Goal: Task Accomplishment & Management: Complete application form

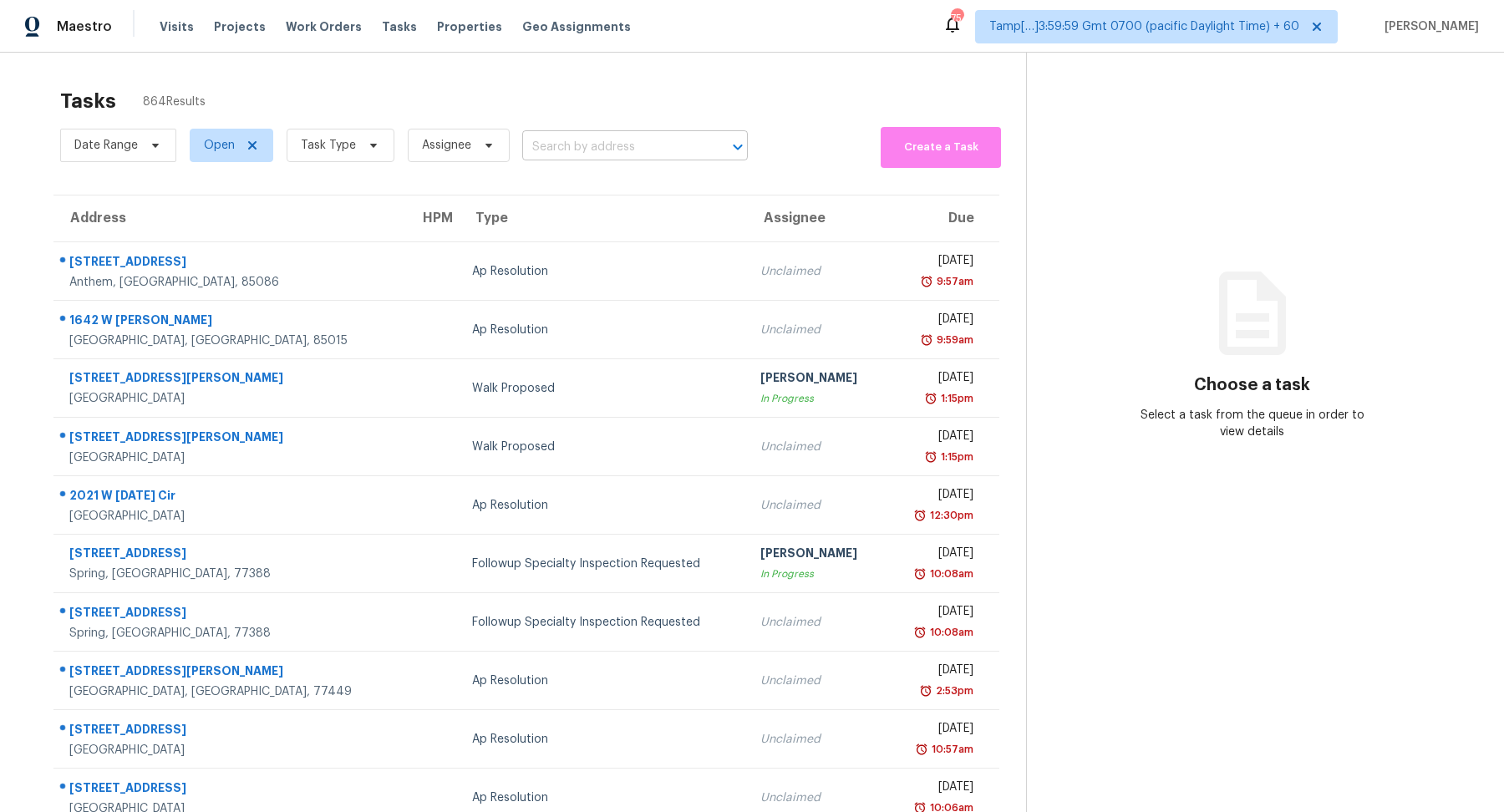
click at [587, 147] on input "text" at bounding box center [611, 147] width 179 height 26
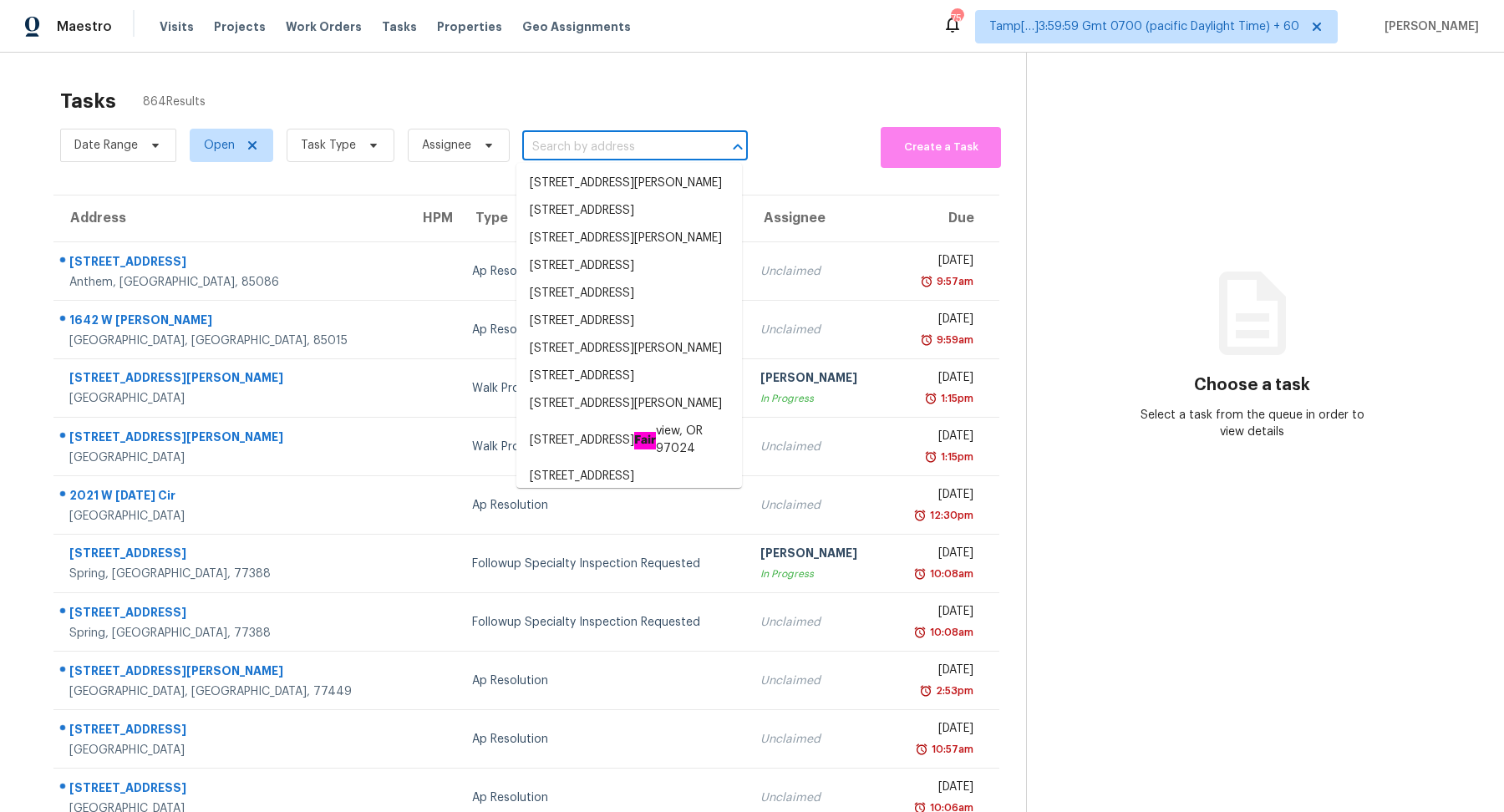
paste input "[STREET_ADDRESS]"
type input "[STREET_ADDRESS]"
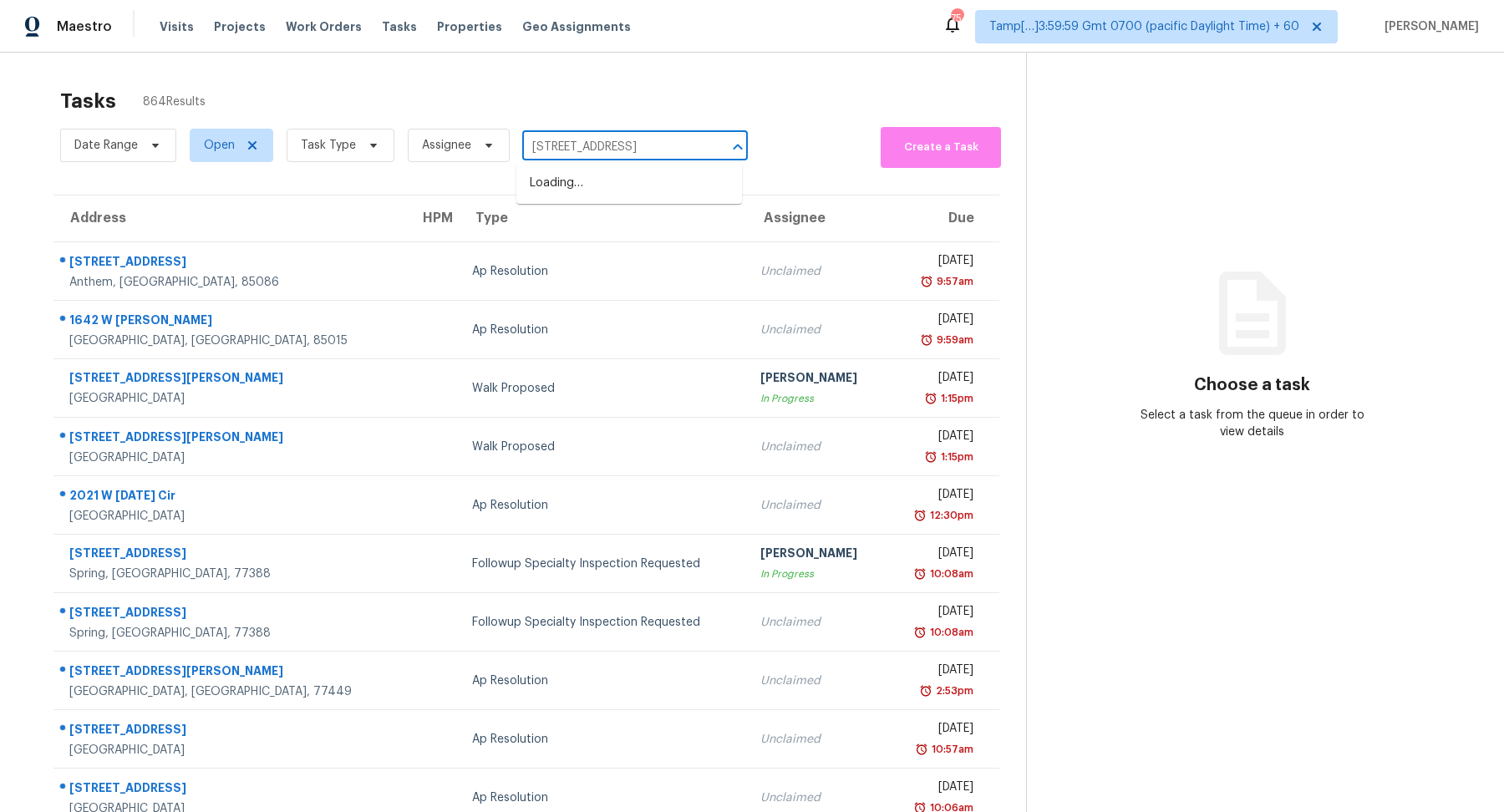
scroll to position [0, 34]
click at [591, 197] on li "[STREET_ADDRESS]" at bounding box center [629, 183] width 226 height 27
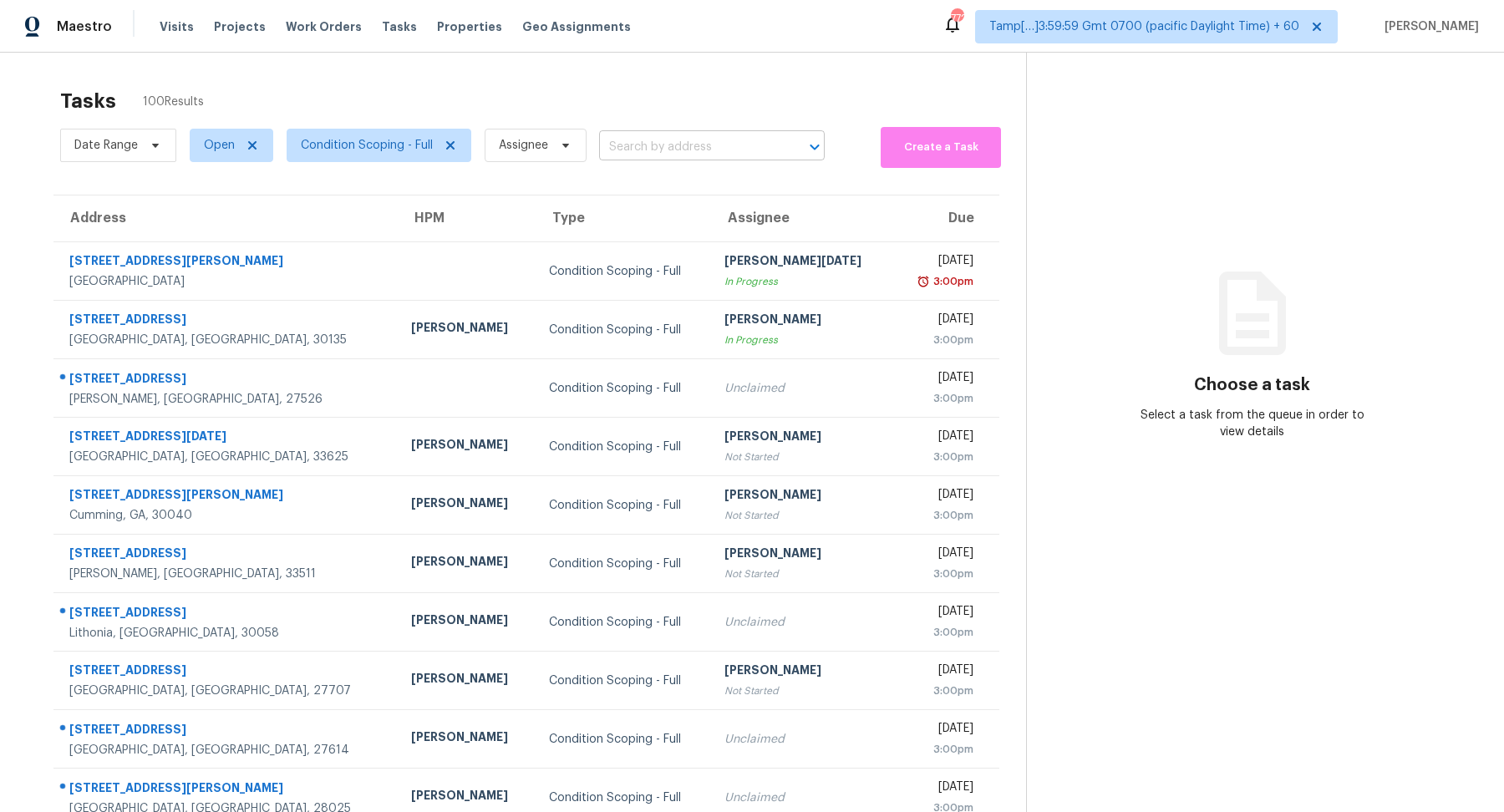
click at [678, 151] on input "text" at bounding box center [688, 147] width 179 height 26
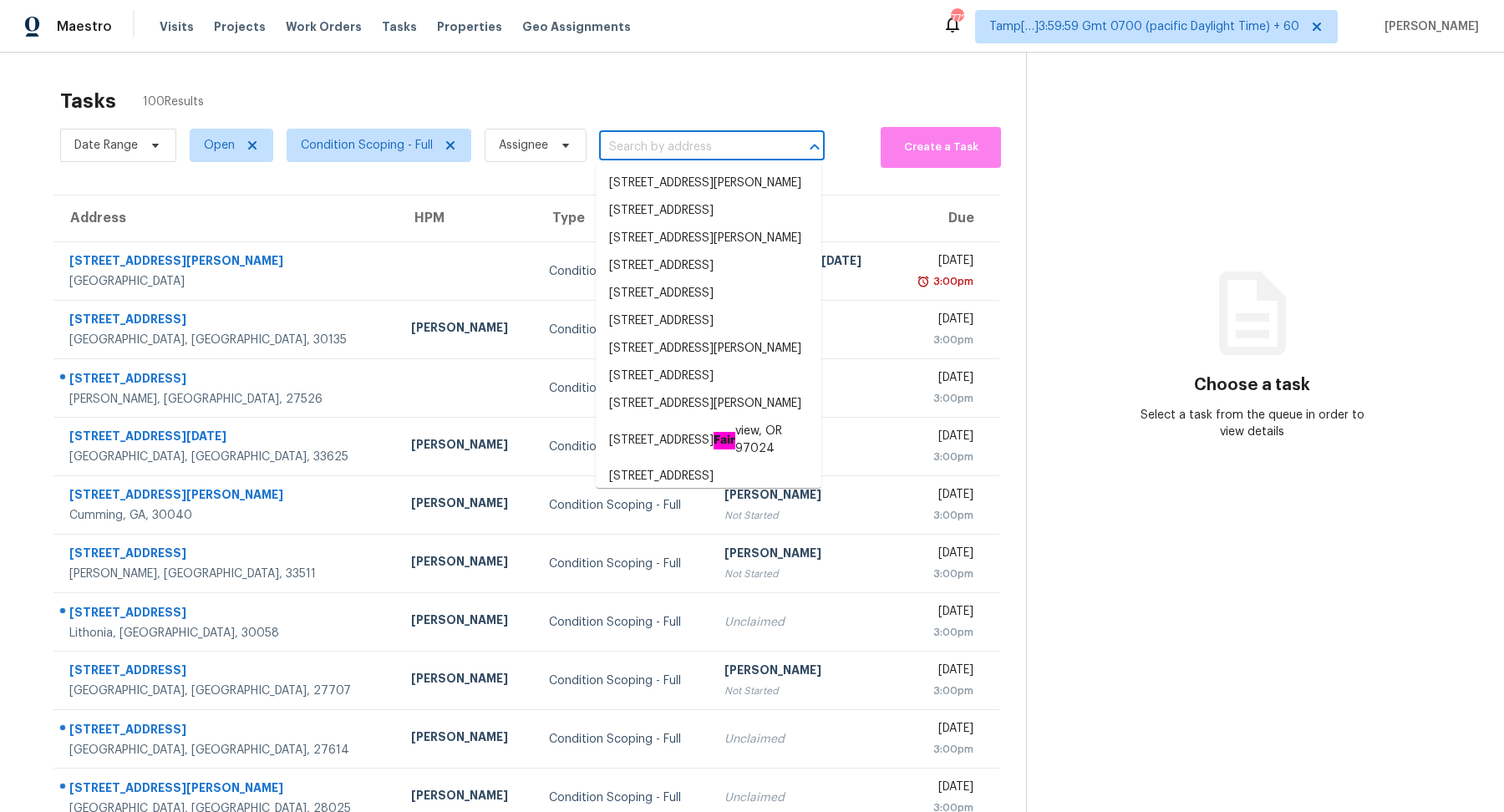
paste input "1768 Stratford Dr, Snellville, GA 30078"
type input "1768 Stratford Dr, Snellville, GA 30078"
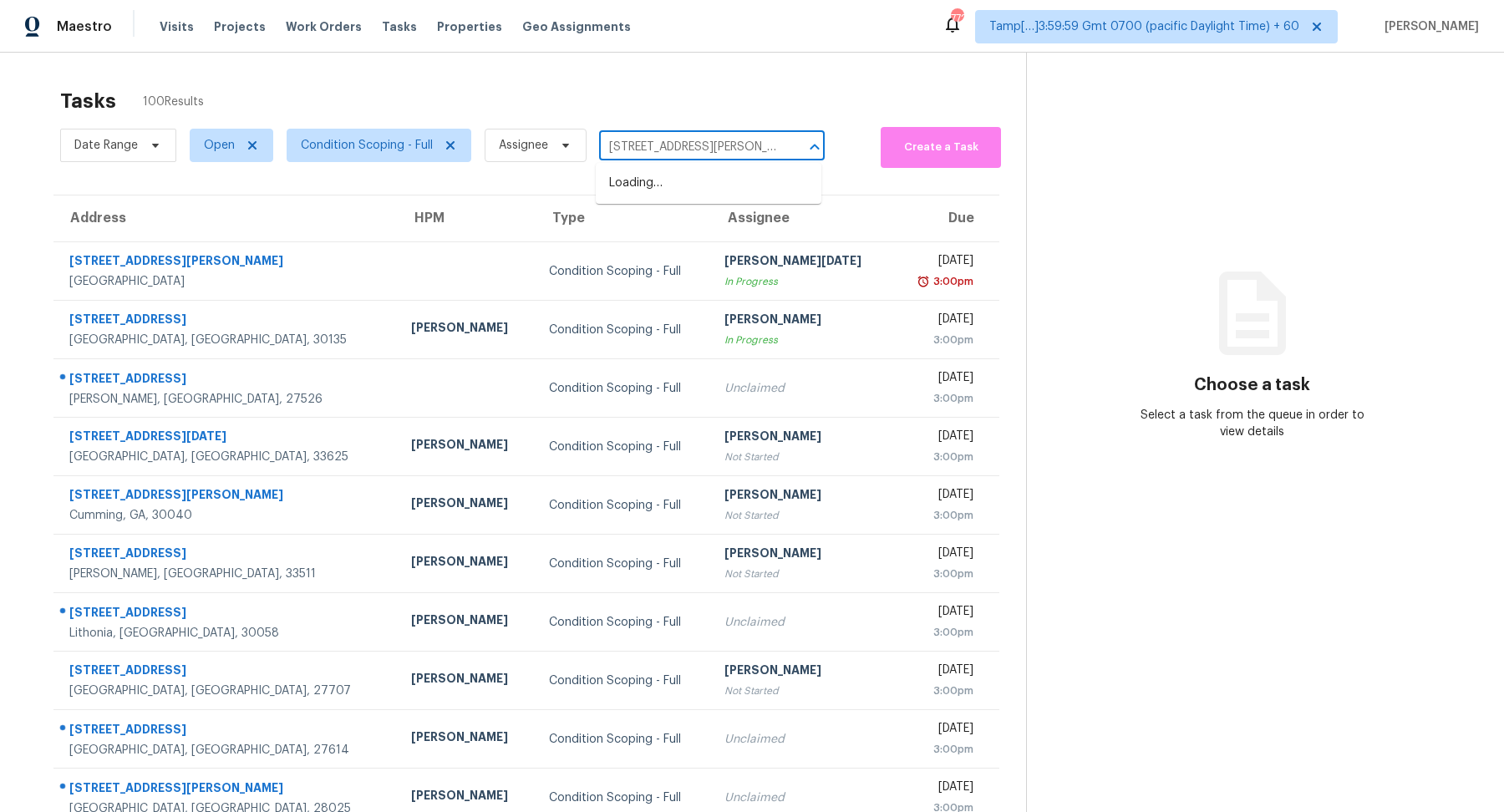
scroll to position [0, 38]
click at [684, 191] on li "1768 Stratford Dr, Snellville, GA 30078" at bounding box center [709, 183] width 226 height 27
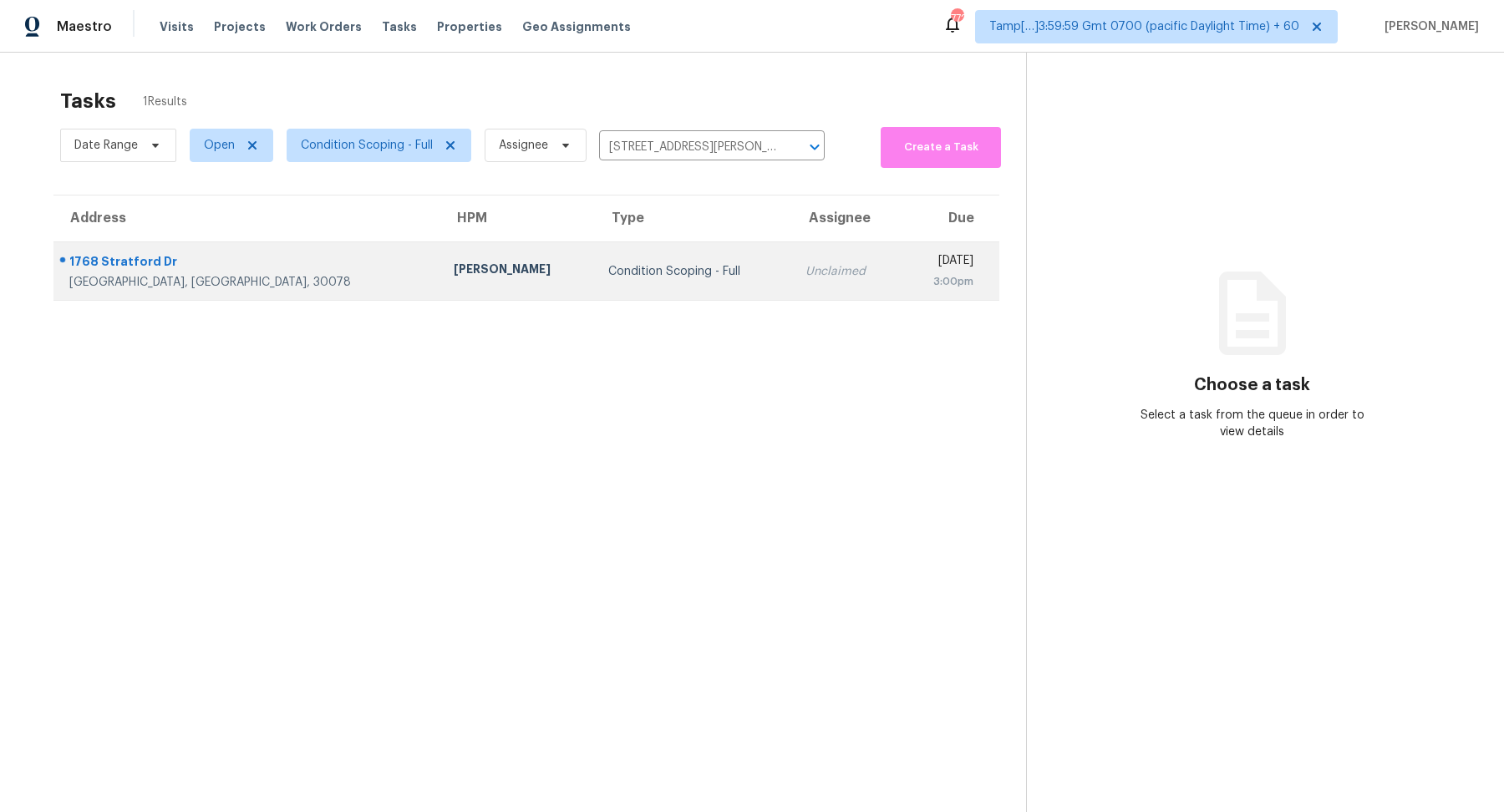
click at [648, 251] on td "Condition Scoping - Full" at bounding box center [694, 272] width 198 height 58
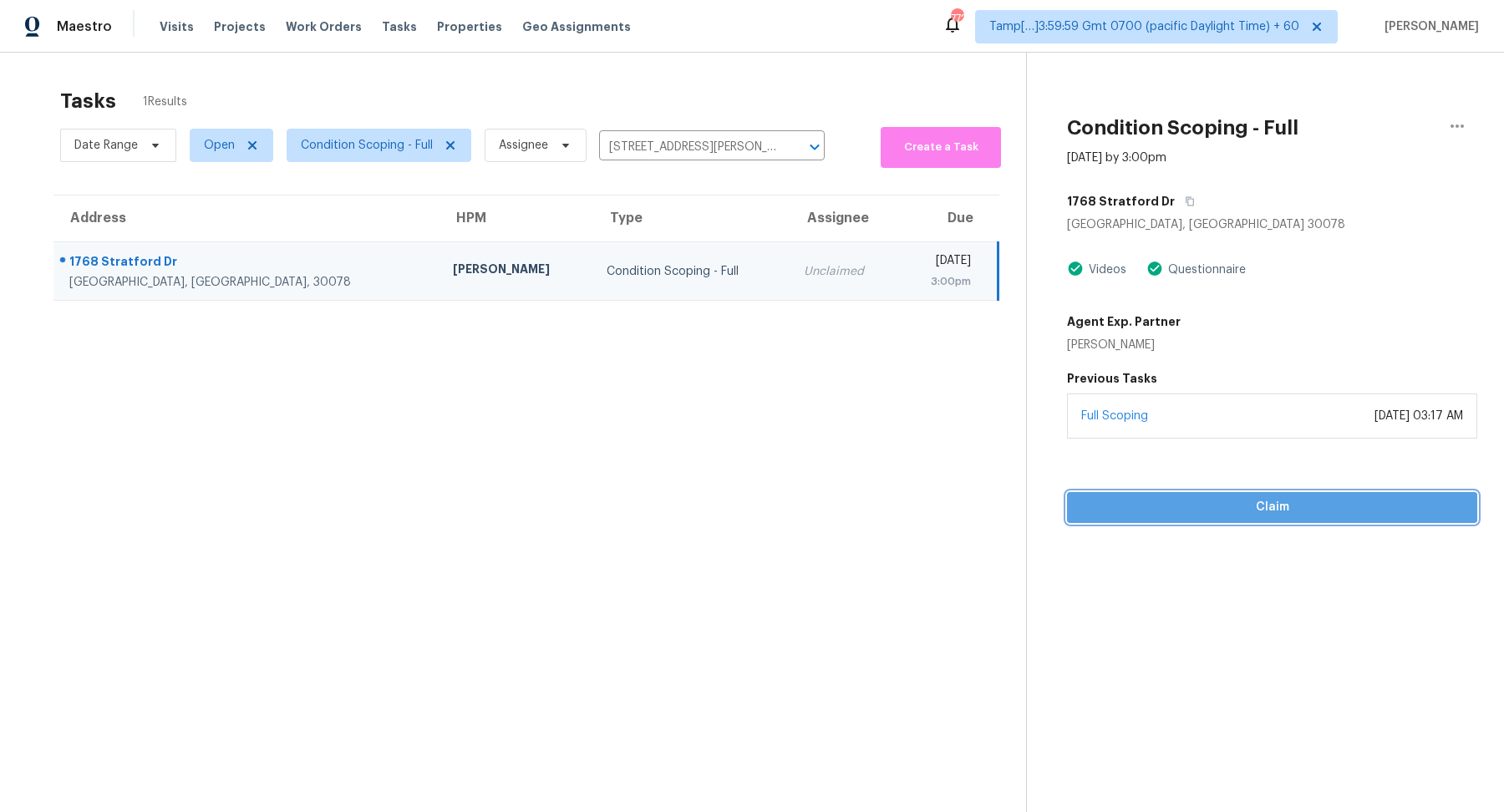
click at [1160, 511] on span "Claim" at bounding box center [1272, 508] width 384 height 21
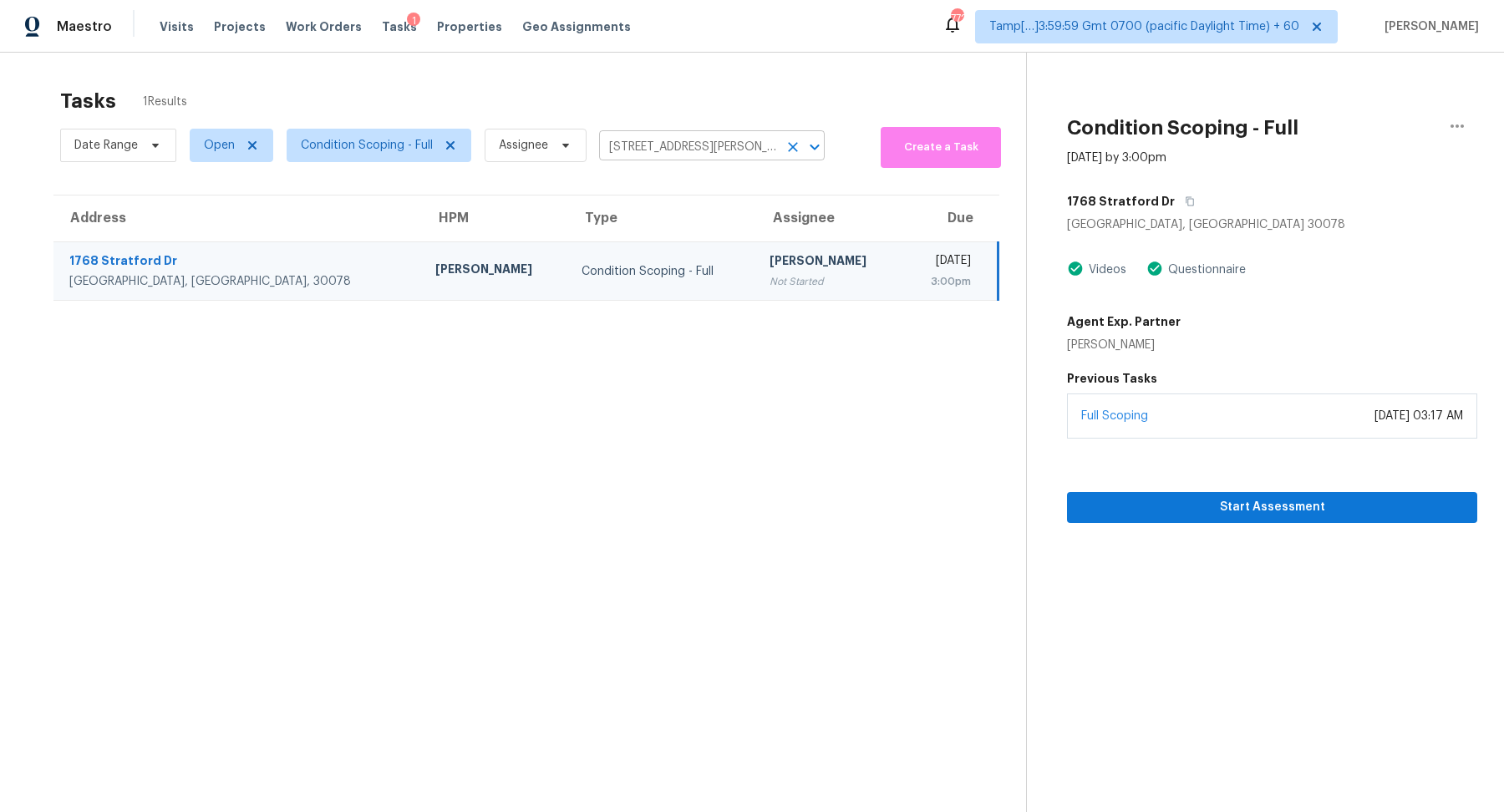
click at [687, 146] on input "1768 Stratford Dr, Snellville, GA 30078" at bounding box center [688, 147] width 179 height 26
paste input "79 Strawberry Way, Jasper, GA 30143"
type input "79 Strawberry Way, Jasper, GA 30143"
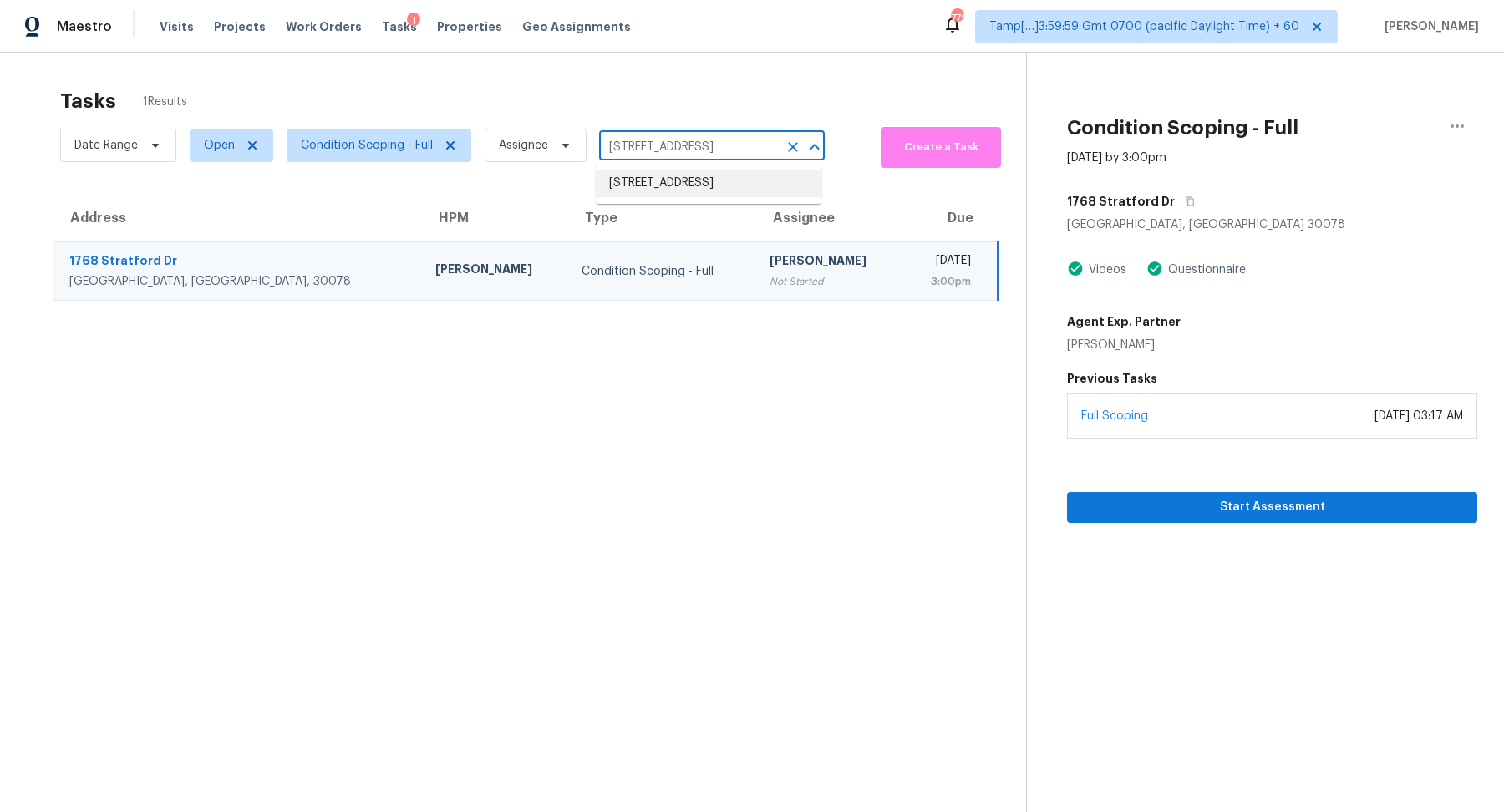
click at [670, 194] on li "79 Strawberry Way, Jasper, GA 30143" at bounding box center [709, 183] width 226 height 27
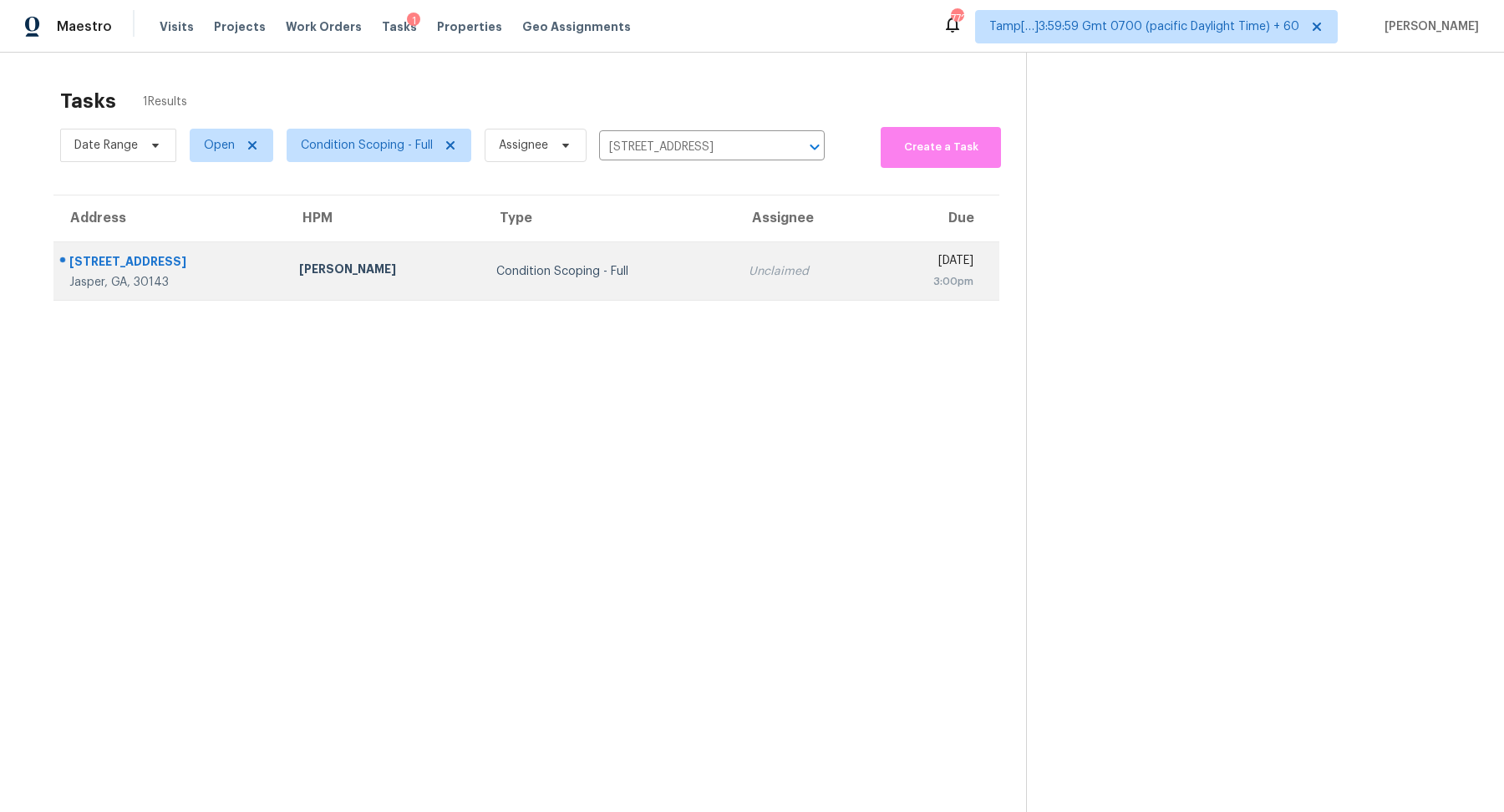
click at [735, 243] on td "Unclaimed" at bounding box center [804, 272] width 138 height 58
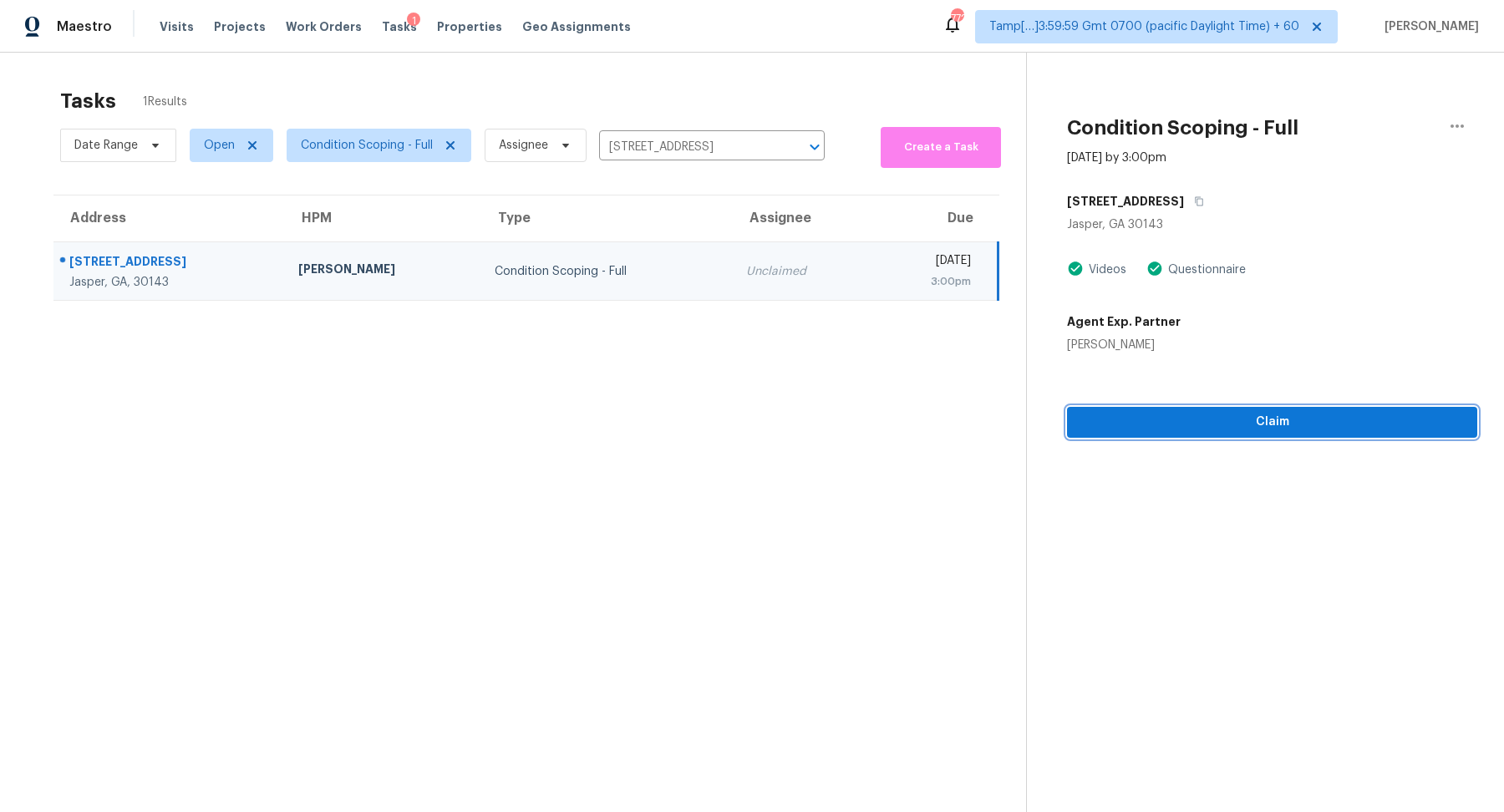
click at [1228, 428] on span "Claim" at bounding box center [1272, 423] width 384 height 21
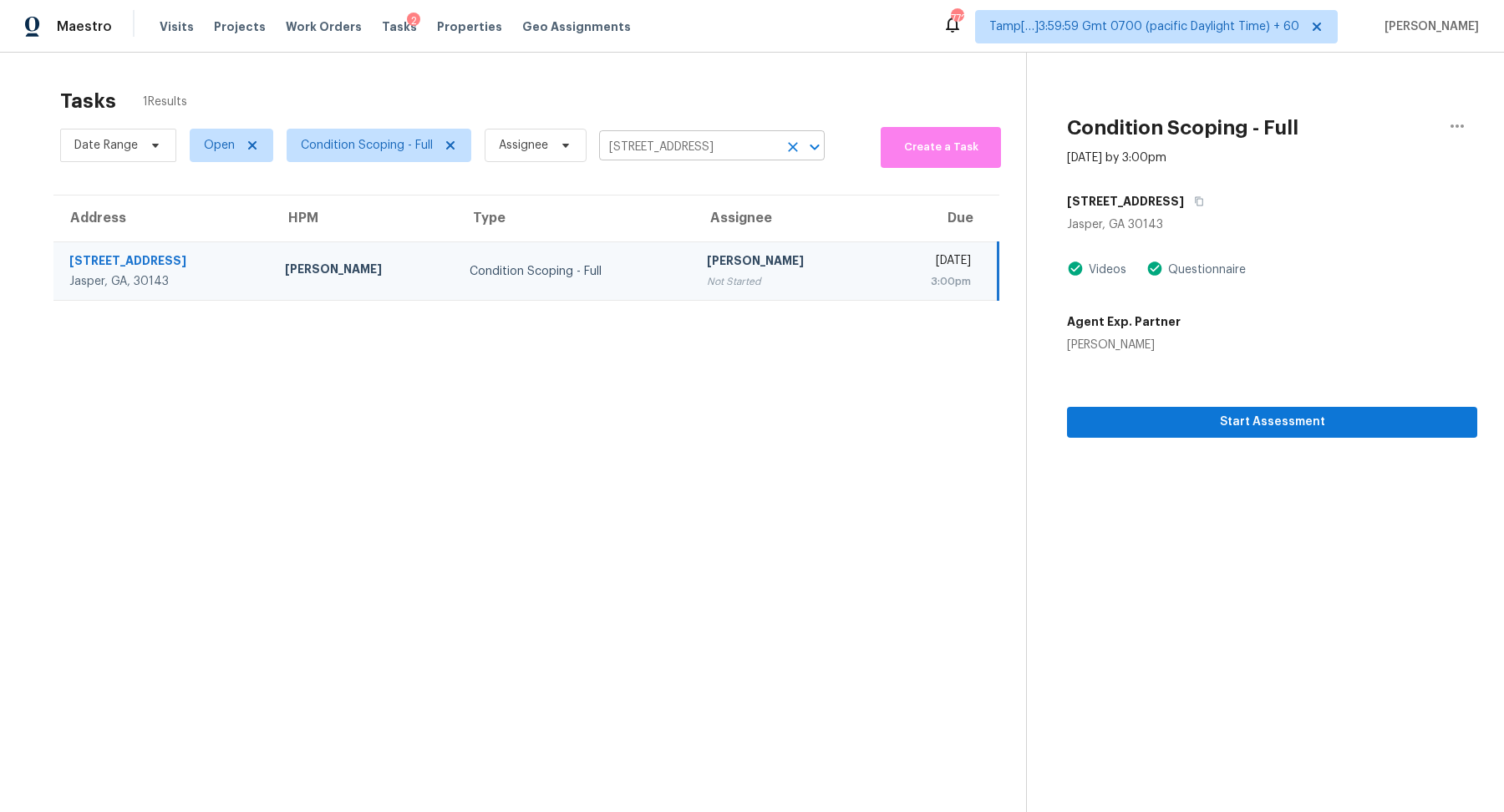
click at [677, 150] on input "79 Strawberry Way, Jasper, GA 30143" at bounding box center [688, 147] width 179 height 26
paste input "[STREET_ADDRESS][PERSON_NAME][PERSON_NAME]"
type input "[STREET_ADDRESS][PERSON_NAME][PERSON_NAME]"
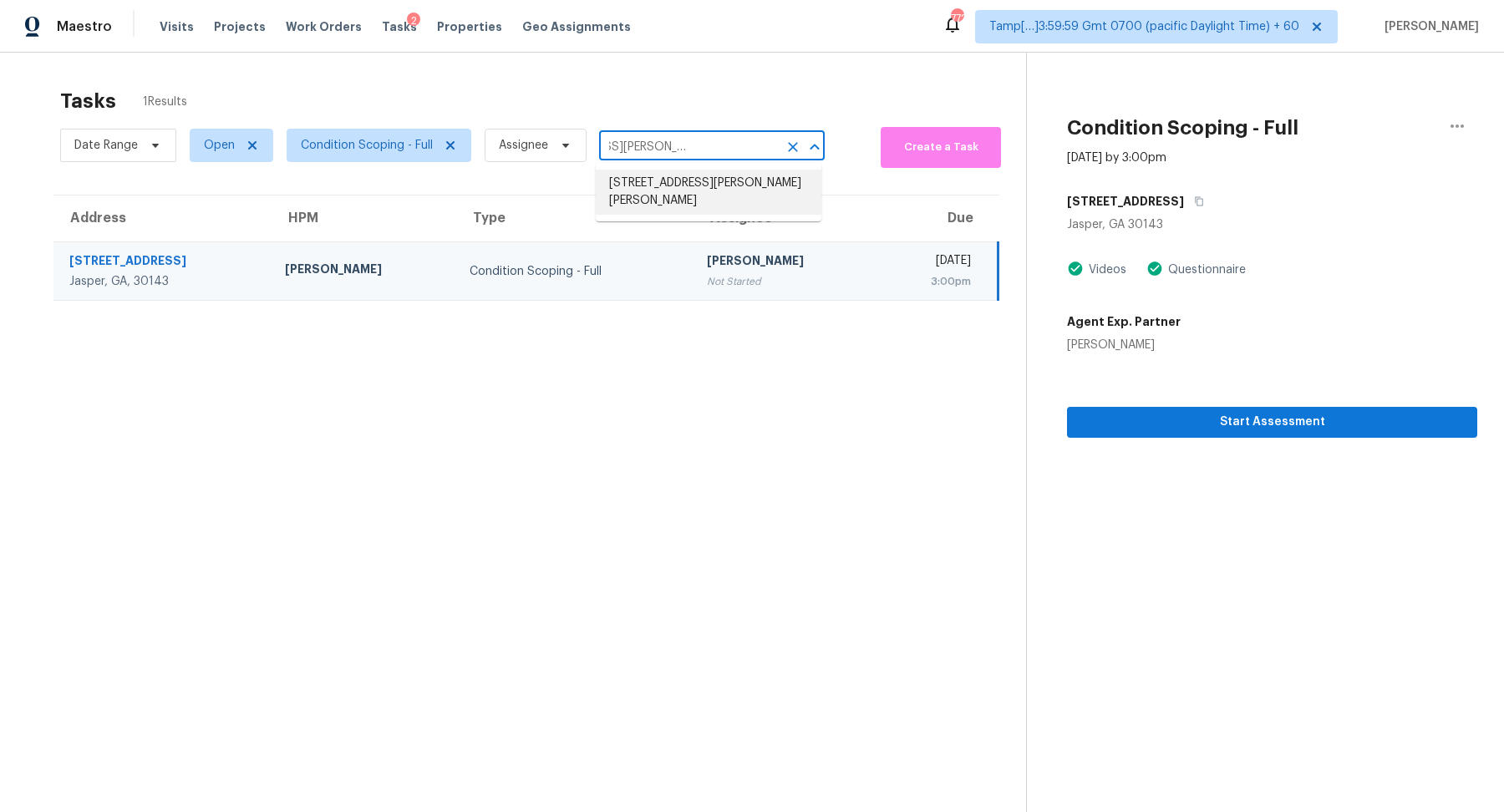
click at [653, 188] on li "[STREET_ADDRESS][PERSON_NAME][PERSON_NAME]" at bounding box center [709, 192] width 226 height 45
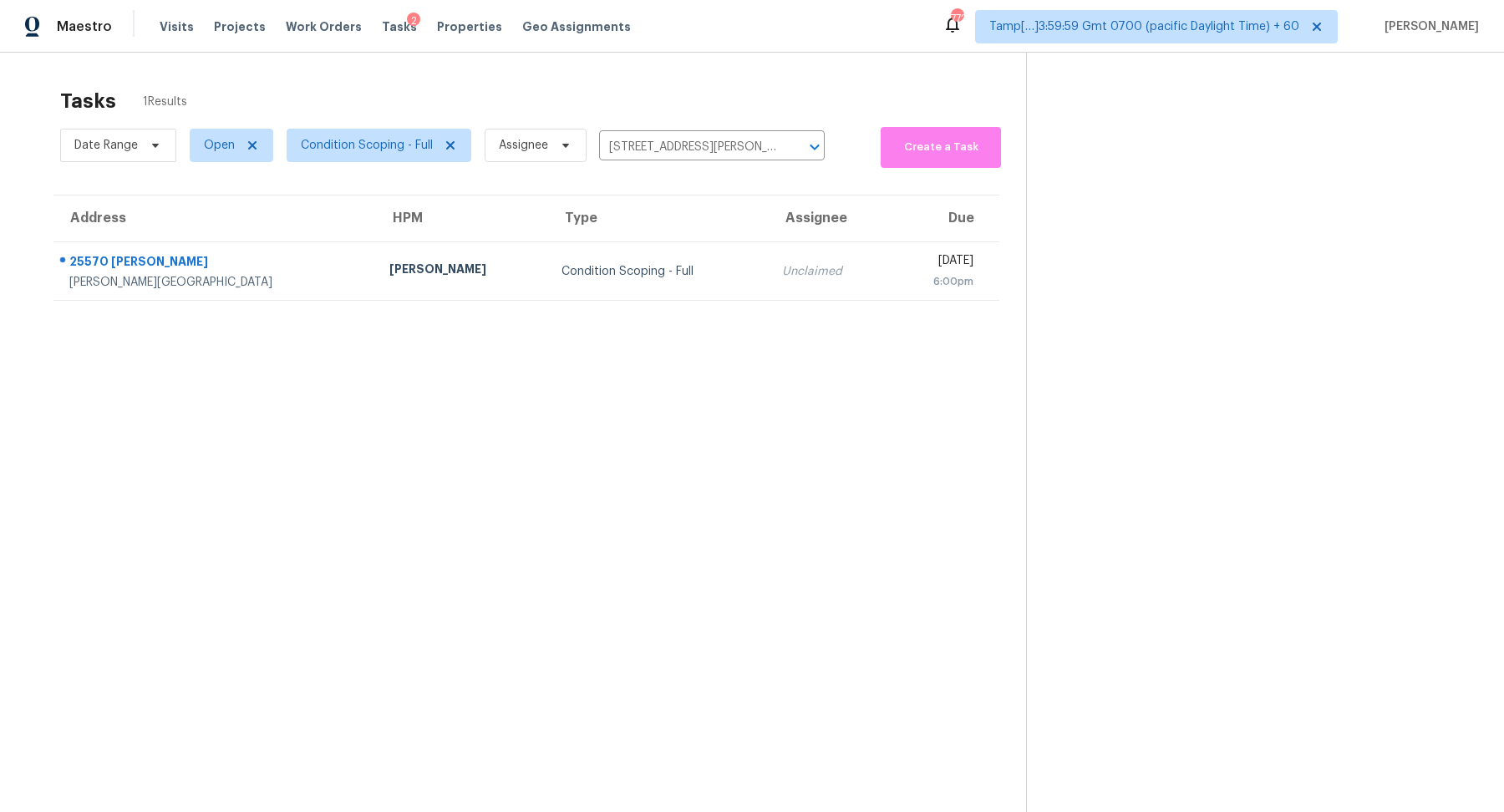
click at [578, 274] on div "Condition Scoping - Full" at bounding box center [658, 272] width 194 height 17
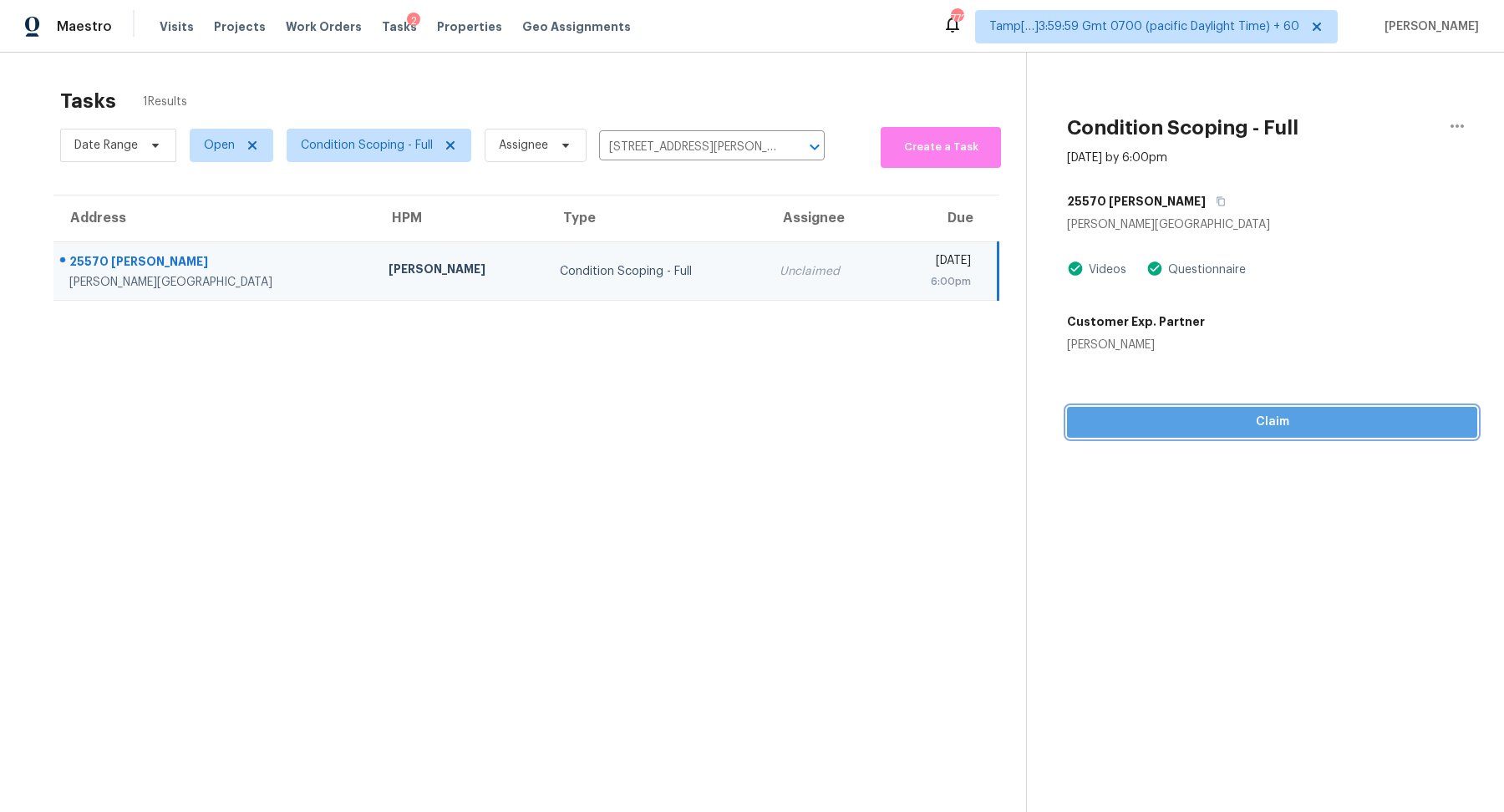
click at [1242, 417] on span "Claim" at bounding box center [1272, 423] width 384 height 21
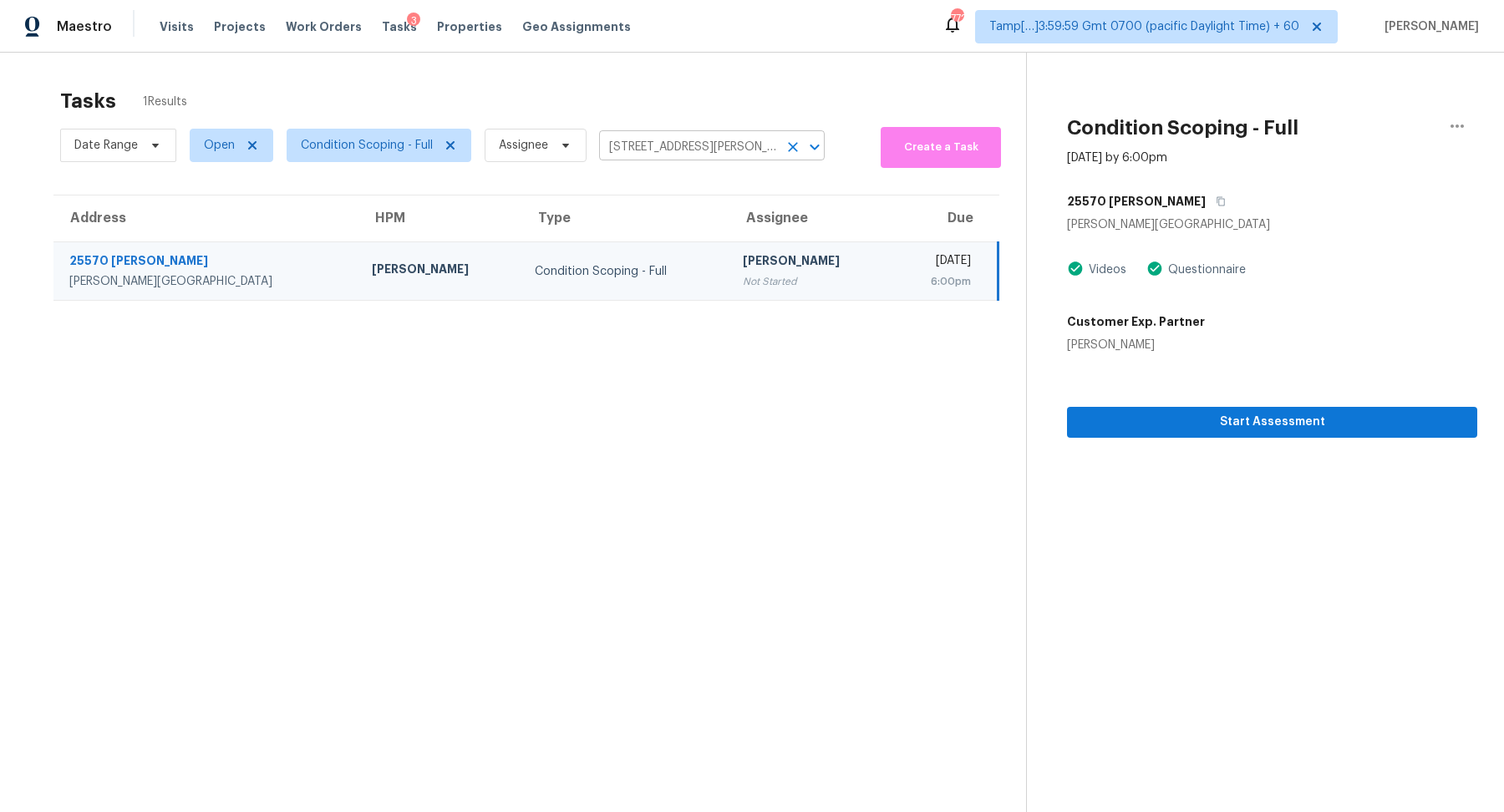
click at [661, 153] on input "[STREET_ADDRESS][PERSON_NAME][PERSON_NAME]" at bounding box center [688, 147] width 179 height 26
paste input "964 Hayloft Pl Escondido, CA, 92029"
type input "2964 Hayloft Pl Escondido, CA, 92029"
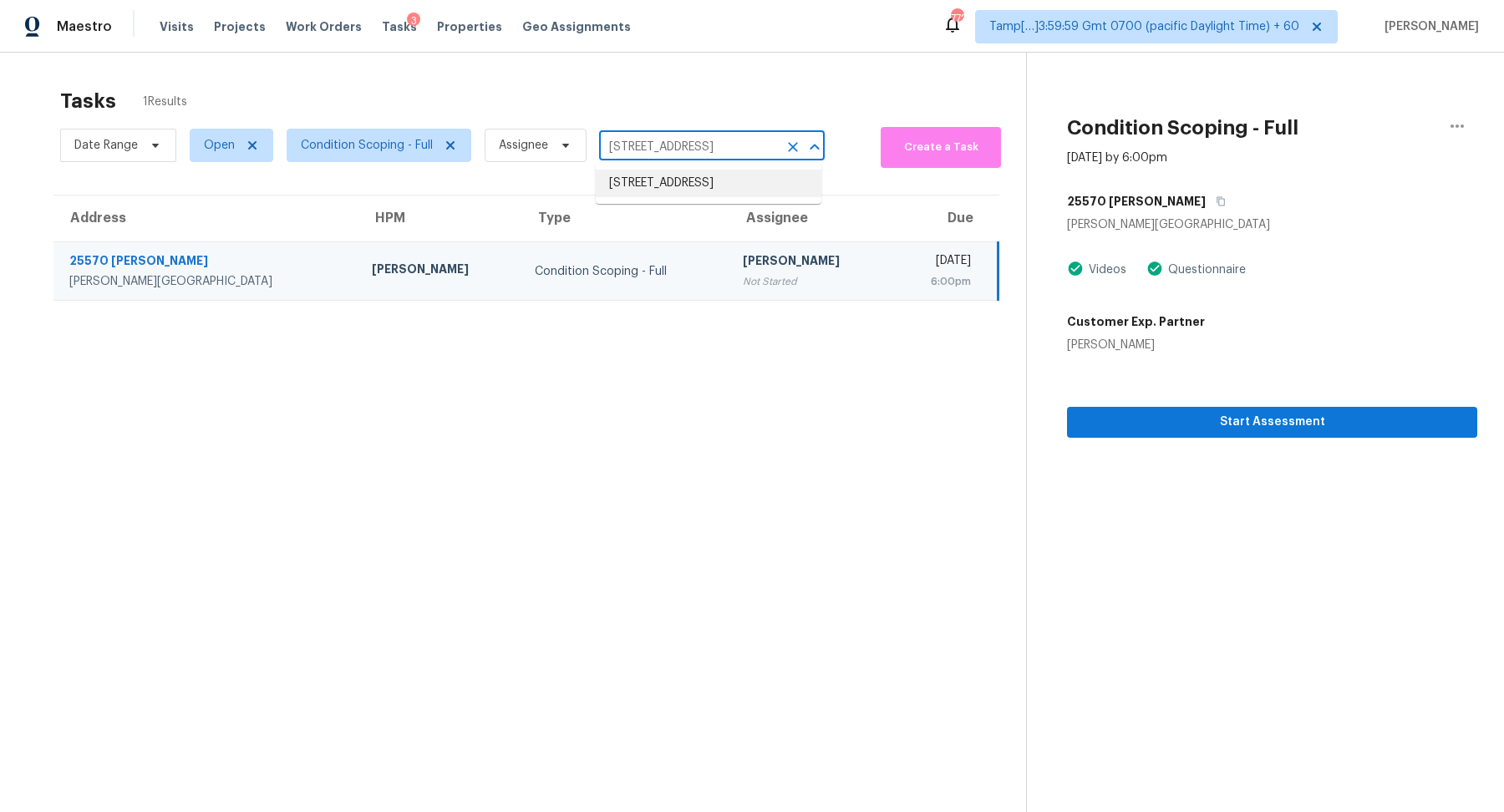
click at [664, 187] on li "2964 Hayloft Pl, Escondido, CA 92029" at bounding box center [709, 183] width 226 height 27
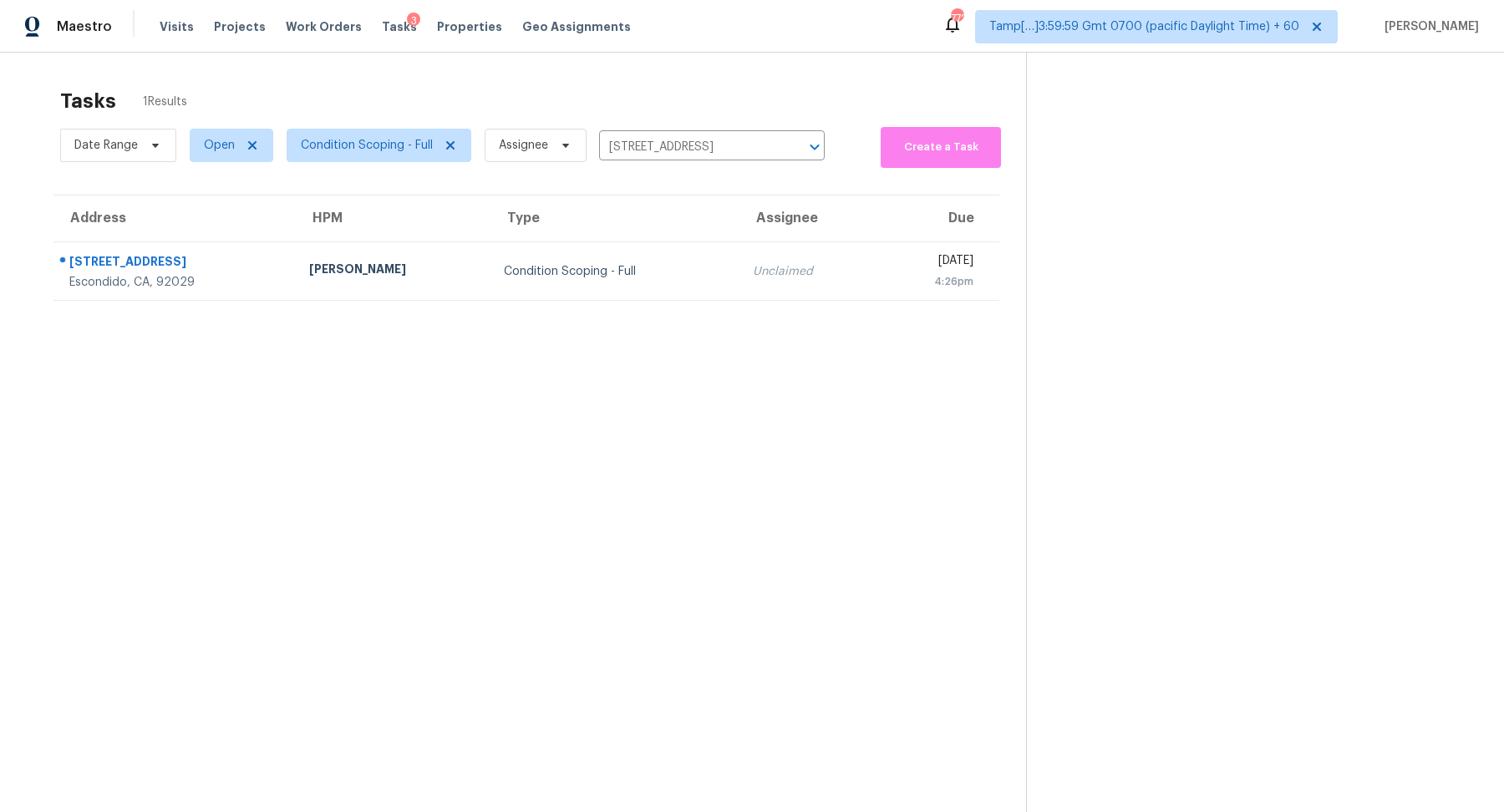
click at [622, 276] on div "Condition Scoping - Full" at bounding box center [615, 272] width 222 height 17
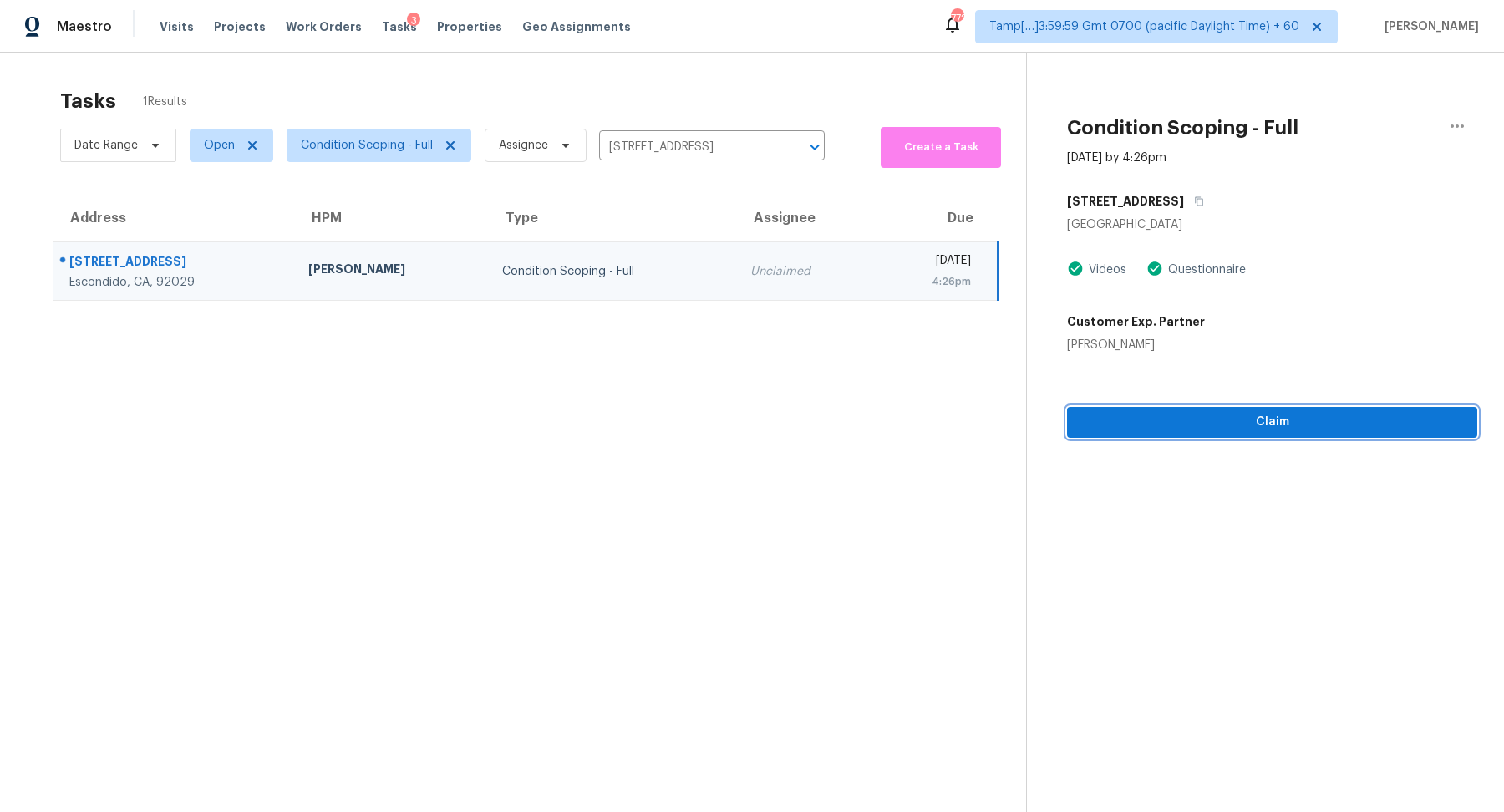
click at [1203, 431] on span "Claim" at bounding box center [1272, 423] width 384 height 21
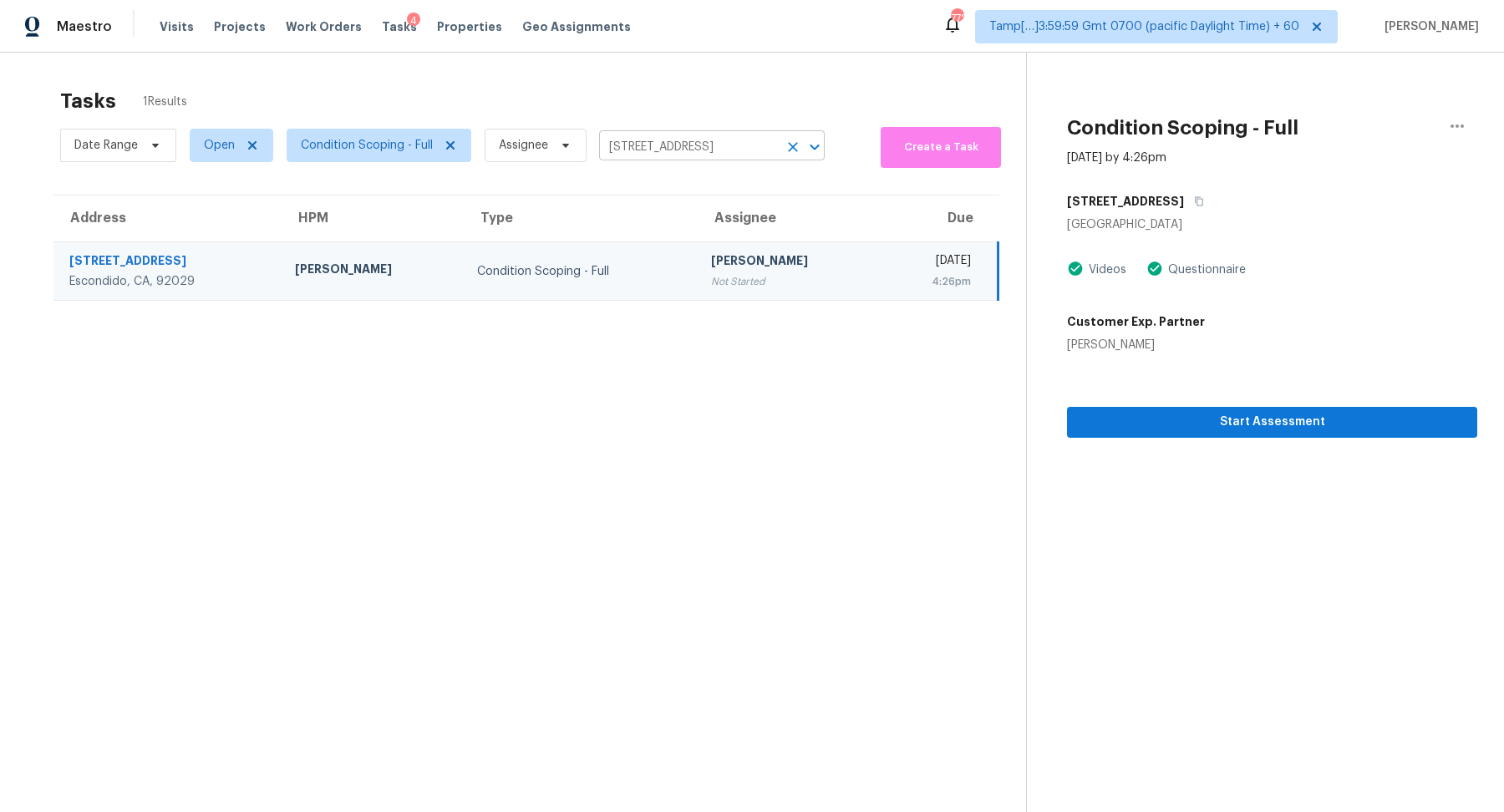
click at [629, 140] on input "2964 Hayloft Pl, Escondido, CA 92029" at bounding box center [688, 147] width 179 height 26
paste input "337 7th Ave N, Tierra Verde, FL 33715"
type input "337 7th Ave N, Tierra Verde, FL 33715"
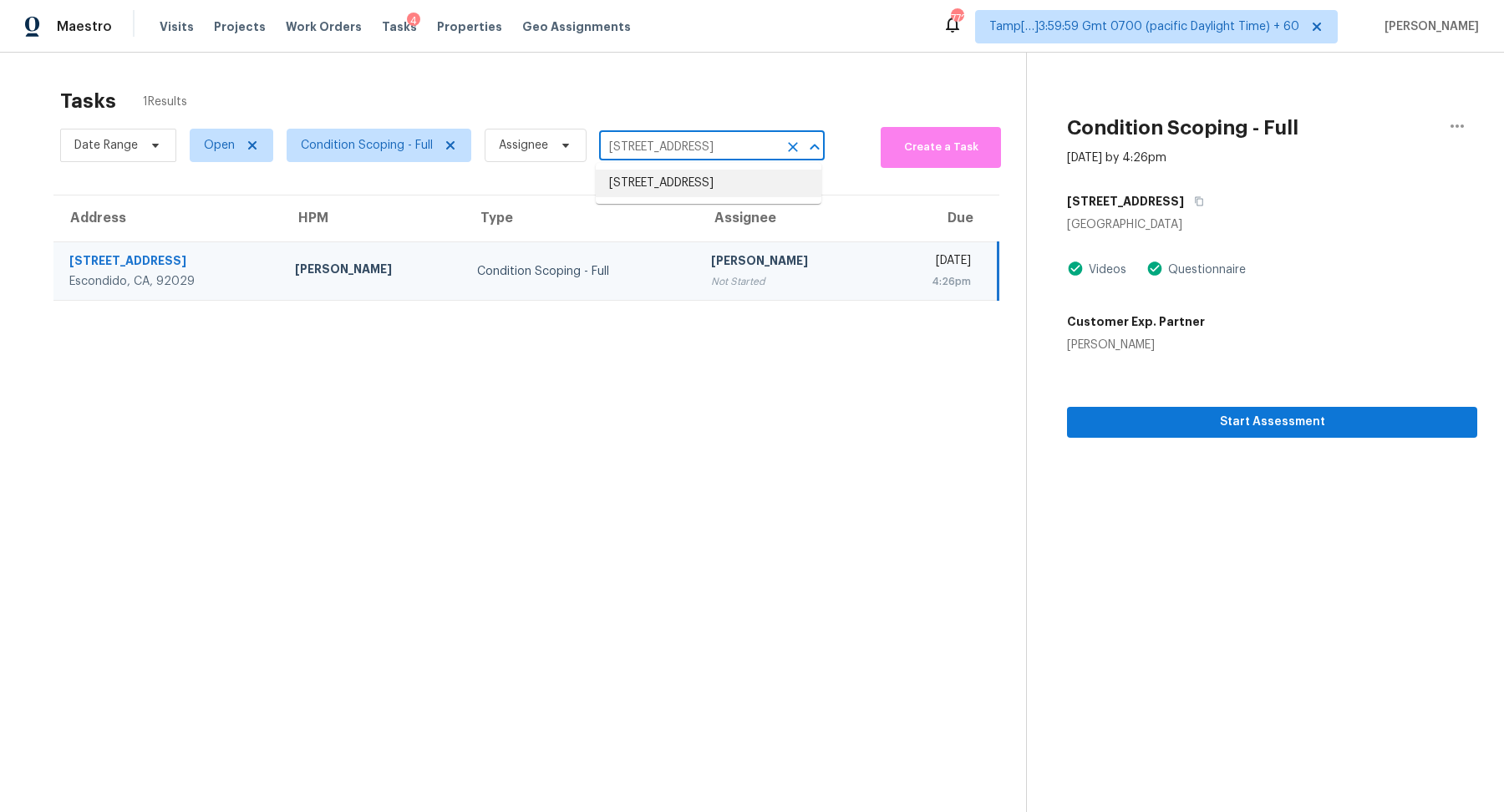
click at [664, 196] on li "337 7th Ave N, Tierra Verde, FL 33715" at bounding box center [709, 183] width 226 height 27
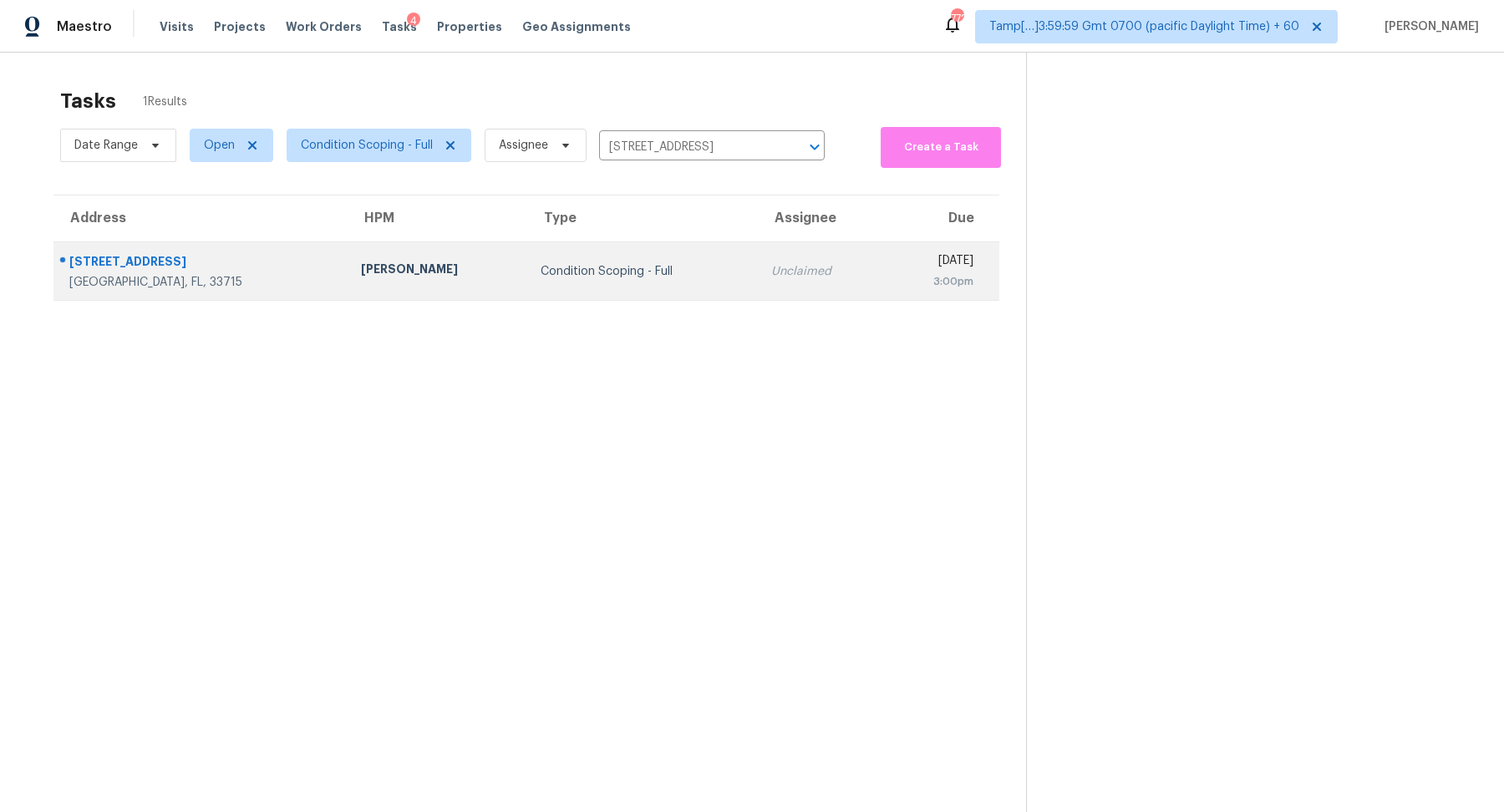
click at [569, 270] on div "Condition Scoping - Full" at bounding box center [642, 272] width 204 height 17
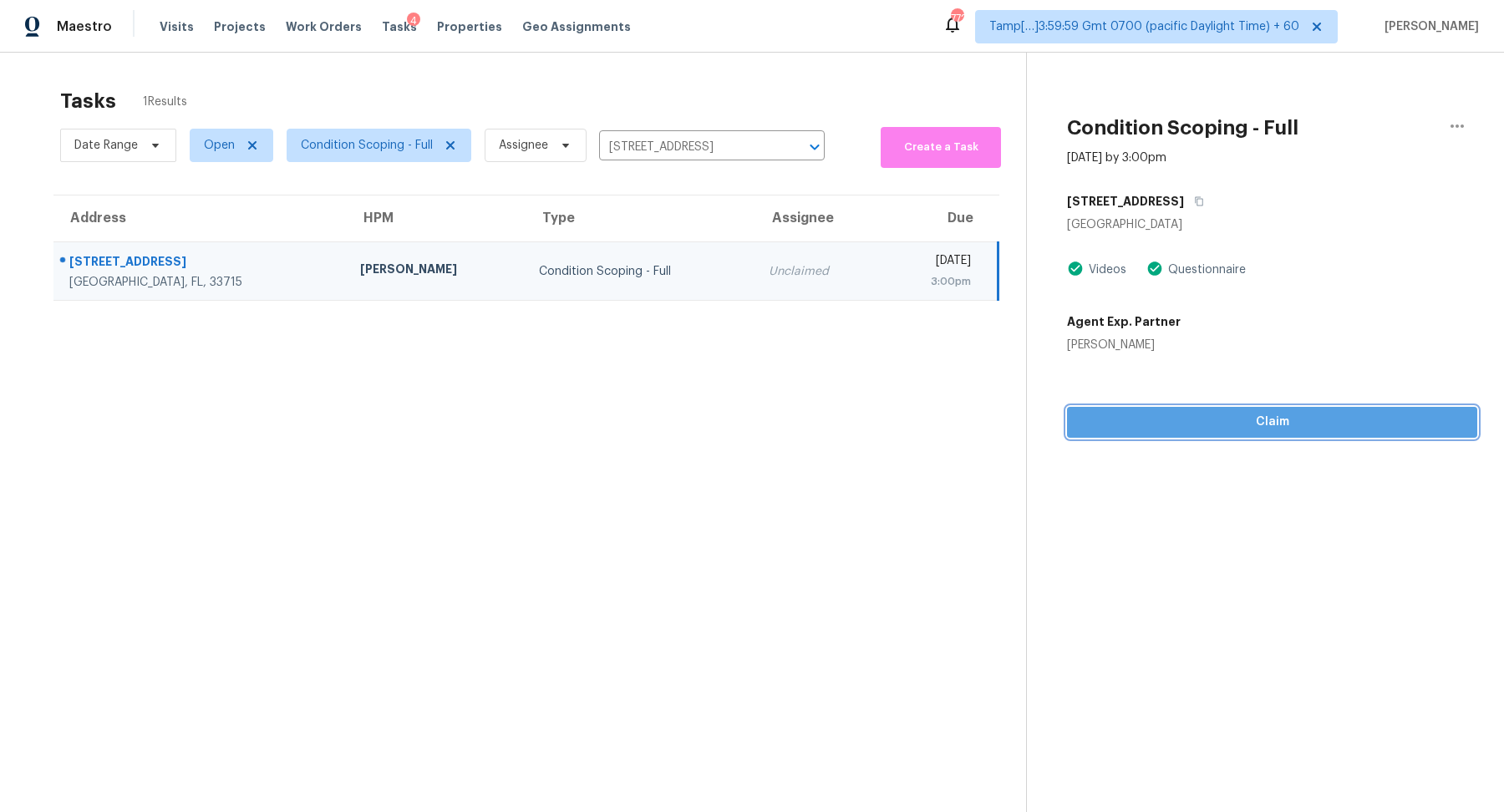
click at [1186, 436] on button "Claim" at bounding box center [1272, 422] width 411 height 31
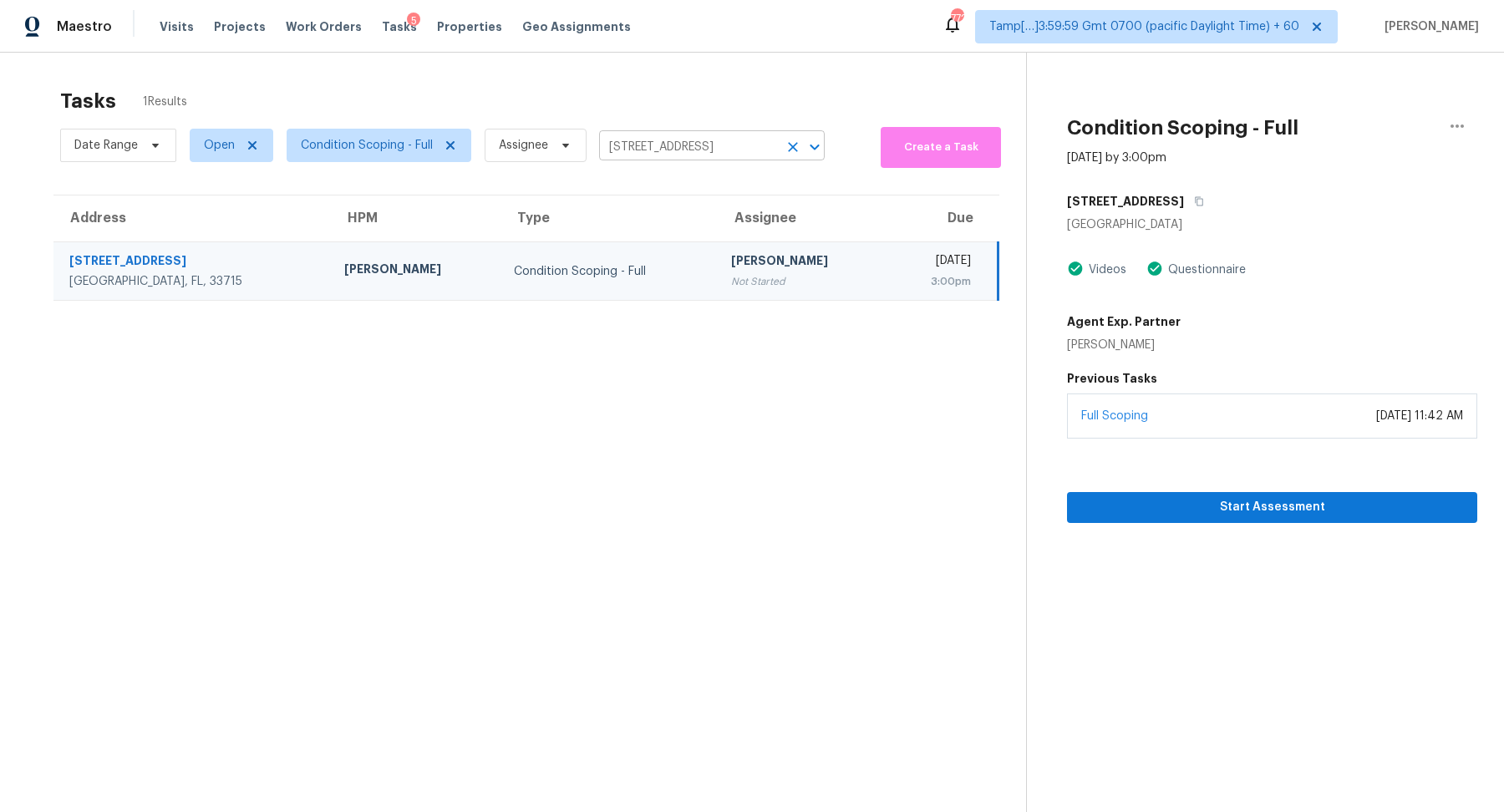
click at [676, 143] on input "337 7th Ave N, Tierra Verde, FL 33715" at bounding box center [688, 147] width 179 height 26
paste input "16240 Blossom Lake Dr, Jacksonville, FL 32218"
type input "16240 Blossom Lake Dr, Jacksonville, FL 32218"
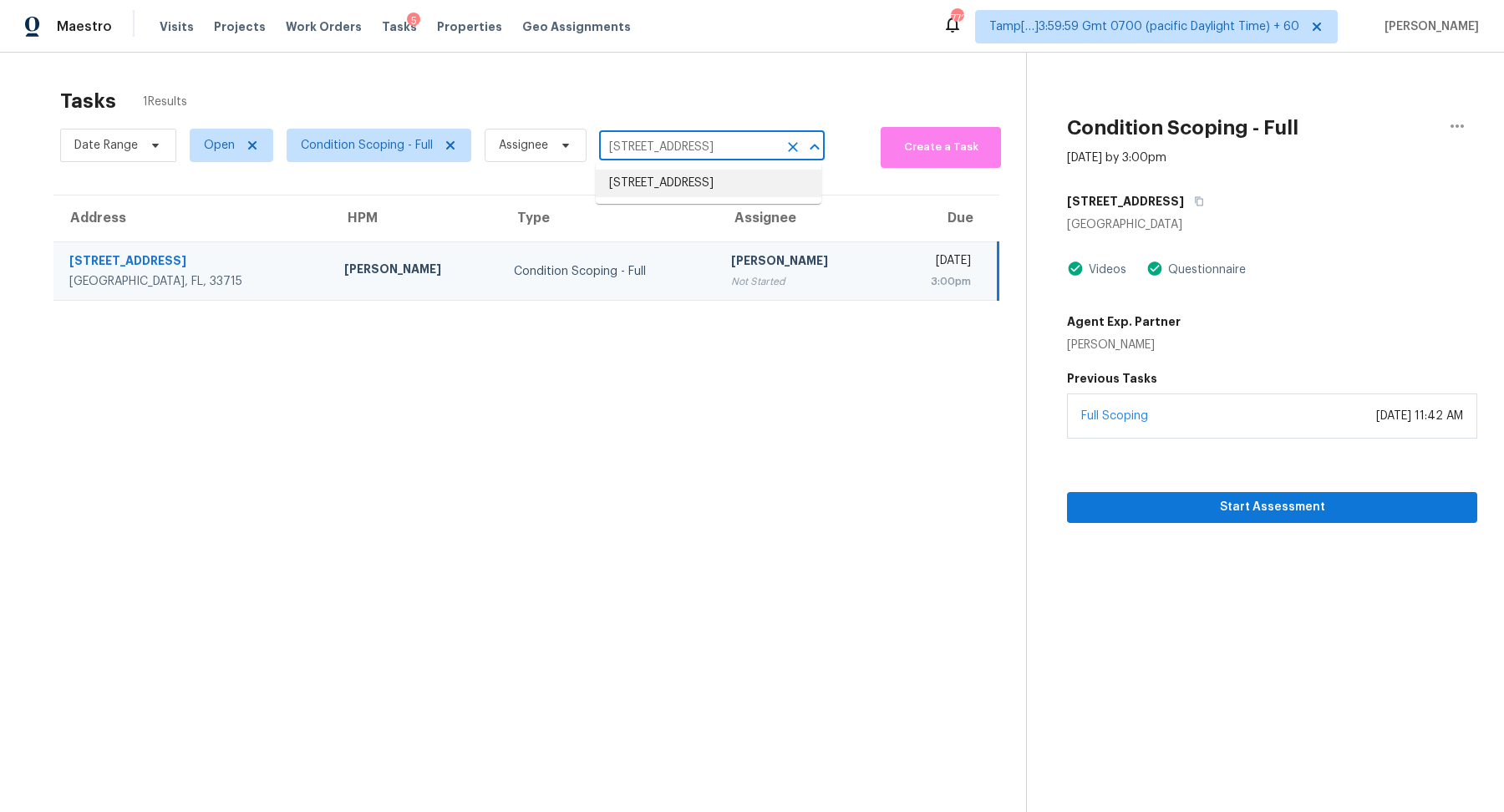
click at [717, 172] on li "16240 Blossom Lake Dr, Jacksonville, FL 32218" at bounding box center [709, 183] width 226 height 27
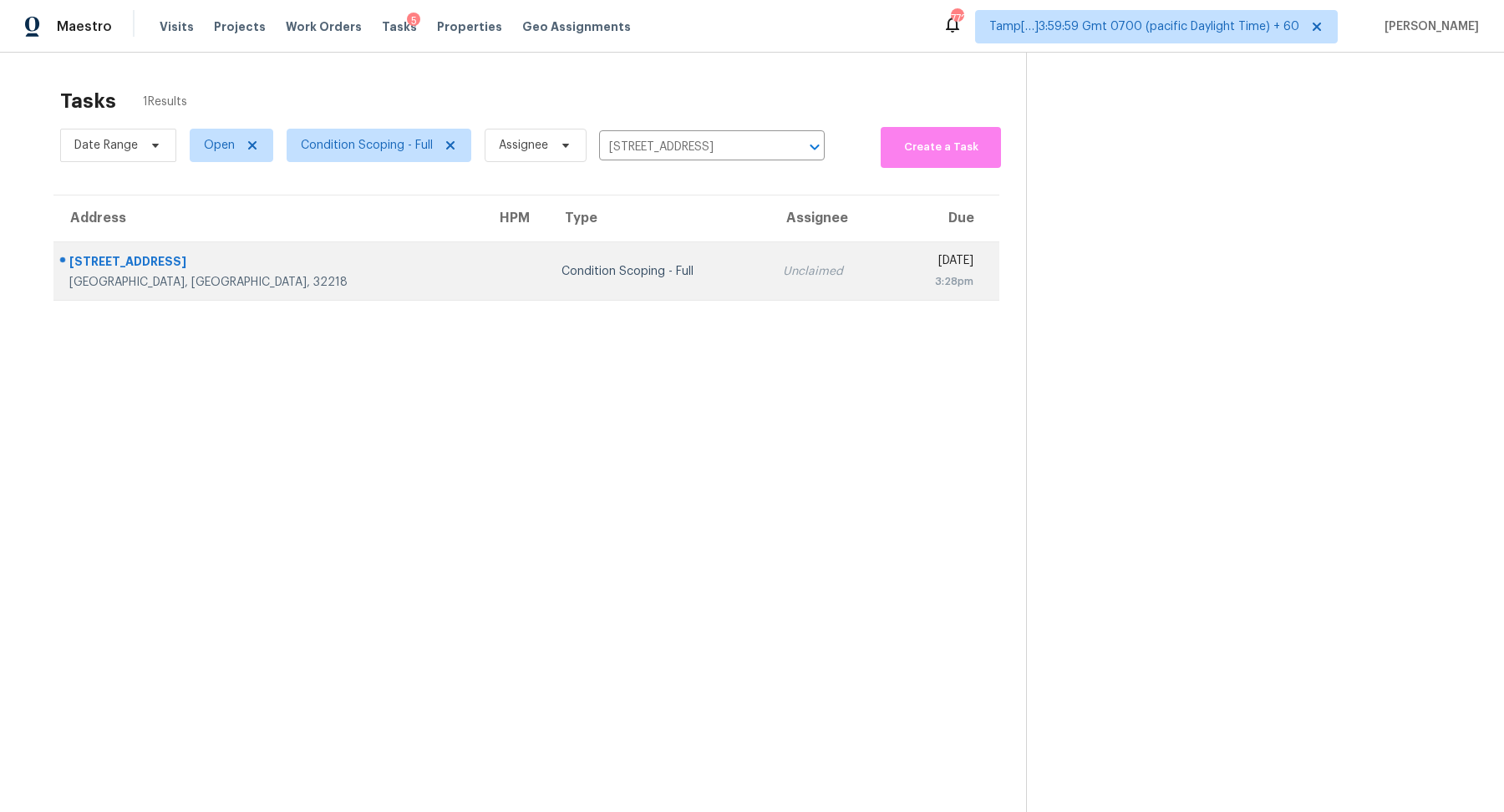
click at [770, 260] on td "Unclaimed" at bounding box center [830, 272] width 121 height 58
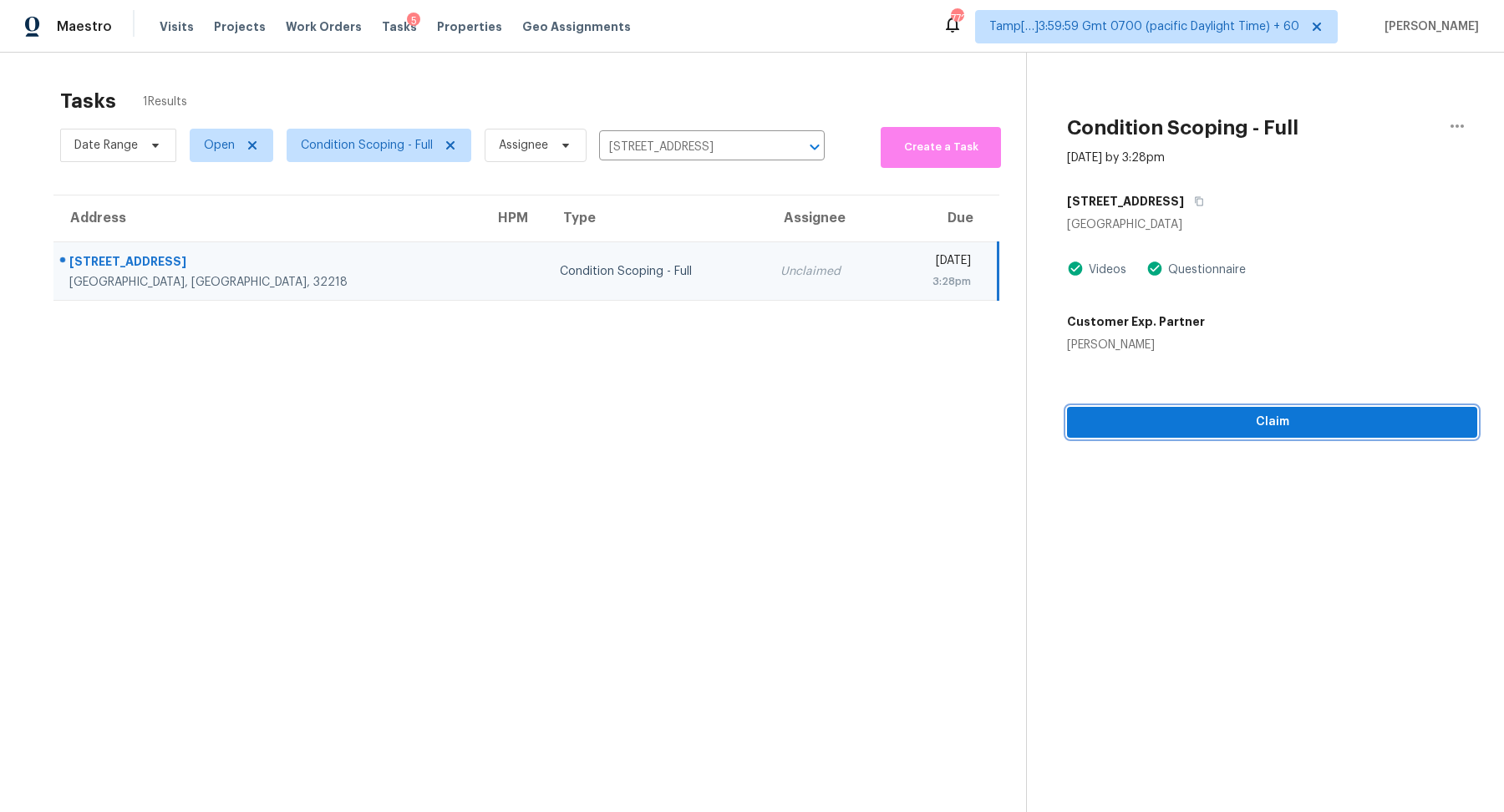
click at [1271, 433] on button "Claim" at bounding box center [1272, 422] width 411 height 31
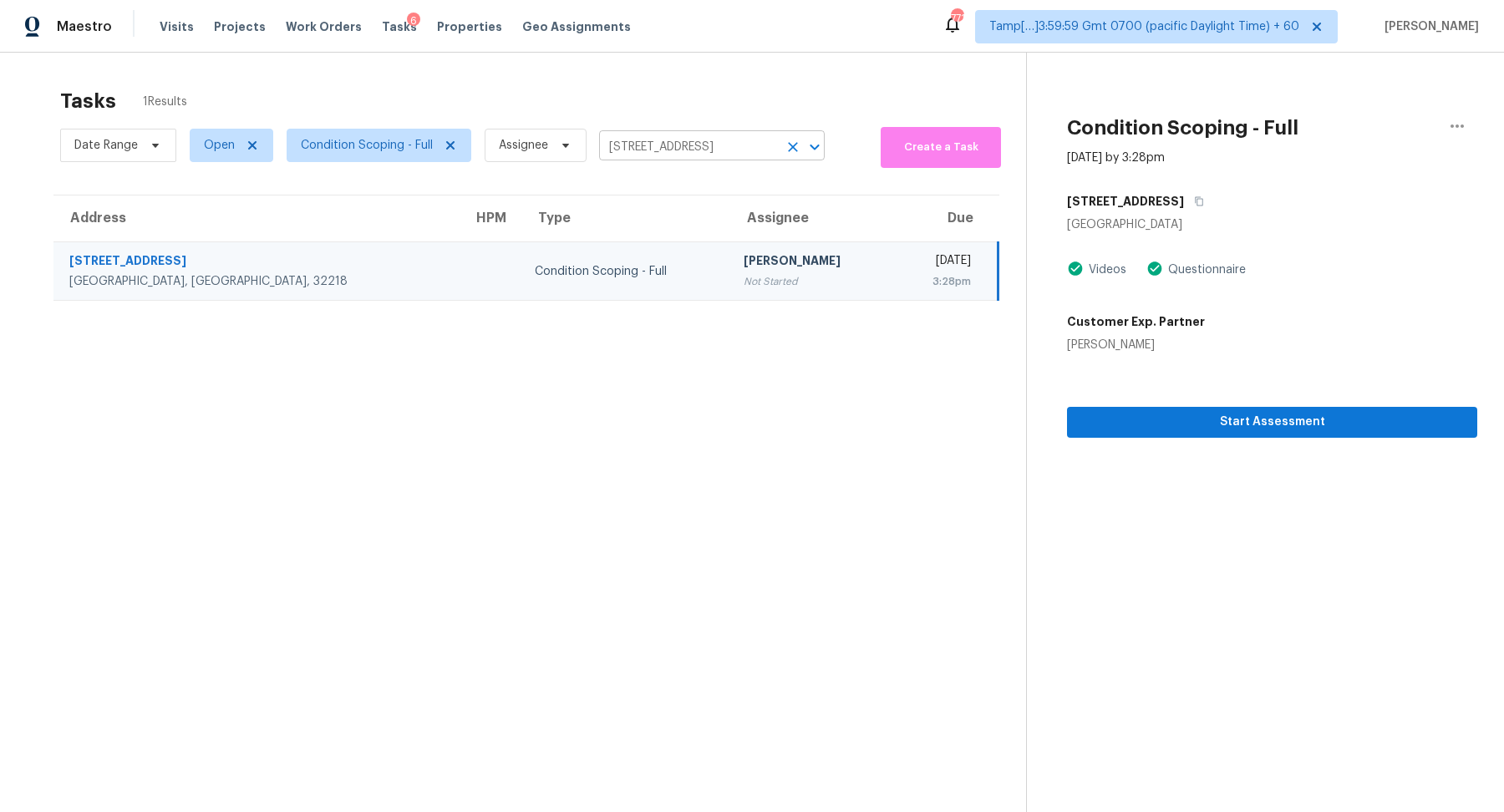
click at [717, 147] on input "16240 Blossom Lake Dr, Jacksonville, FL 32218" at bounding box center [688, 147] width 179 height 26
paste input "402 Emerson Dr, Euless, TX 76039"
type input "402 Emerson Dr, Euless, TX 76039"
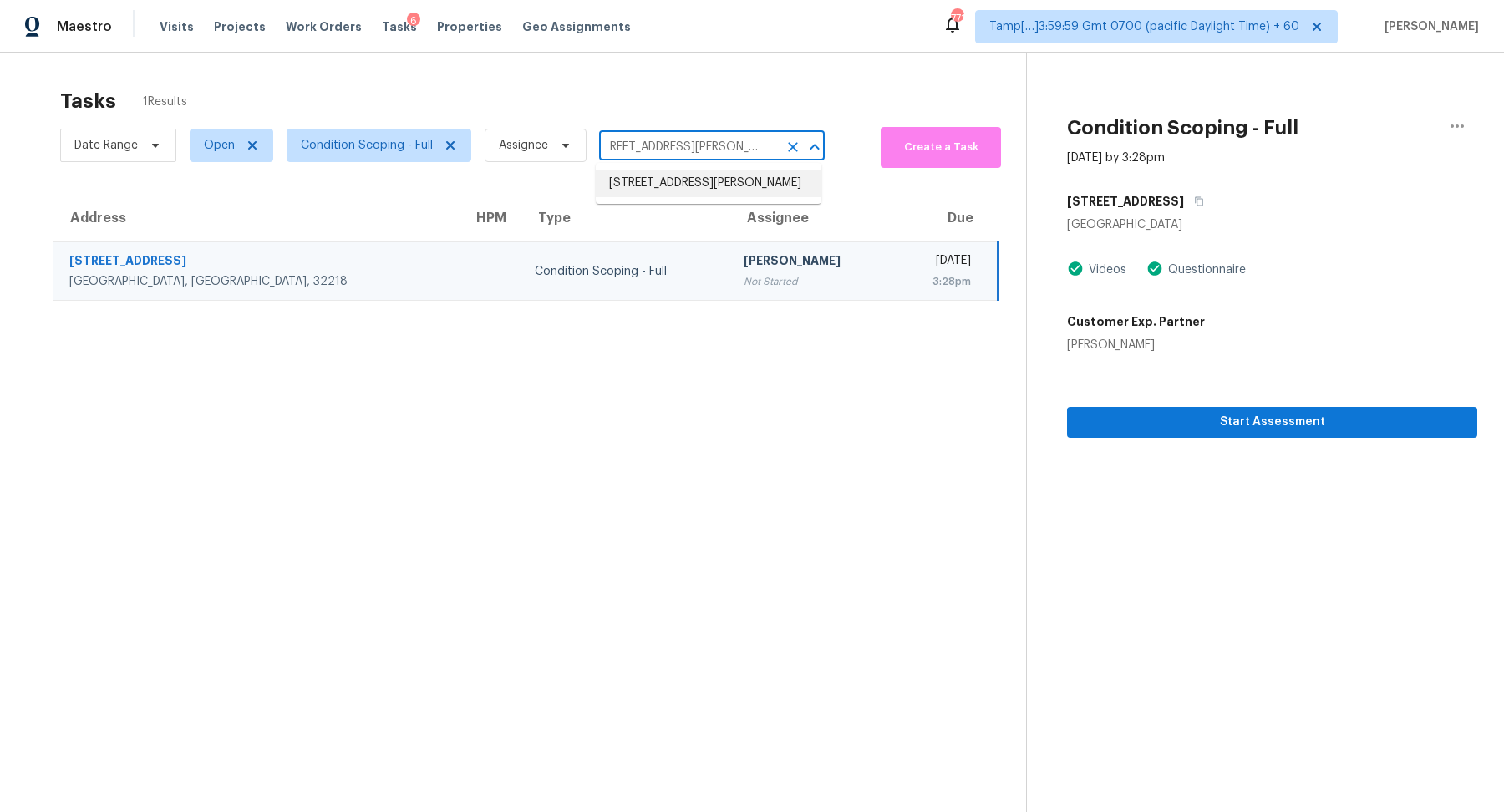
click at [702, 183] on li "402 Emerson Dr, Euless, TX 76039" at bounding box center [709, 183] width 226 height 27
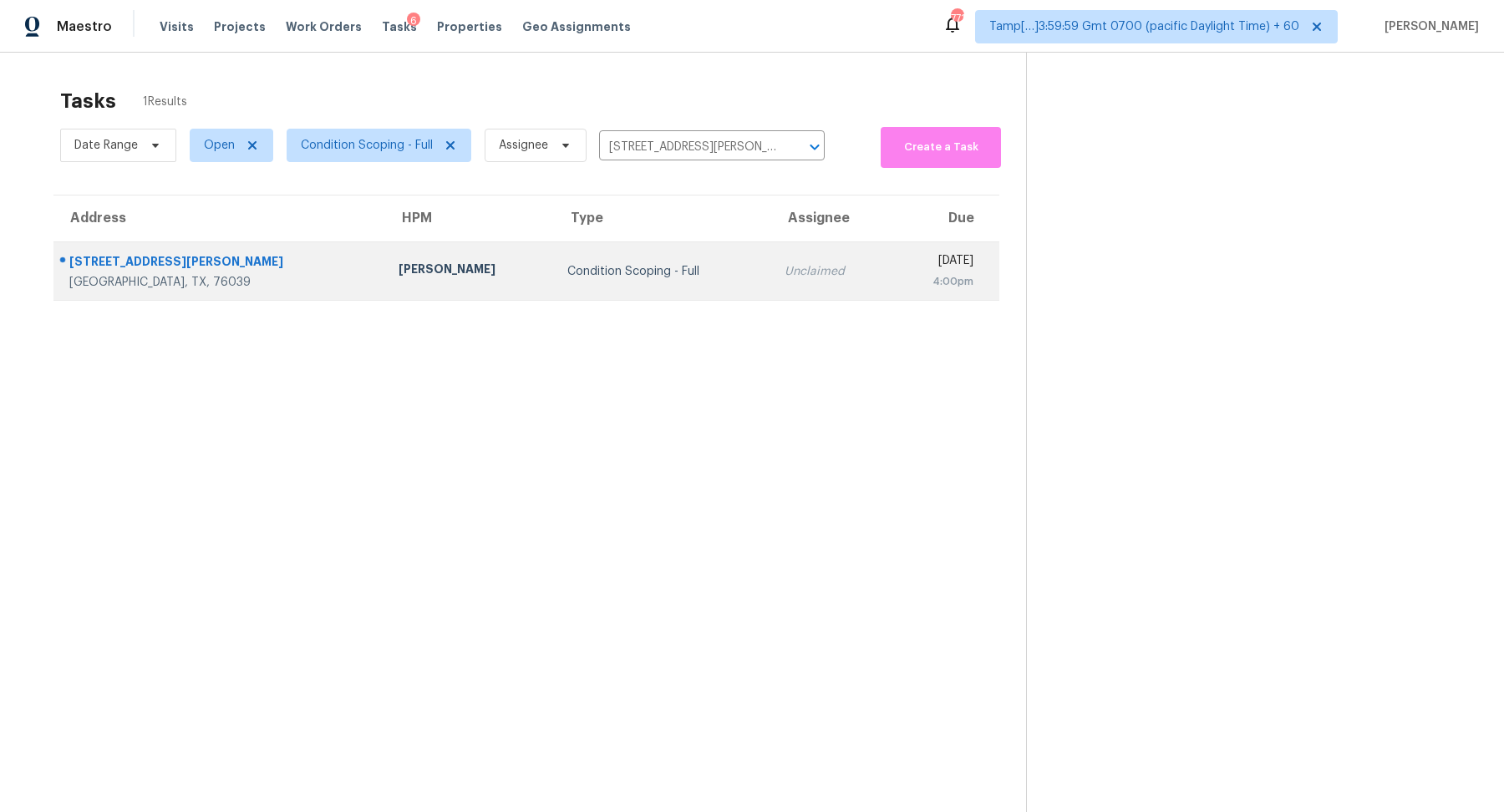
click at [771, 255] on td "Unclaimed" at bounding box center [831, 272] width 119 height 58
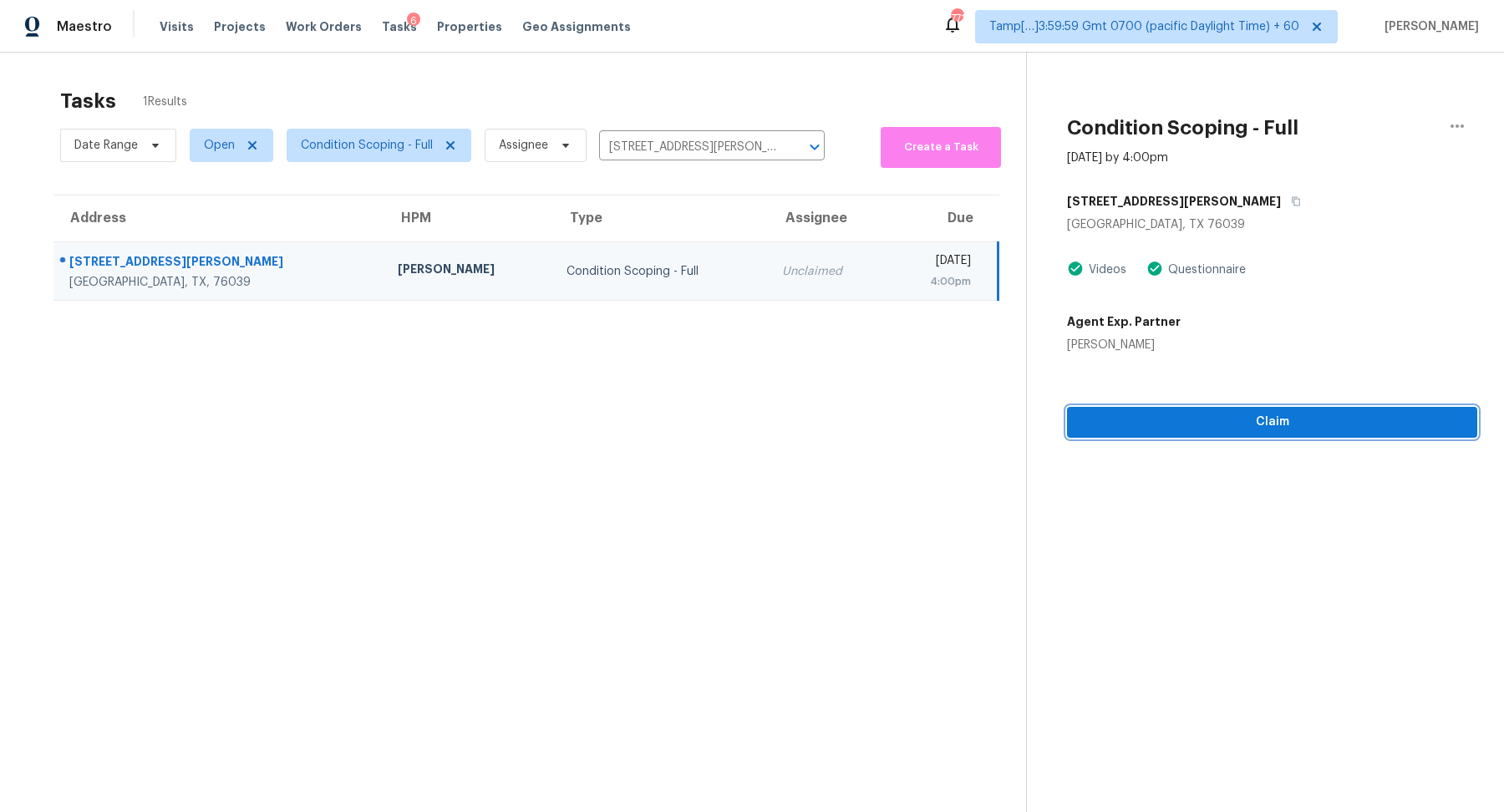
click at [1180, 412] on span "Claim" at bounding box center [1272, 423] width 384 height 21
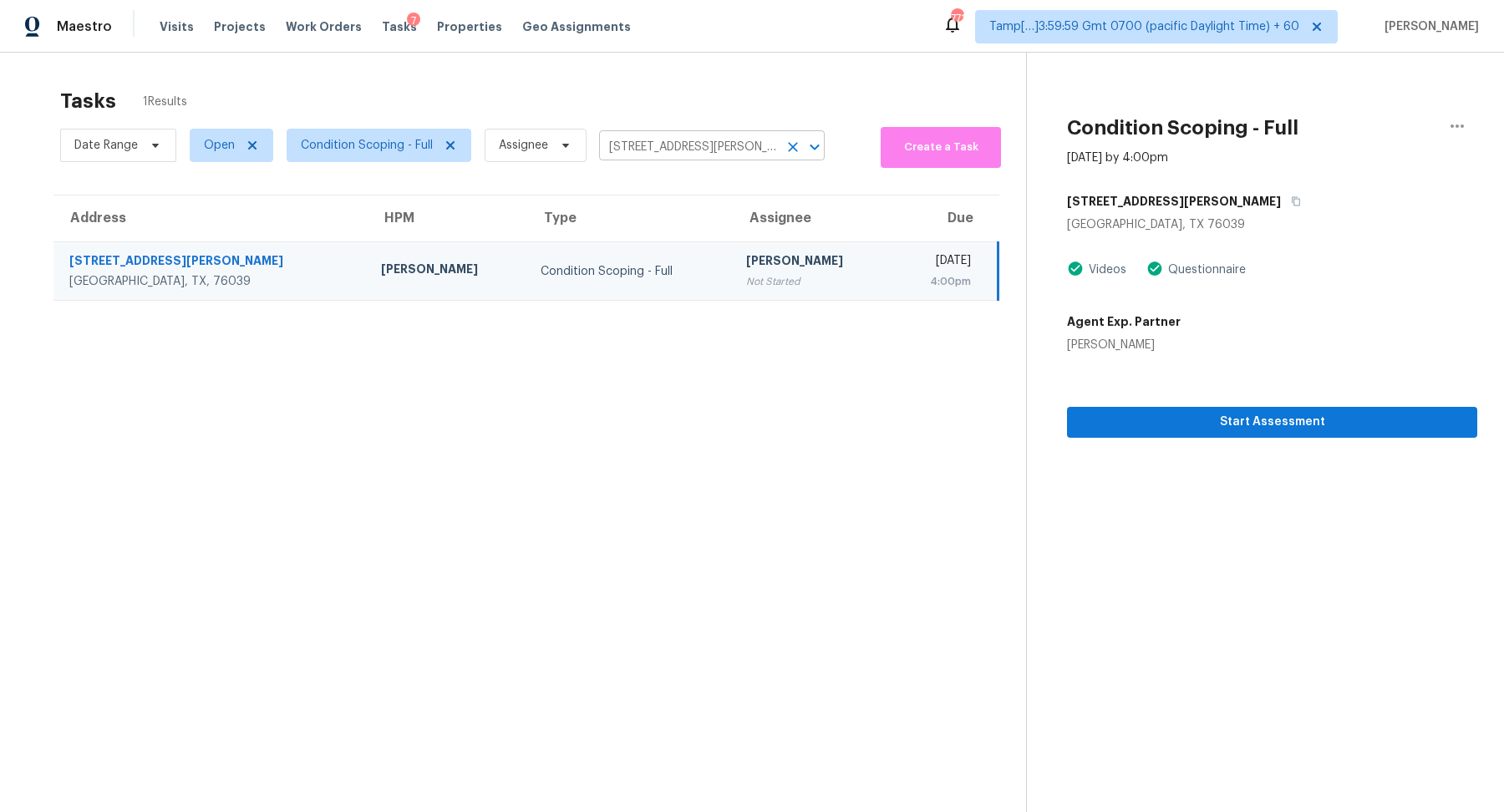
click at [679, 149] on input "402 Emerson Dr, Euless, TX 76039" at bounding box center [688, 147] width 179 height 26
paste input "5958 Burning Sunrise Dr, San Antonio, TX 78244"
type input "5958 Burning Sunrise Dr, San Antonio, TX 78244"
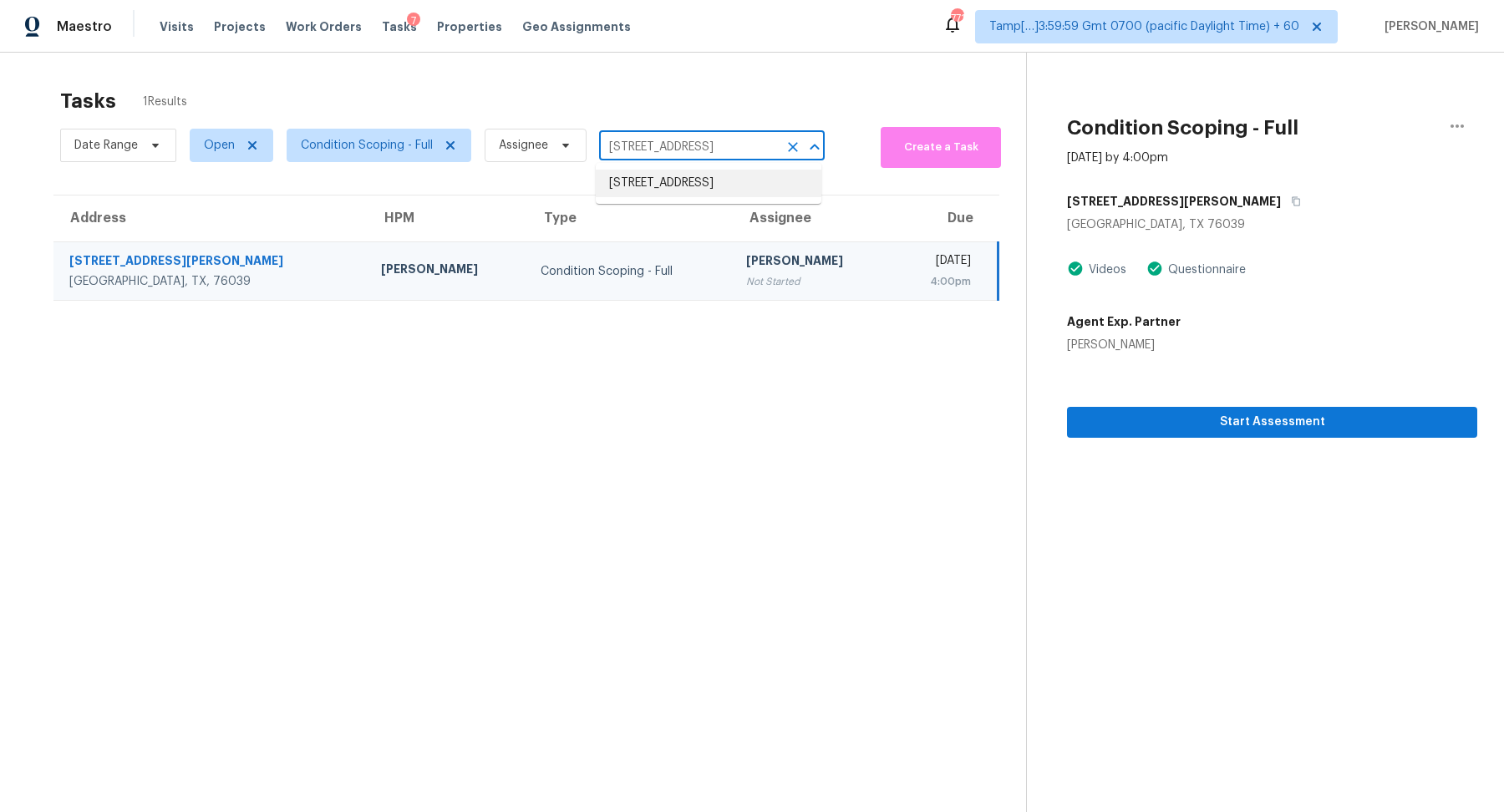
click at [642, 176] on li "5958 Burning Sunrise Dr, San Antonio, TX 78244" at bounding box center [709, 183] width 226 height 27
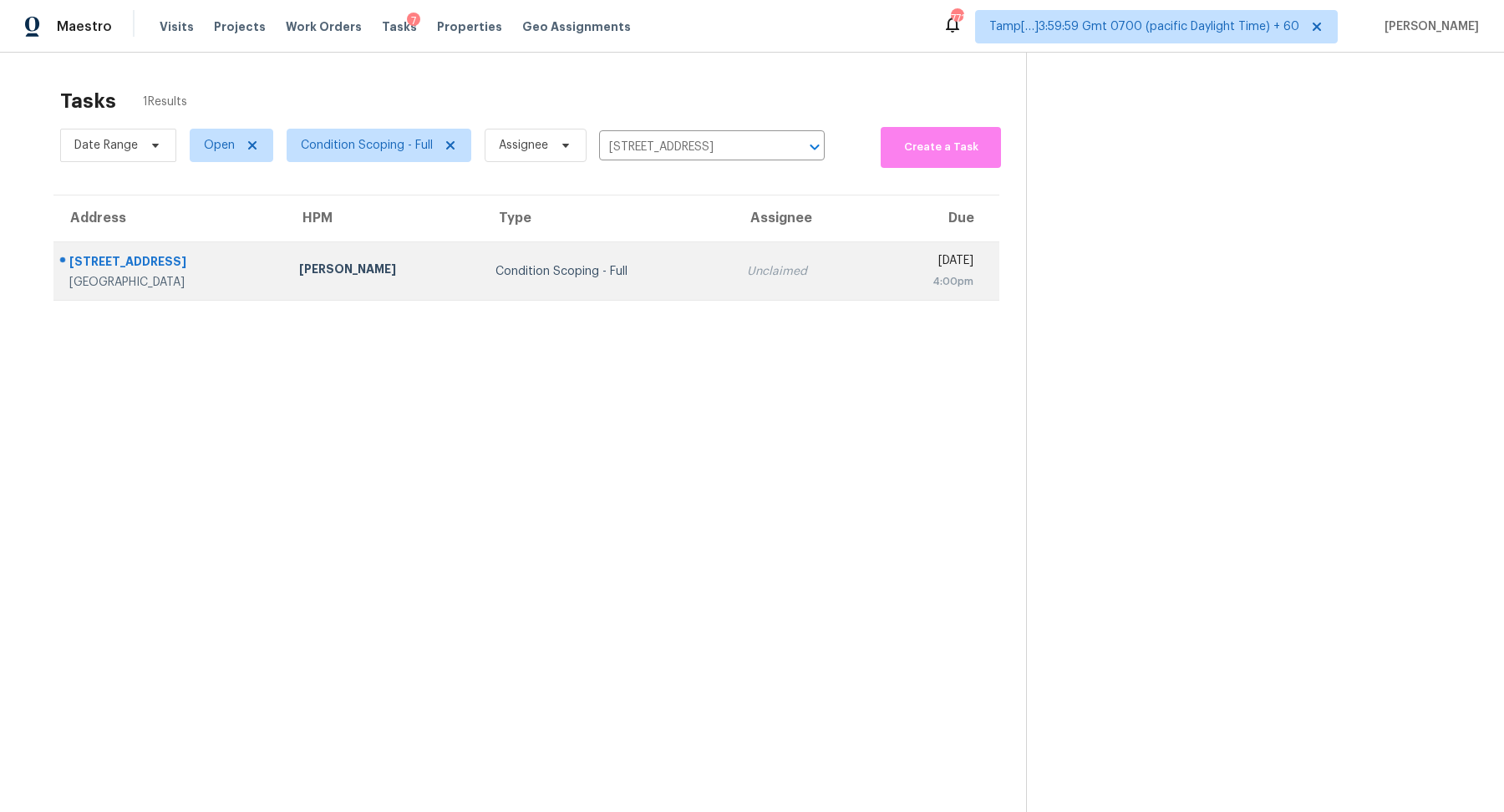
click at [606, 280] on td "Condition Scoping - Full" at bounding box center [608, 272] width 252 height 58
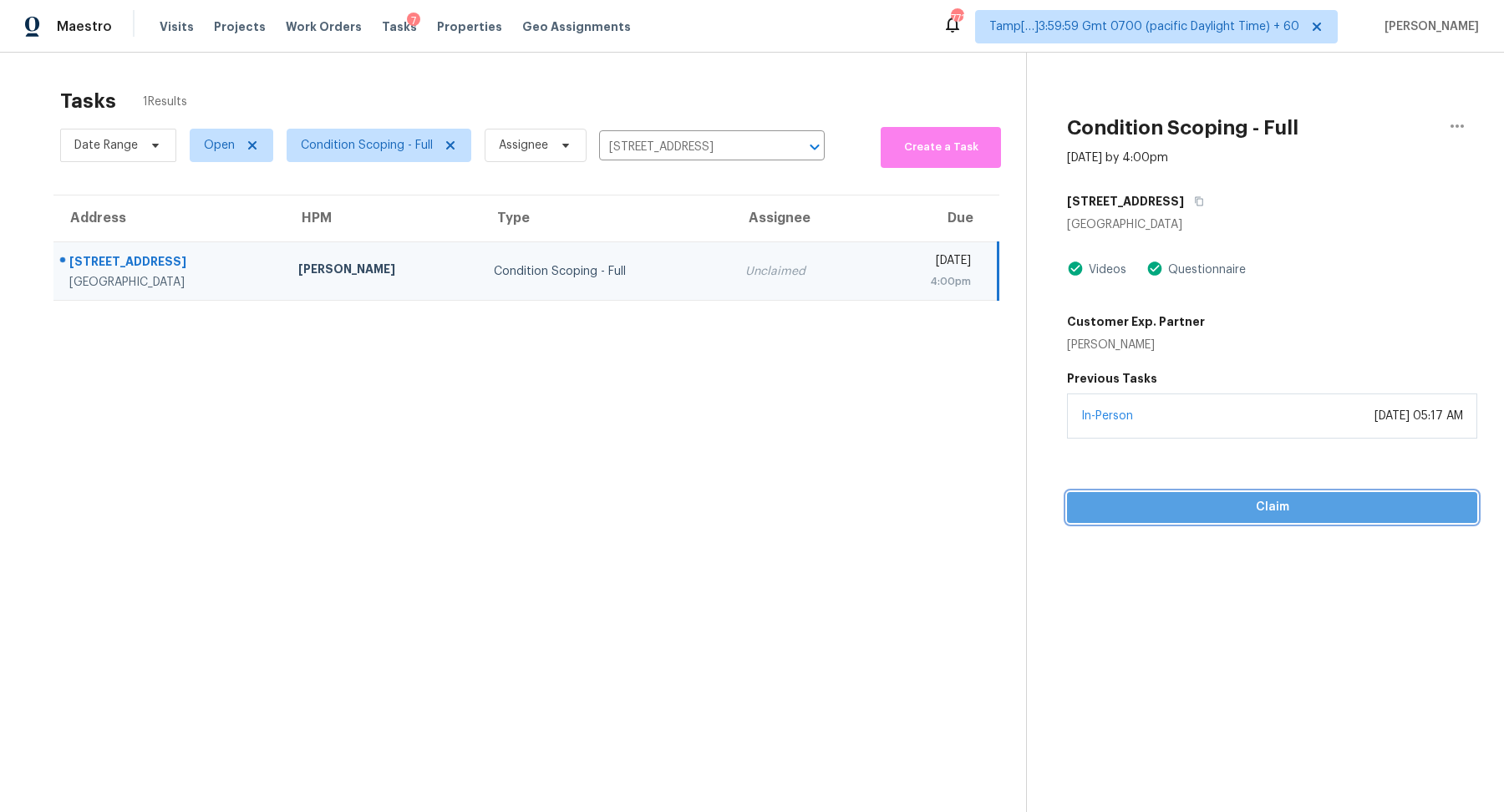
click at [1121, 509] on span "Claim" at bounding box center [1272, 508] width 384 height 21
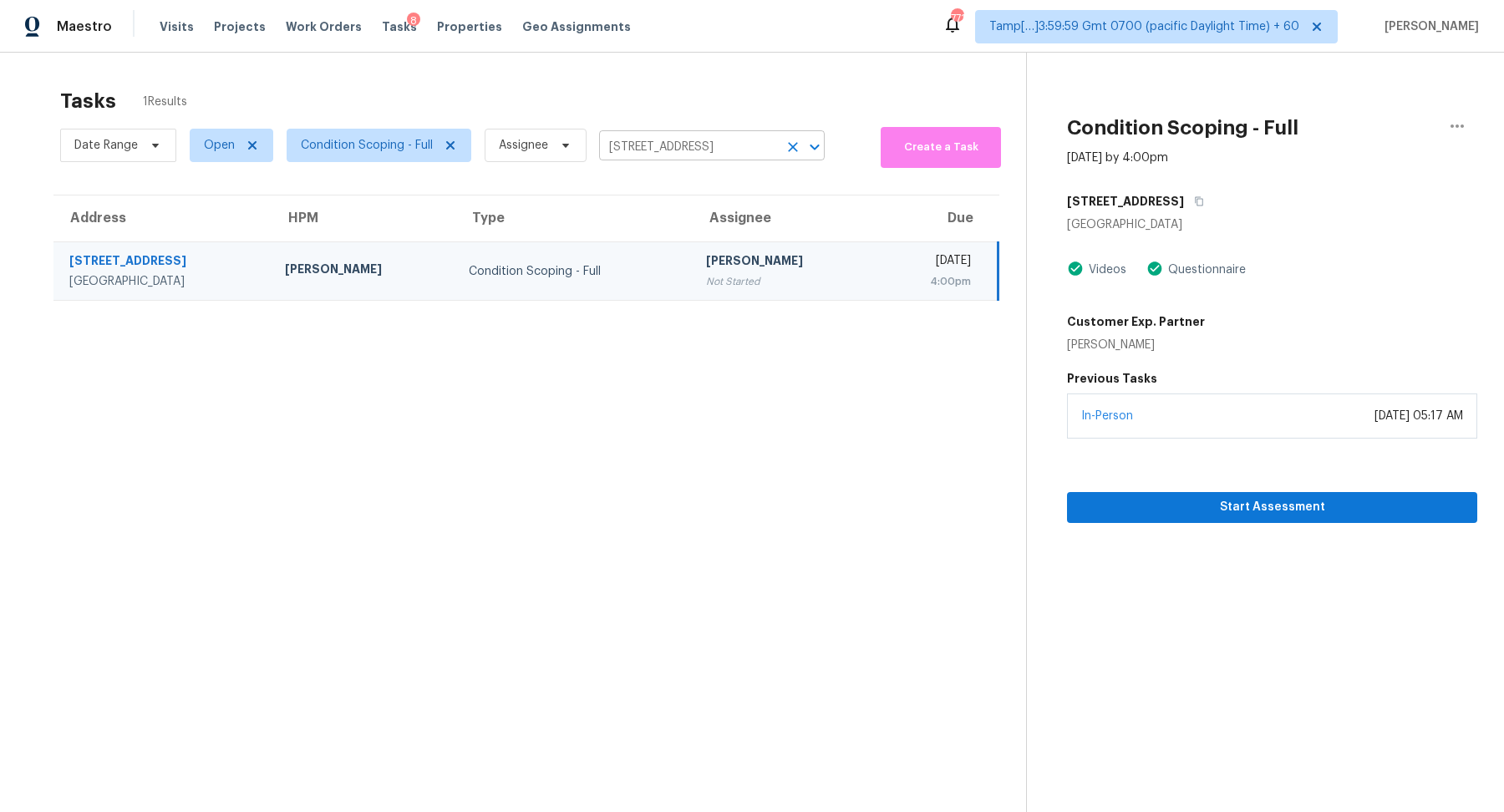
click at [655, 157] on input "5958 Burning Sunrise Dr, San Antonio, TX 78244" at bounding box center [688, 147] width 179 height 26
paste input "1953 Journey St, Milpitas, CA 95035"
type input "1953 Journey St, Milpitas, CA 95035"
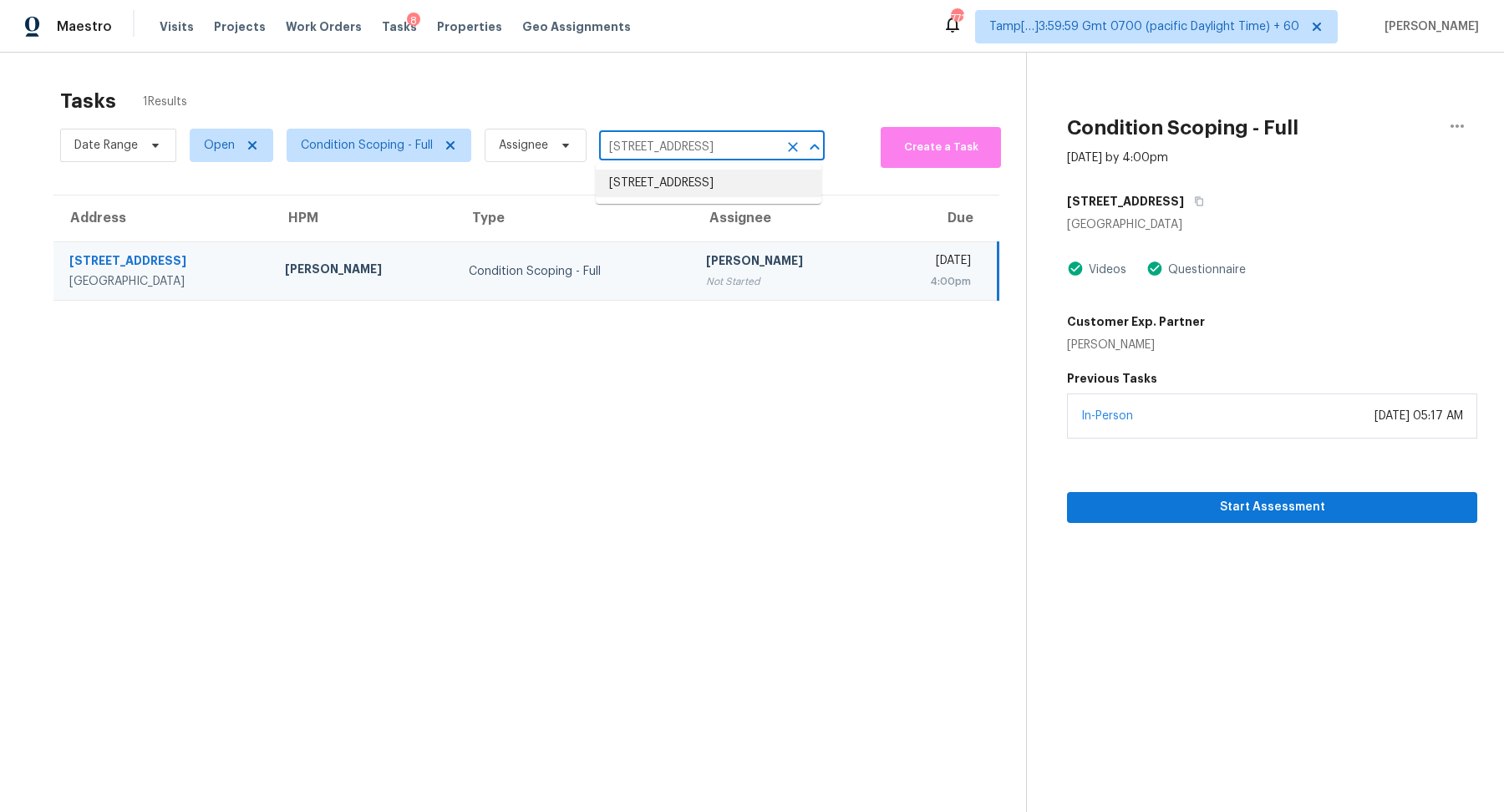
click at [661, 185] on li "1953 Journey St, Milpitas, CA 95035" at bounding box center [709, 183] width 226 height 27
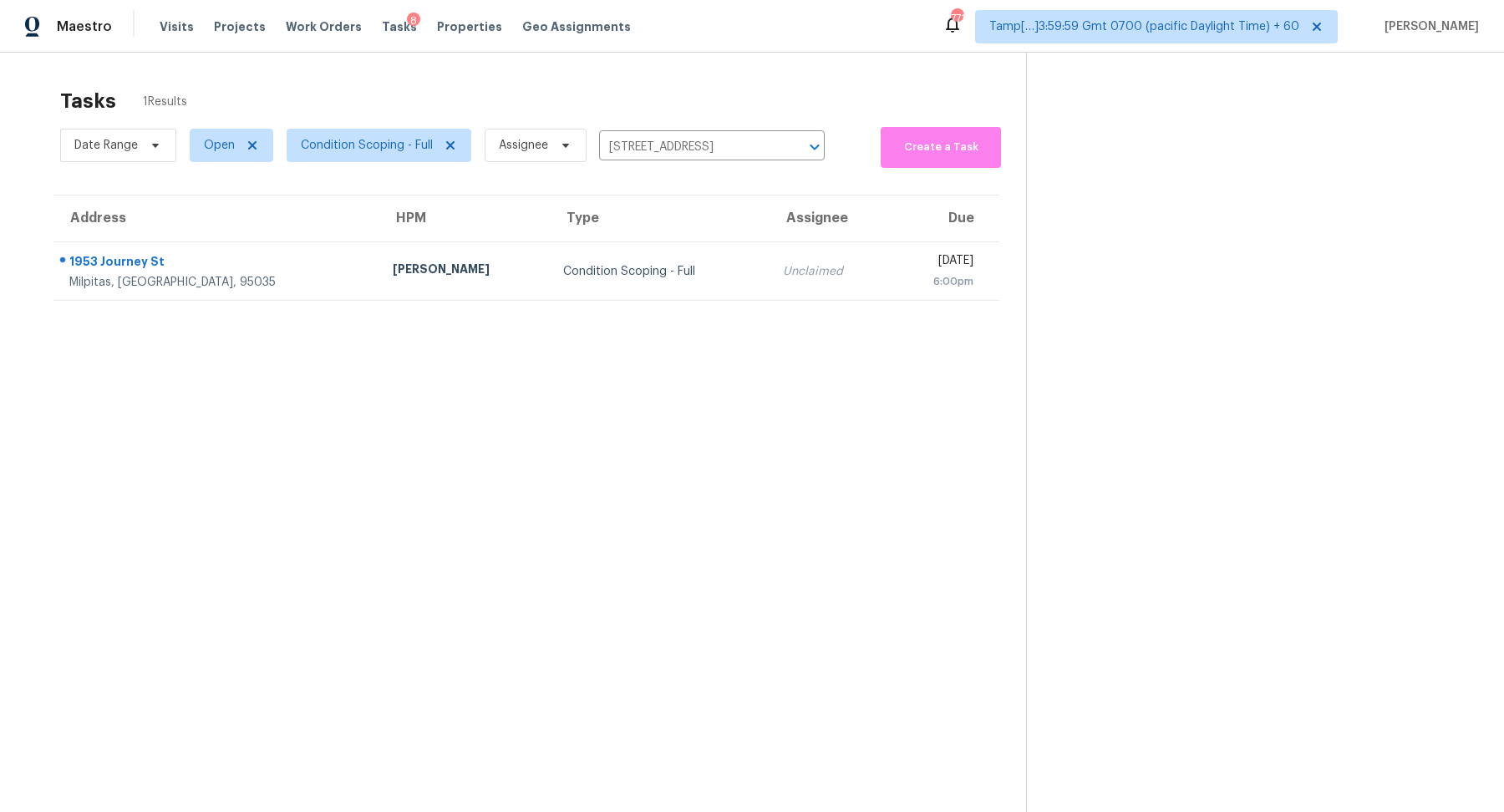
click at [642, 278] on td "Condition Scoping - Full" at bounding box center [660, 272] width 219 height 58
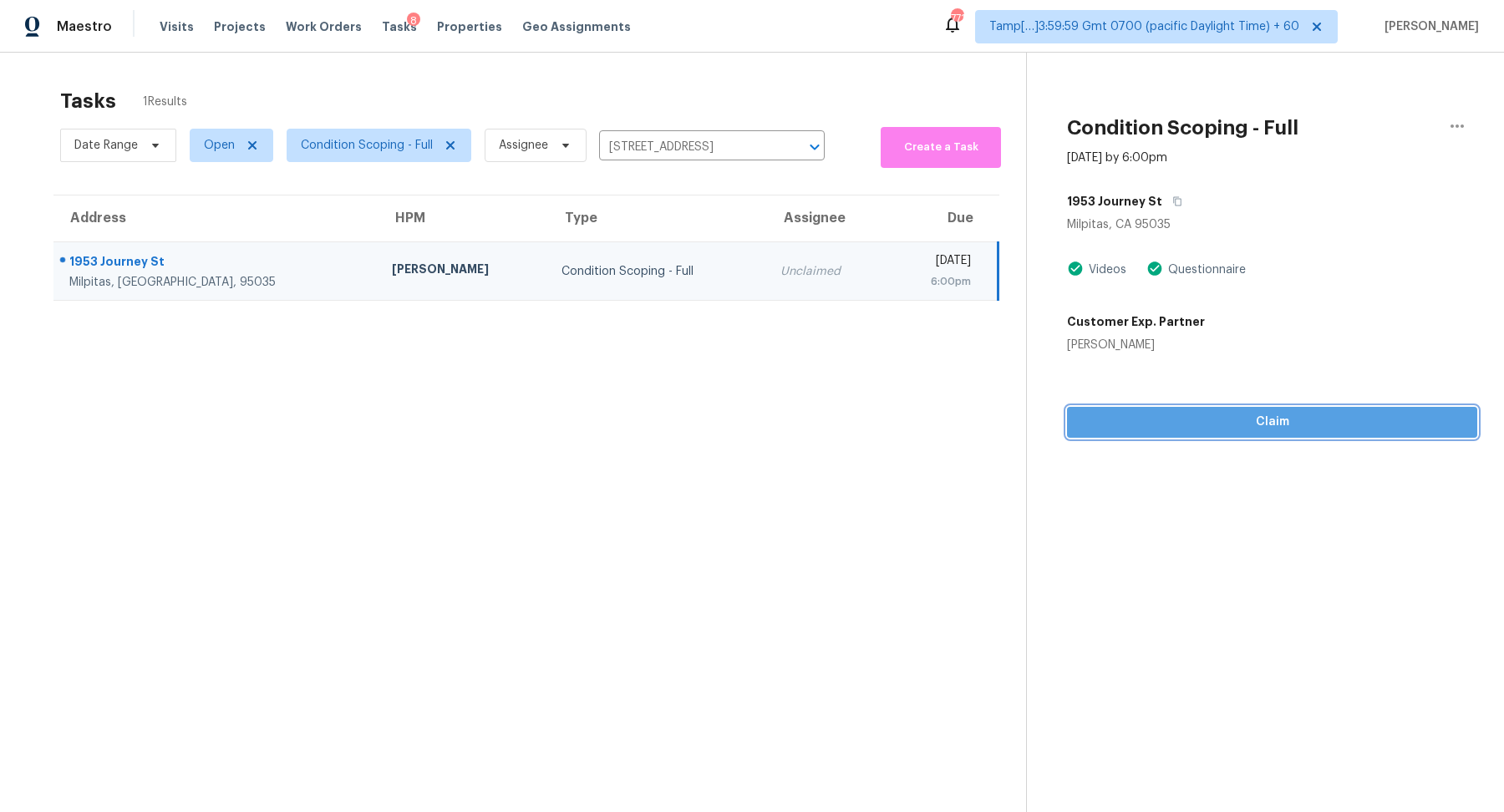
click at [1223, 428] on span "Claim" at bounding box center [1272, 423] width 384 height 21
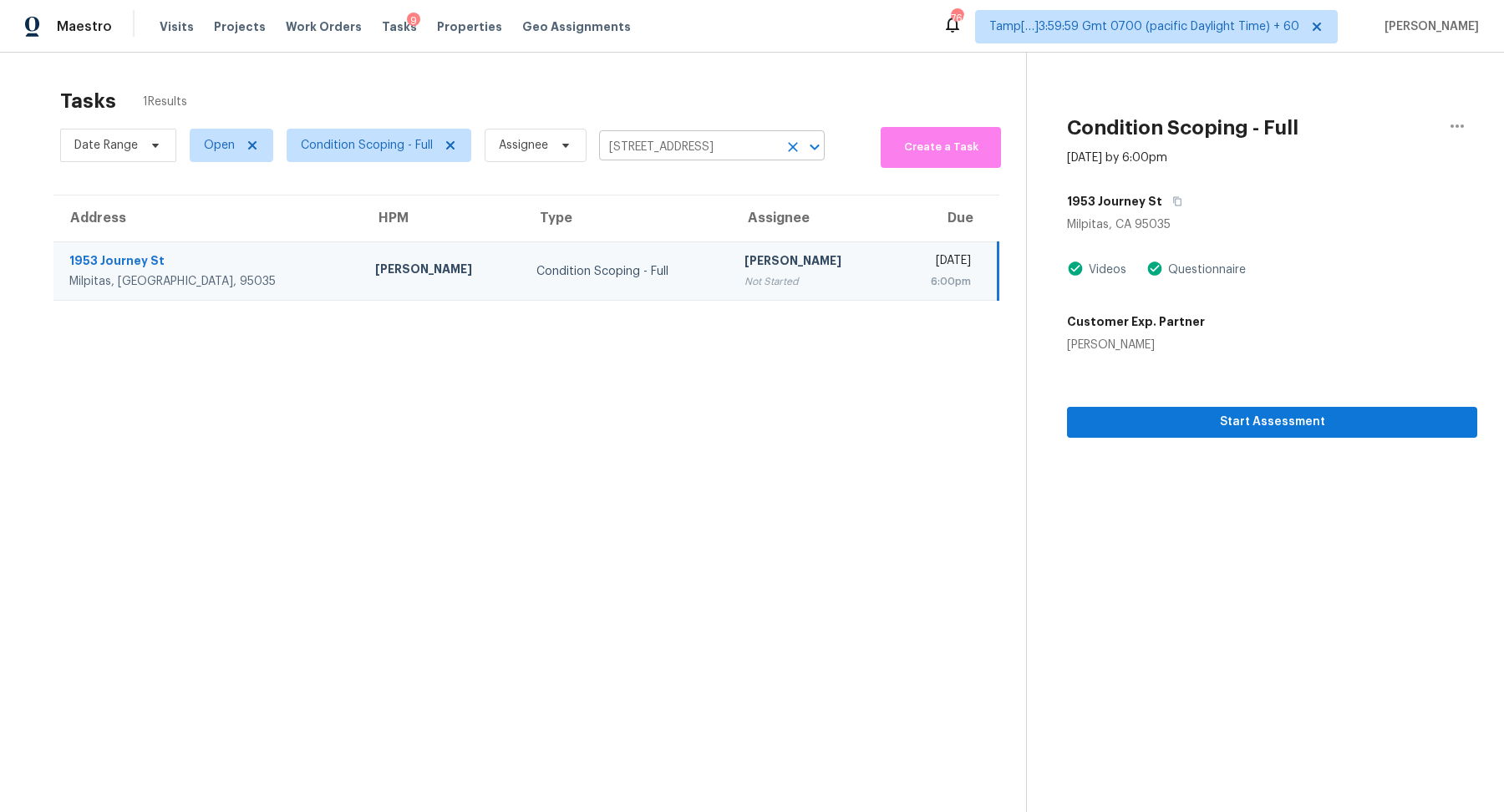
click at [659, 150] on input "1953 Journey St, Milpitas, CA 95035" at bounding box center [688, 147] width 179 height 26
paste input "768 Stratford Dr, Snellville, GA 30078"
type input "1768 Stratford Dr, Snellville, GA 30078"
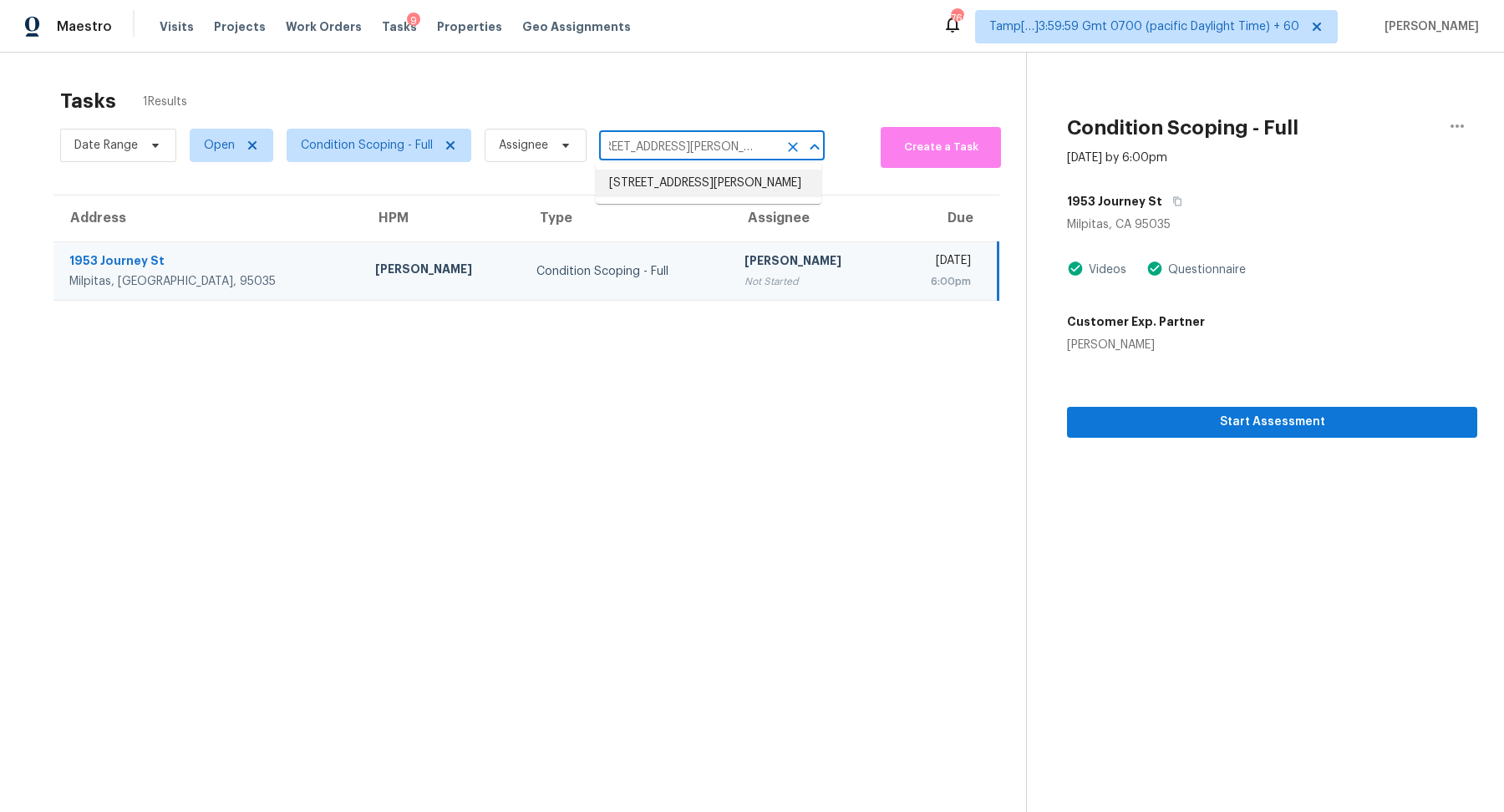
click at [687, 174] on li "1768 Stratford Dr, Snellville, GA 30078" at bounding box center [709, 183] width 226 height 27
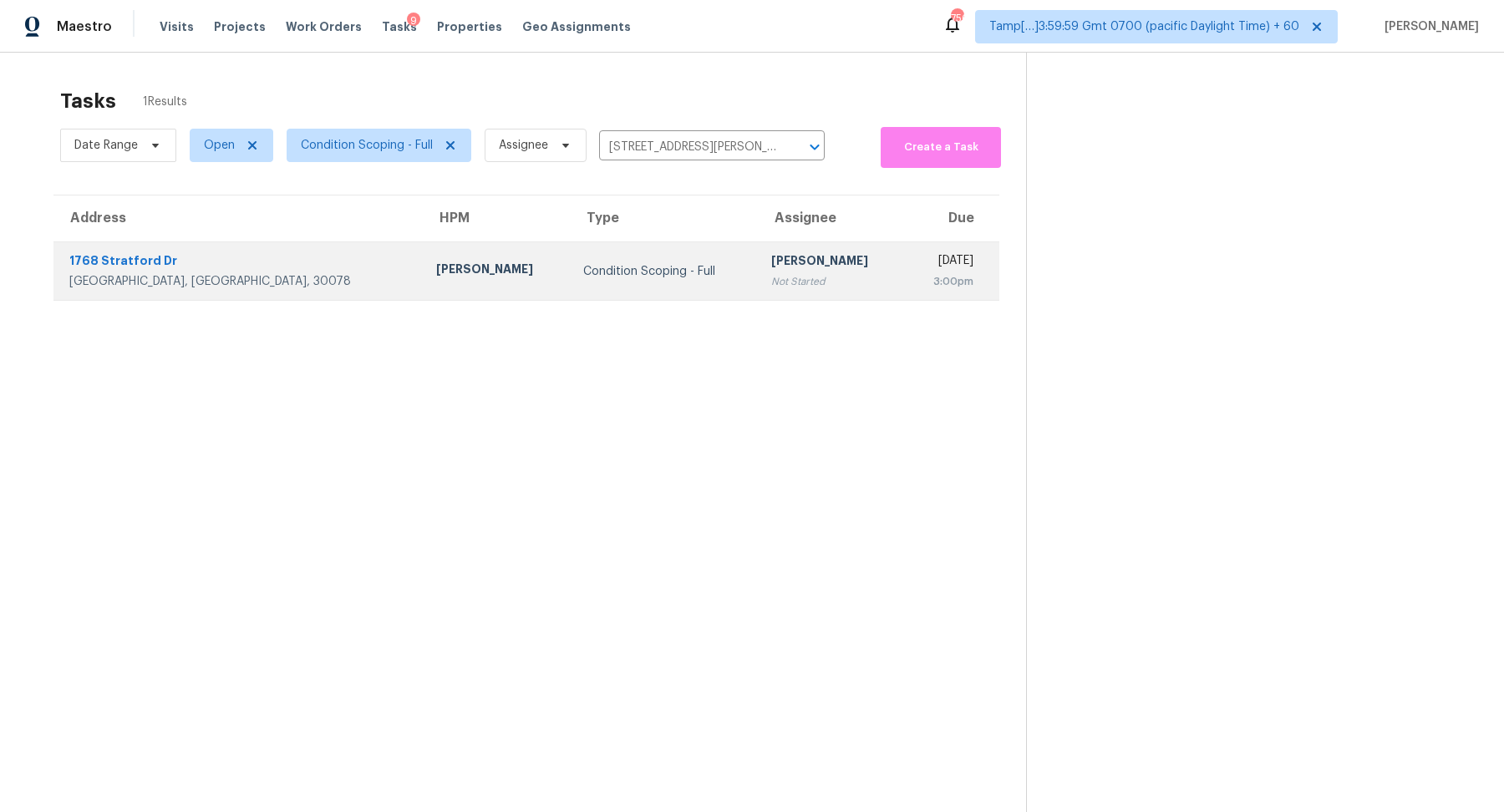
click at [615, 253] on td "Condition Scoping - Full" at bounding box center [664, 272] width 189 height 58
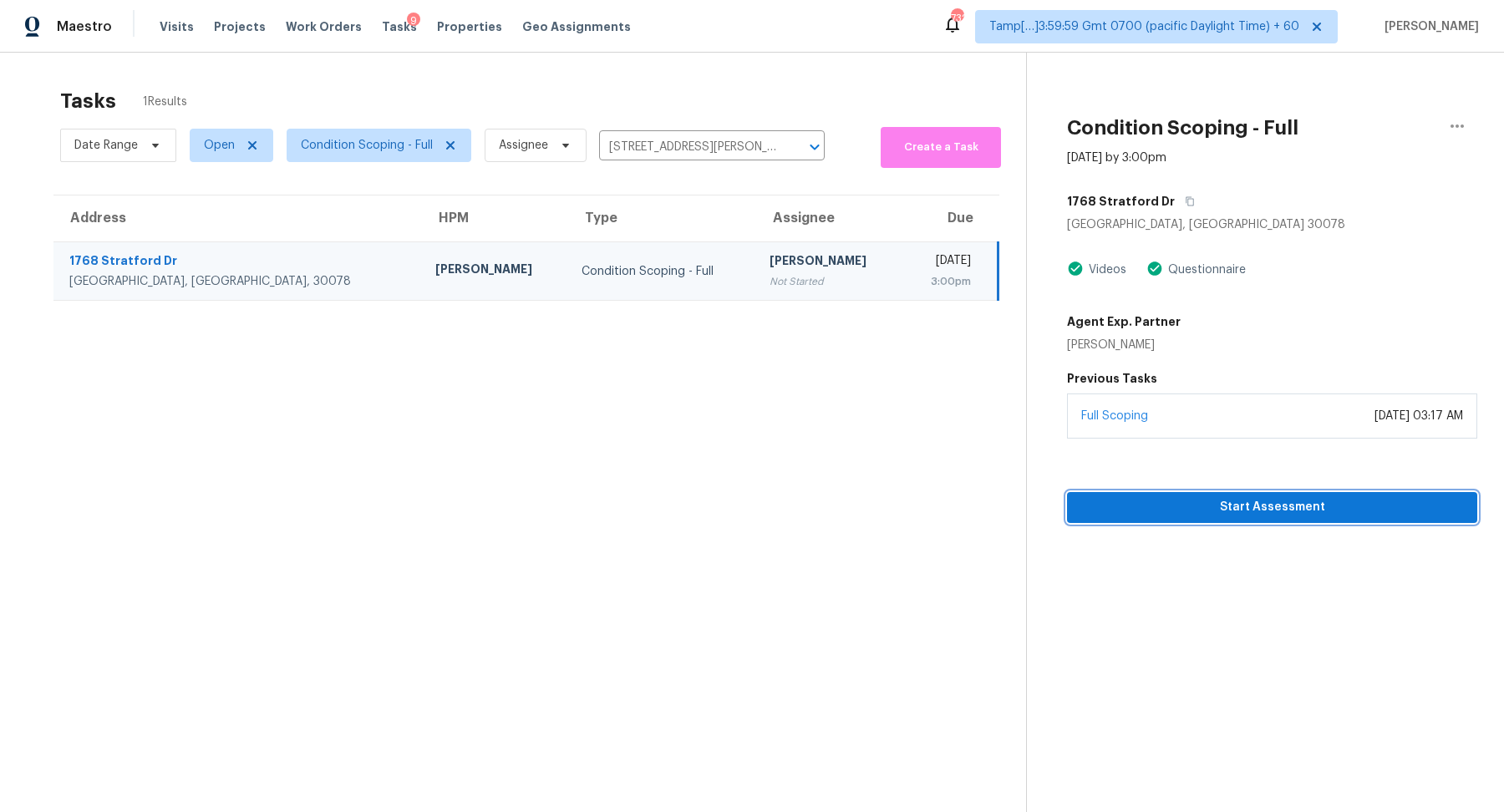
click at [1269, 506] on span "Start Assessment" at bounding box center [1272, 508] width 384 height 21
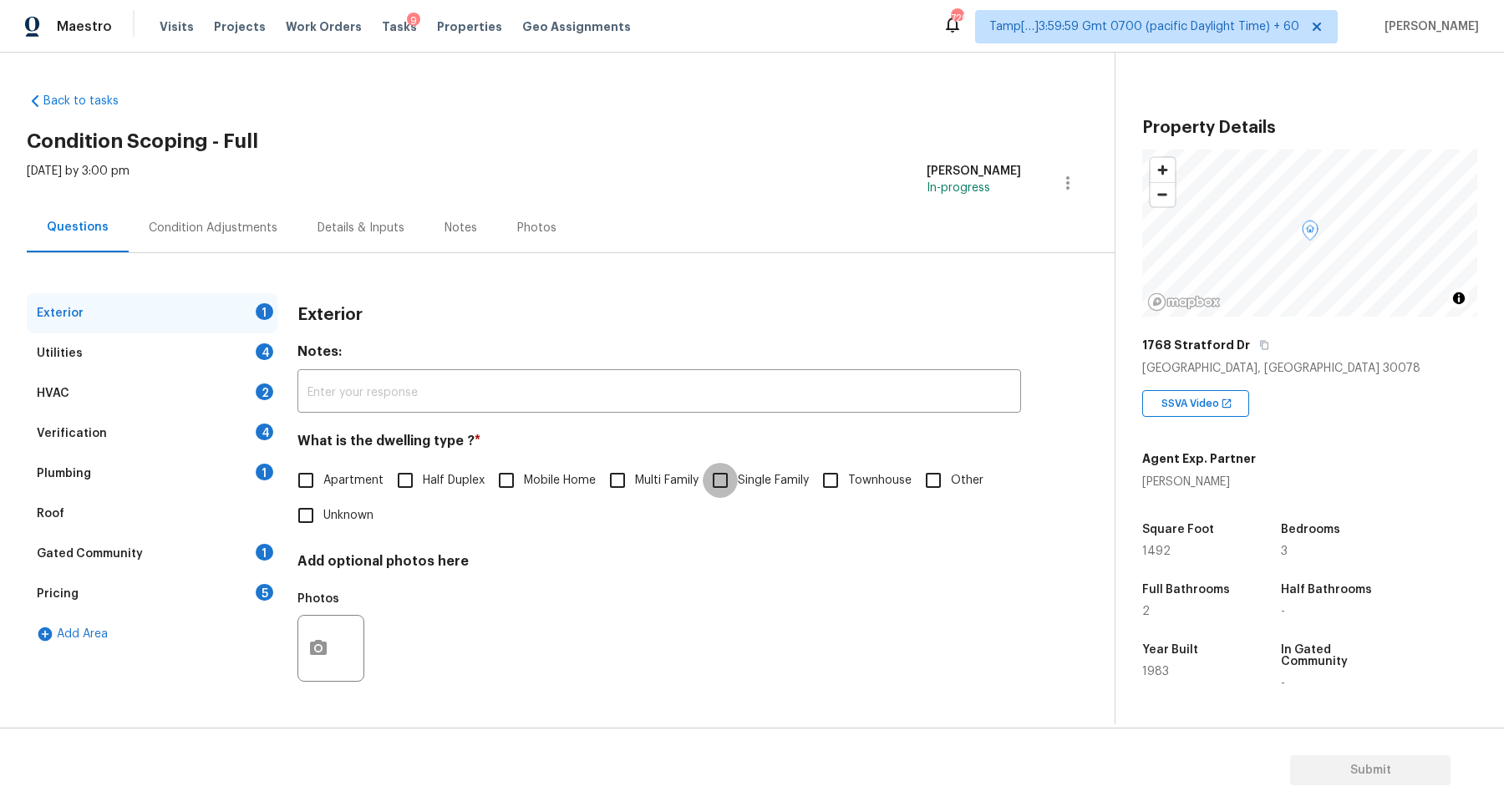
click at [736, 489] on input "Single Family" at bounding box center [720, 480] width 35 height 35
checkbox input "true"
click at [264, 356] on div "4" at bounding box center [265, 351] width 18 height 17
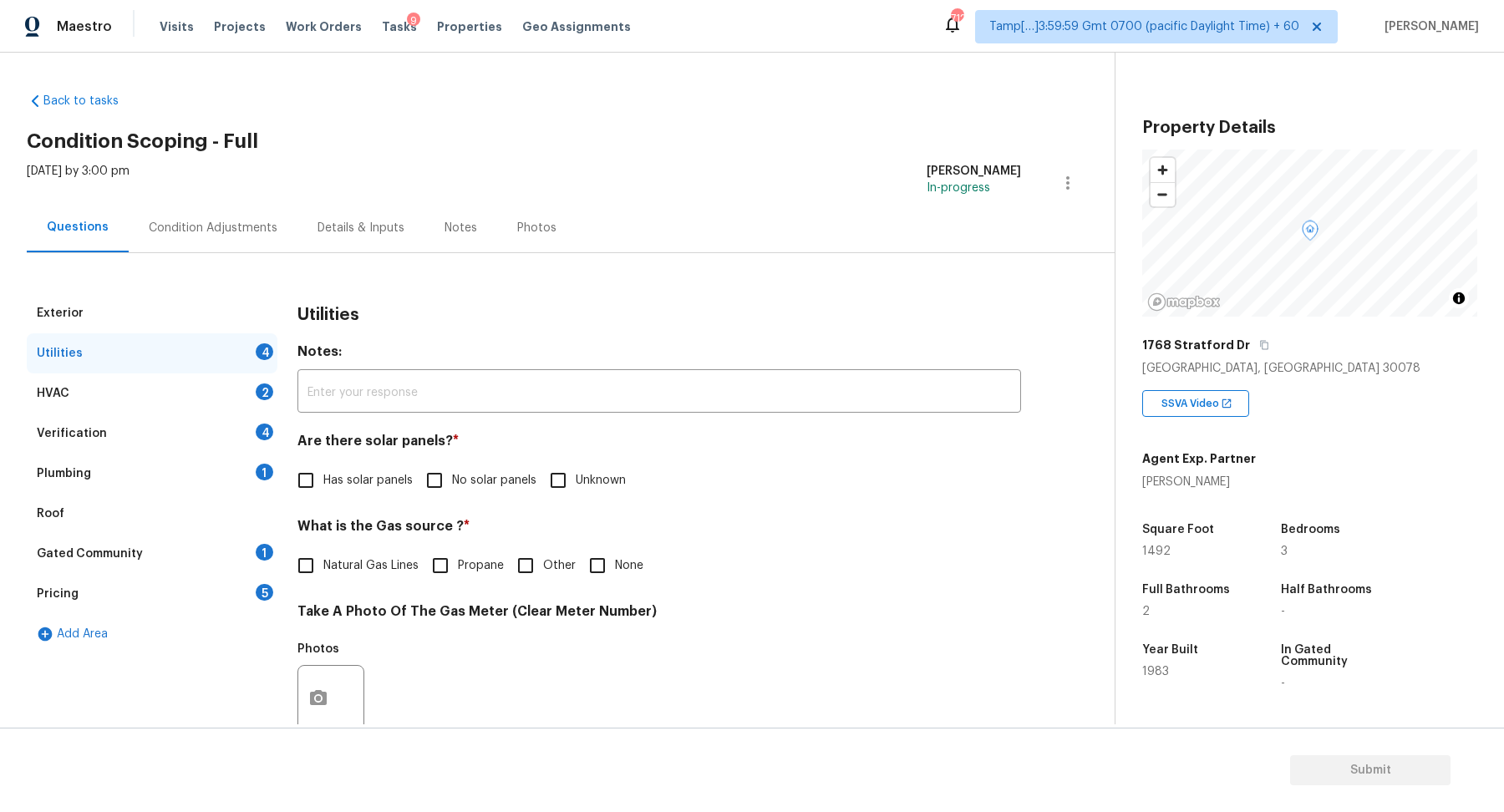
click at [470, 472] on span "No solar panels" at bounding box center [494, 481] width 84 height 18
click at [452, 472] on input "No solar panels" at bounding box center [434, 480] width 35 height 35
checkbox input "true"
click at [348, 554] on label "Natural Gas Lines" at bounding box center [353, 568] width 130 height 35
click at [324, 554] on input "Natural Gas Lines" at bounding box center [306, 568] width 35 height 35
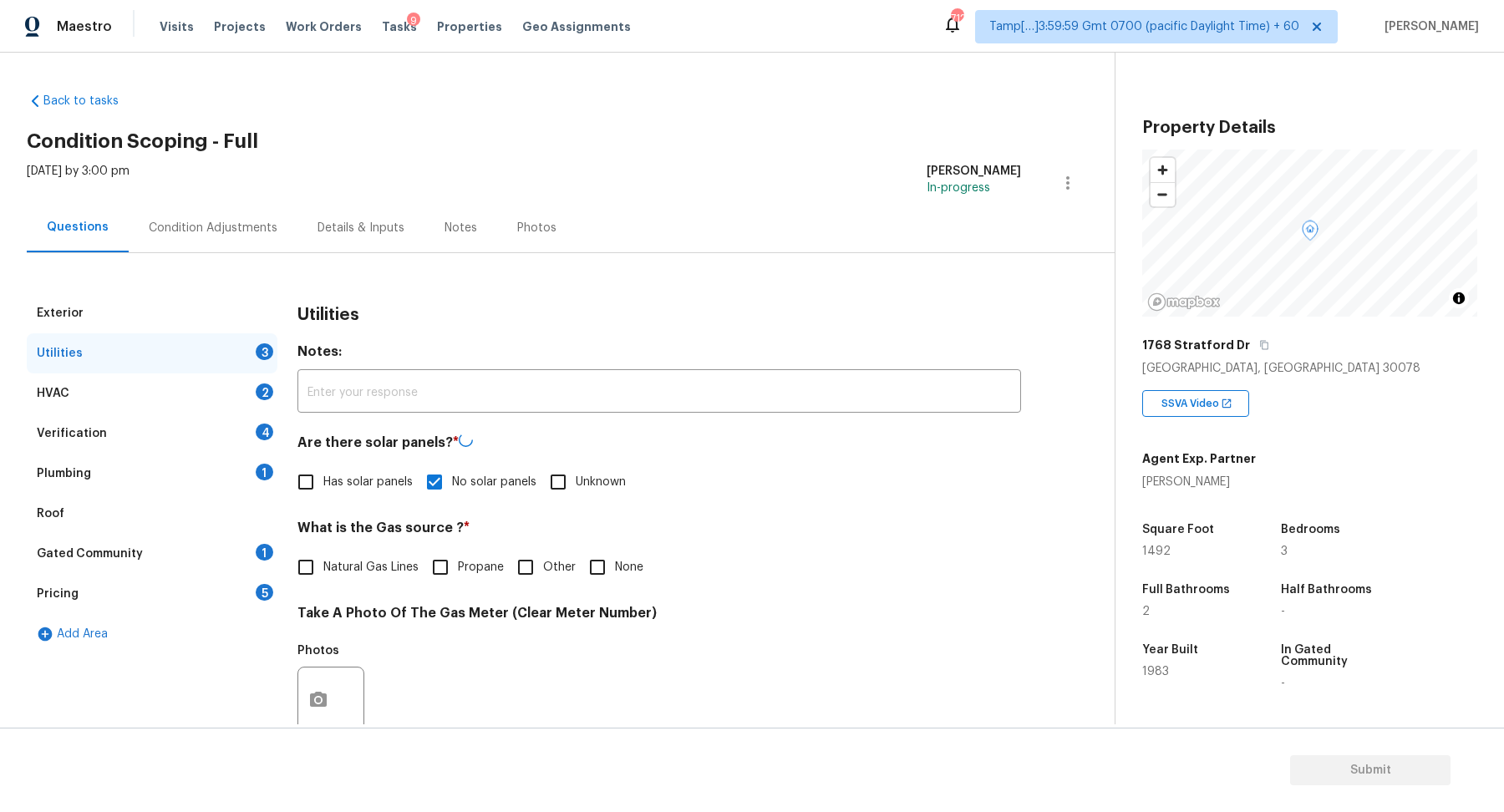
checkbox input "true"
checkbox input "false"
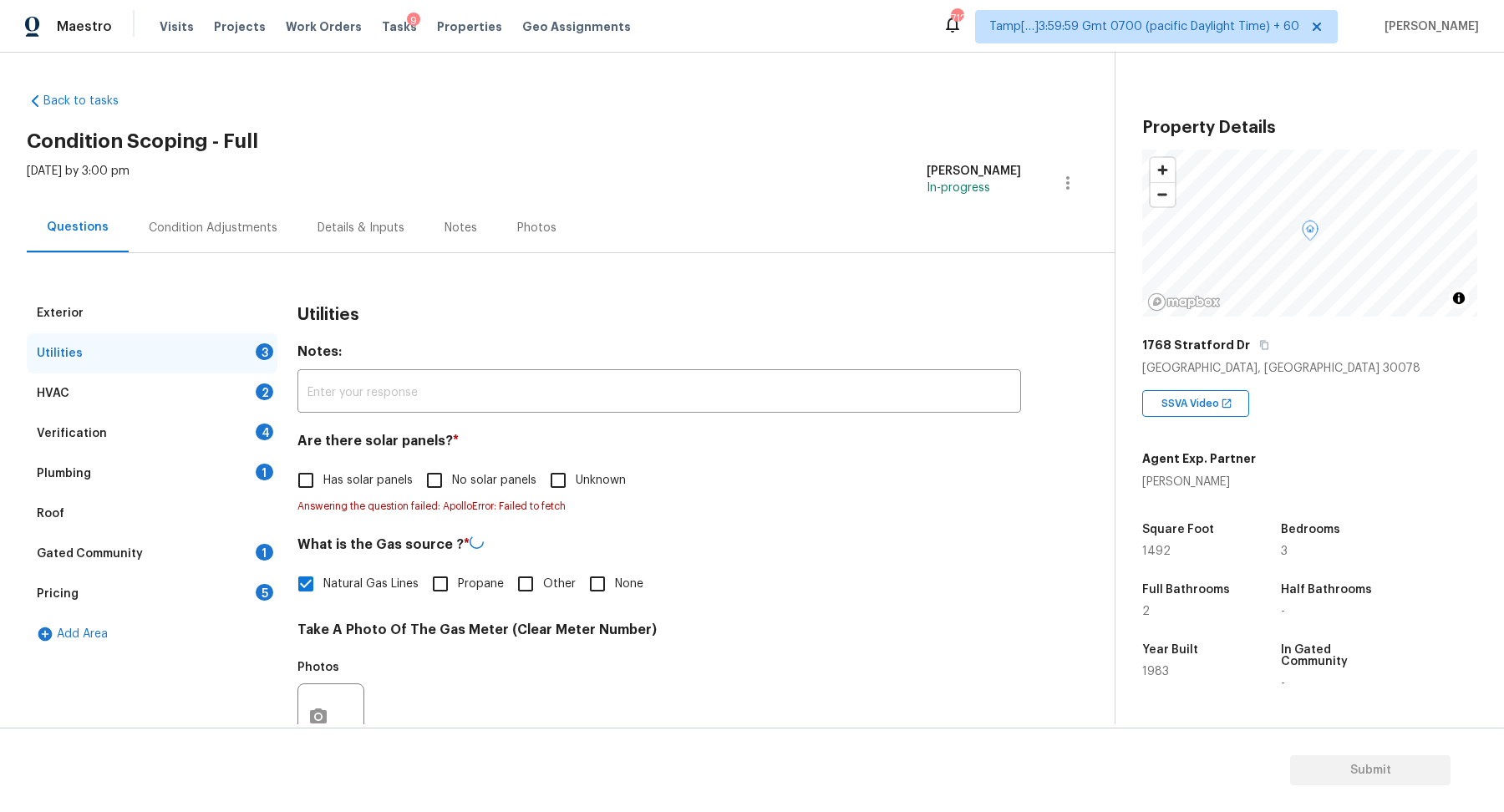
checkbox input "false"
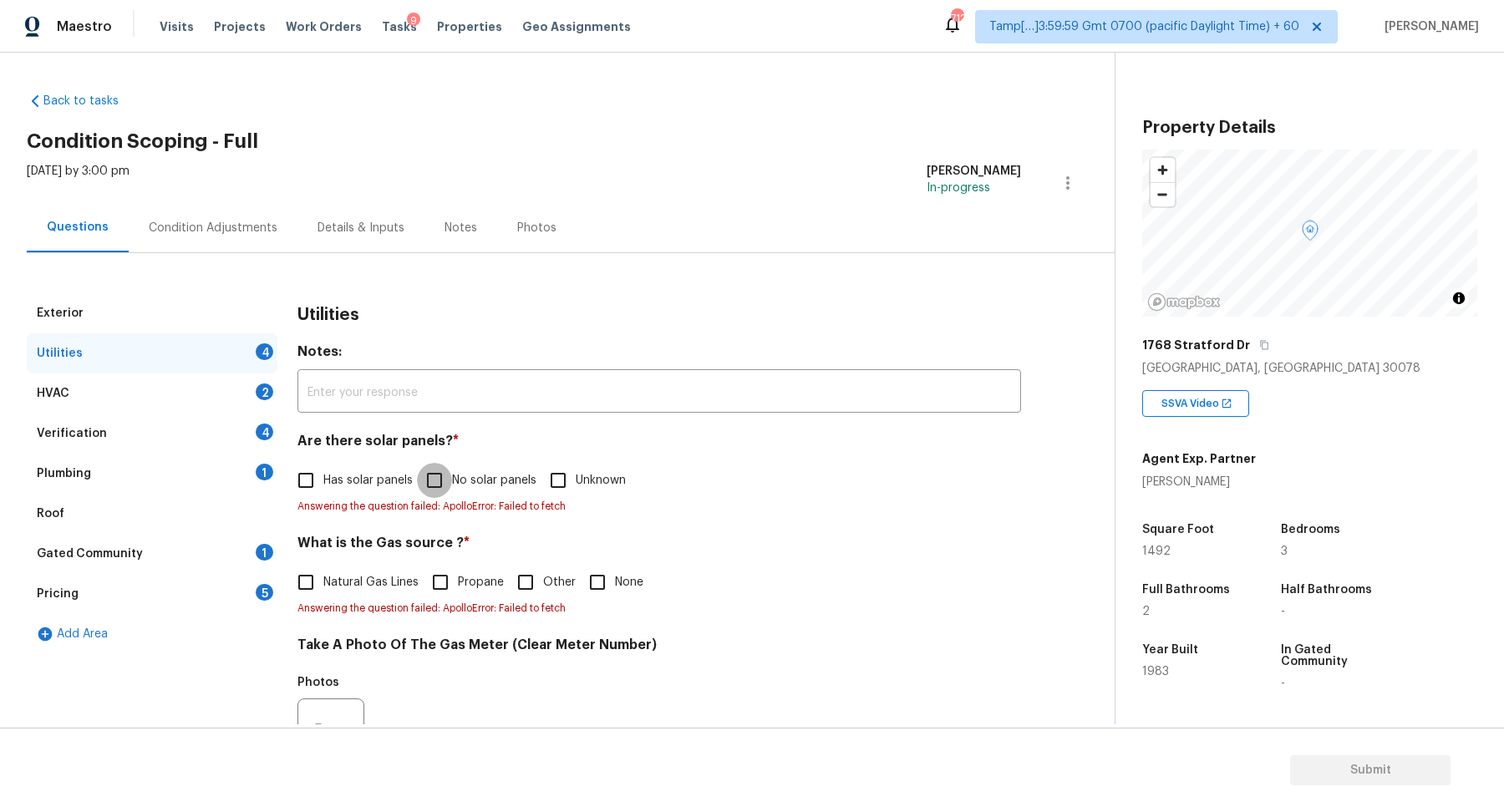
click at [440, 484] on input "No solar panels" at bounding box center [434, 480] width 35 height 35
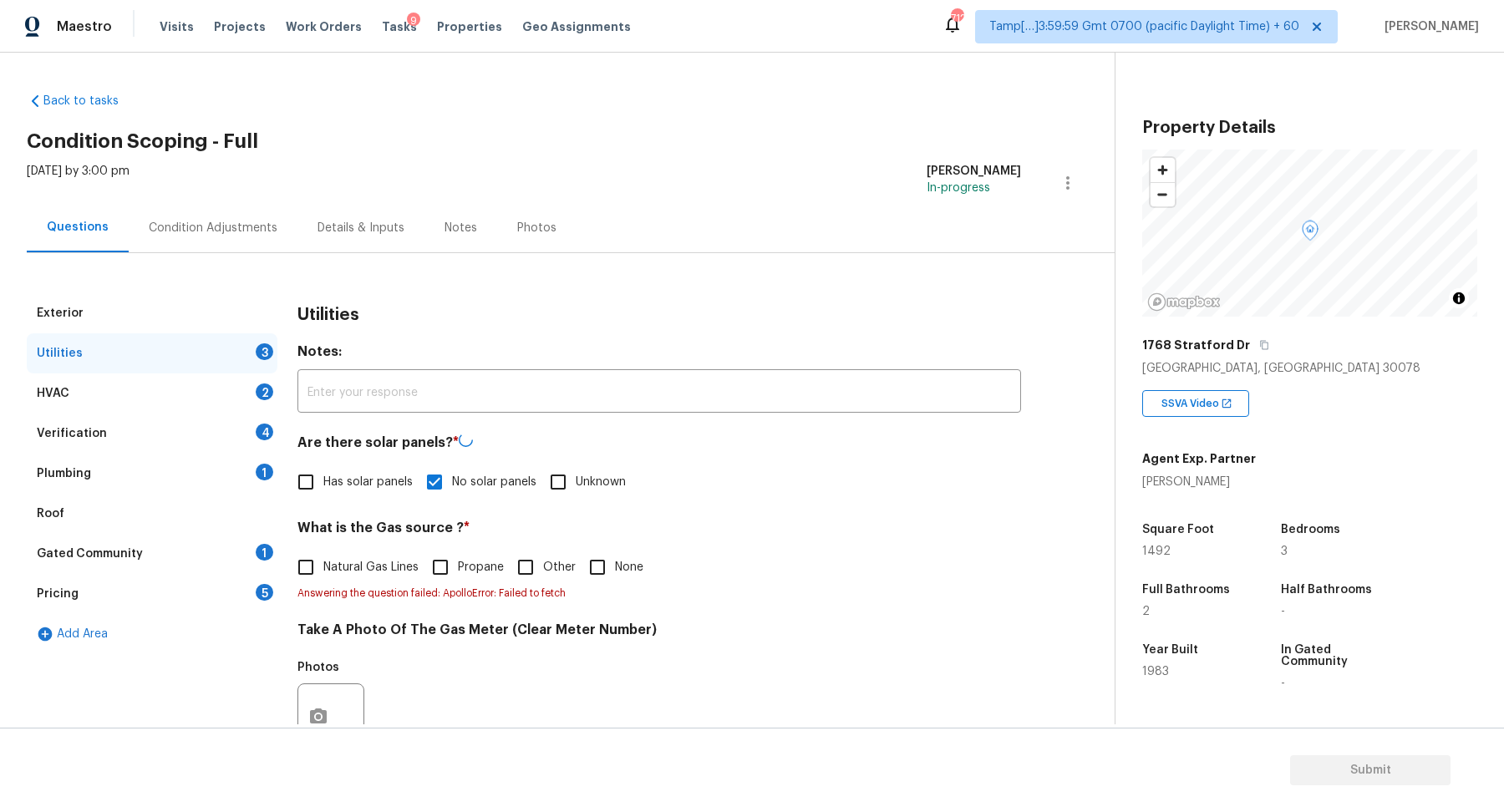
checkbox input "false"
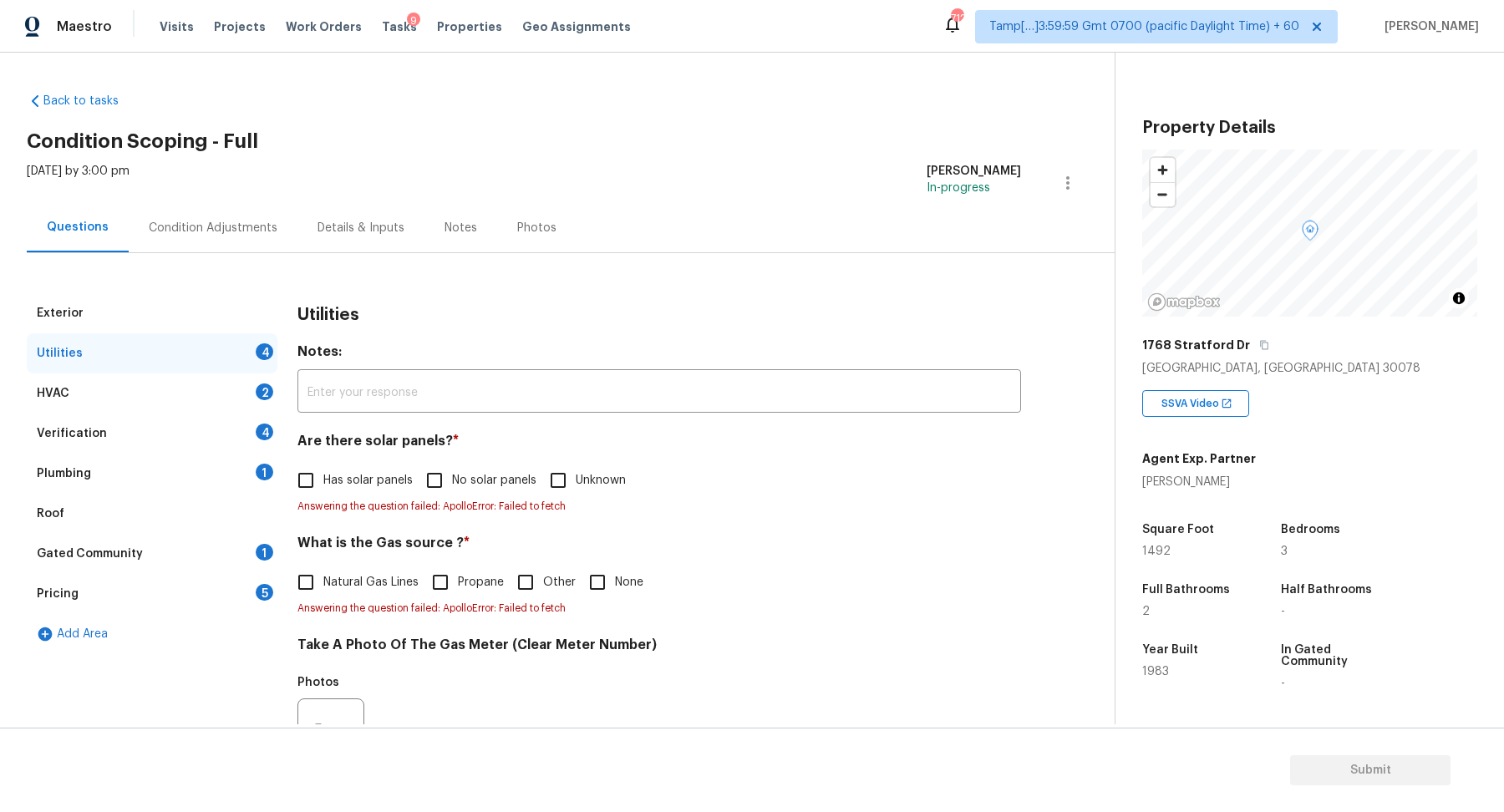
click at [537, 571] on input "Other" at bounding box center [526, 583] width 35 height 35
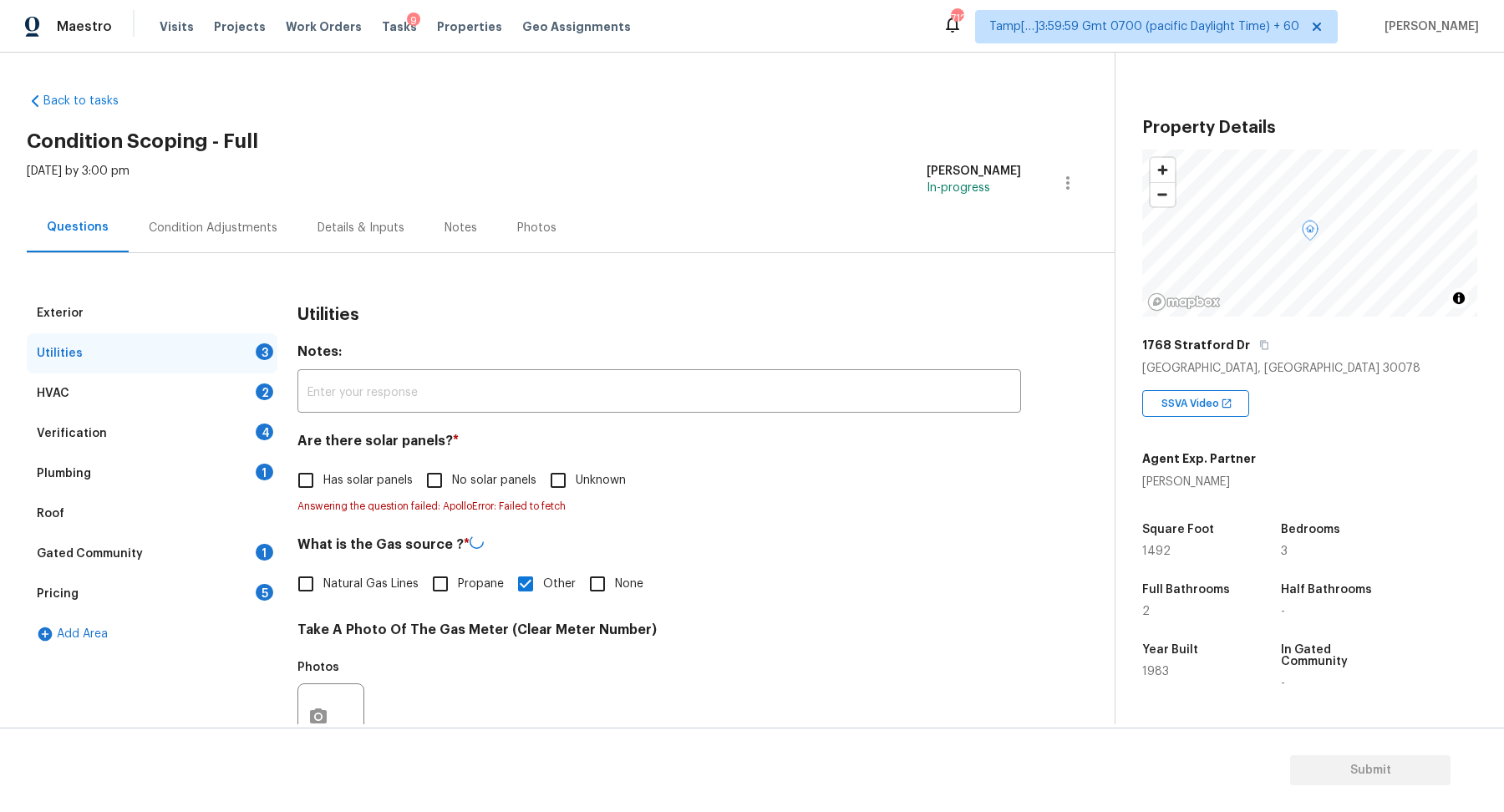
checkbox input "false"
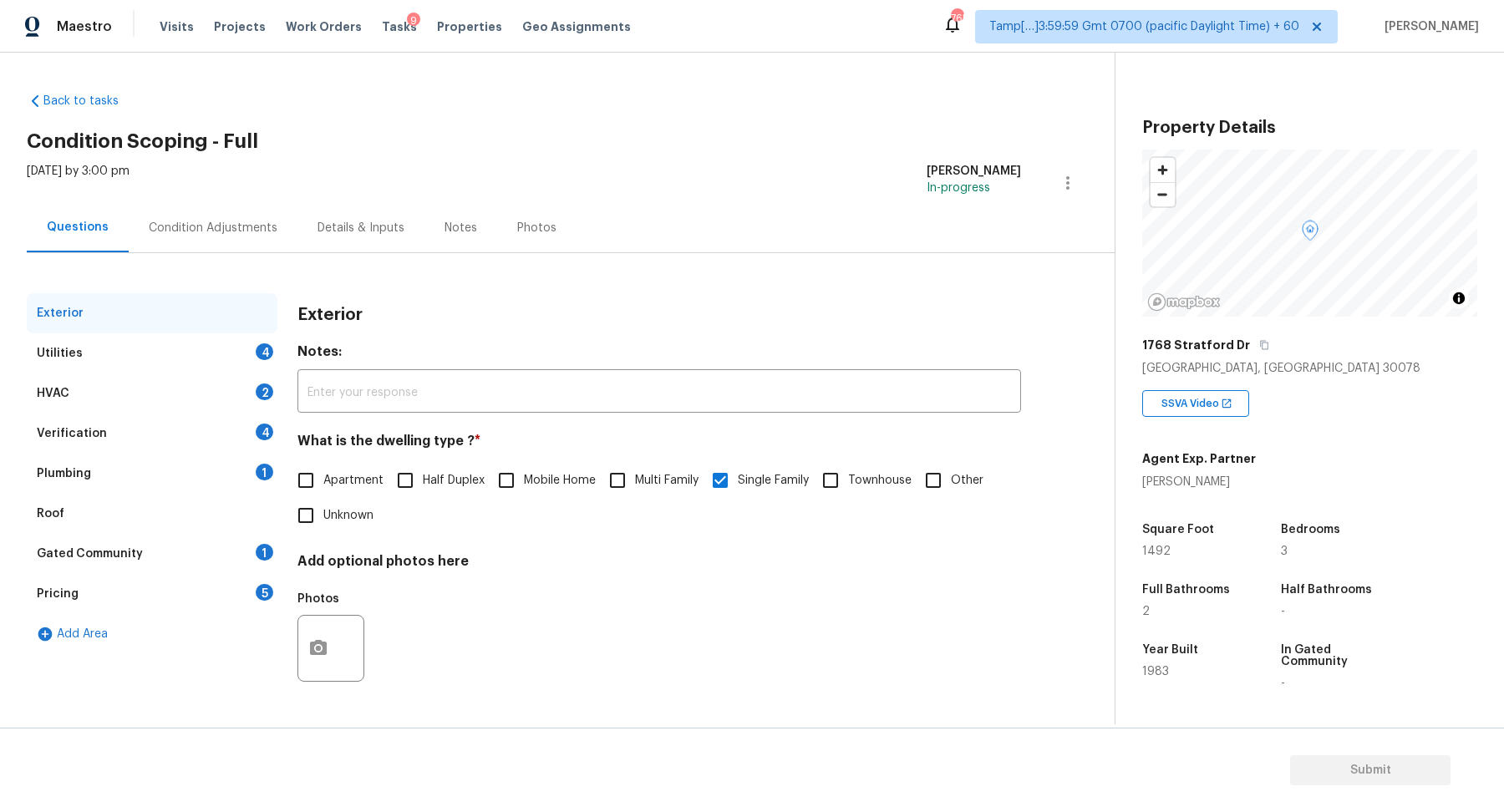
click at [227, 353] on div "Utilities 4" at bounding box center [151, 353] width 250 height 40
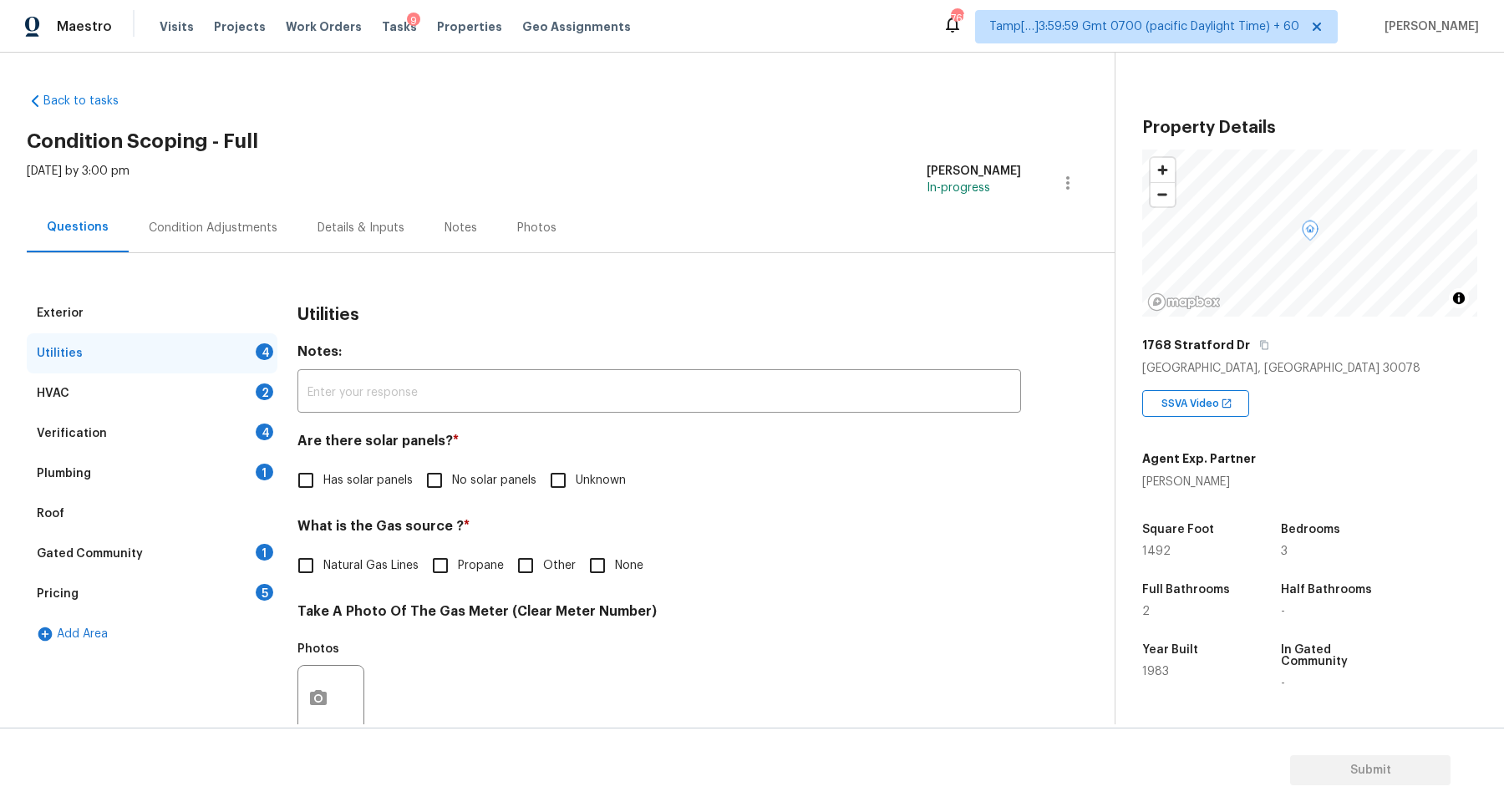
click at [225, 245] on div "Condition Adjustments" at bounding box center [212, 228] width 169 height 50
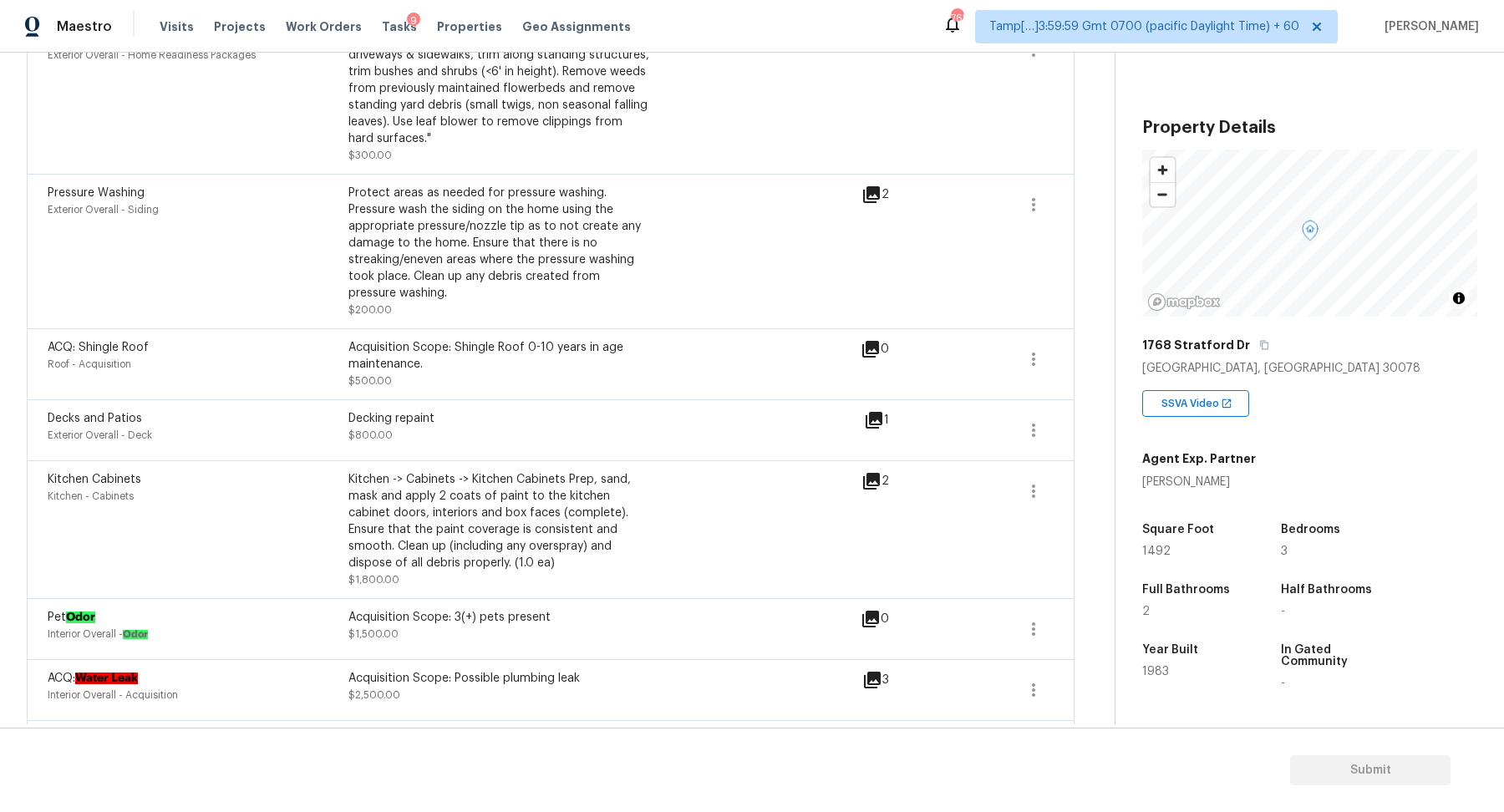
scroll to position [1243, 0]
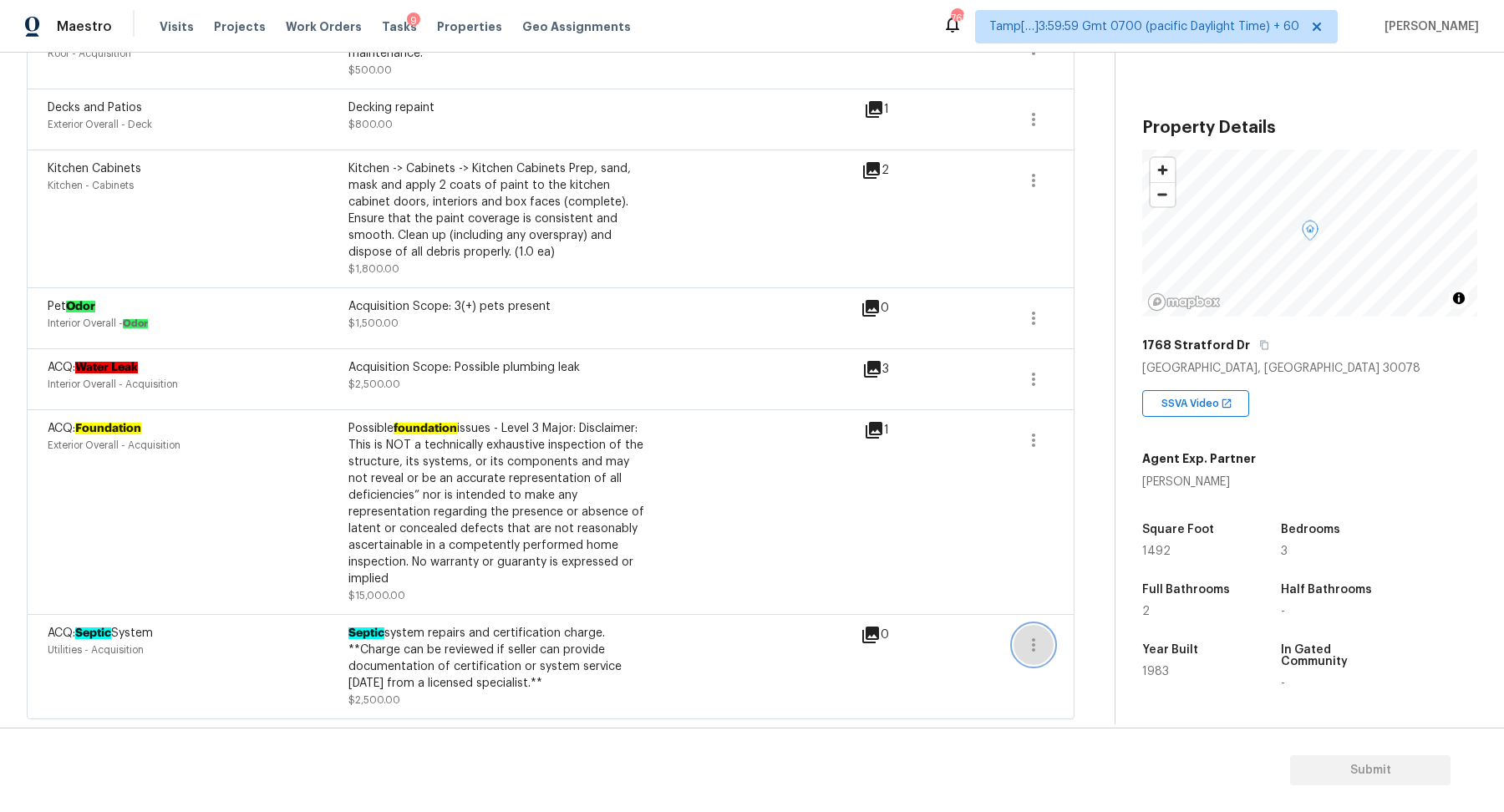
click at [1036, 647] on icon "button" at bounding box center [1033, 645] width 20 height 20
click at [1128, 640] on div "Edit" at bounding box center [1129, 641] width 130 height 17
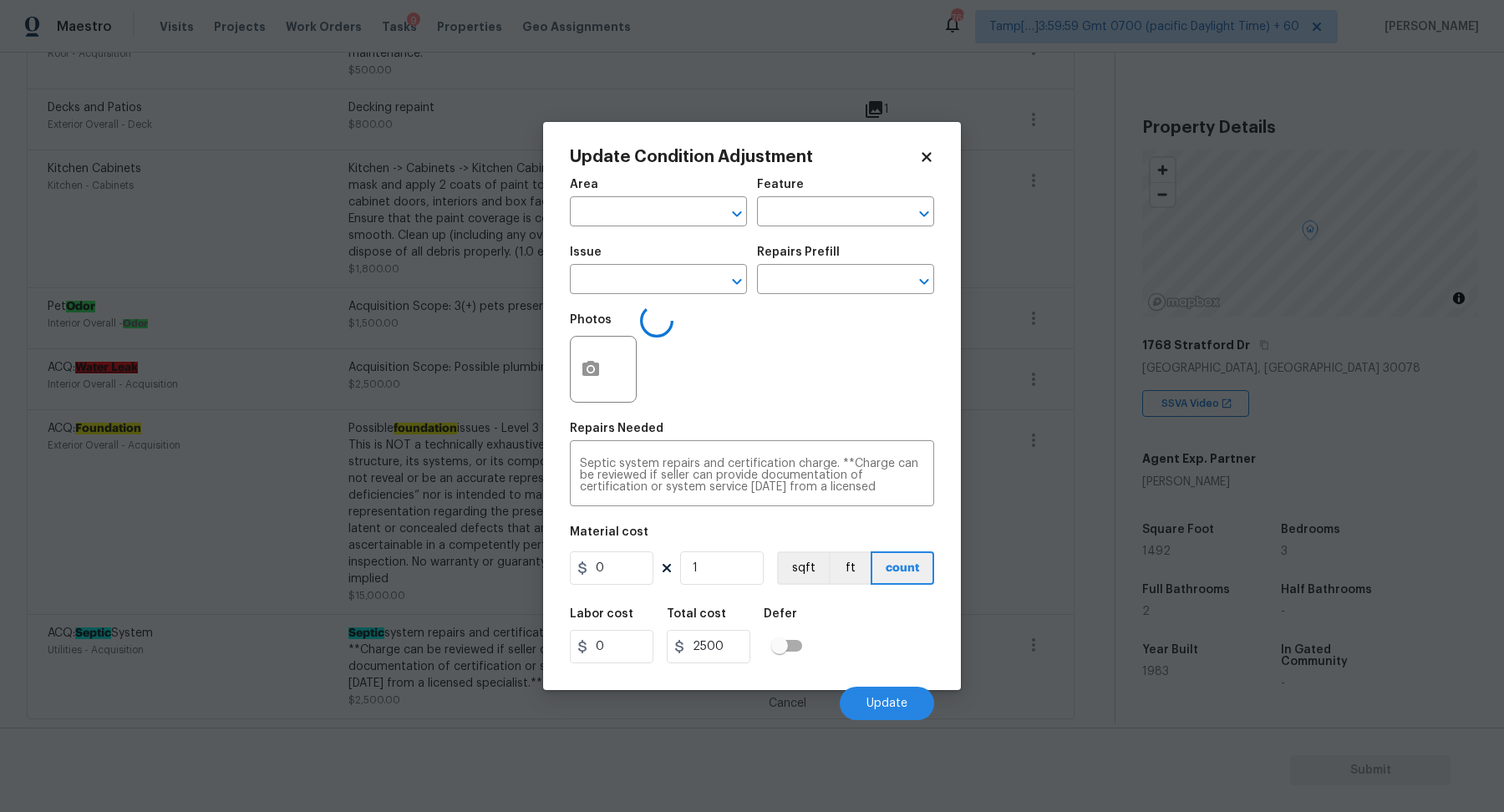
type input "Utilities"
type input "Acquisition"
type input "ACQ: Septic System"
click at [634, 570] on input "2500" at bounding box center [611, 569] width 83 height 34
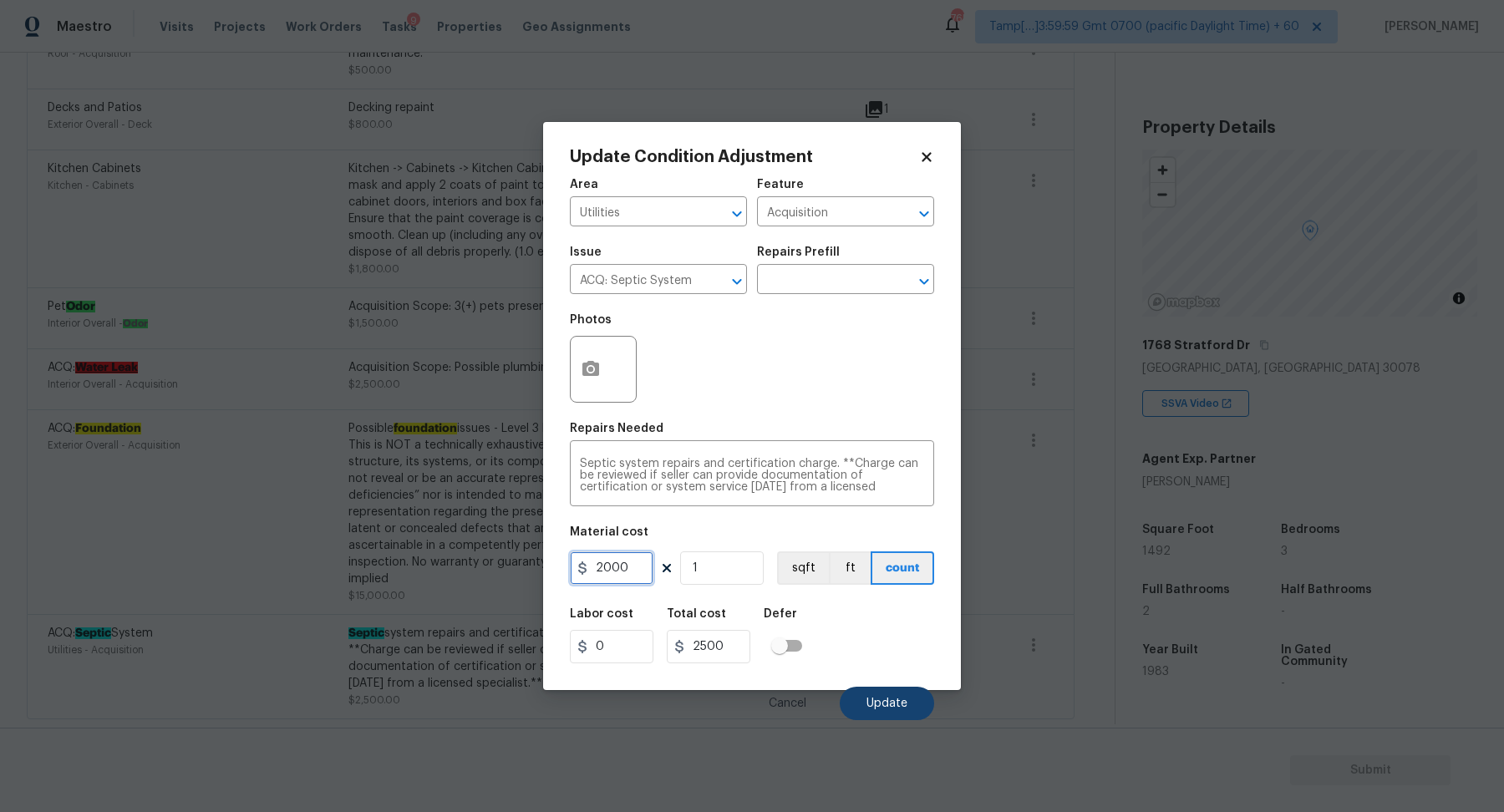
type input "2000"
click at [890, 709] on span "Update" at bounding box center [887, 704] width 41 height 12
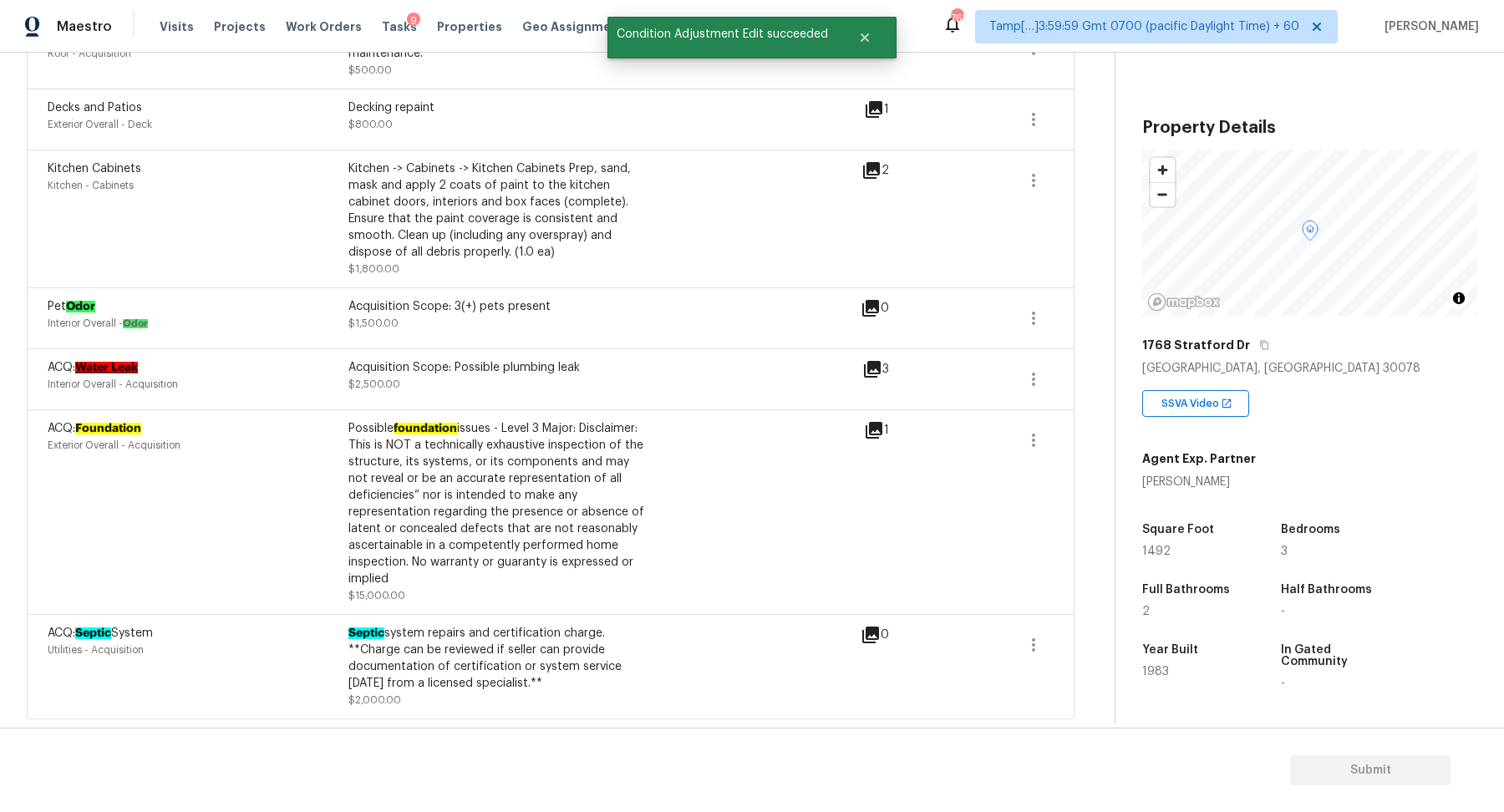
click at [882, 426] on icon at bounding box center [874, 430] width 17 height 17
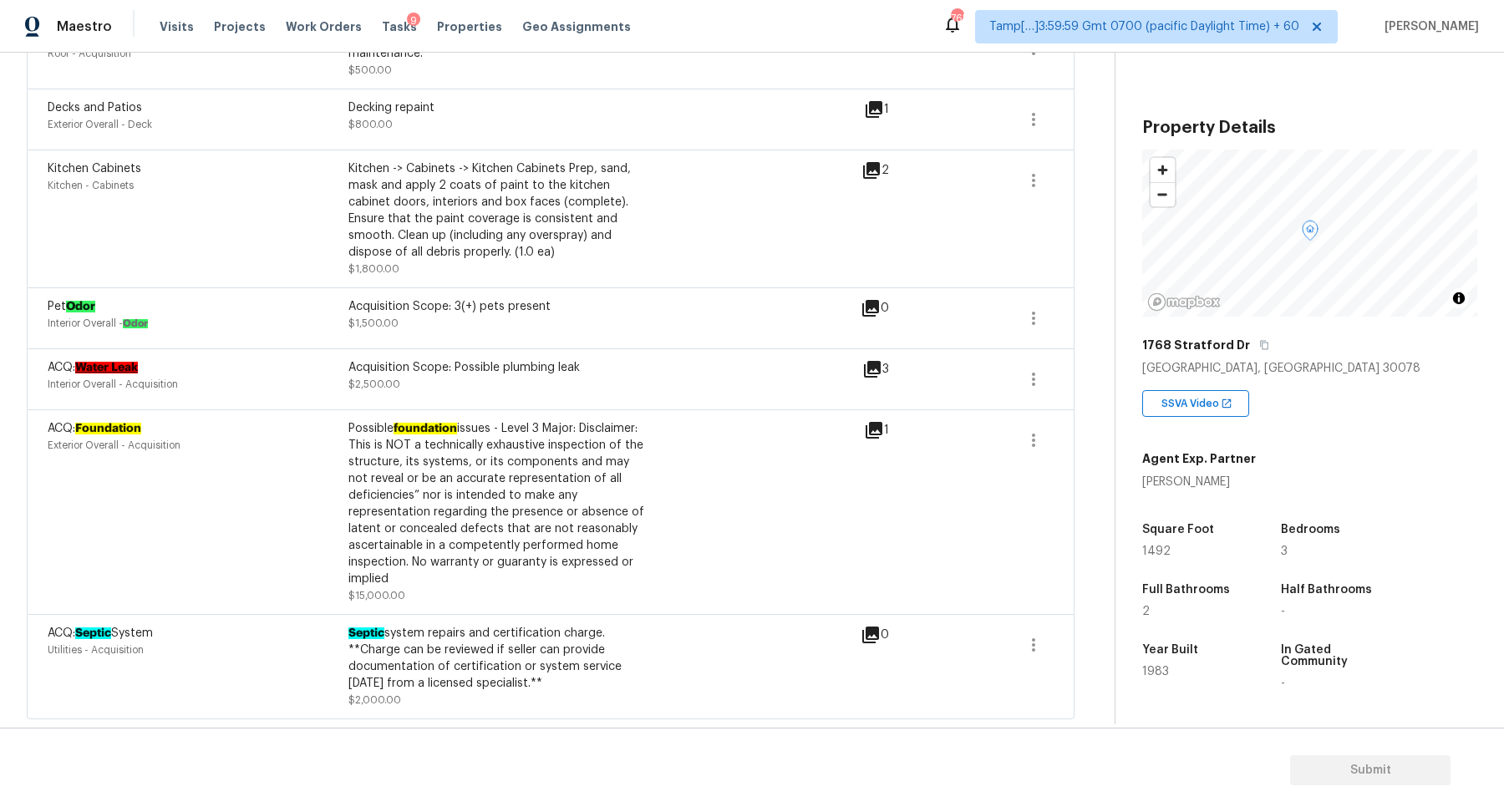
click at [879, 373] on icon at bounding box center [872, 369] width 17 height 17
click at [814, 214] on div "Kitchen Cabinets Kitchen - Cabinets Kitchen -> Cabinets -> Kitchen Cabinets Pre…" at bounding box center [455, 218] width 814 height 117
click at [874, 425] on icon at bounding box center [874, 430] width 17 height 17
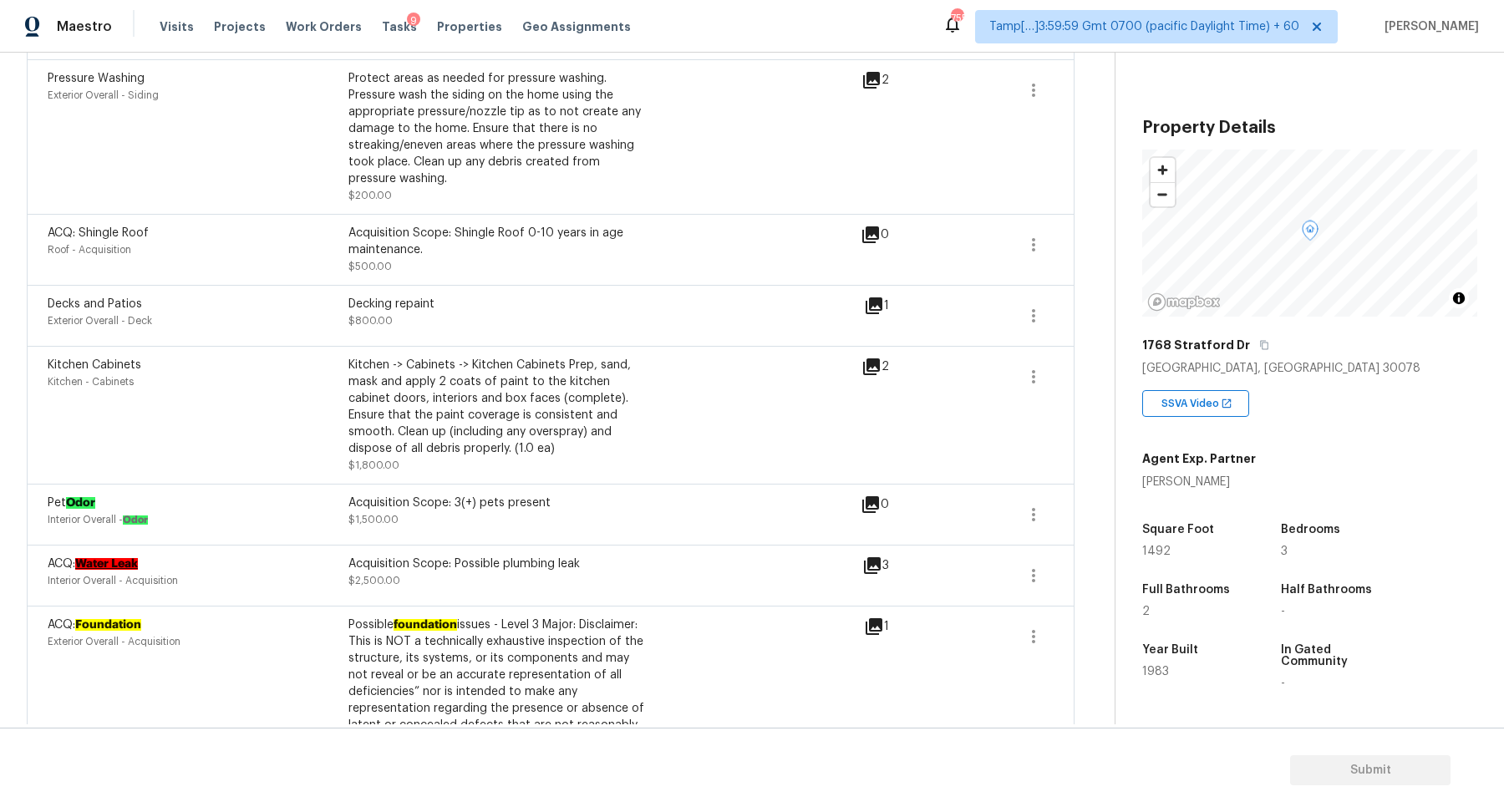
scroll to position [1029, 0]
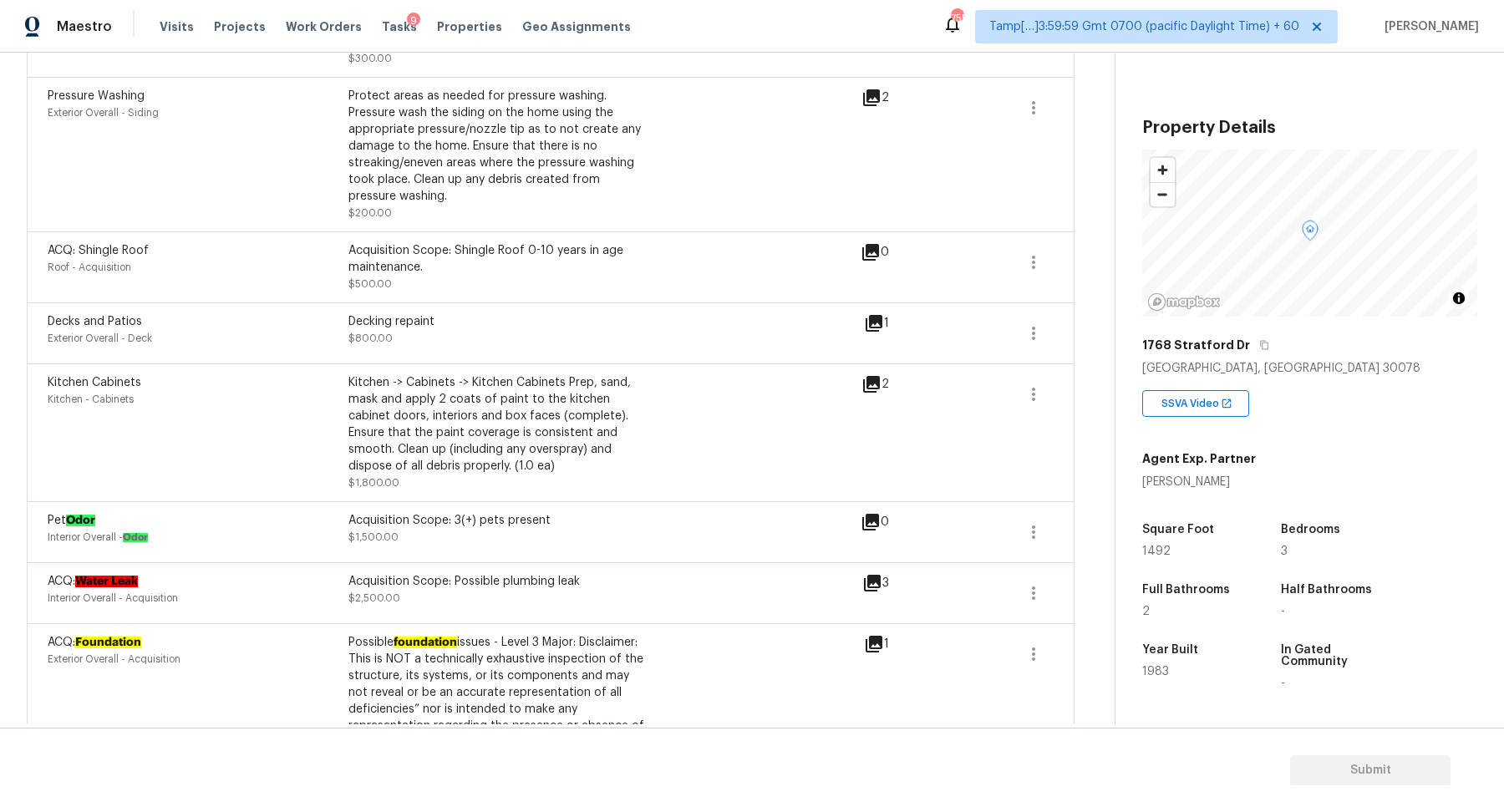
click at [875, 385] on icon at bounding box center [871, 384] width 20 height 20
click at [876, 325] on icon at bounding box center [874, 323] width 17 height 17
click at [872, 257] on icon at bounding box center [871, 252] width 17 height 17
click at [1025, 258] on icon "button" at bounding box center [1033, 262] width 20 height 20
click at [1076, 263] on div "Edit" at bounding box center [1129, 258] width 130 height 17
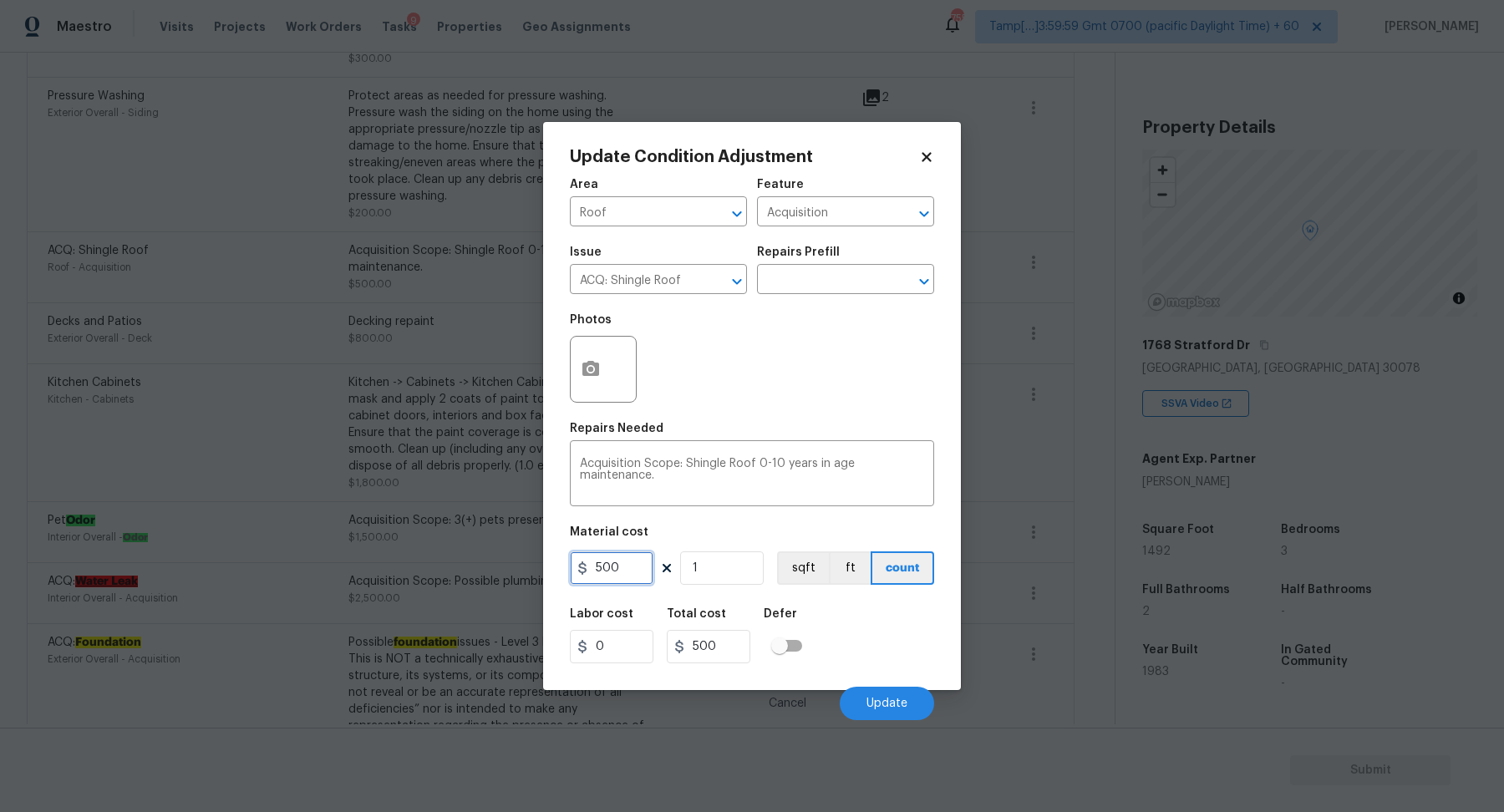
click at [633, 571] on input "500" at bounding box center [611, 569] width 83 height 34
type input "0"
click at [884, 693] on button "Update" at bounding box center [886, 704] width 95 height 34
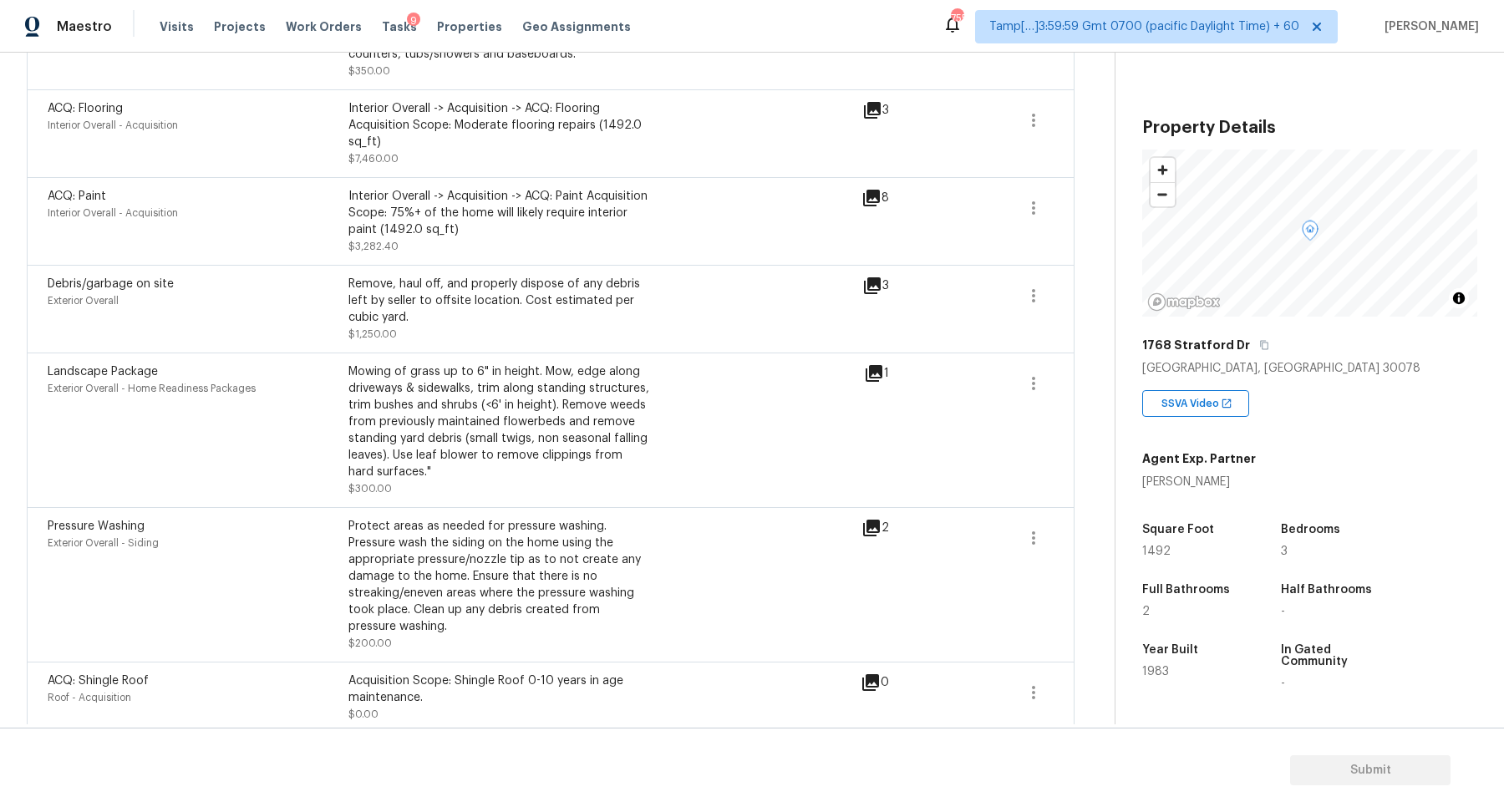
scroll to position [544, 0]
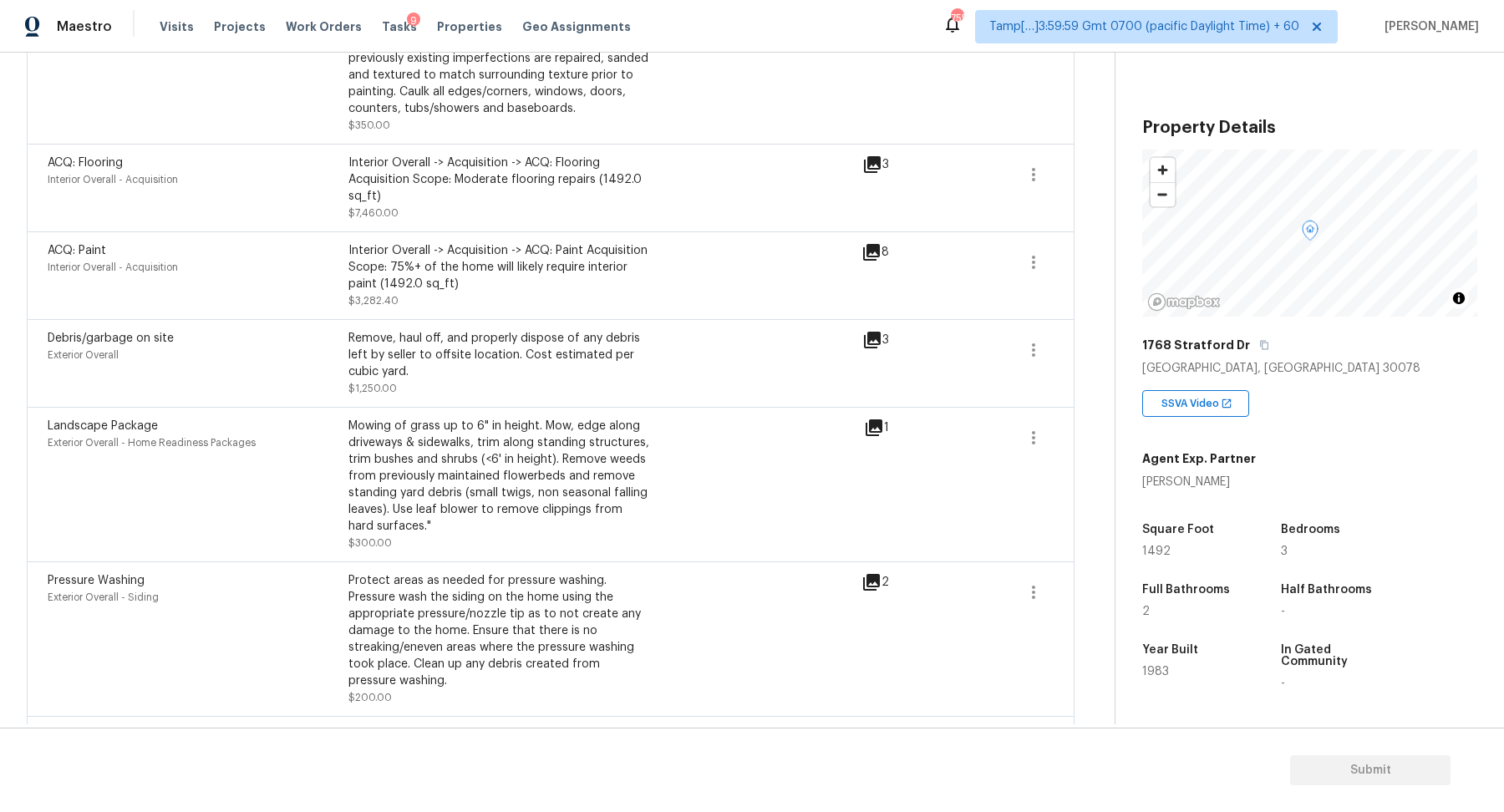
click at [875, 334] on icon at bounding box center [872, 340] width 17 height 17
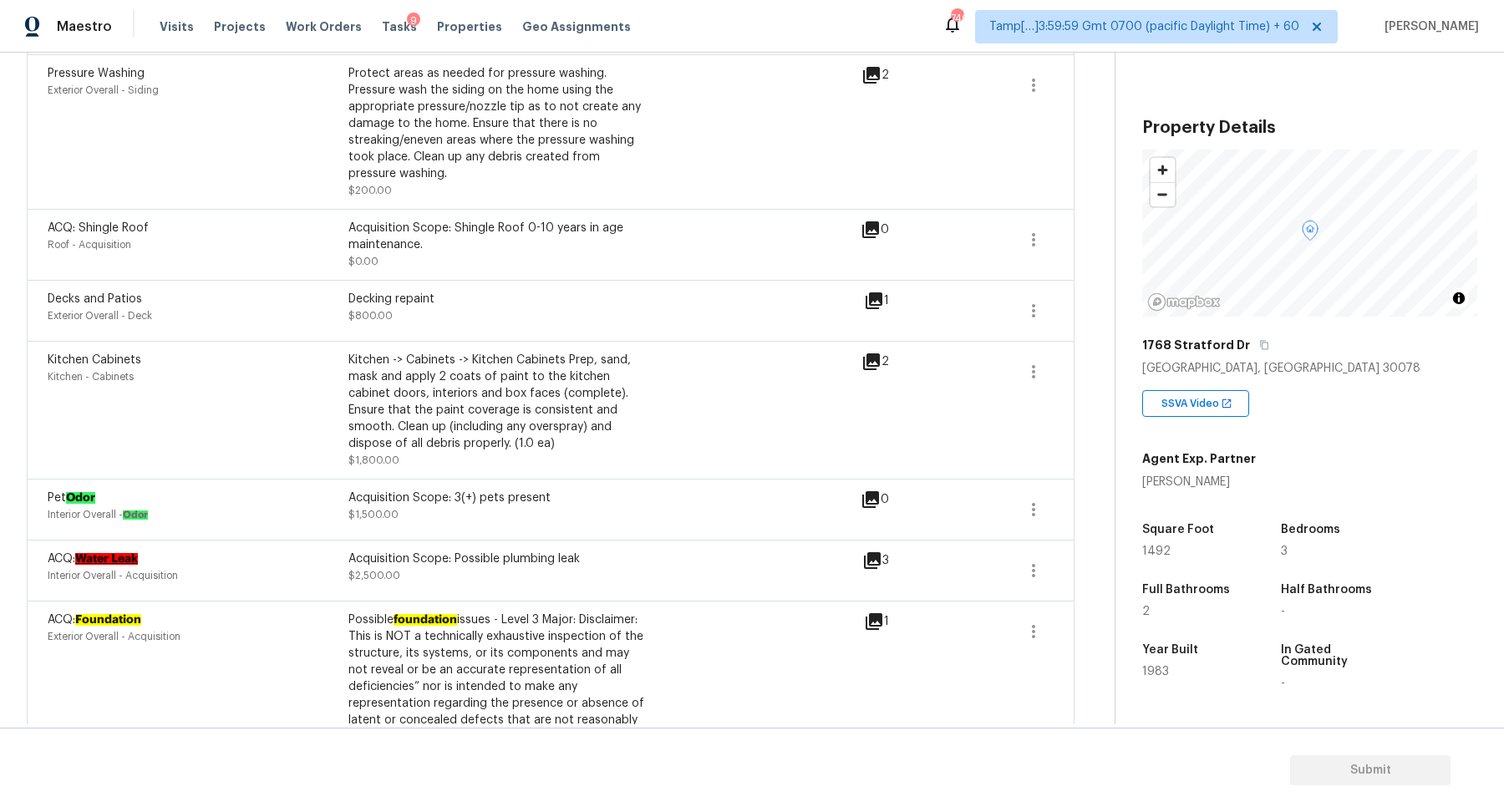
scroll to position [1075, 0]
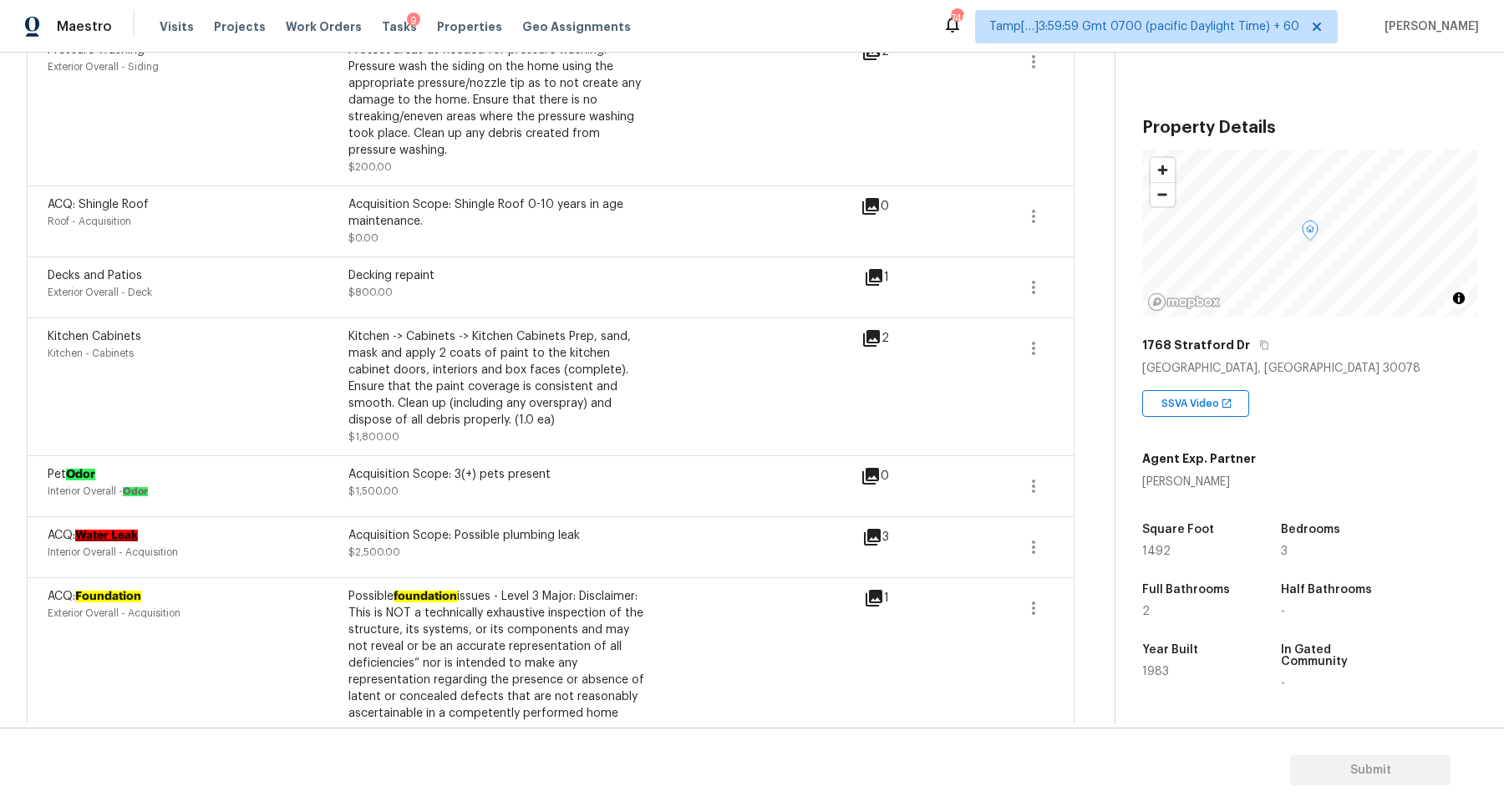
click at [876, 540] on icon at bounding box center [872, 537] width 20 height 20
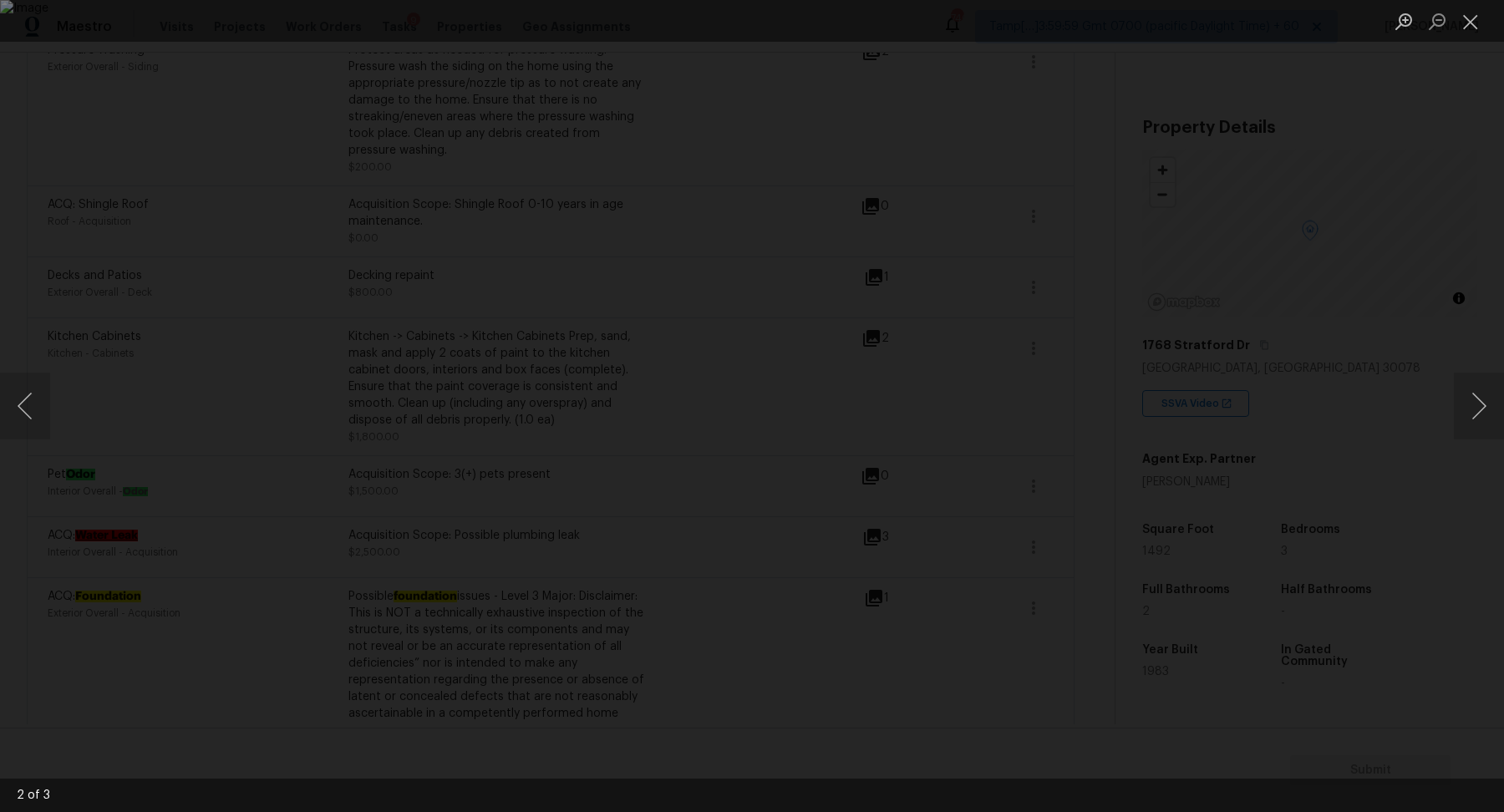
click at [643, 161] on div "Lightbox" at bounding box center [752, 406] width 1504 height 812
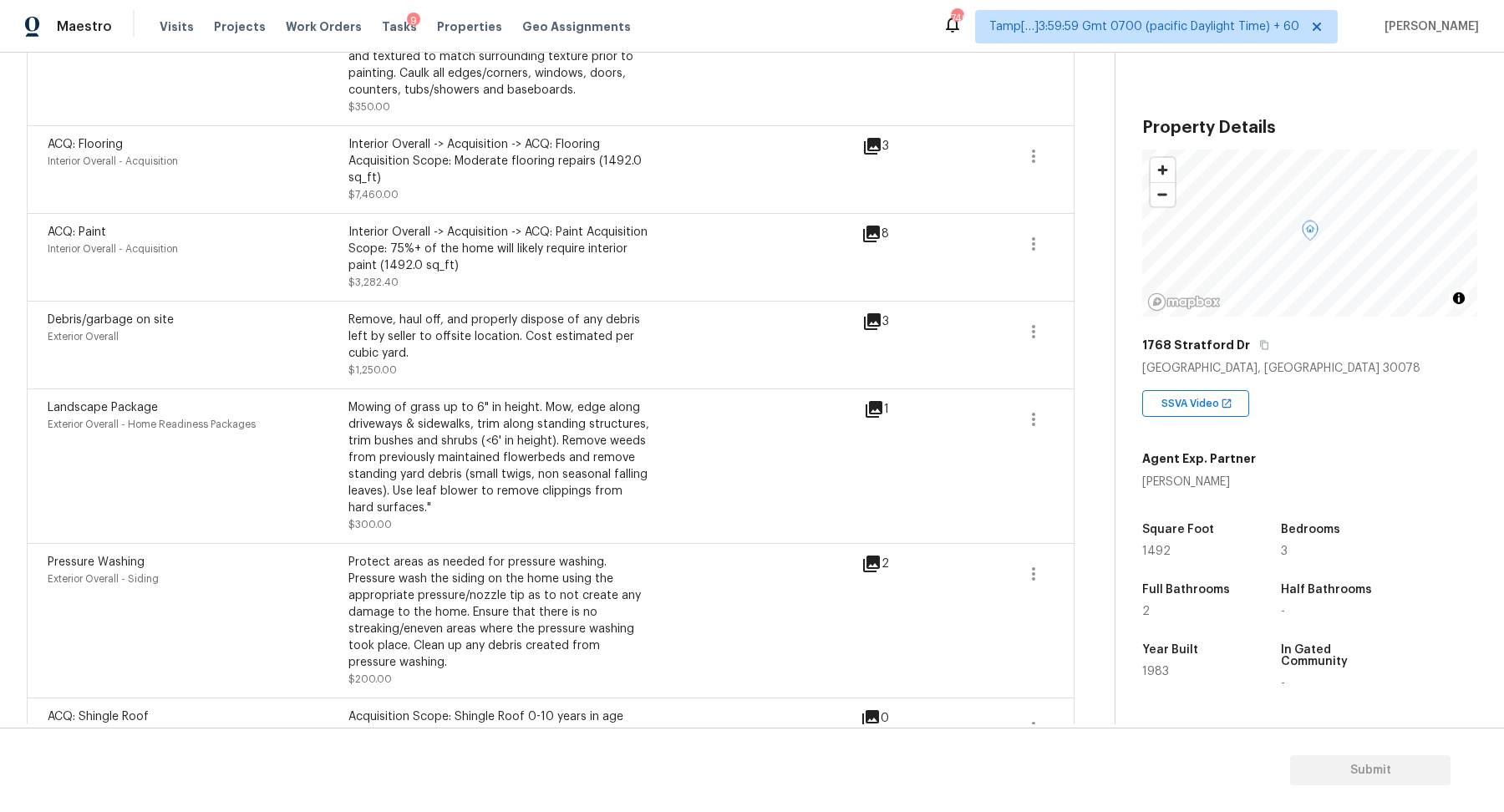
scroll to position [548, 0]
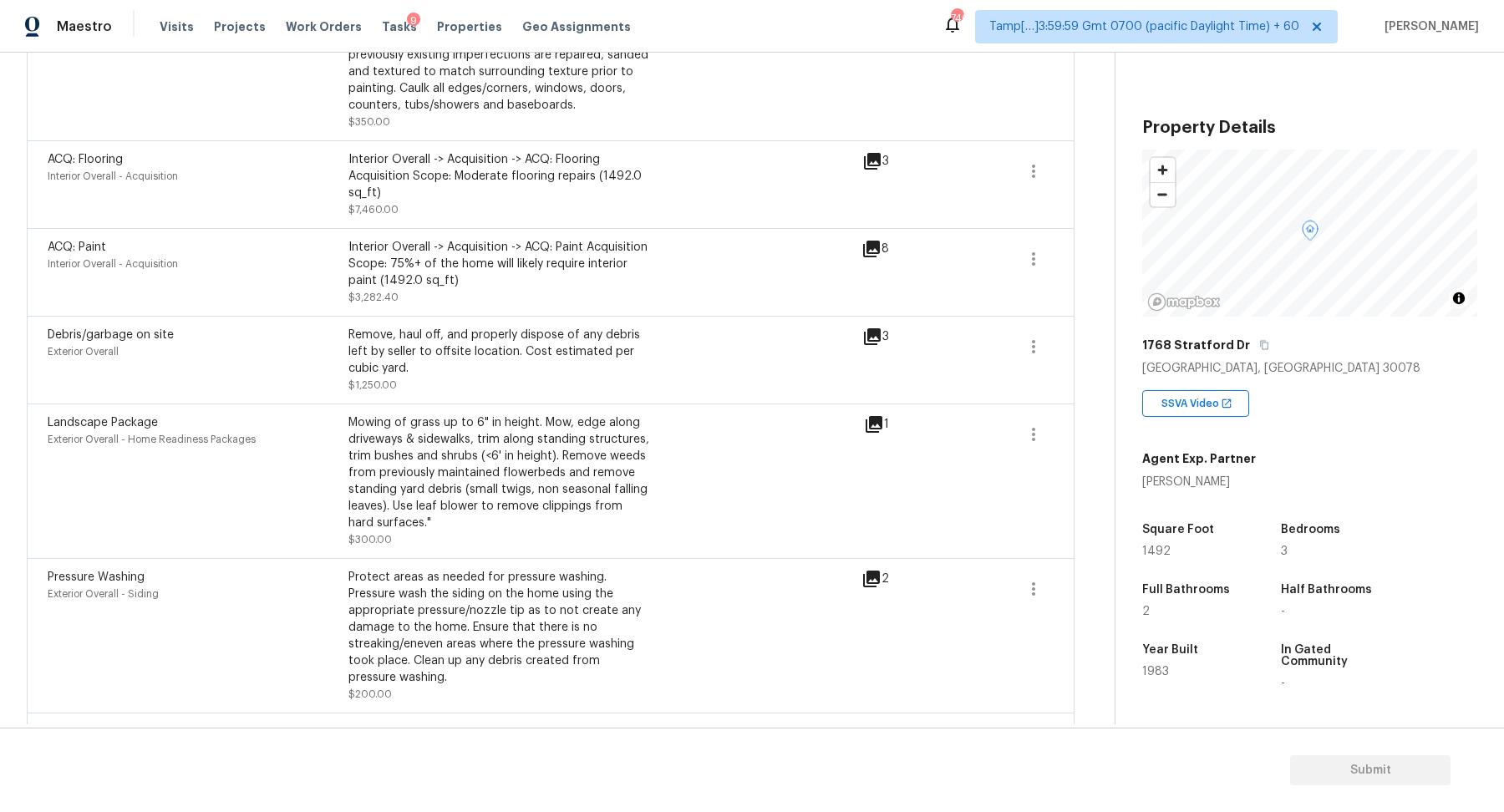
click at [872, 338] on icon at bounding box center [872, 336] width 20 height 20
click at [1030, 342] on icon "button" at bounding box center [1033, 347] width 20 height 20
click at [1092, 346] on div "Edit" at bounding box center [1129, 342] width 130 height 17
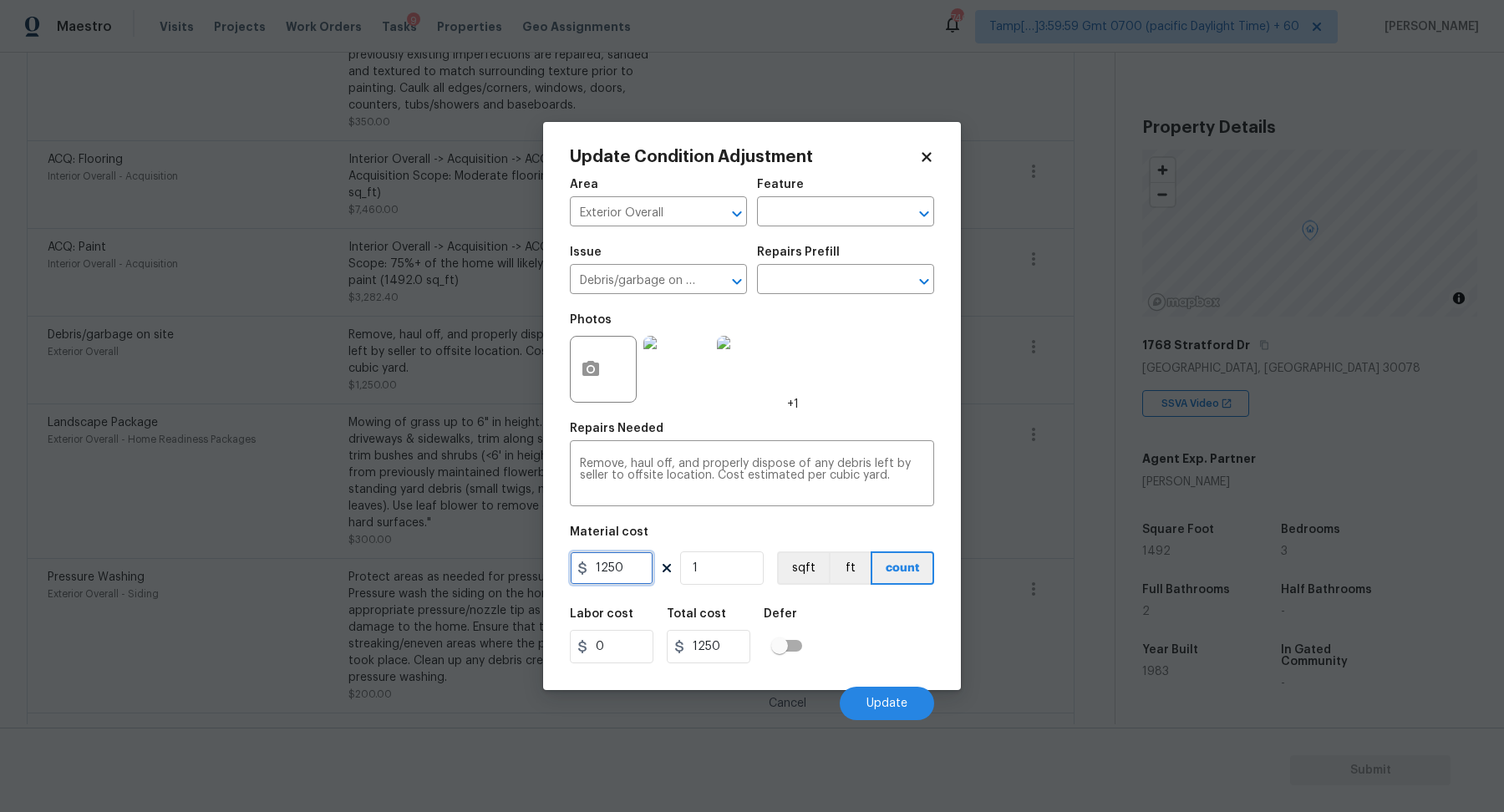
click at [604, 572] on input "1250" at bounding box center [611, 569] width 83 height 34
type input "250"
click at [882, 696] on button "Update" at bounding box center [886, 704] width 95 height 34
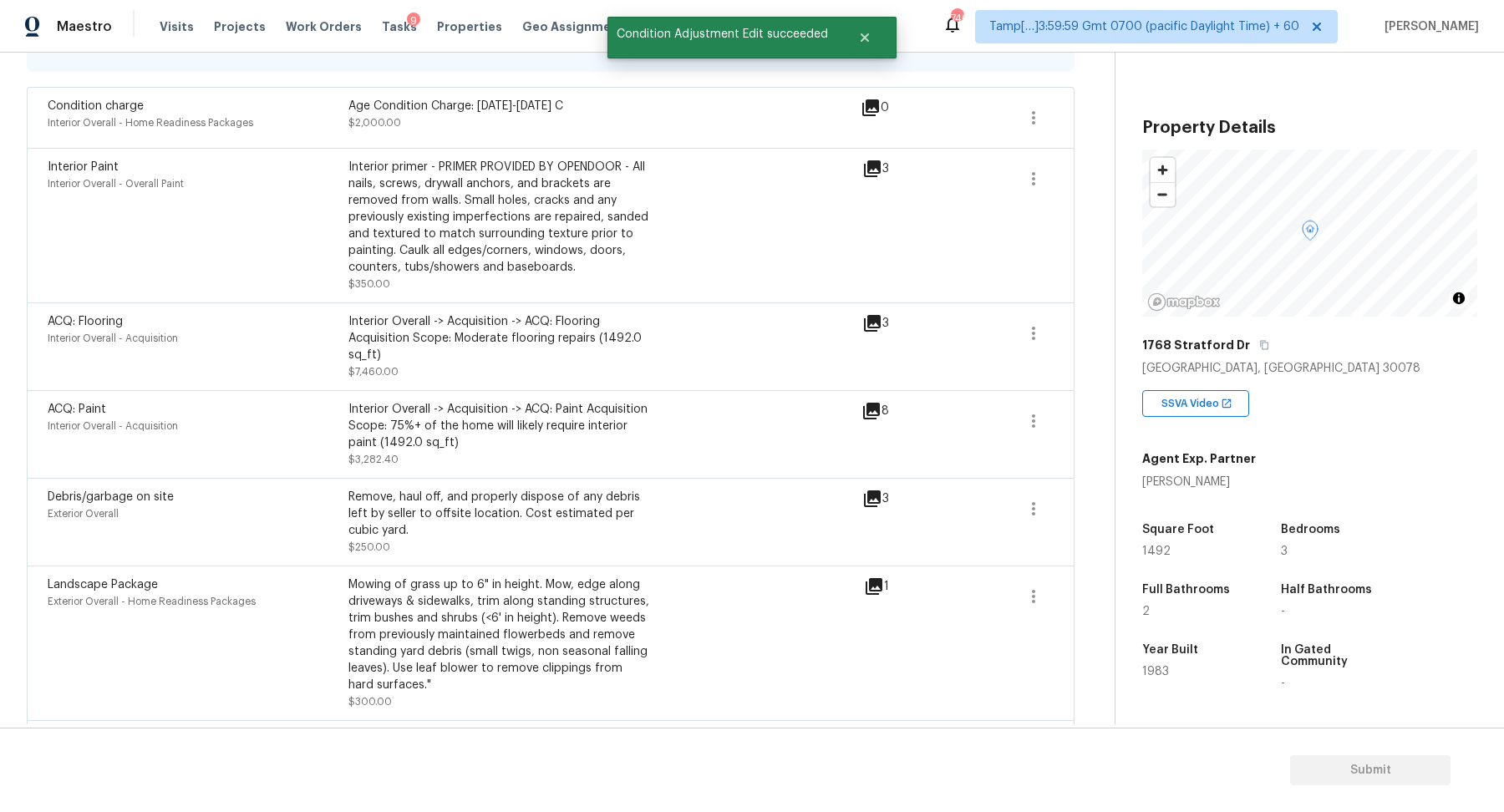
scroll to position [342, 0]
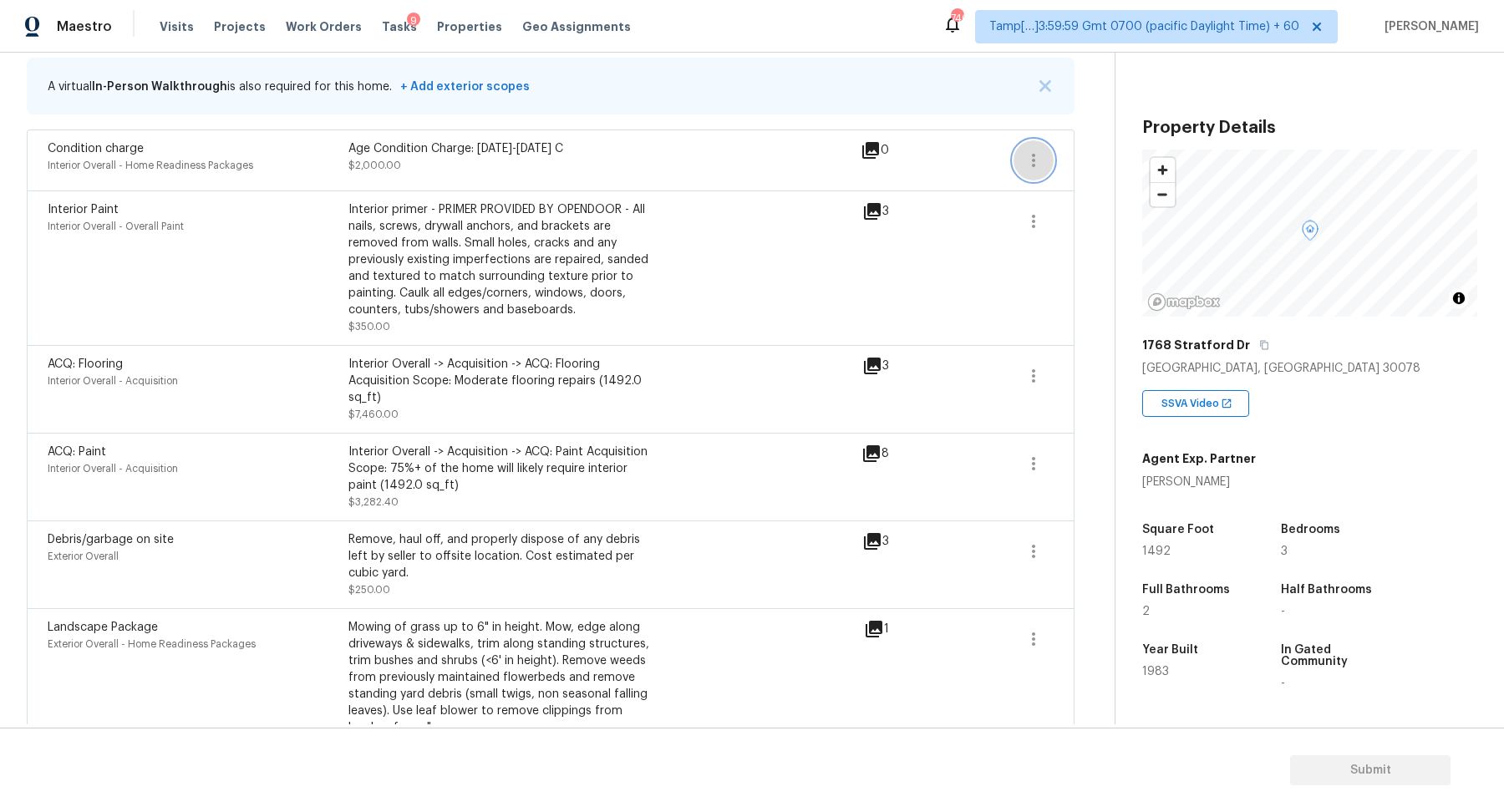
click at [1043, 157] on icon "button" at bounding box center [1033, 160] width 20 height 20
click at [1078, 161] on div "Edit" at bounding box center [1129, 156] width 130 height 17
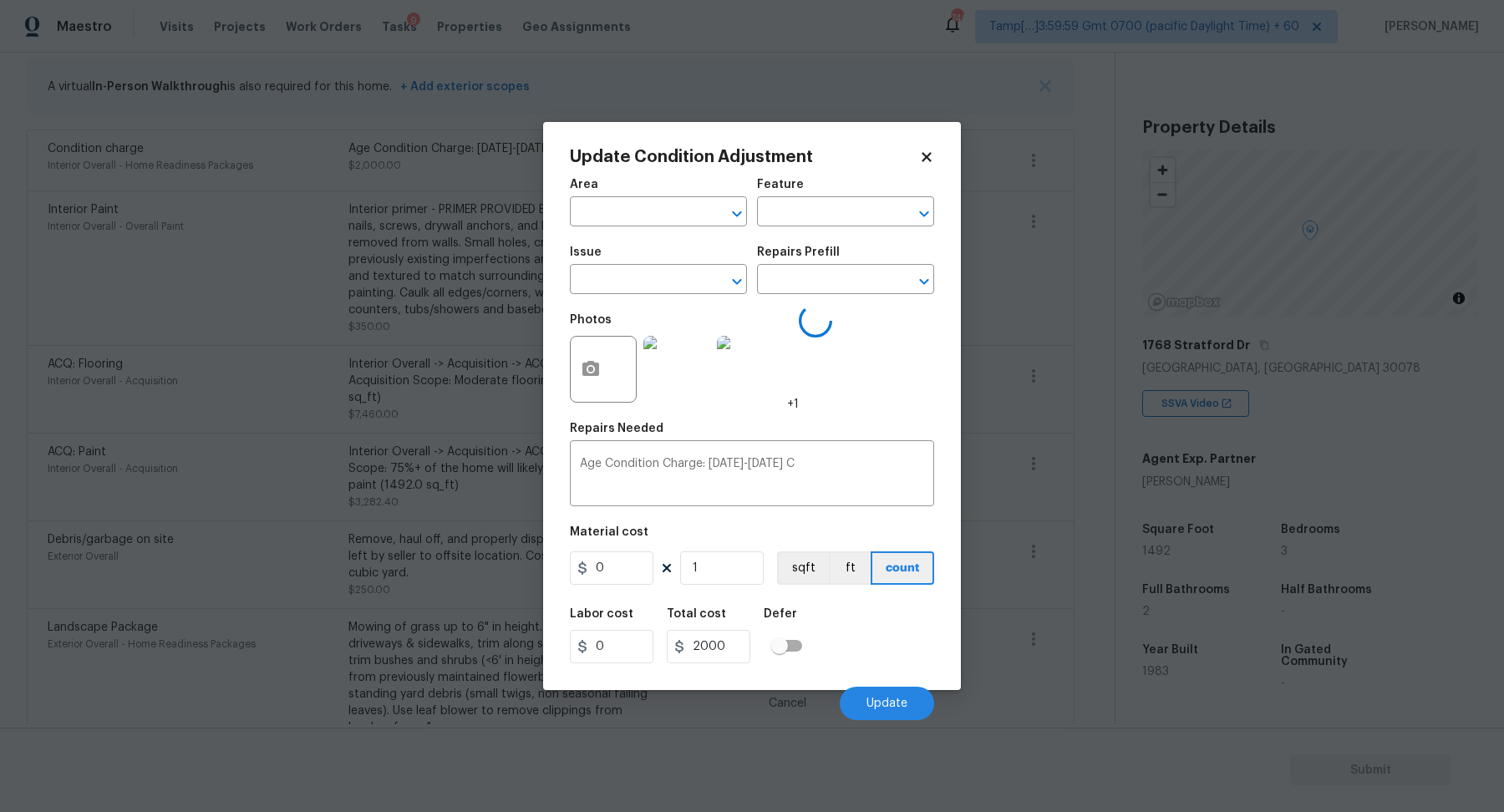
type input "Interior Overall"
type input "Home Readiness Packages"
type input "Condition charge"
click at [638, 573] on input "2000" at bounding box center [611, 569] width 83 height 34
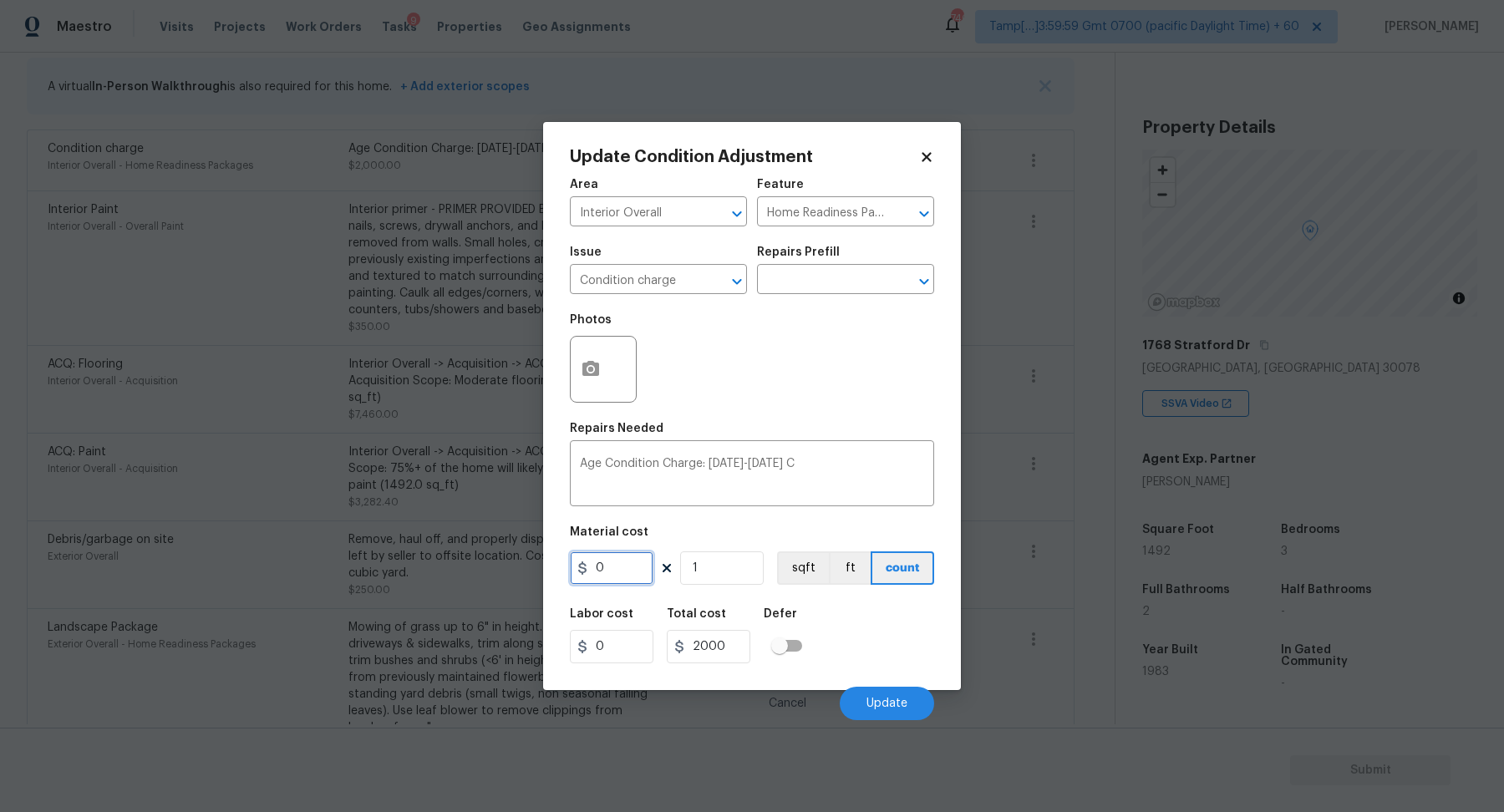
type input "0"
click at [847, 617] on div "Labor cost 0 Total cost 0 Defer" at bounding box center [752, 635] width 364 height 75
click at [864, 693] on button "Update" at bounding box center [886, 704] width 95 height 34
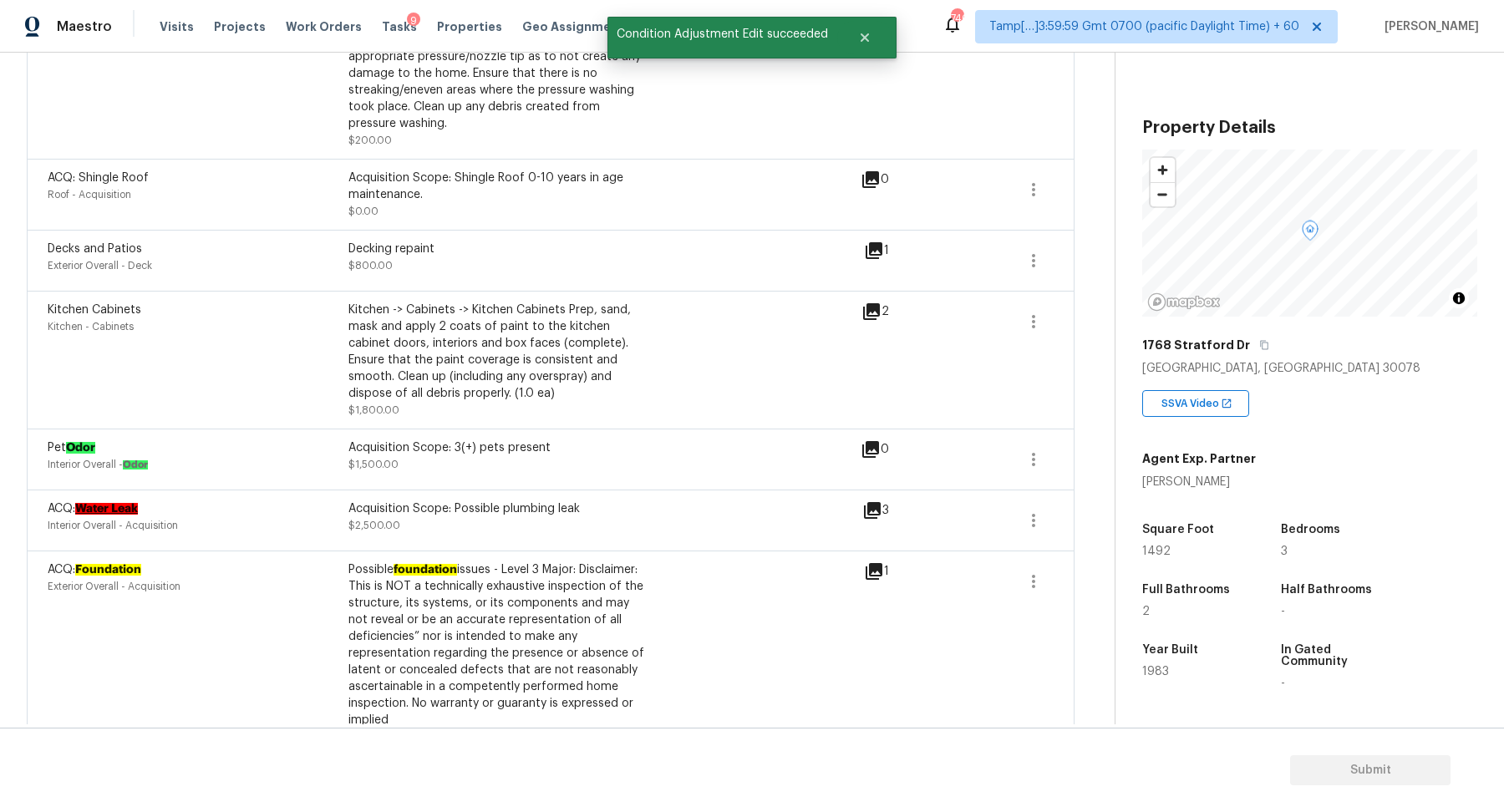
scroll to position [1243, 0]
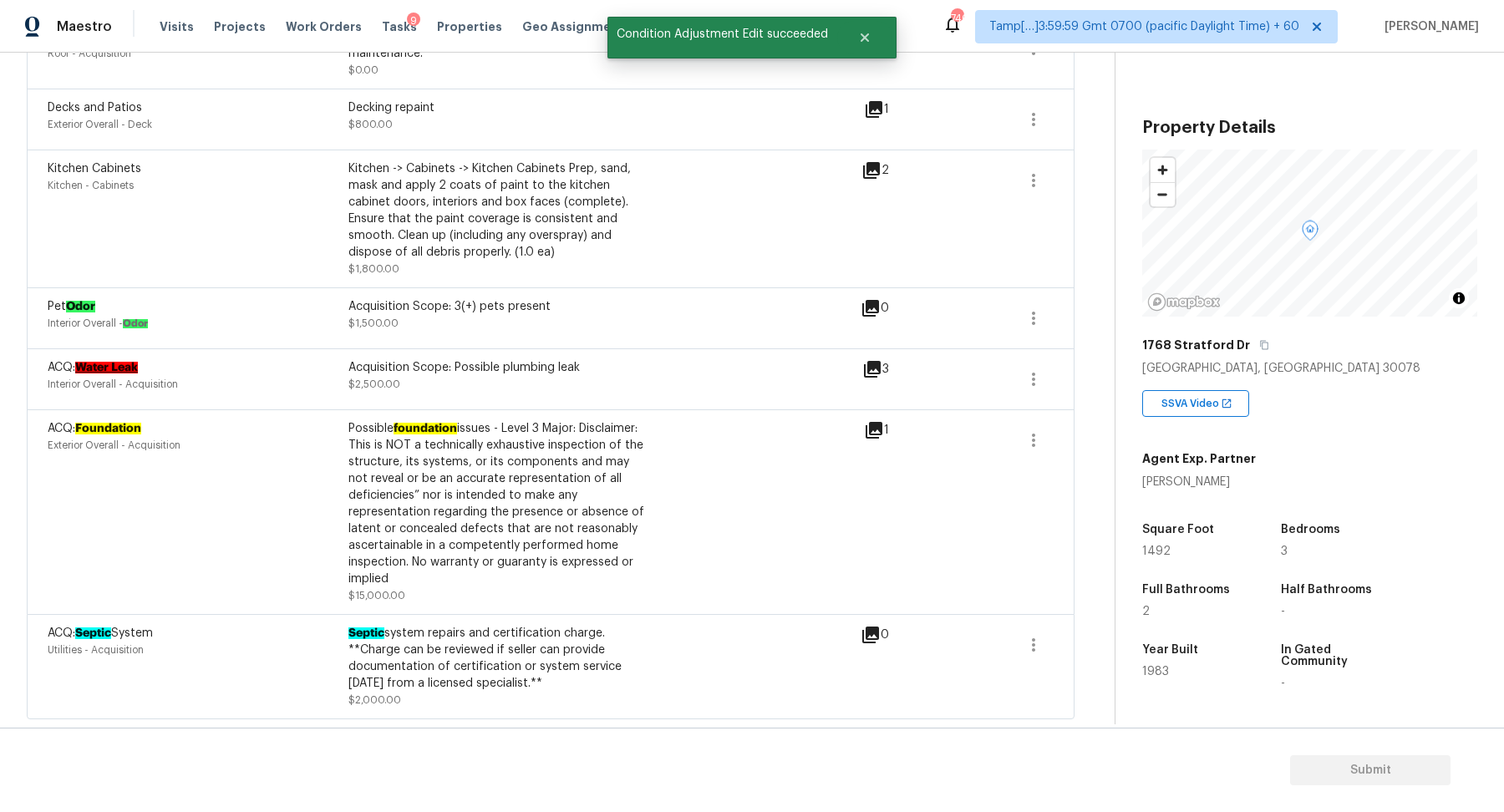
click at [876, 438] on icon at bounding box center [874, 430] width 20 height 20
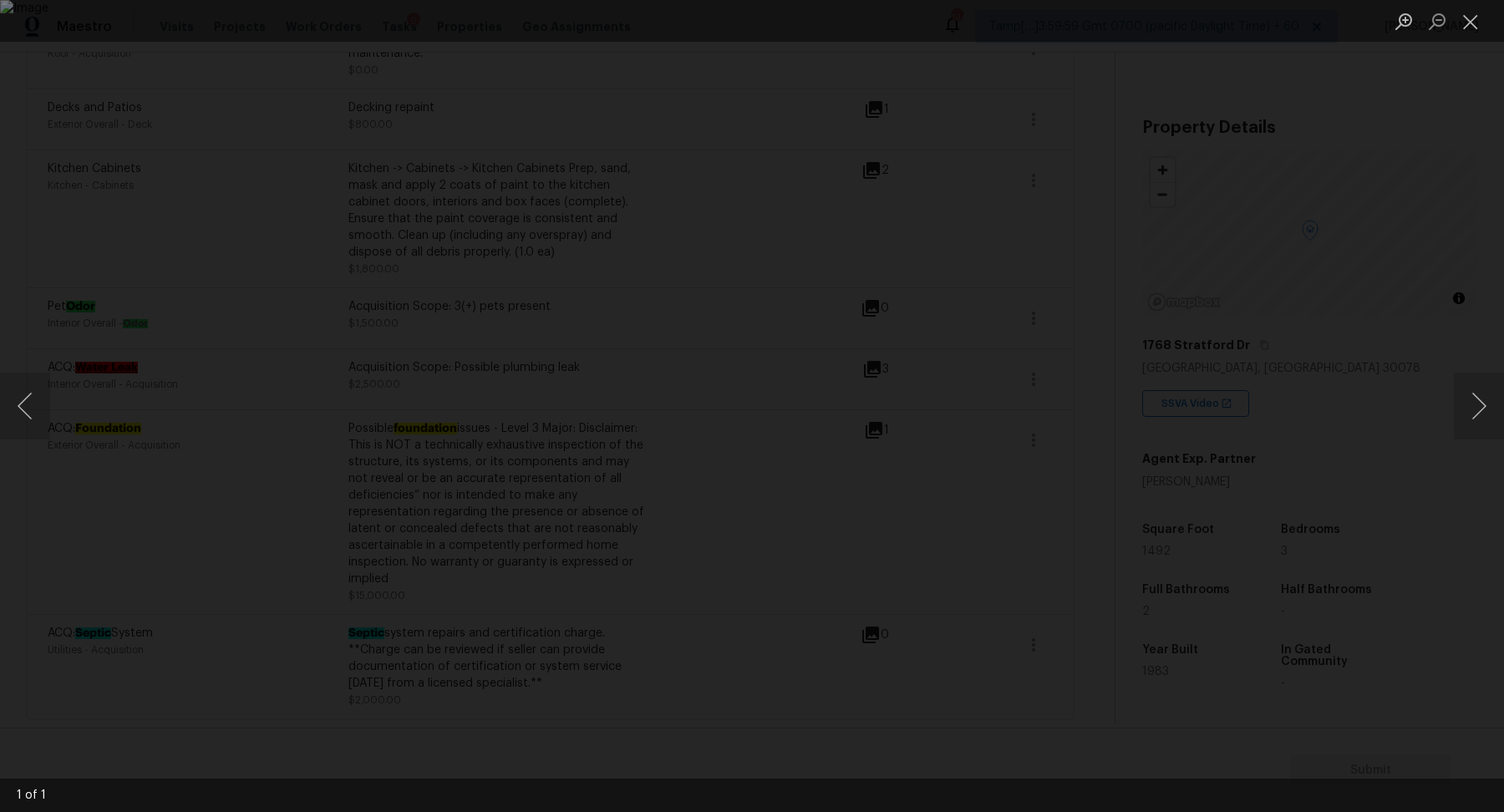
click at [722, 579] on div "Lightbox" at bounding box center [752, 406] width 1504 height 812
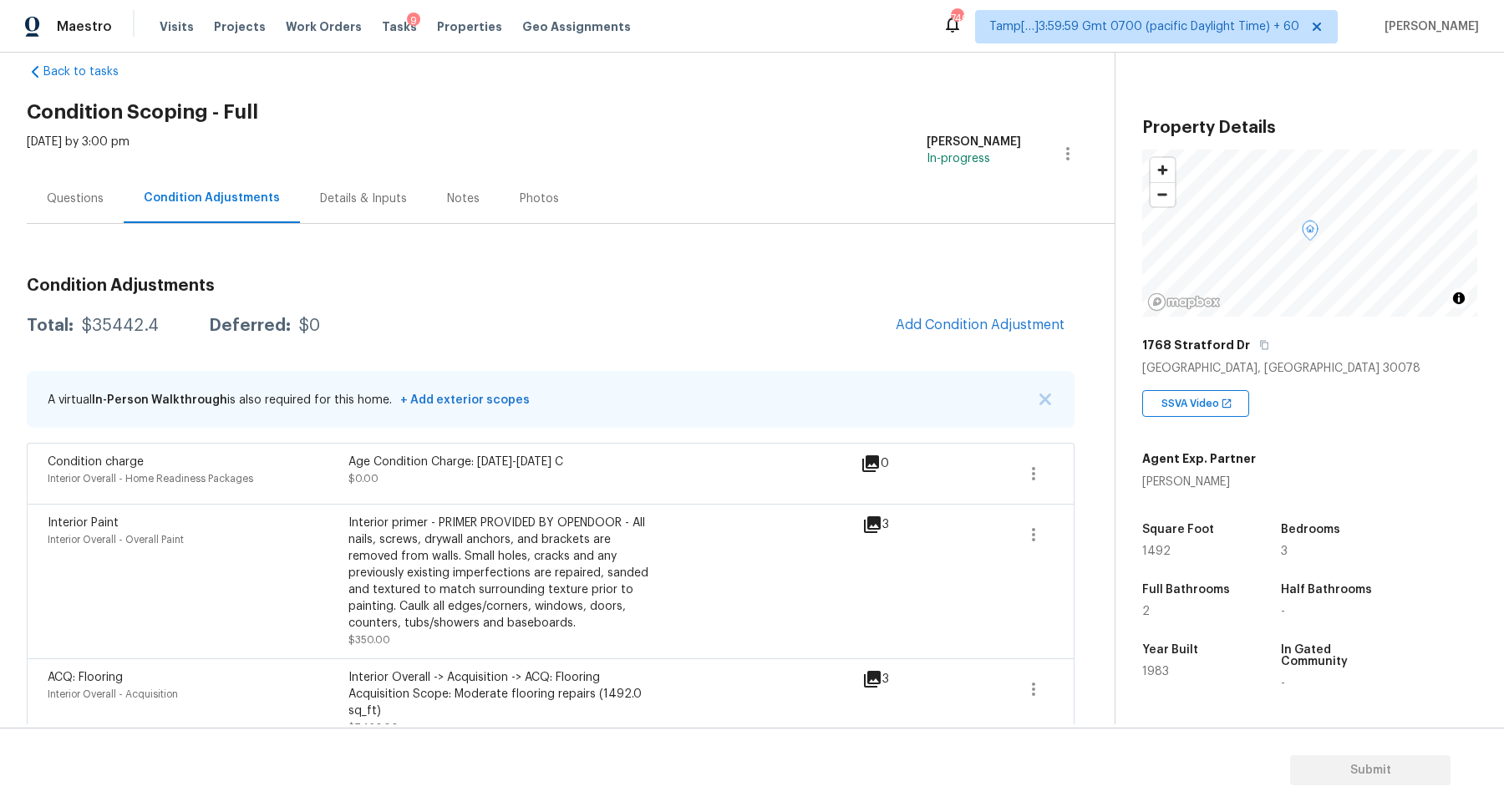
scroll to position [1, 0]
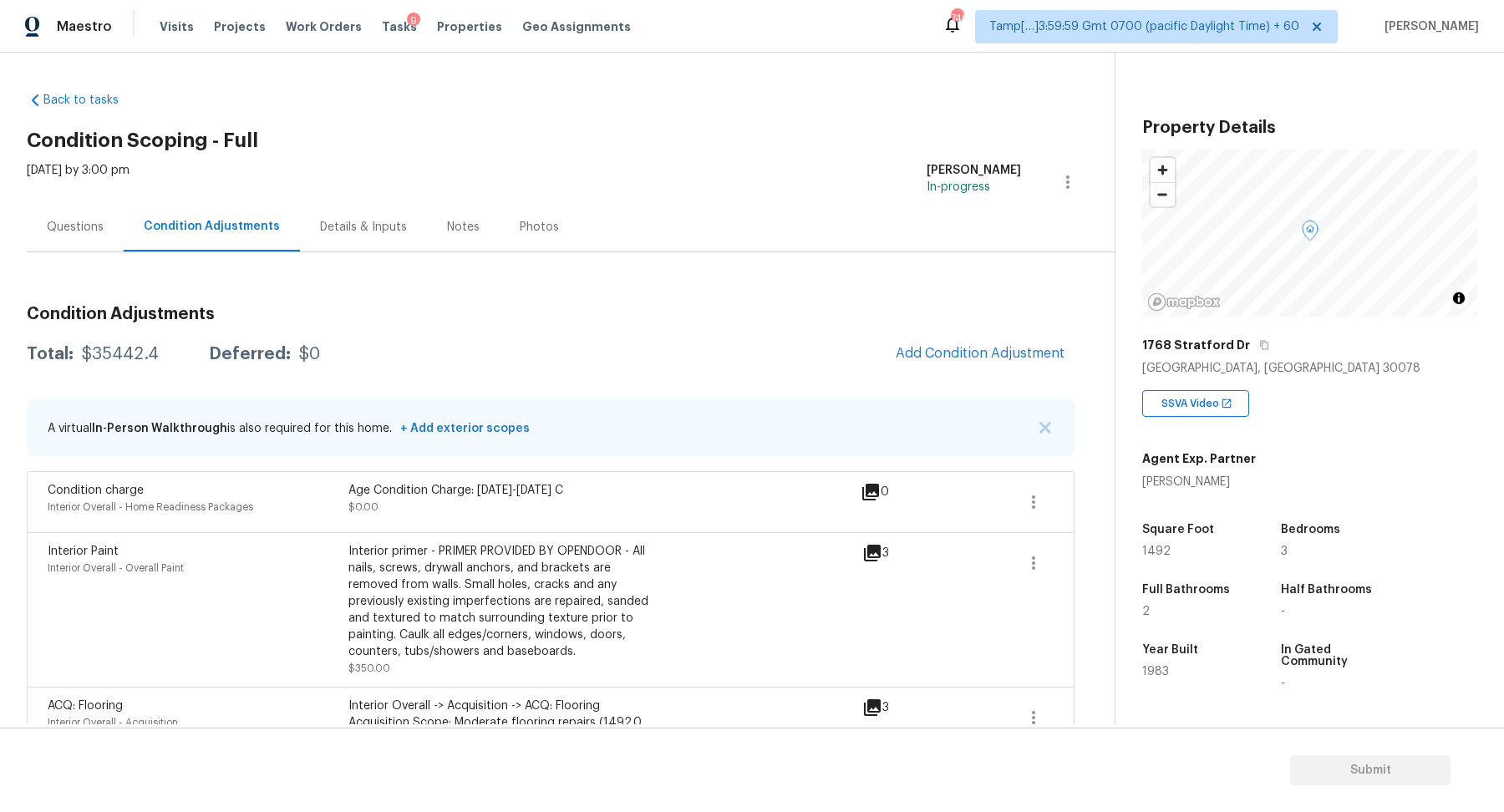
click at [128, 228] on div "Condition Adjustments" at bounding box center [211, 227] width 176 height 50
click at [98, 232] on div "Questions" at bounding box center [75, 227] width 57 height 17
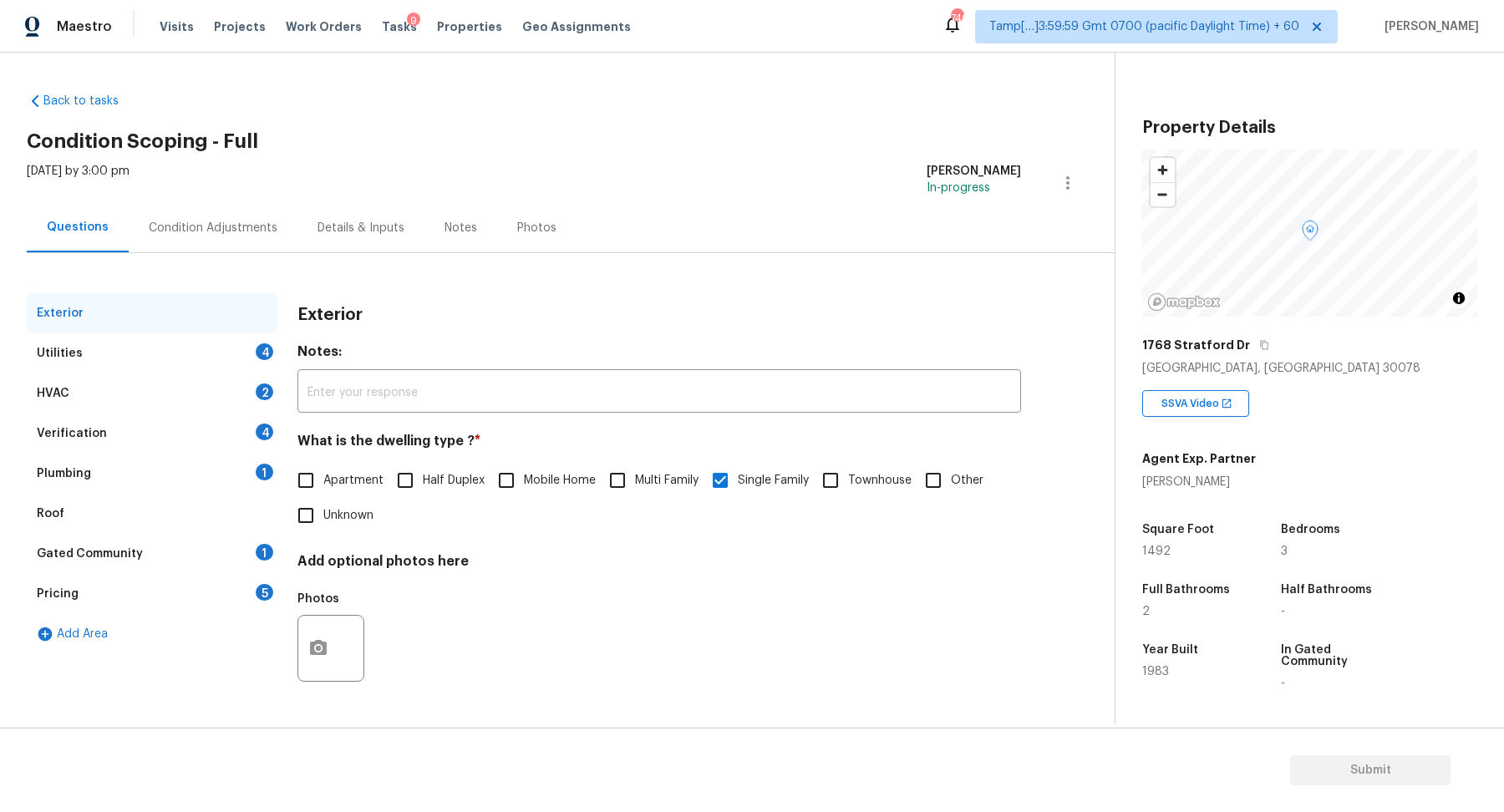
click at [197, 346] on div "Utilities 4" at bounding box center [151, 353] width 250 height 40
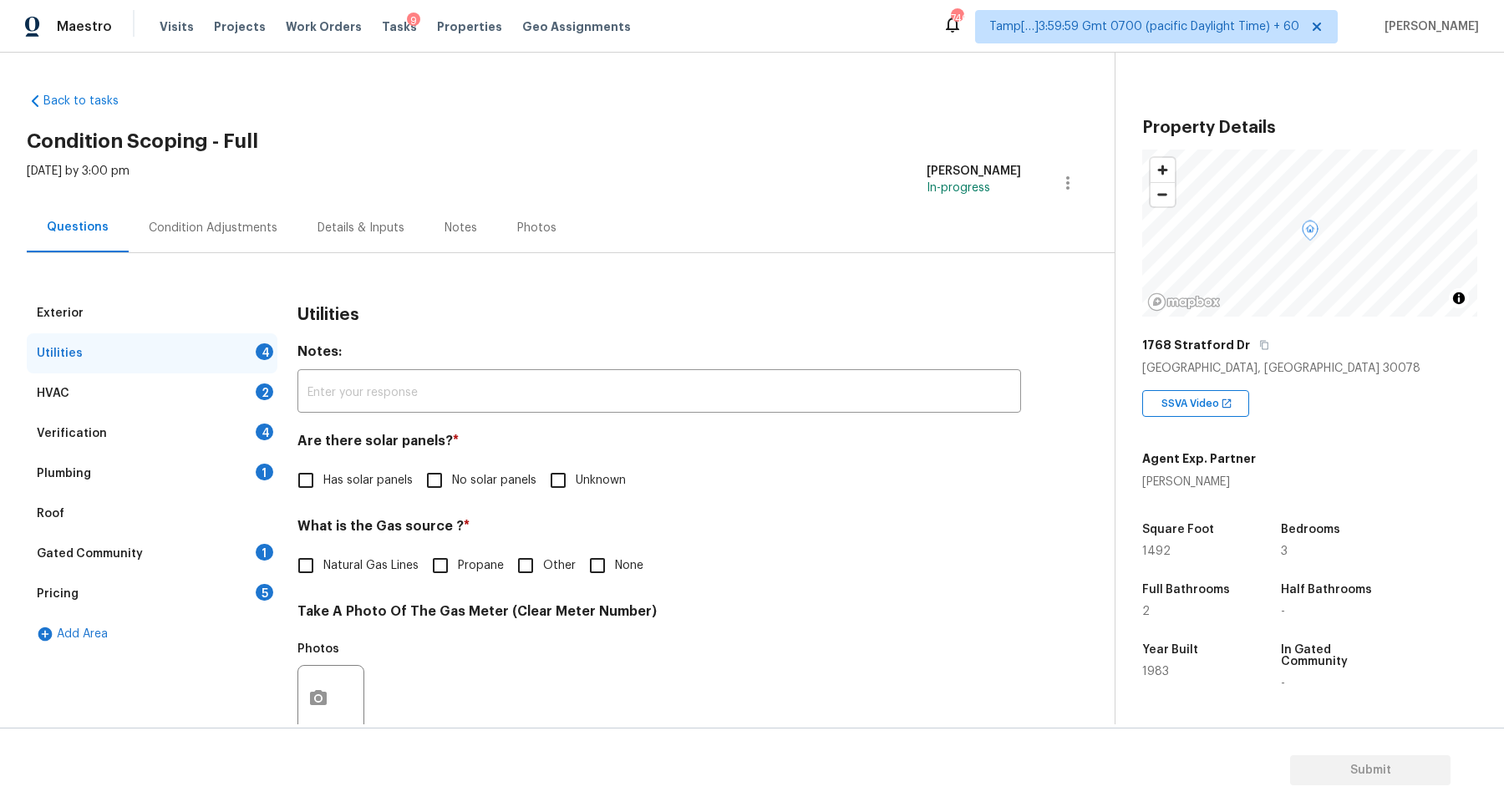
click at [455, 472] on span "No solar panels" at bounding box center [494, 481] width 84 height 18
click at [452, 471] on input "No solar panels" at bounding box center [434, 480] width 35 height 35
checkbox input "true"
click at [383, 538] on h4 "What is the Gas source ? *" at bounding box center [659, 532] width 724 height 23
click at [383, 566] on span "Natural Gas Lines" at bounding box center [372, 566] width 96 height 18
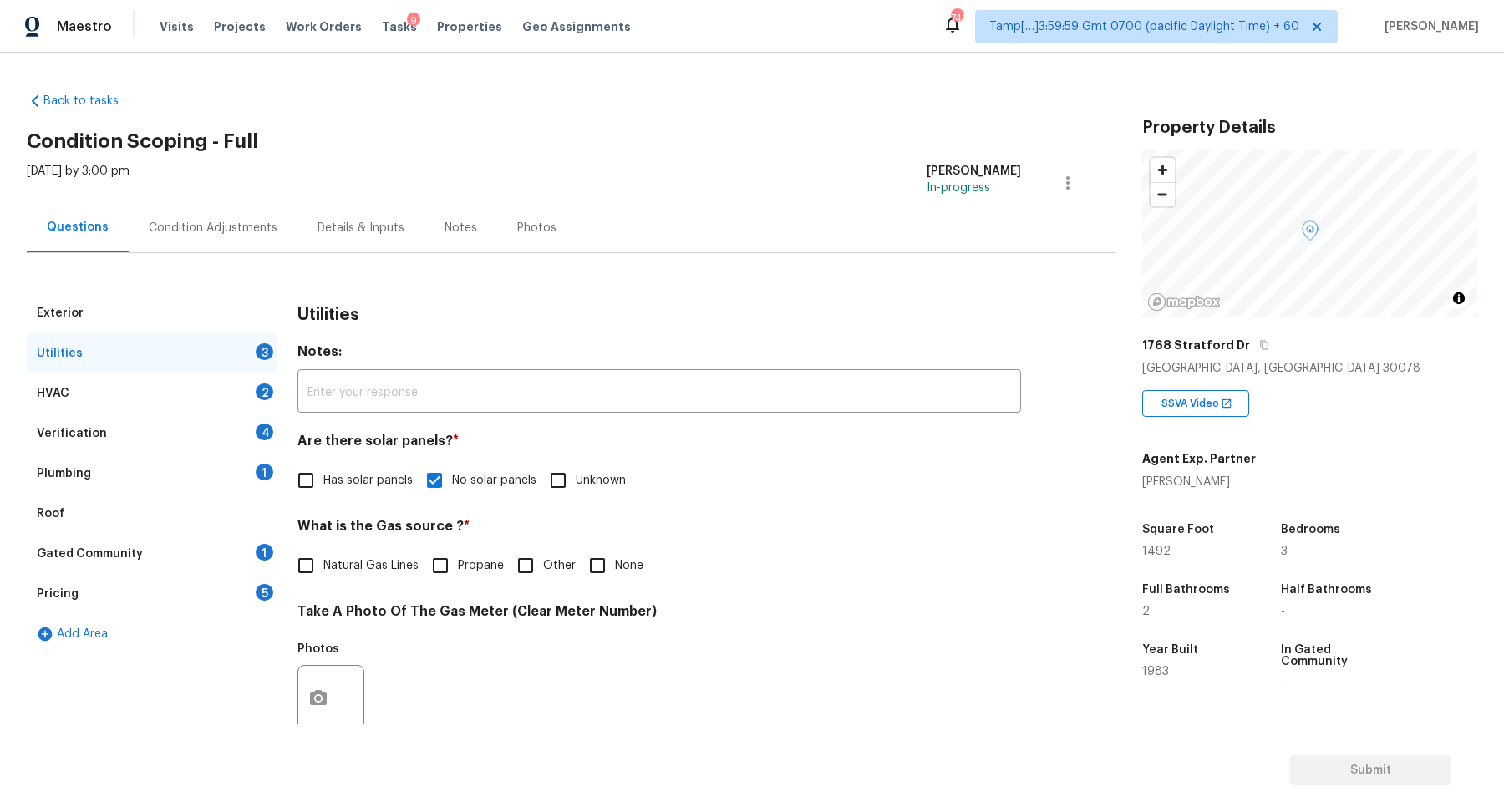
click at [324, 566] on input "Natural Gas Lines" at bounding box center [306, 566] width 35 height 35
checkbox input "true"
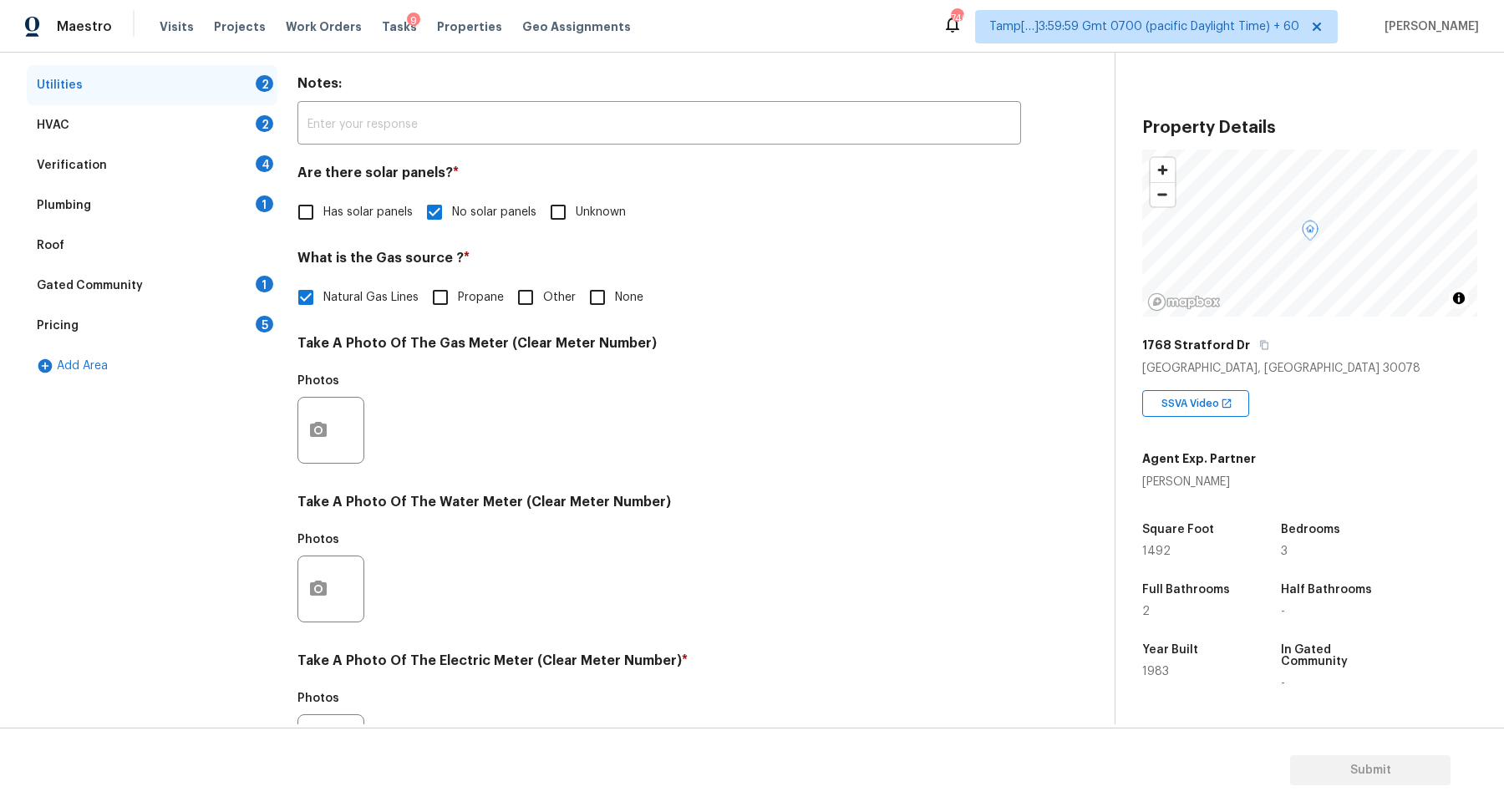
scroll to position [360, 0]
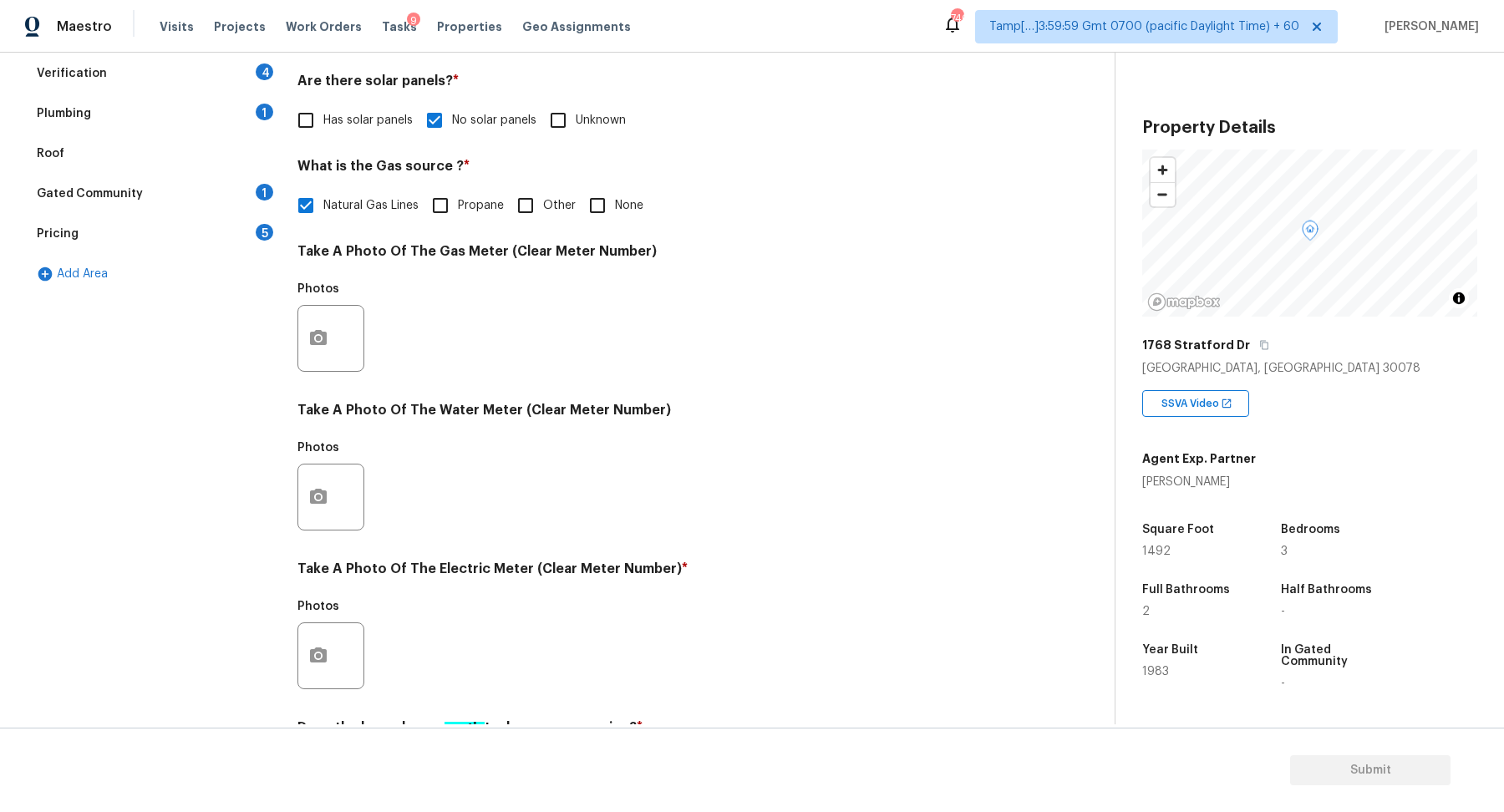
click at [595, 211] on input "None" at bounding box center [598, 206] width 35 height 35
checkbox input "true"
checkbox input "false"
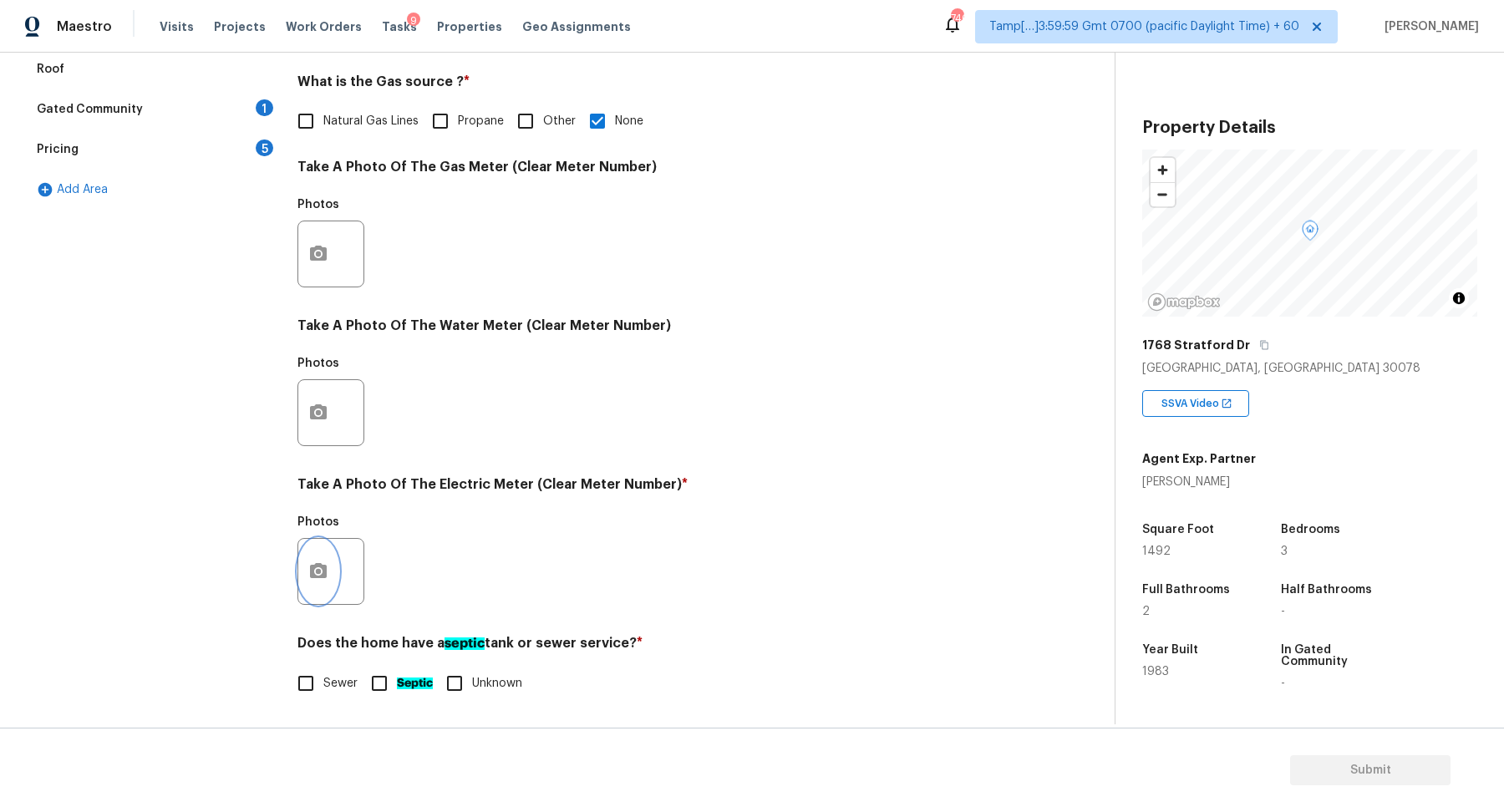
click at [318, 567] on icon "button" at bounding box center [318, 571] width 20 height 20
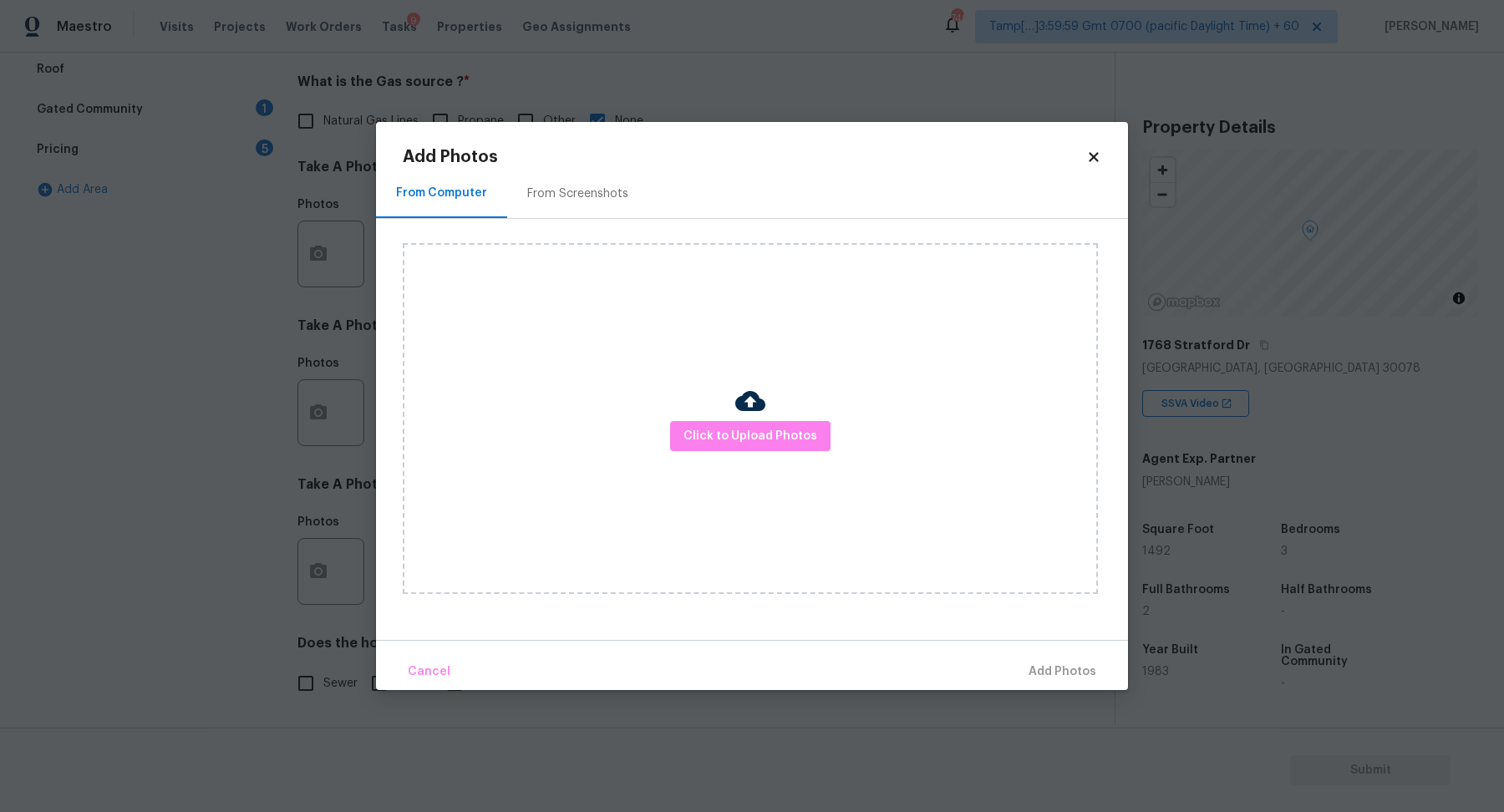
click at [744, 410] on img at bounding box center [750, 401] width 30 height 30
click at [744, 427] on span "Click to Upload Photos" at bounding box center [750, 437] width 134 height 21
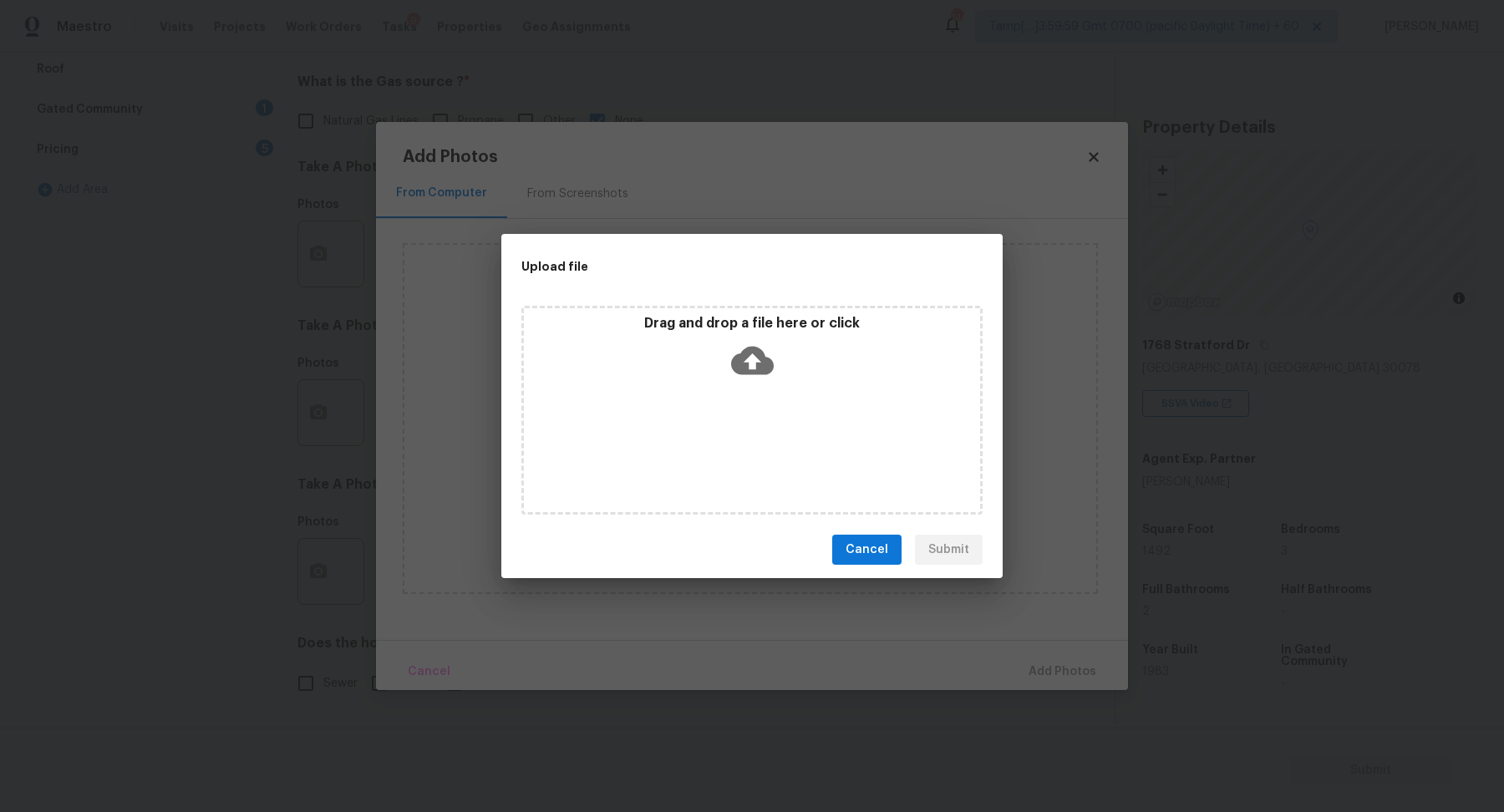
click at [762, 385] on div "Drag and drop a file here or click" at bounding box center [752, 350] width 457 height 72
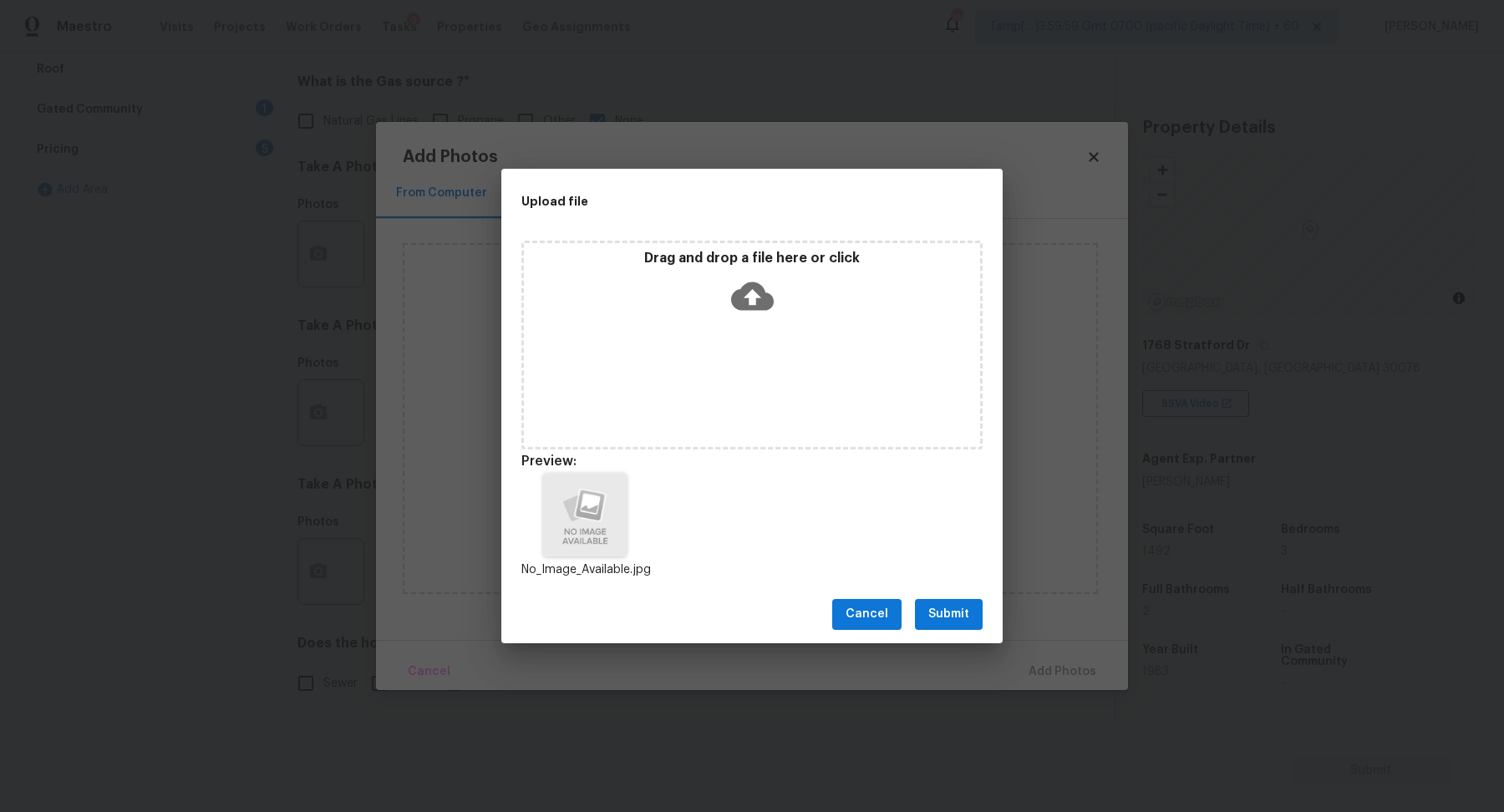
click at [936, 624] on span "Submit" at bounding box center [949, 615] width 41 height 21
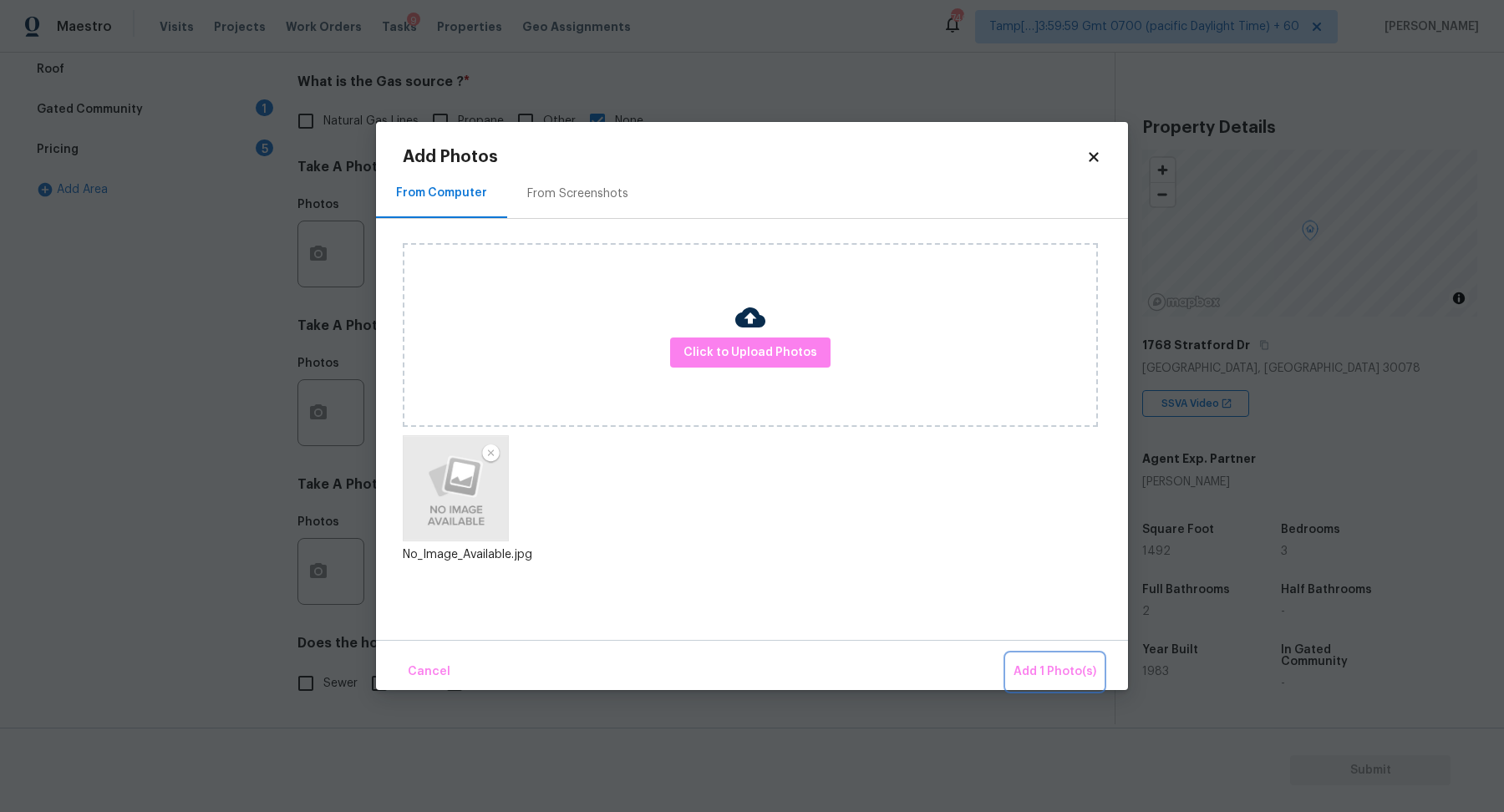
click at [1024, 655] on button "Add 1 Photo(s)" at bounding box center [1055, 672] width 96 height 36
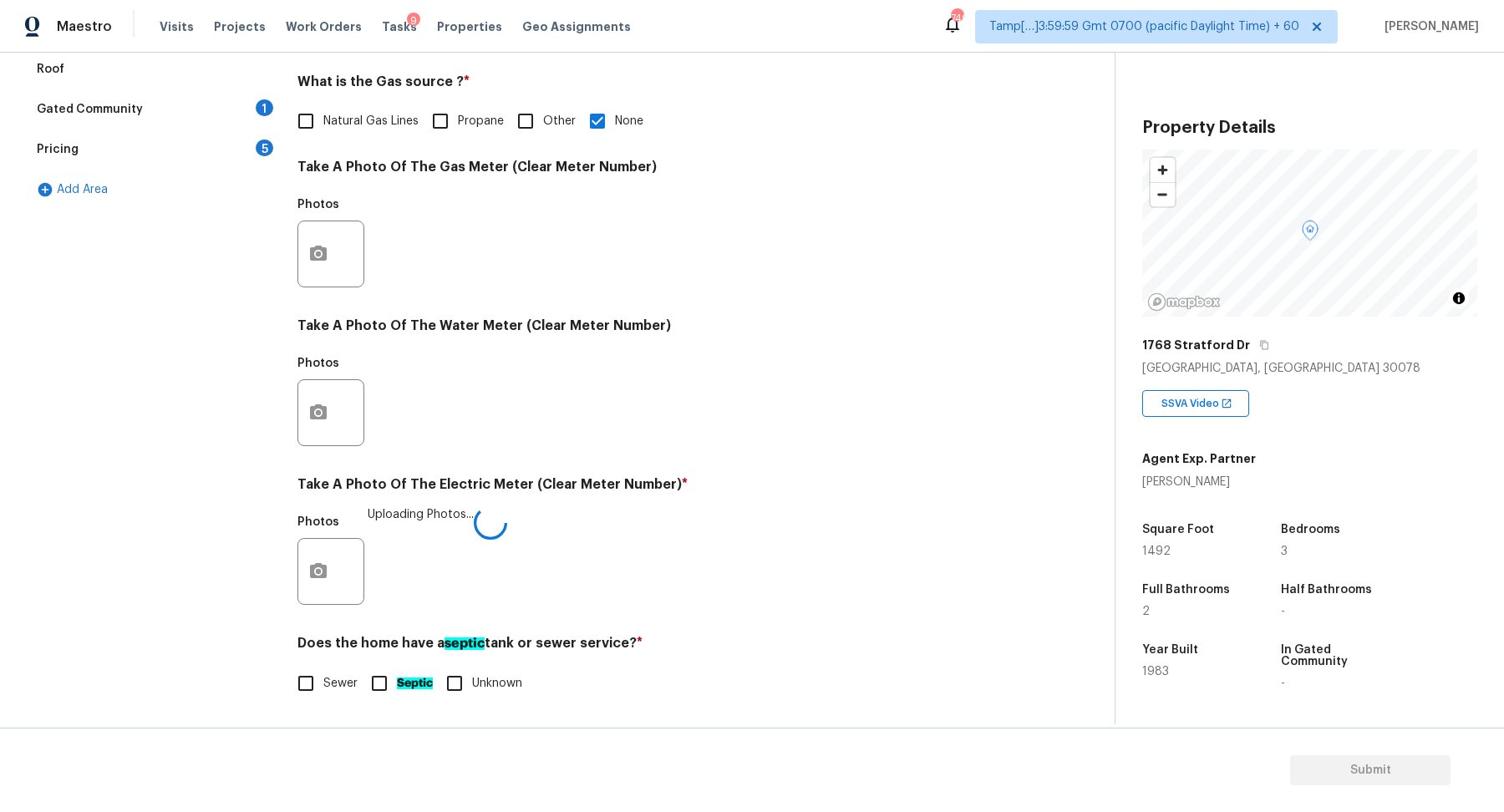
click at [395, 680] on input "Septic" at bounding box center [380, 684] width 35 height 35
checkbox input "true"
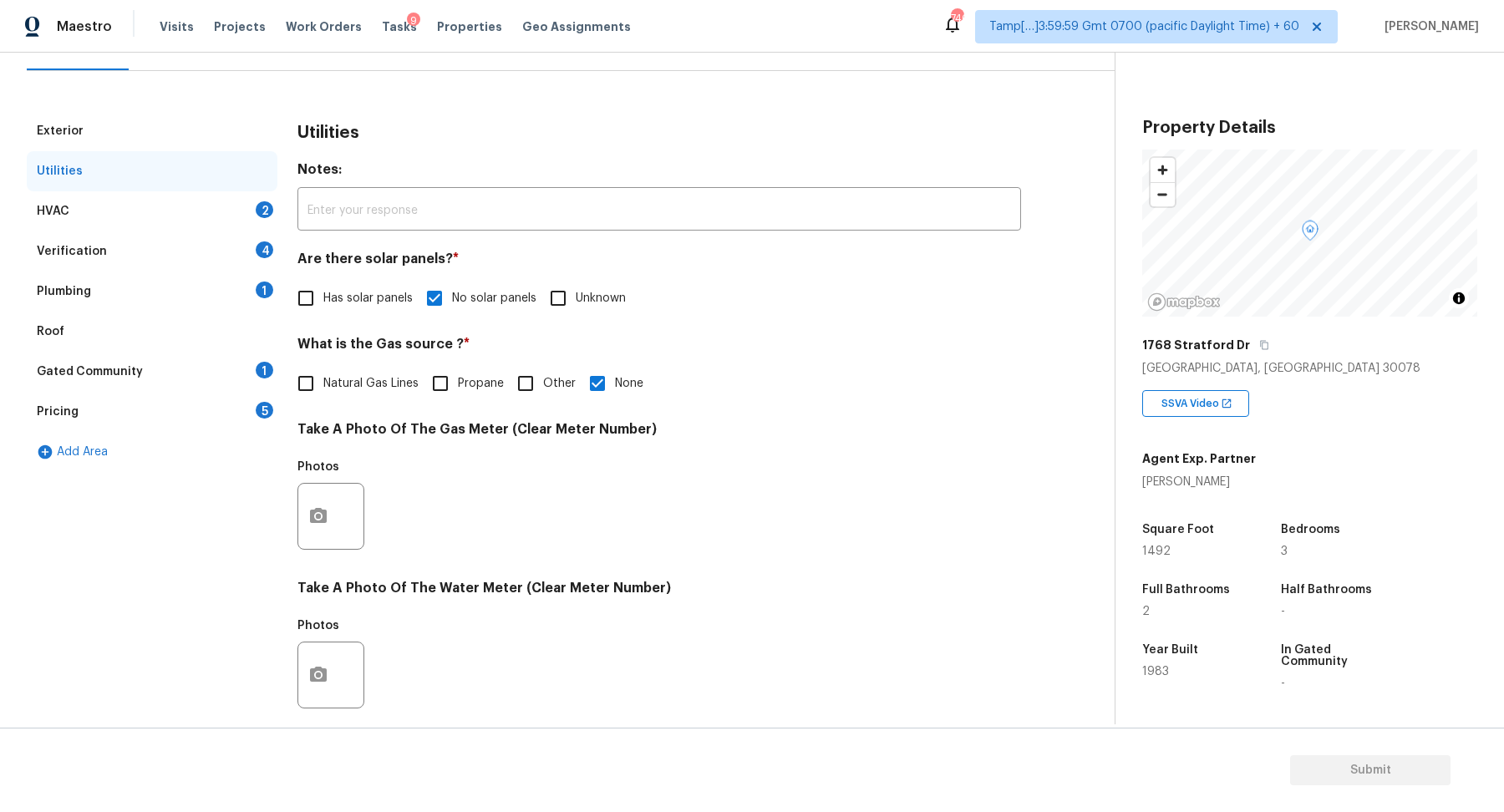
click at [252, 213] on div "HVAC 2" at bounding box center [151, 211] width 250 height 40
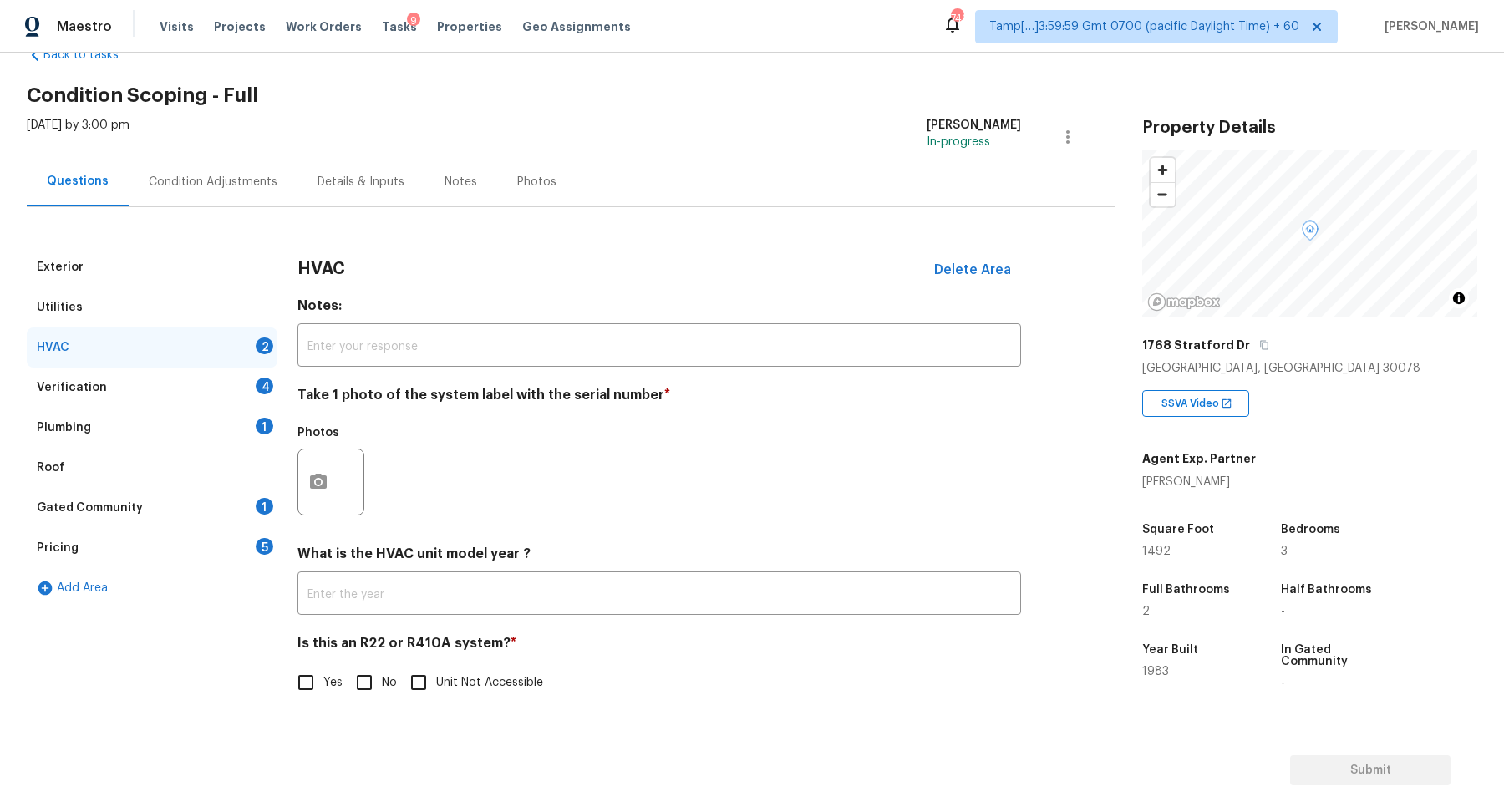
click at [335, 454] on div at bounding box center [331, 482] width 67 height 67
click at [318, 499] on button "button" at bounding box center [318, 482] width 40 height 65
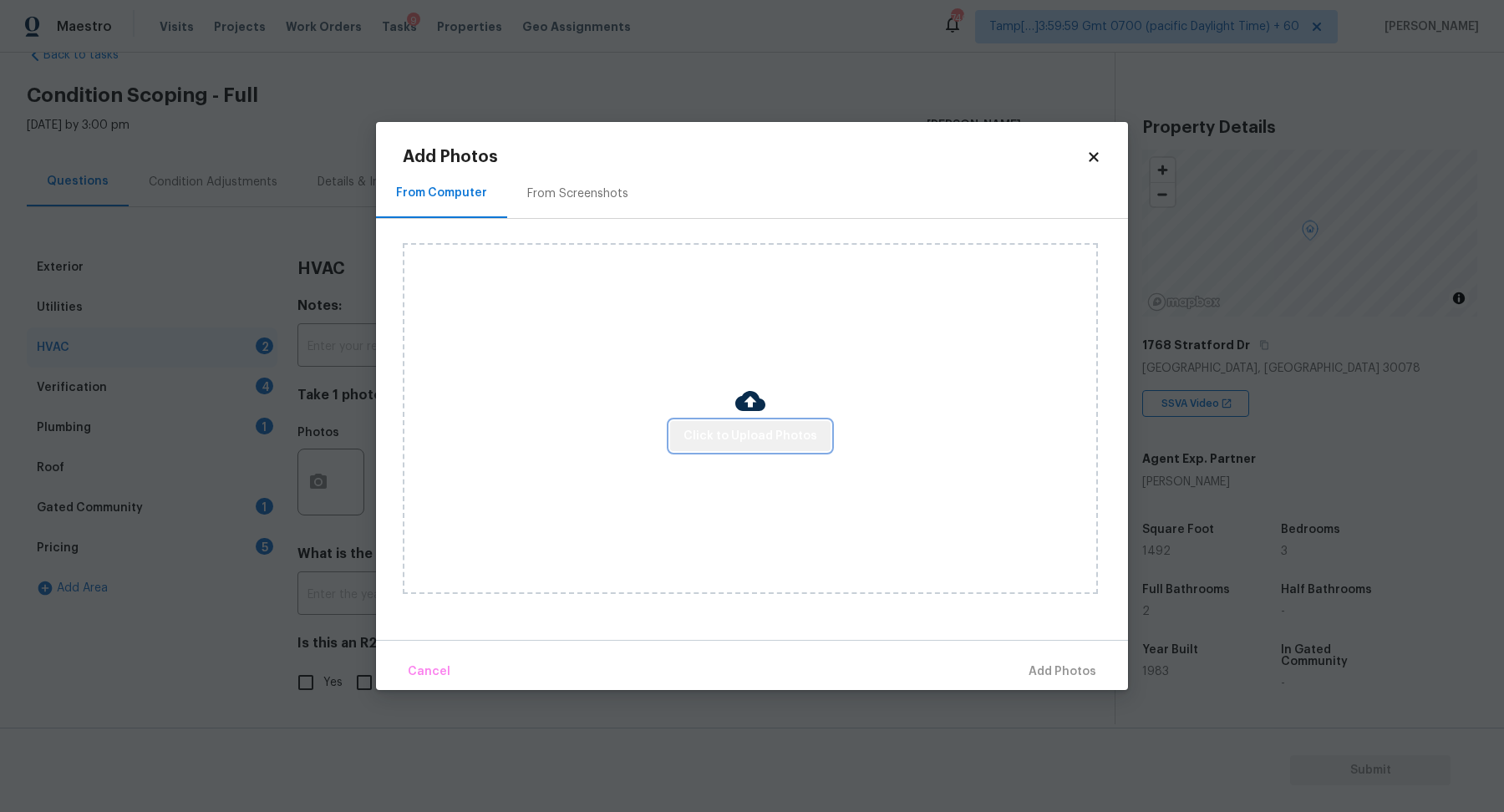
click at [754, 429] on span "Click to Upload Photos" at bounding box center [750, 437] width 134 height 21
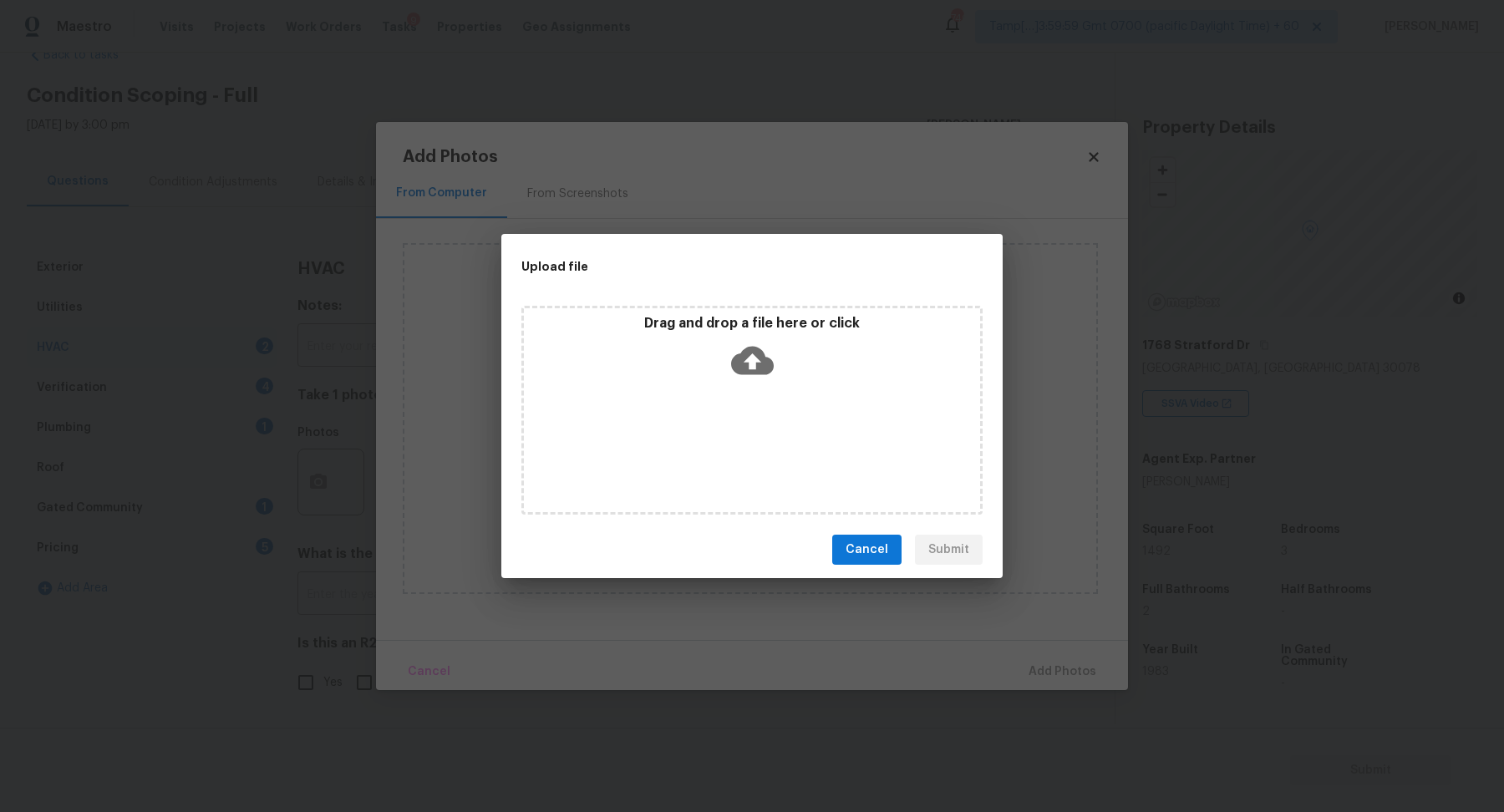
click at [802, 371] on div "Drag and drop a file here or click" at bounding box center [752, 350] width 457 height 72
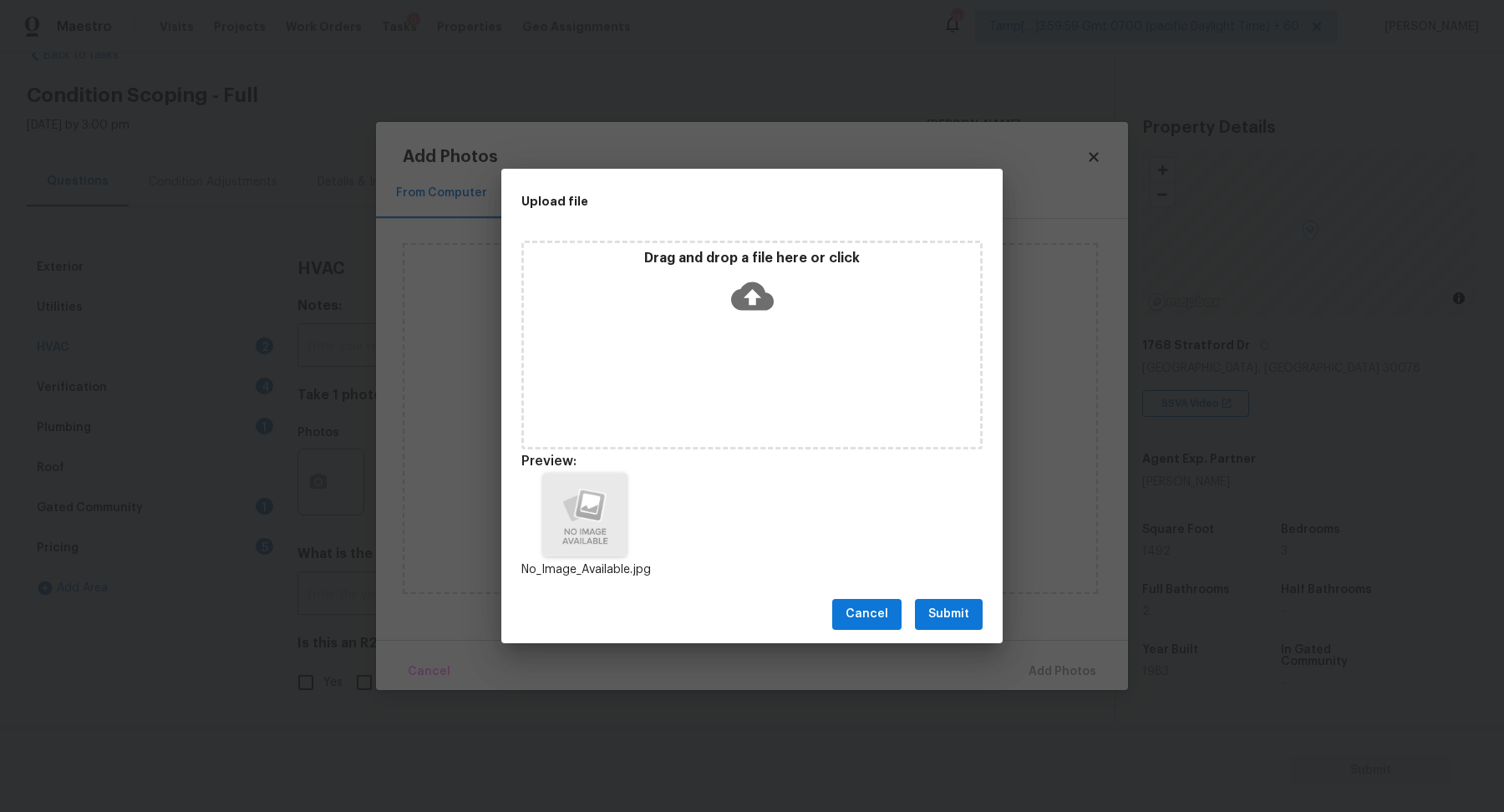
click at [924, 610] on button "Submit" at bounding box center [948, 614] width 68 height 31
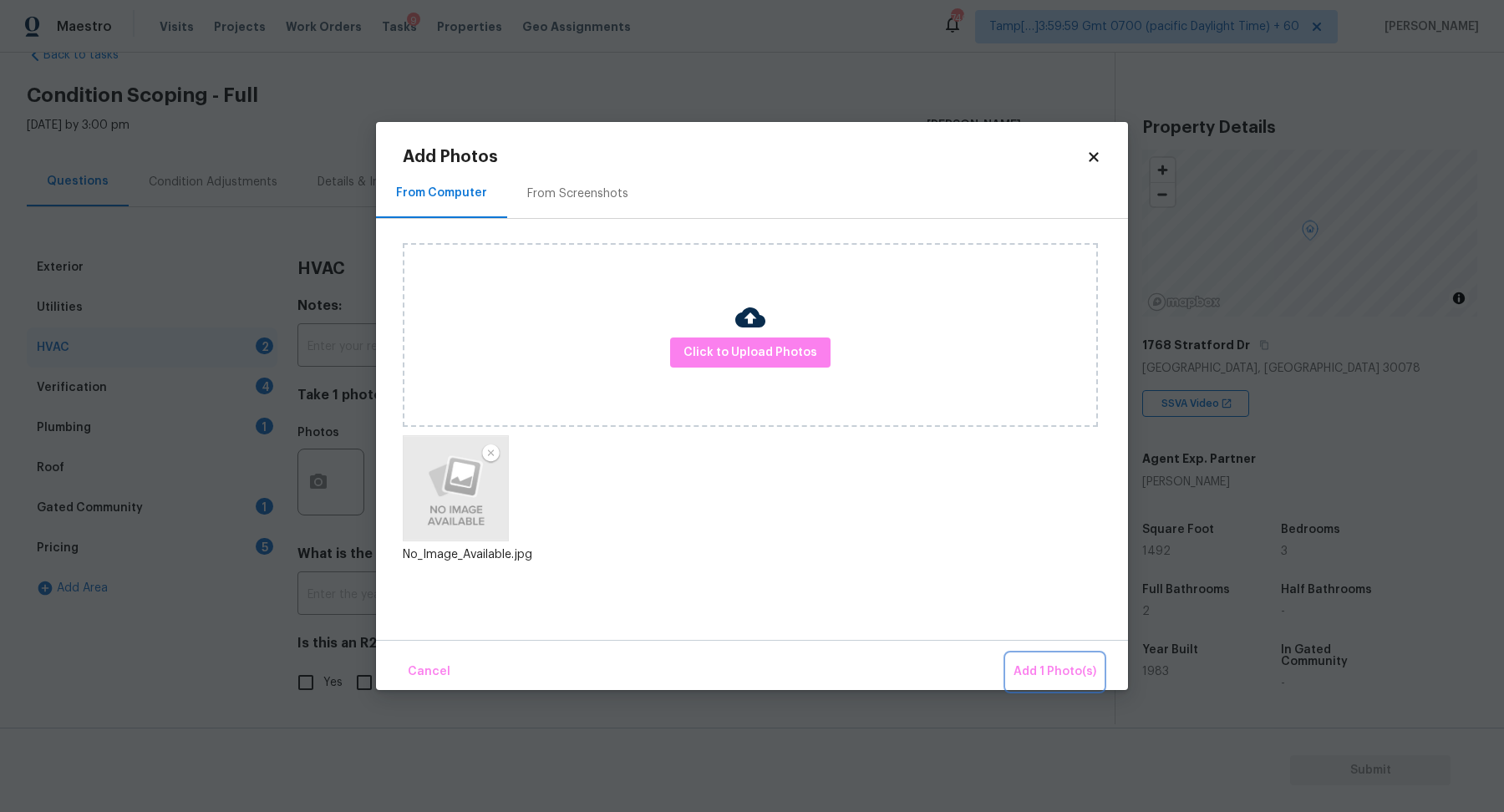
click at [1035, 658] on button "Add 1 Photo(s)" at bounding box center [1055, 672] width 96 height 36
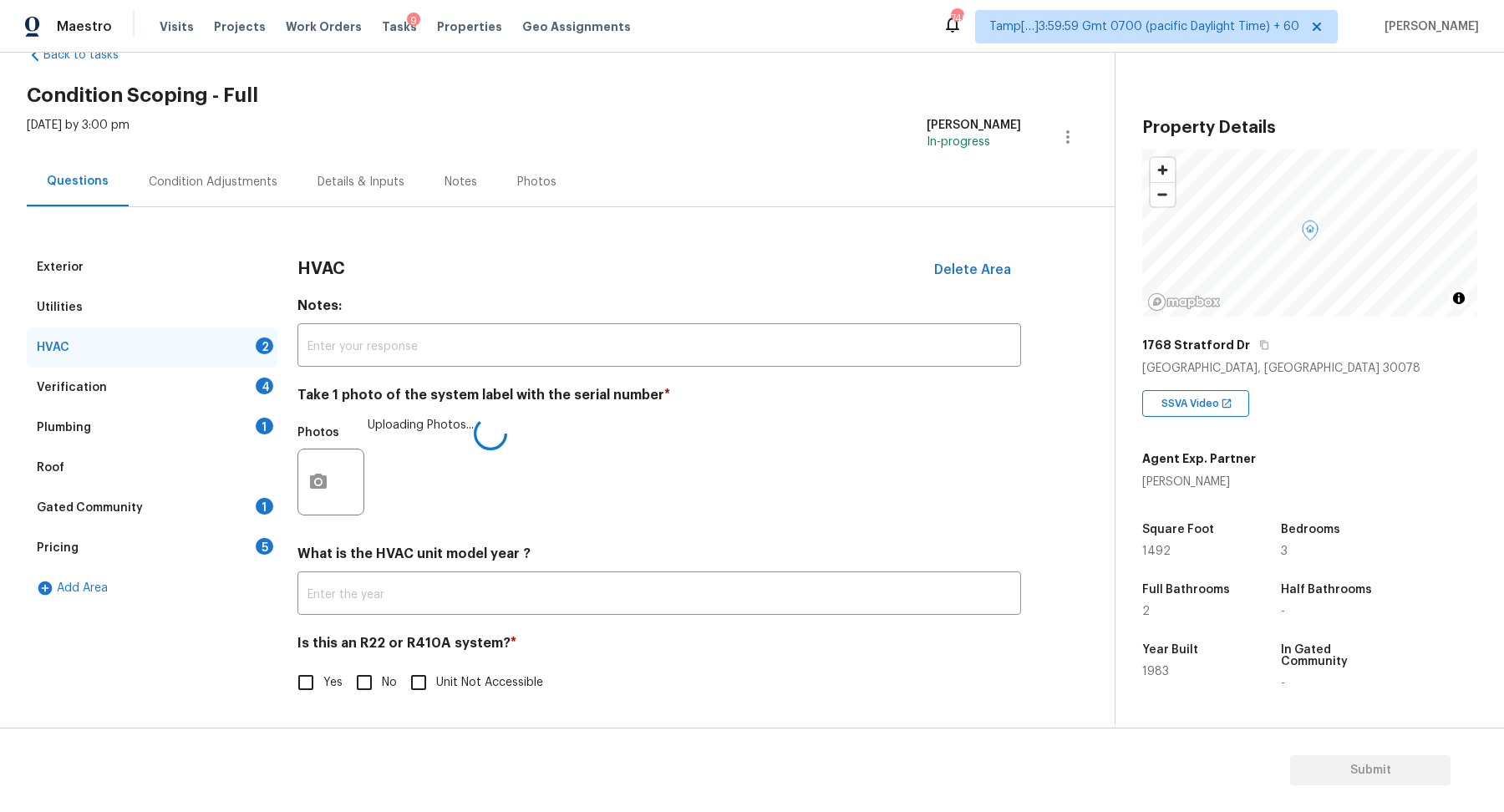
click at [380, 665] on input "No" at bounding box center [364, 683] width 35 height 35
checkbox input "true"
click at [262, 387] on div "4" at bounding box center [265, 386] width 18 height 17
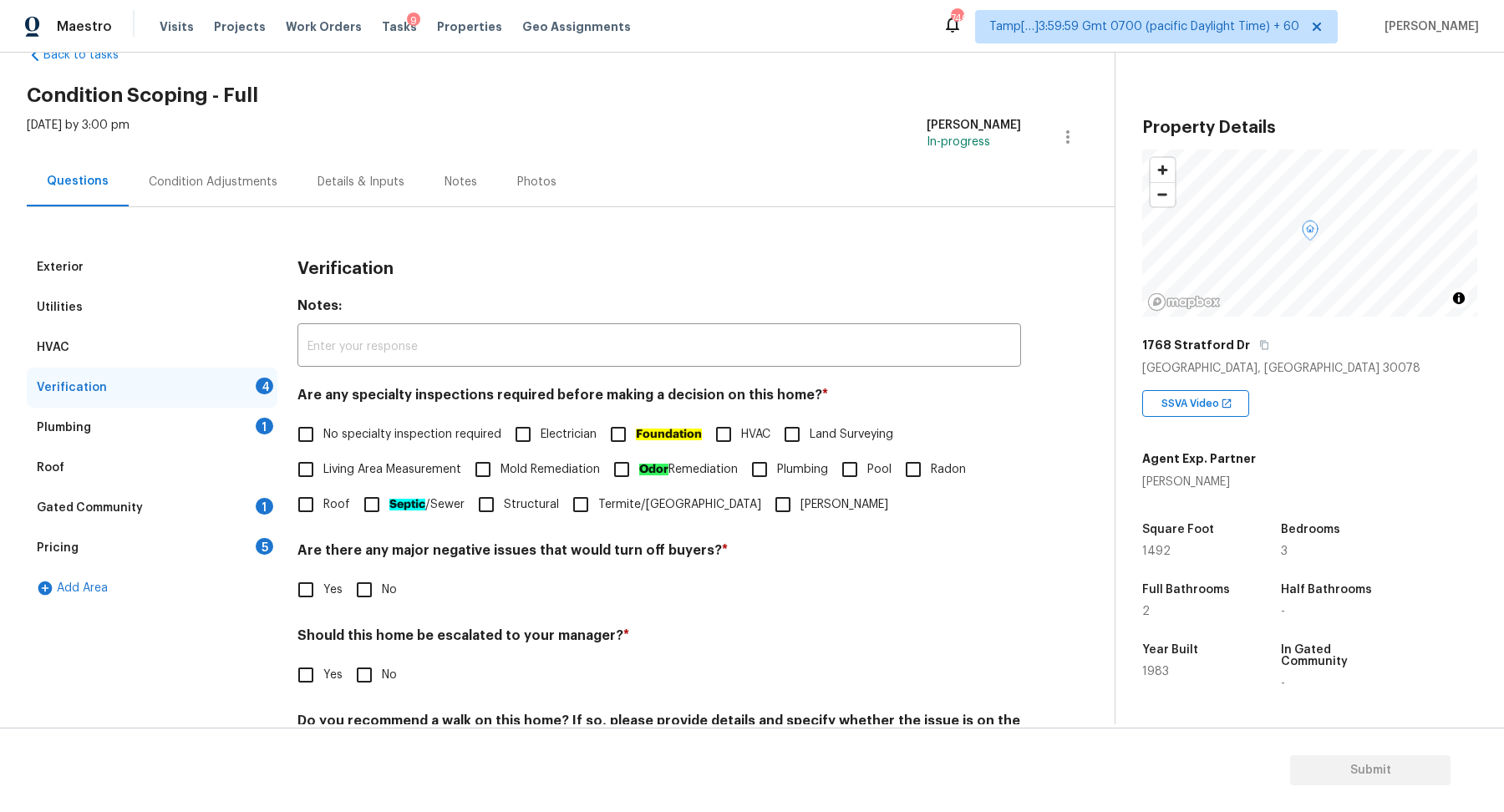
click at [308, 425] on input "No specialty inspection required" at bounding box center [306, 434] width 35 height 35
checkbox input "true"
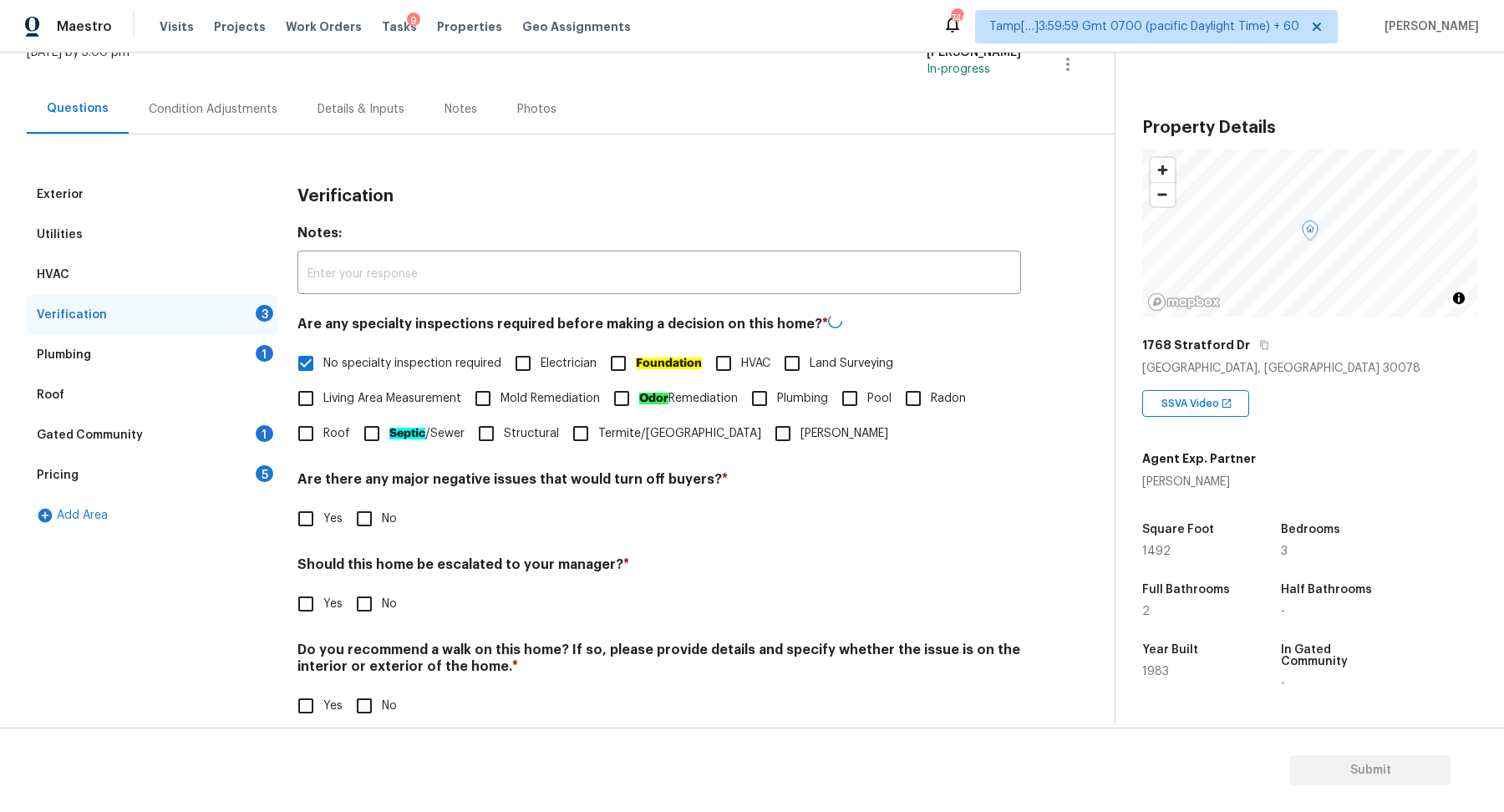
scroll to position [134, 0]
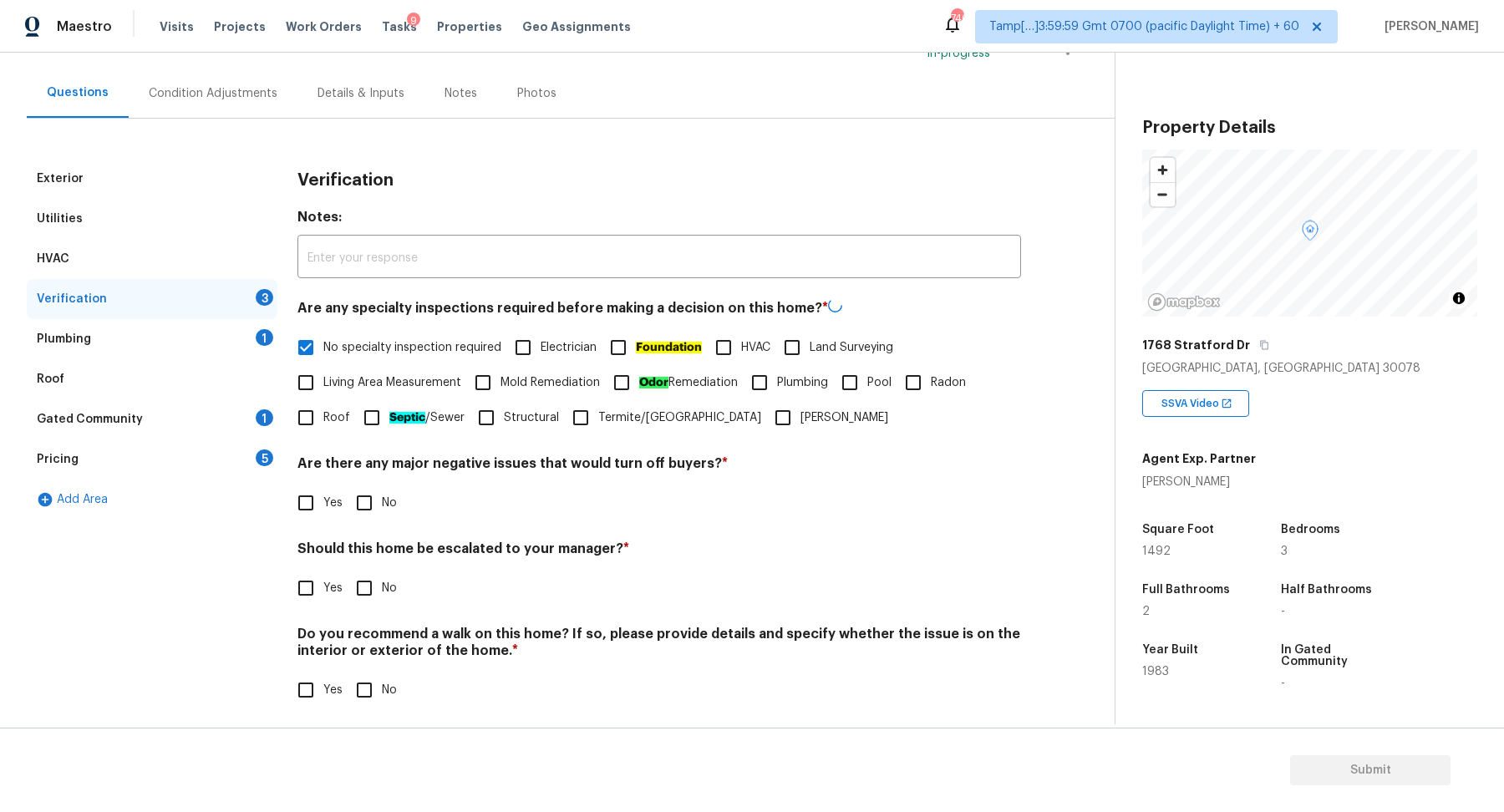
click at [350, 514] on input "No" at bounding box center [364, 503] width 35 height 35
checkbox input "true"
click at [303, 599] on input "Yes" at bounding box center [306, 588] width 35 height 35
checkbox input "true"
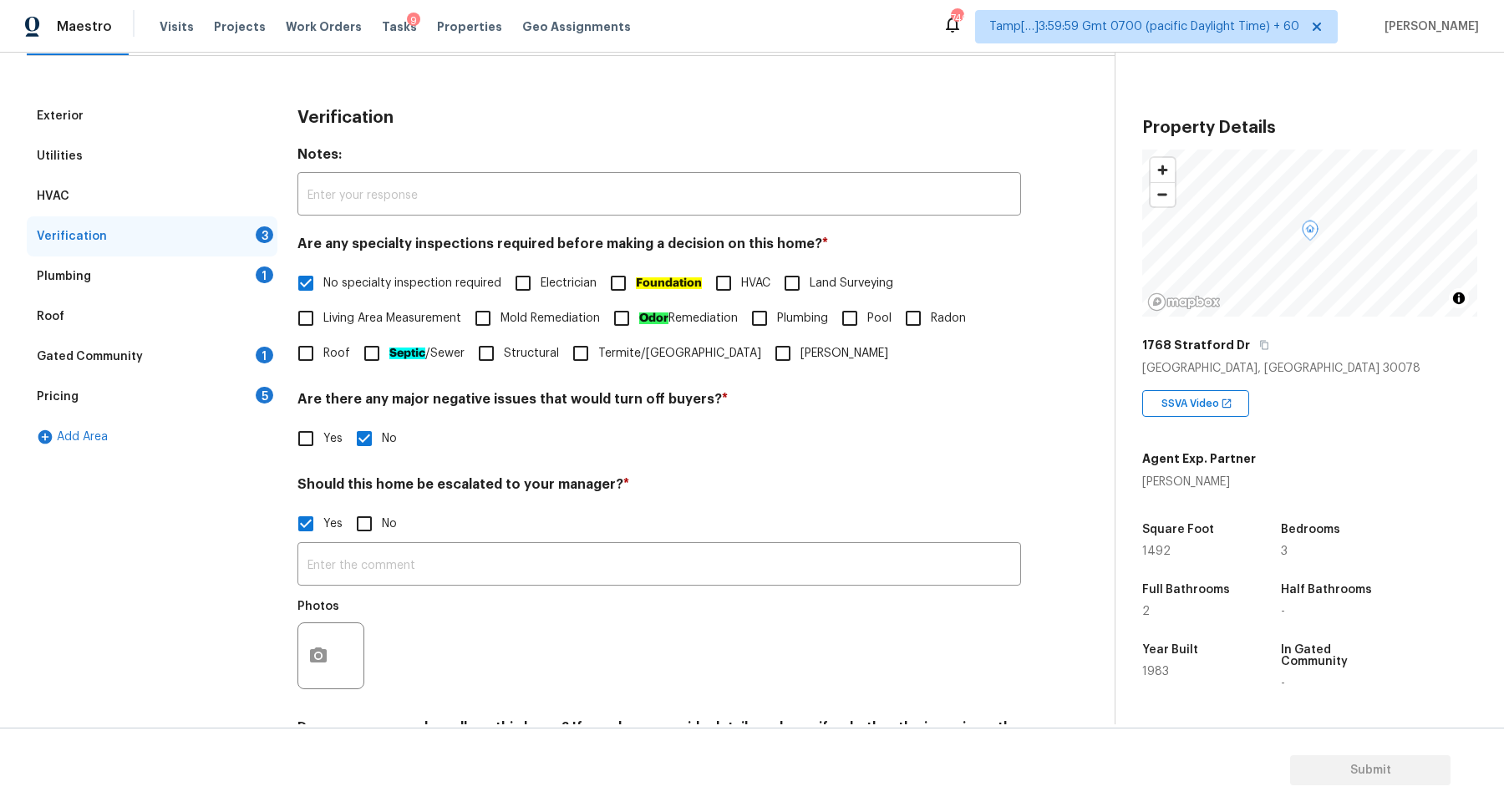
scroll to position [234, 0]
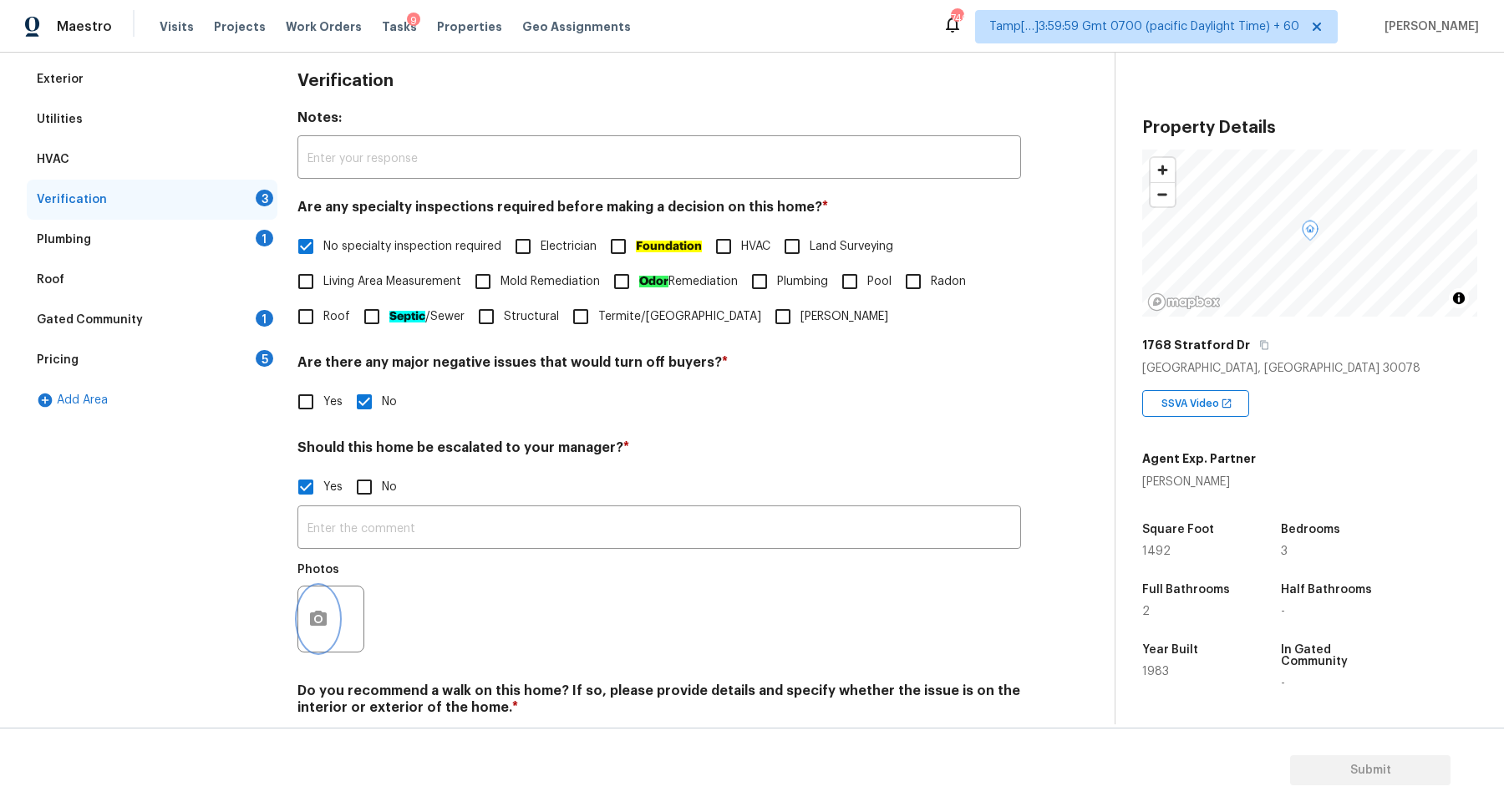
click at [326, 604] on button "button" at bounding box center [318, 619] width 40 height 65
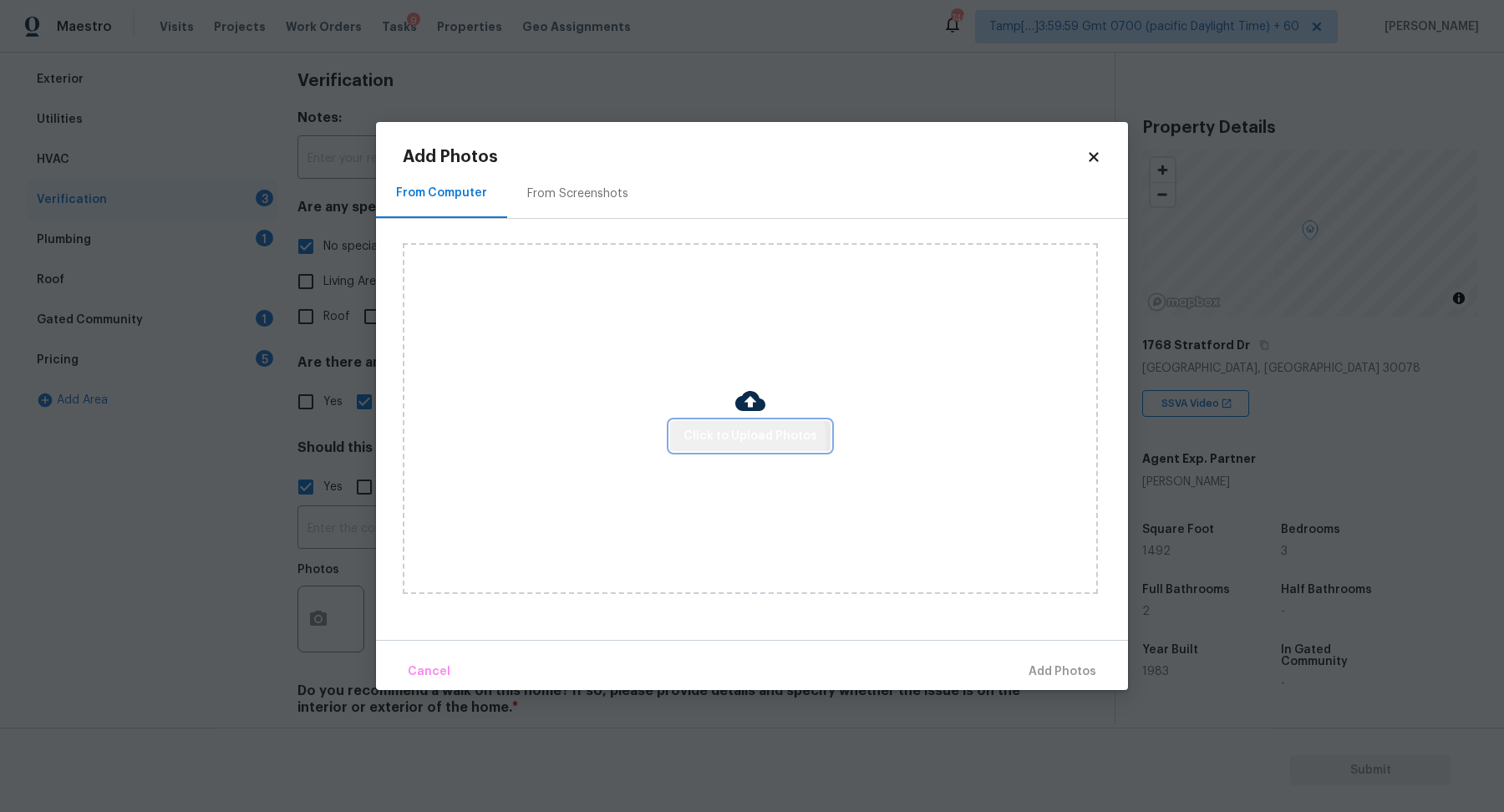
click at [748, 441] on span "Click to Upload Photos" at bounding box center [750, 437] width 134 height 21
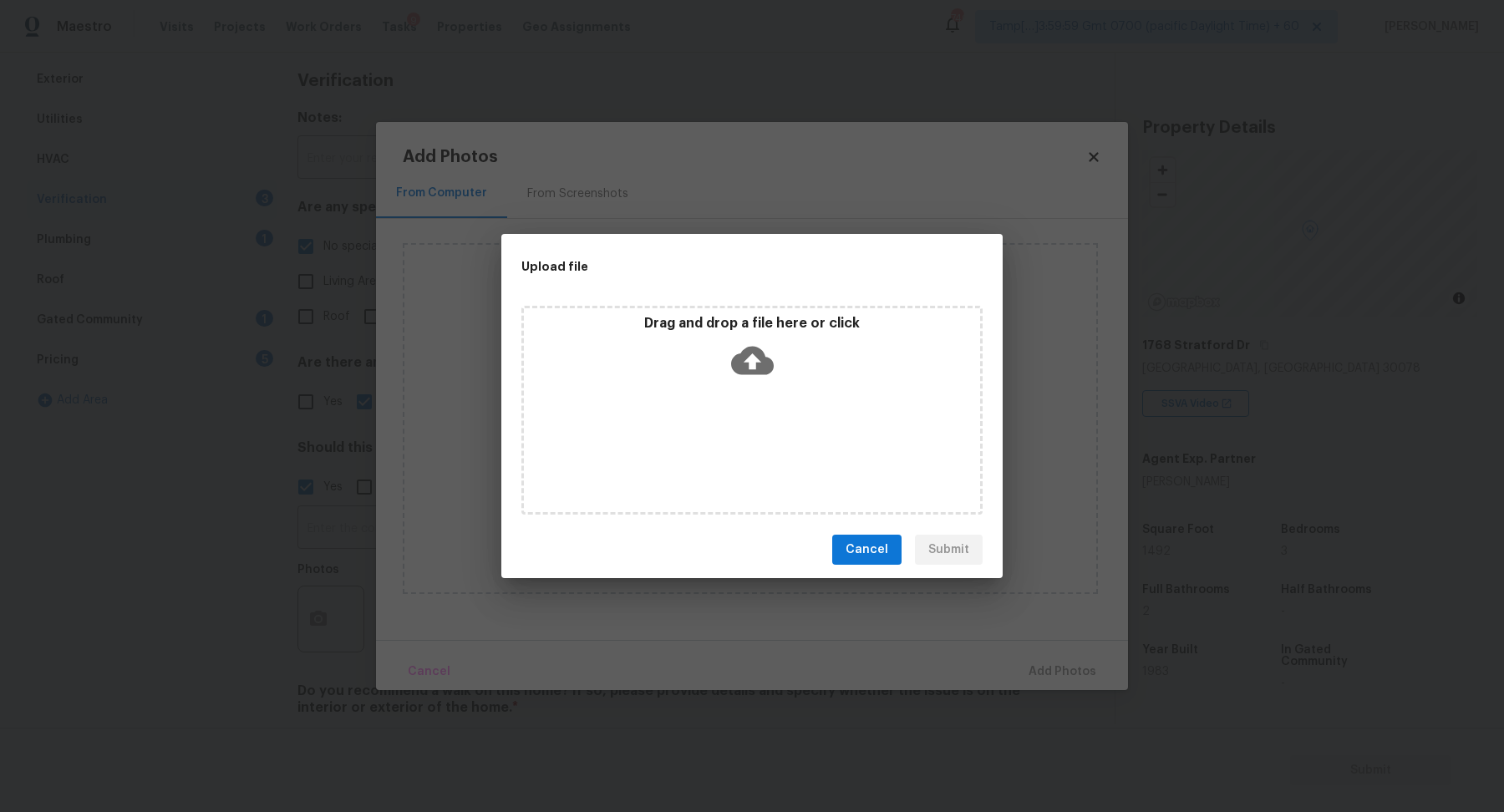
click at [787, 415] on div "Drag and drop a file here or click" at bounding box center [751, 410] width 461 height 209
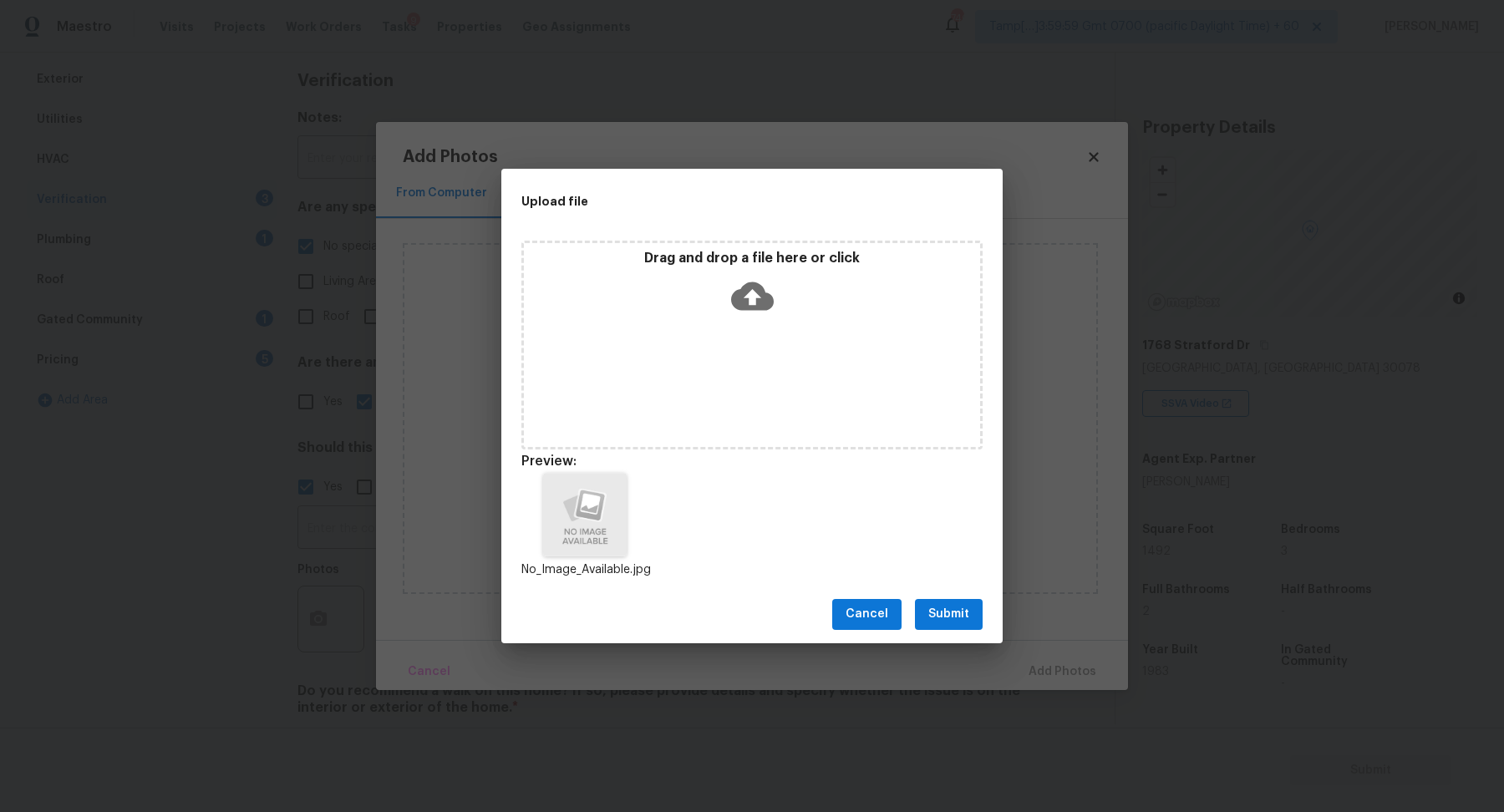
click at [968, 617] on span "Submit" at bounding box center [949, 615] width 41 height 21
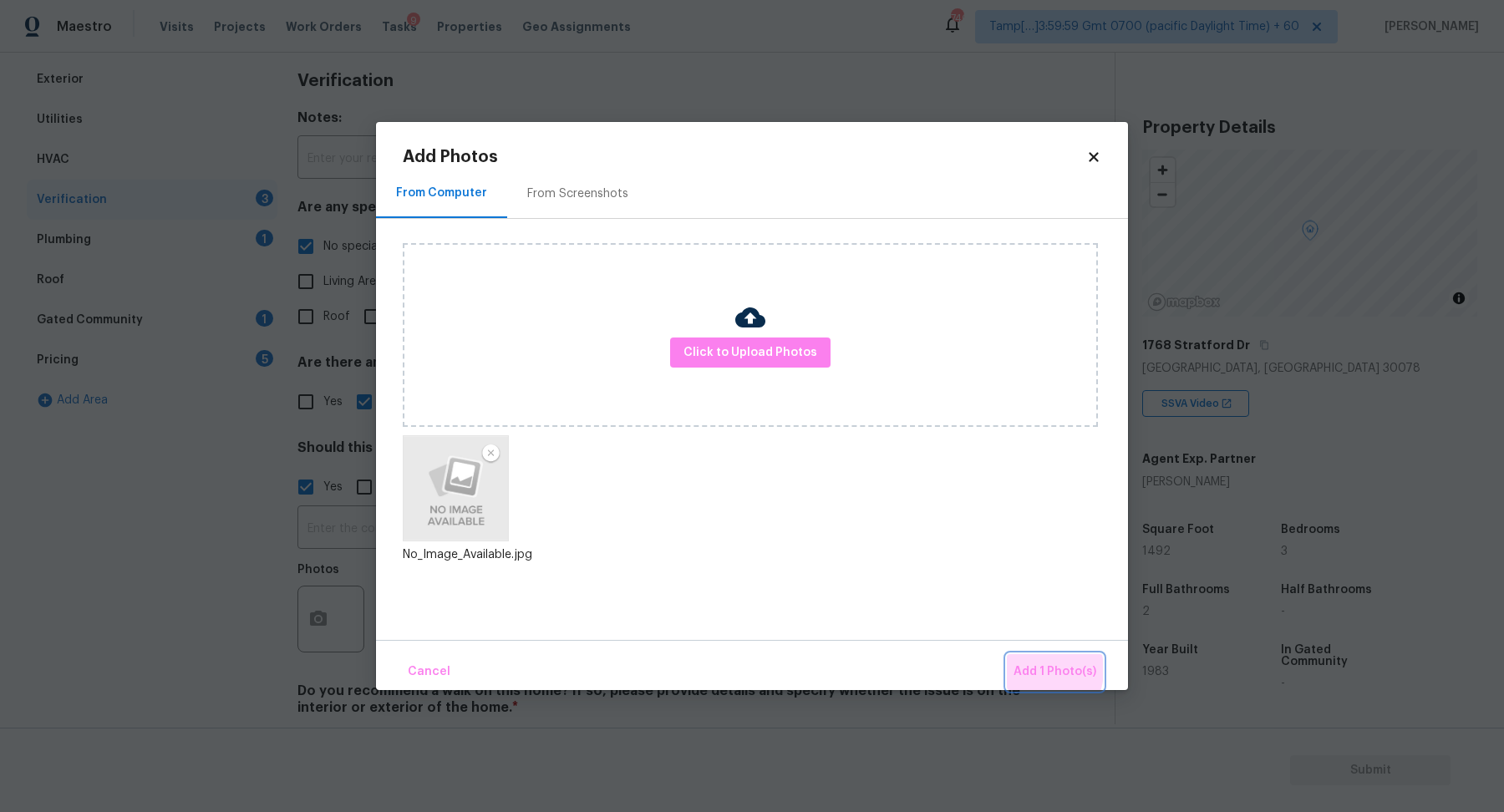
click at [1037, 670] on span "Add 1 Photo(s)" at bounding box center [1055, 672] width 83 height 21
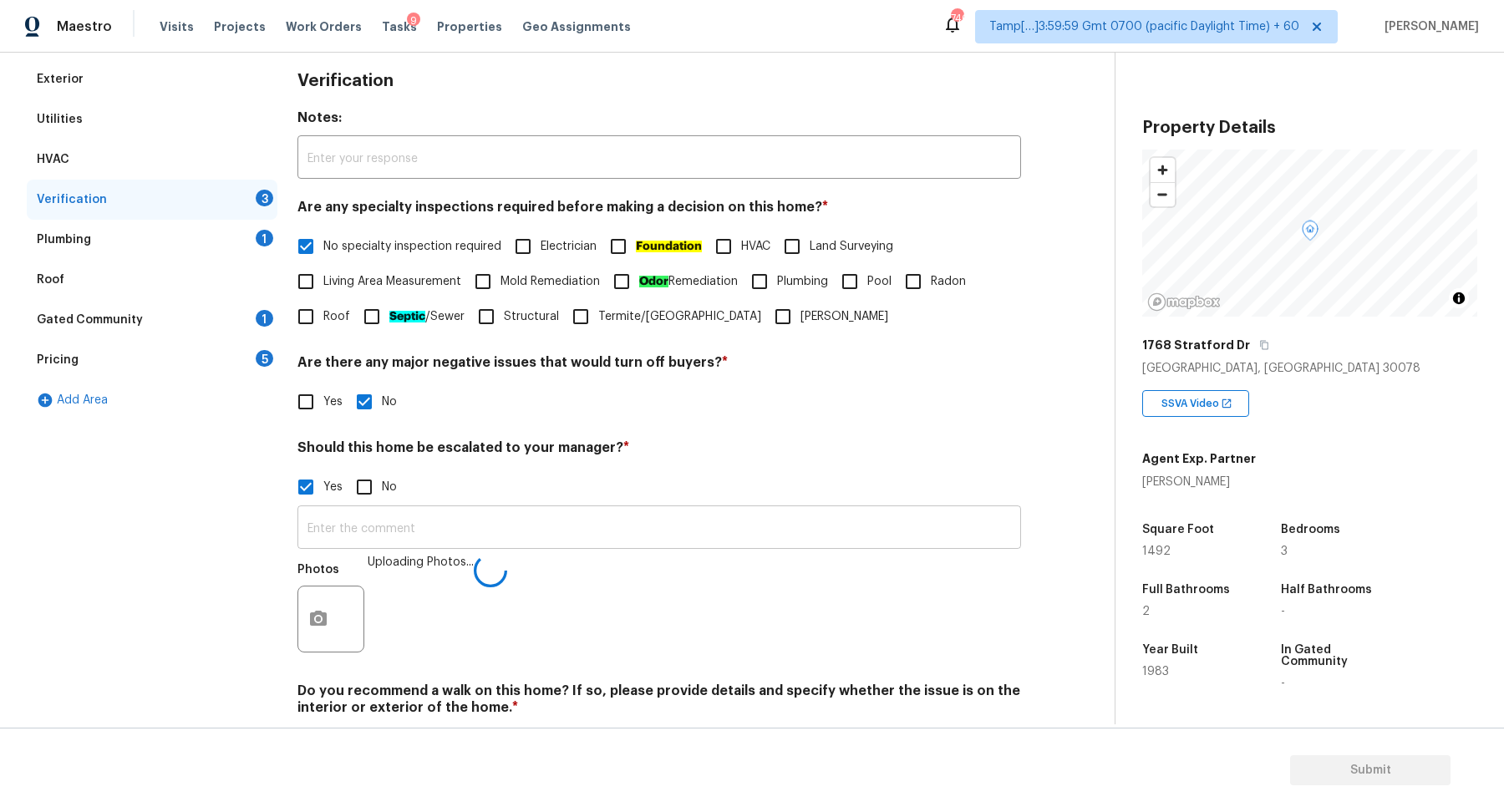
click at [736, 536] on input "text" at bounding box center [659, 529] width 724 height 39
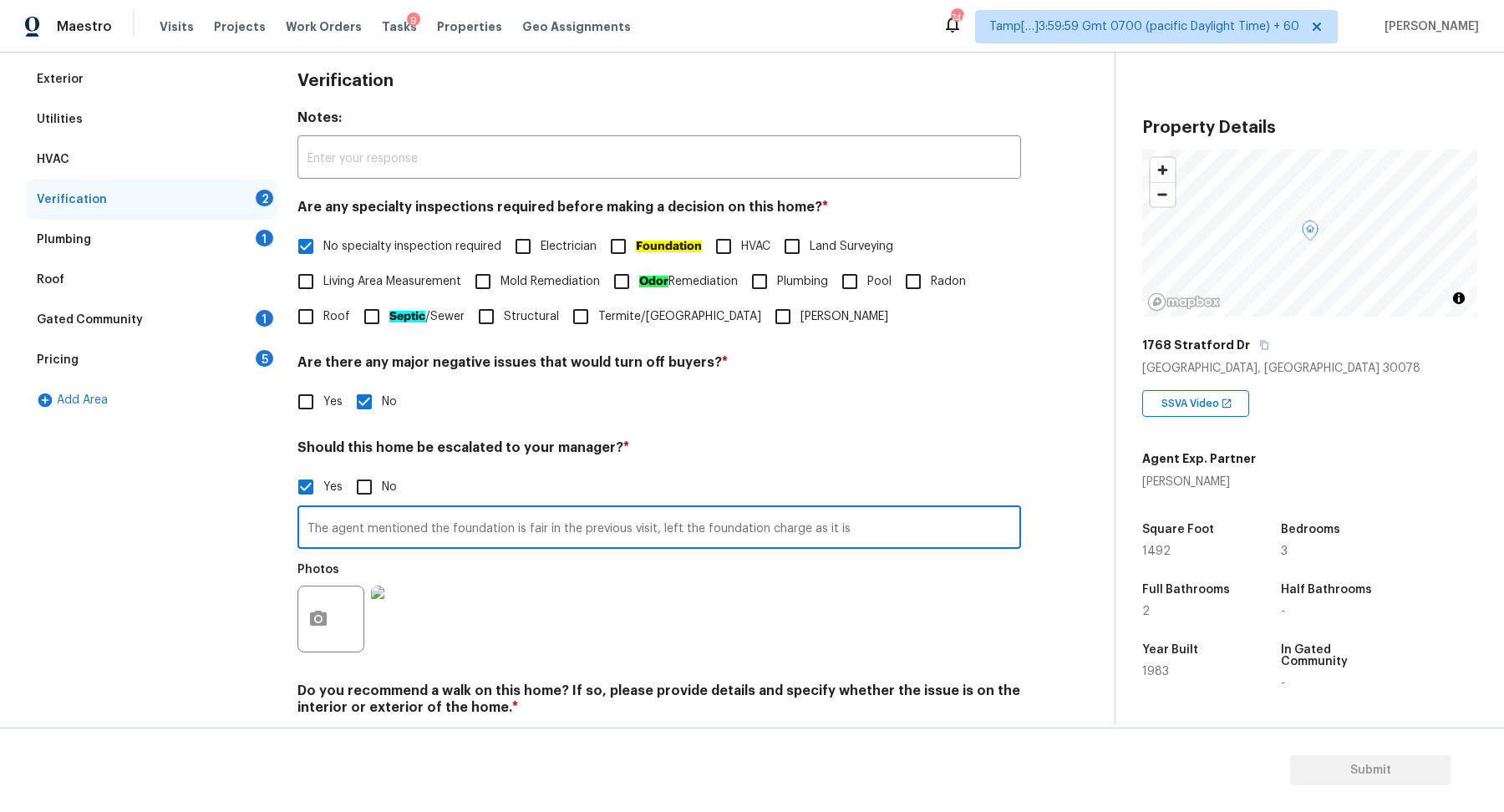
click at [542, 529] on input "The agent mentioned the foundation is fair in the previous visit, left the foun…" at bounding box center [659, 529] width 724 height 39
drag, startPoint x: 547, startPoint y: 530, endPoint x: 600, endPoint y: 530, distance: 53.0
click at [600, 530] on input "The agent mentioned the foundation is fair and has a repain the previous visit,…" at bounding box center [659, 529] width 724 height 39
click at [556, 536] on input "The agent mentioned the foundation is fair and has a repain the previous visit,…" at bounding box center [659, 529] width 724 height 39
drag, startPoint x: 543, startPoint y: 530, endPoint x: 633, endPoint y: 531, distance: 90.0
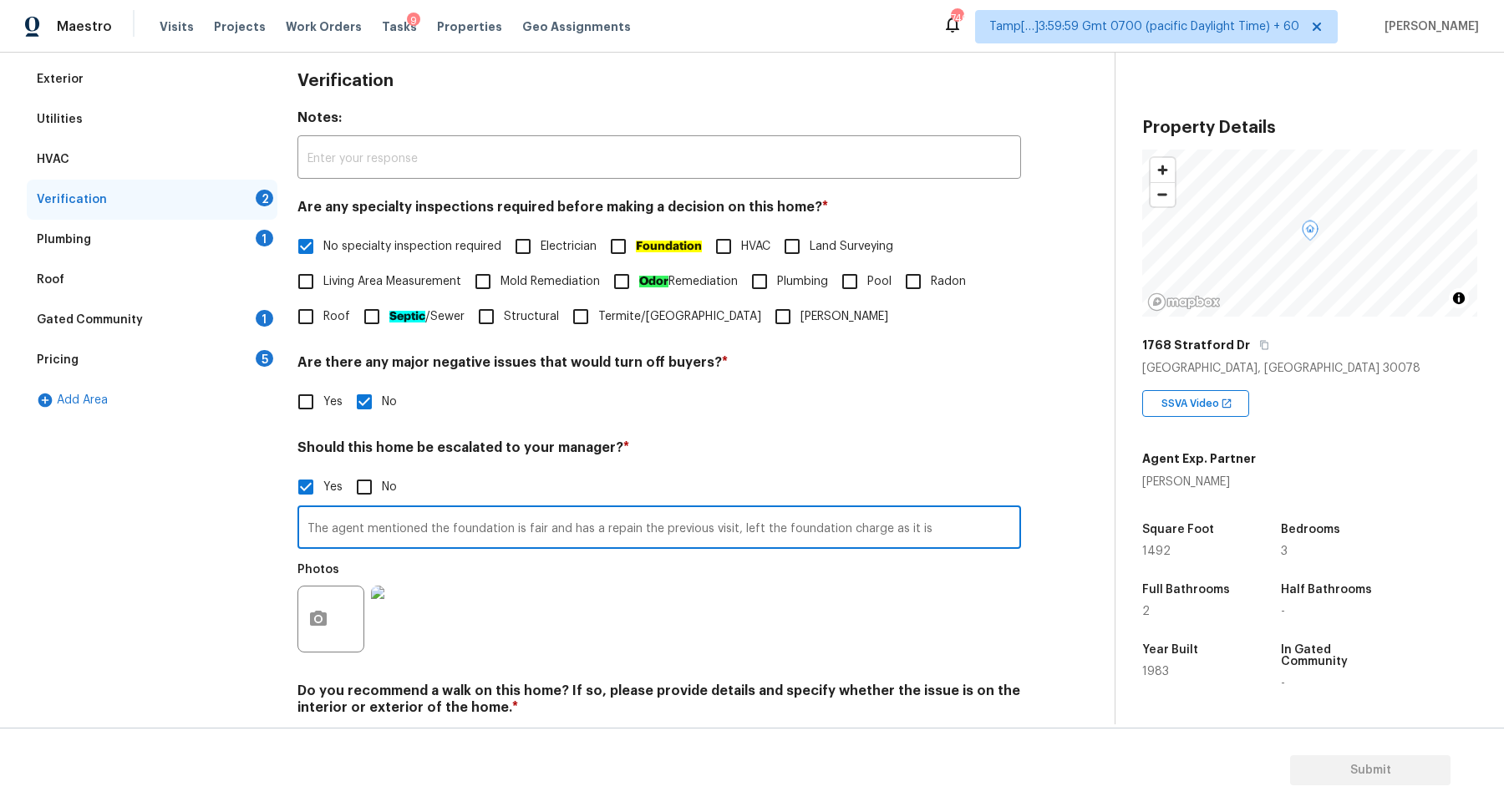
click at [633, 531] on input "The agent mentioned the foundation is fair and has a repain the previous visit,…" at bounding box center [659, 529] width 724 height 39
click at [859, 532] on input "The agent mentioned the foundation is fair in the previous visit, left the foun…" at bounding box center [659, 529] width 724 height 39
type input "The agent mentioned the foundation is fair in the previous visit, left the foun…"
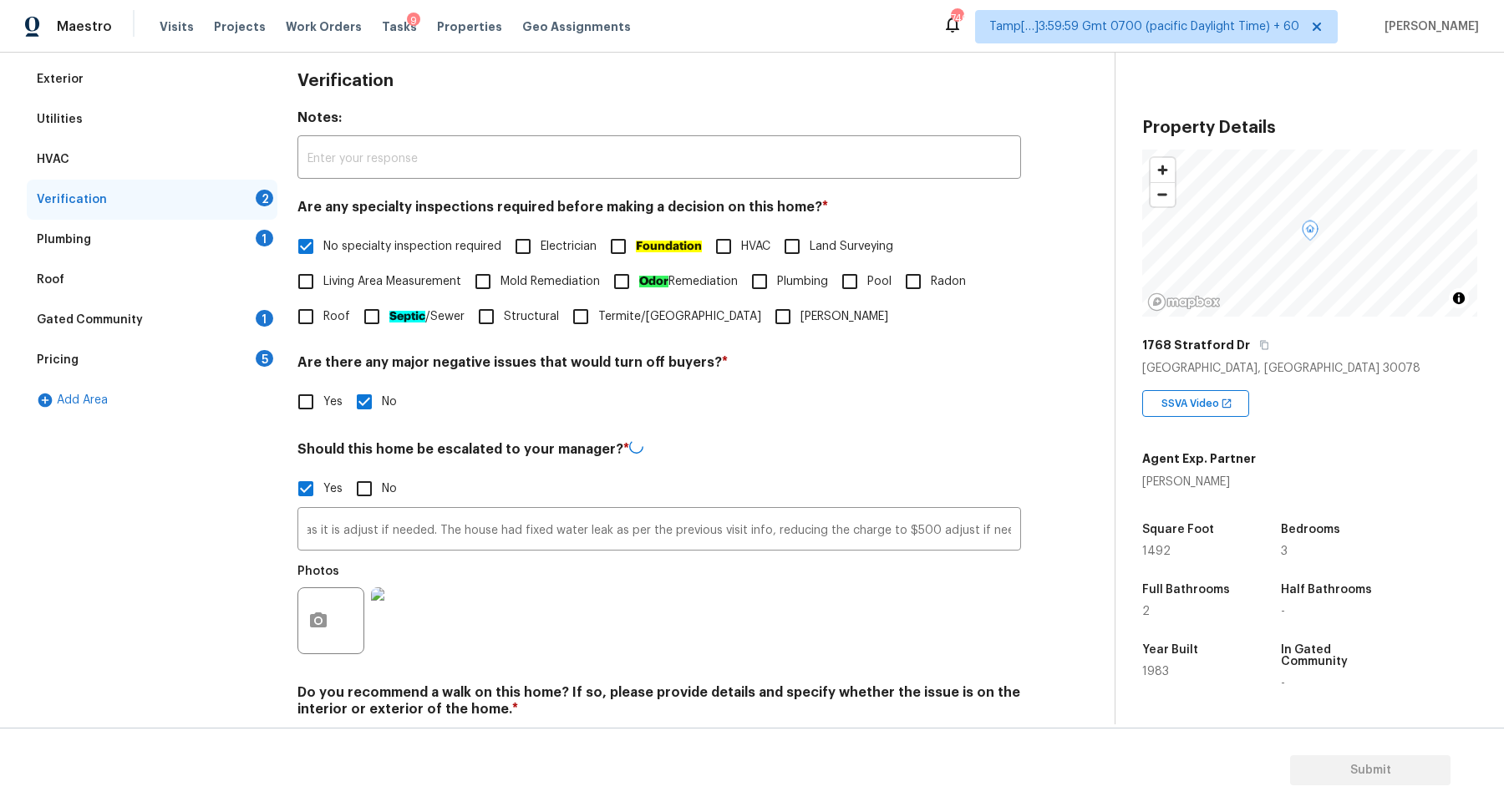
scroll to position [0, 0]
click at [801, 571] on div "Photos" at bounding box center [659, 609] width 724 height 109
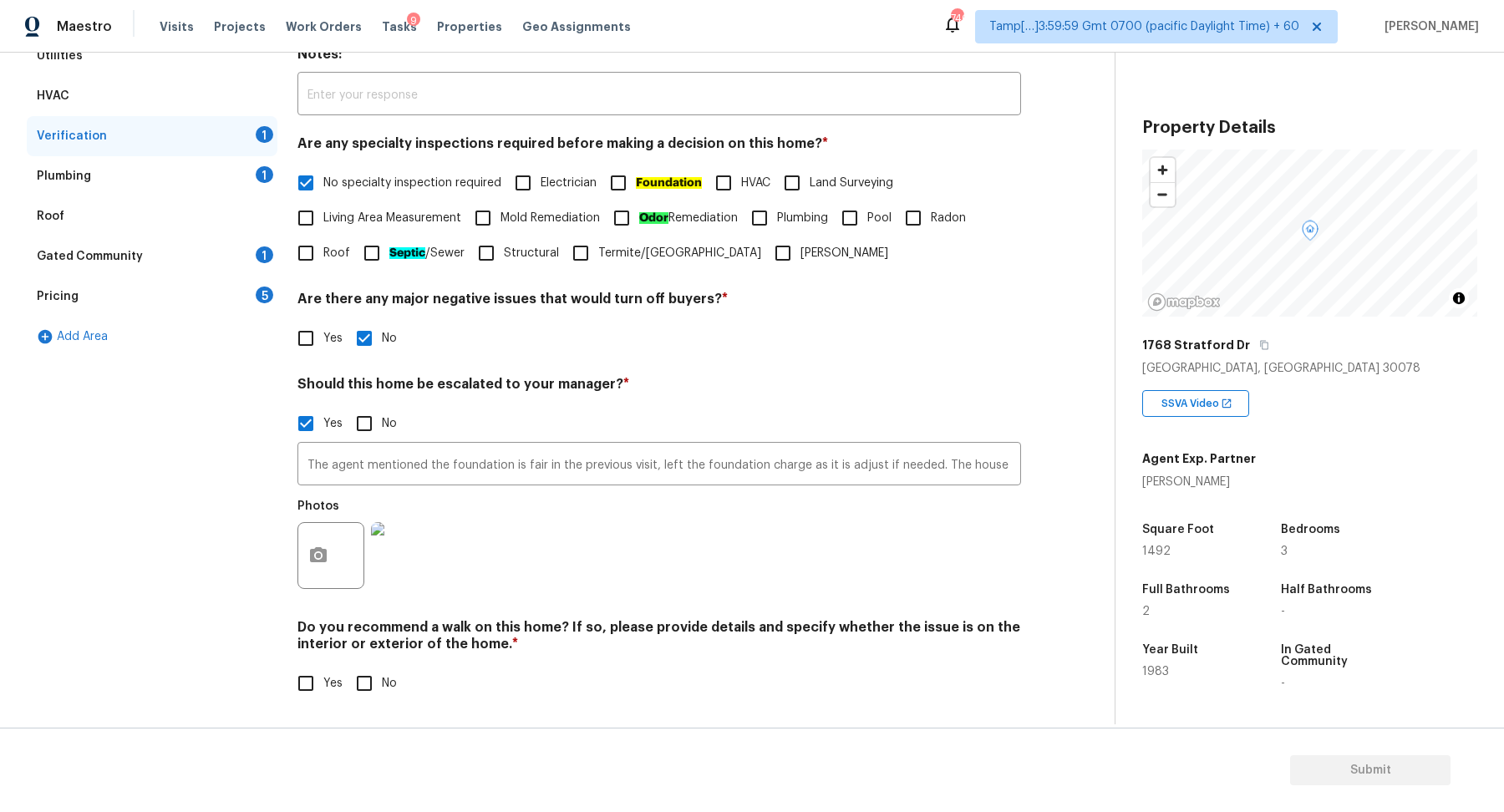
click at [391, 672] on label "No" at bounding box center [372, 684] width 50 height 35
click at [382, 672] on input "No" at bounding box center [364, 684] width 35 height 35
checkbox input "true"
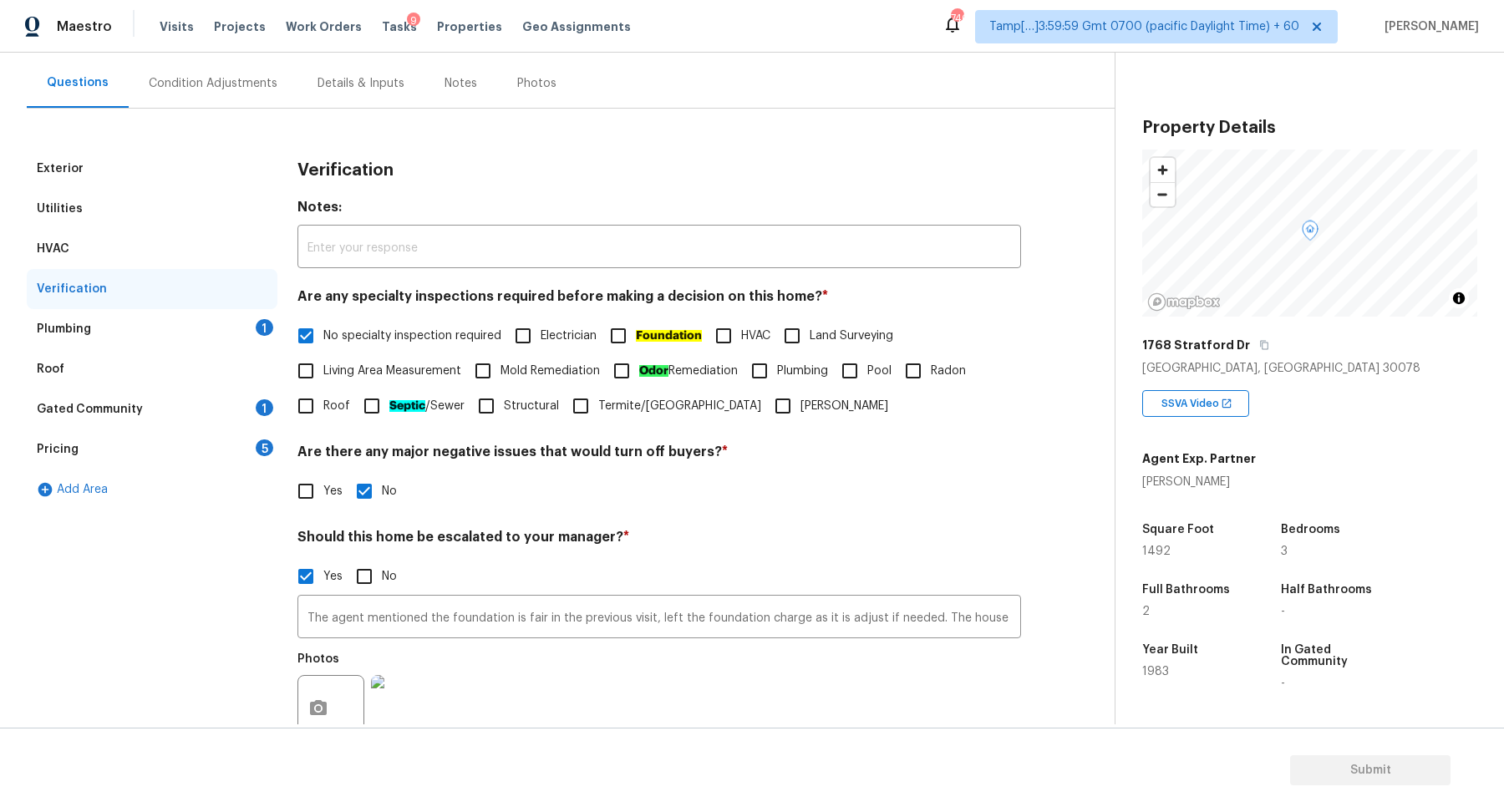
click at [248, 330] on div "Plumbing 1" at bounding box center [151, 329] width 250 height 40
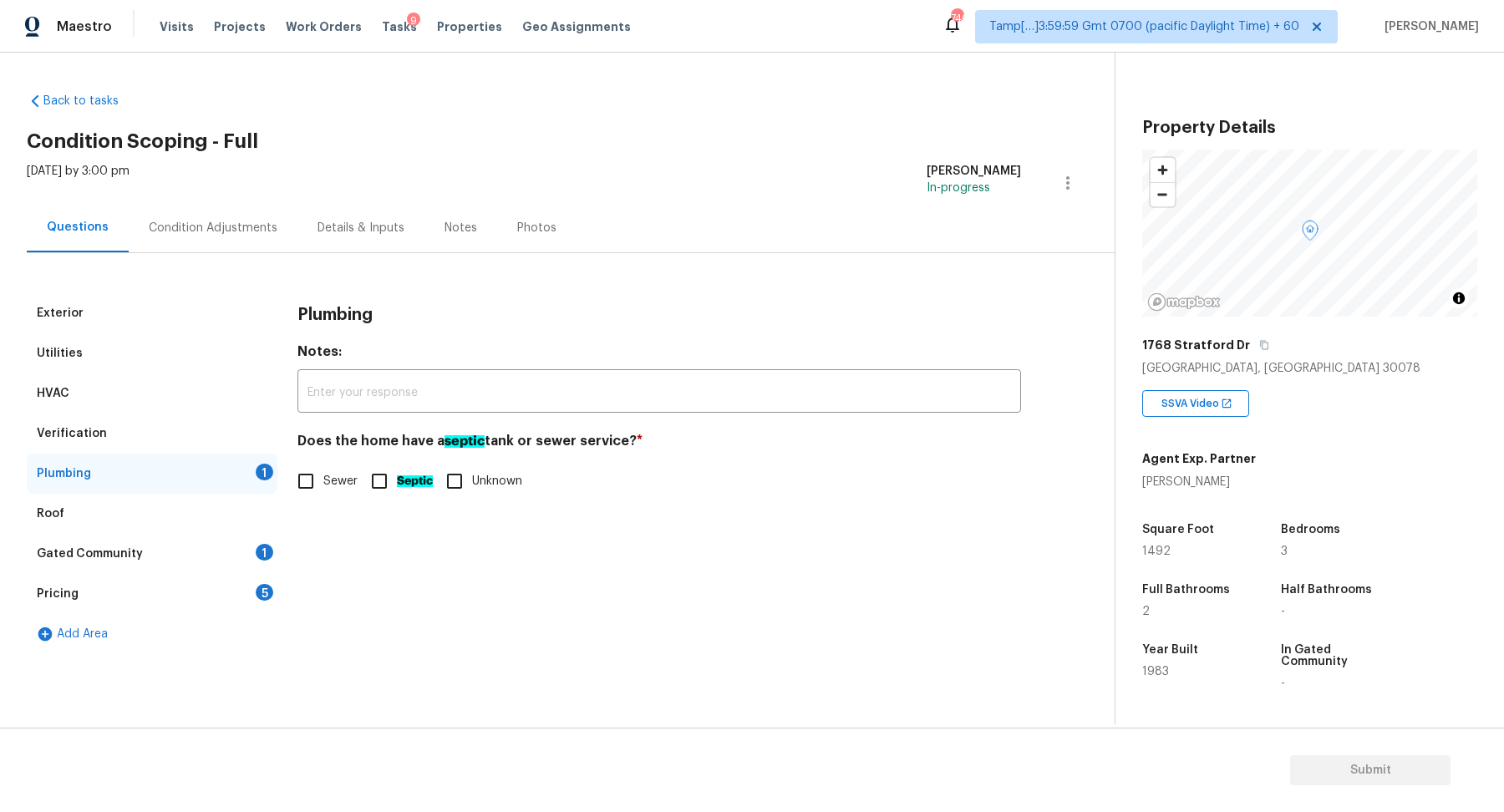
scroll to position [0, 0]
click at [304, 491] on input "Sewer" at bounding box center [306, 481] width 35 height 35
checkbox input "true"
click at [395, 484] on input "Septic" at bounding box center [380, 483] width 35 height 35
checkbox input "true"
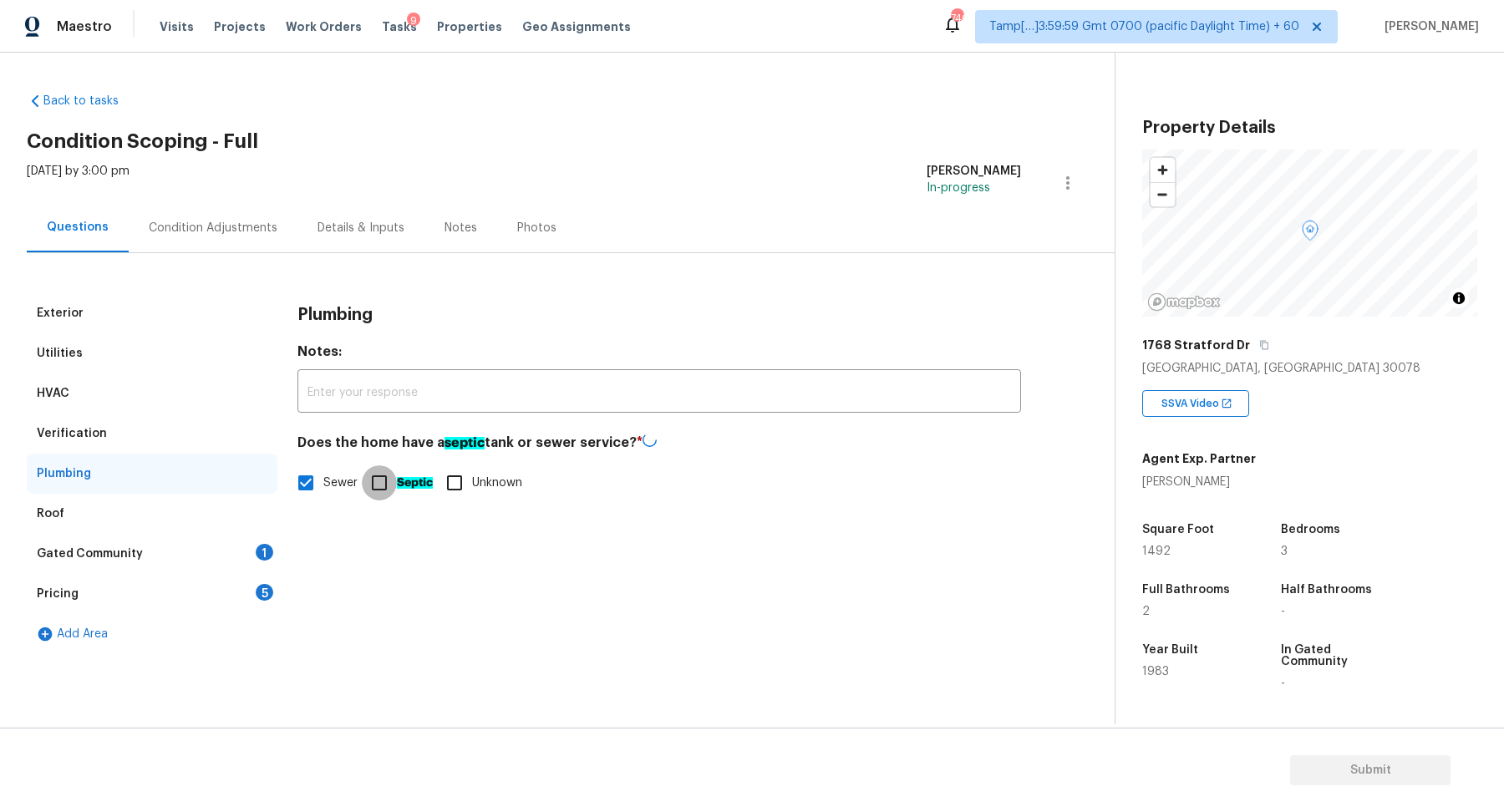
checkbox input "false"
click at [241, 552] on div "Gated Community 1" at bounding box center [151, 554] width 250 height 40
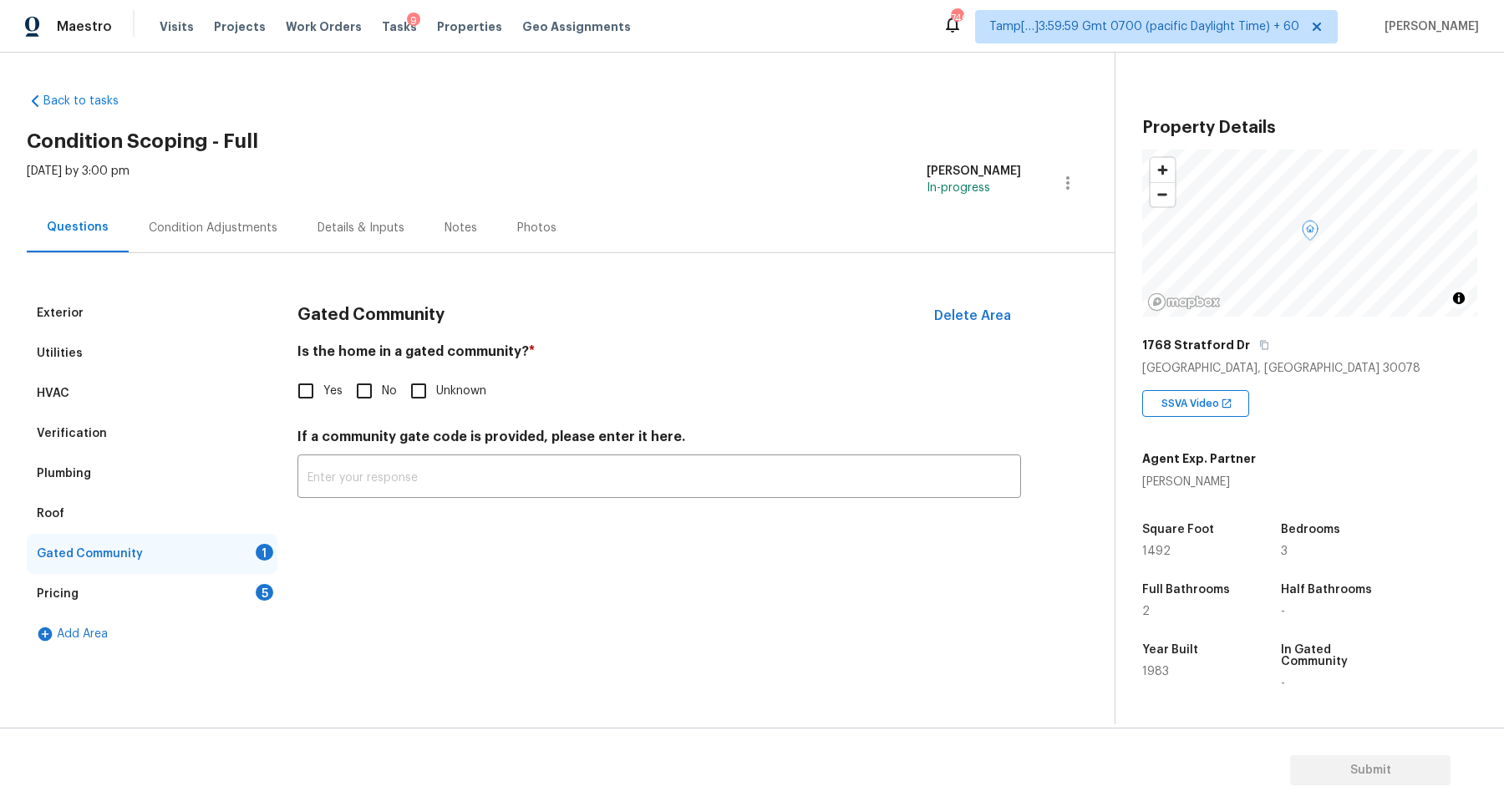
click at [383, 375] on label "No" at bounding box center [372, 391] width 50 height 35
click at [382, 375] on input "No" at bounding box center [364, 391] width 35 height 35
checkbox input "true"
click at [282, 577] on div "Exterior Utilities HVAC Verification Plumbing Roof Gated Community Pricing 5 Ad…" at bounding box center [550, 474] width 1048 height 361
click at [262, 582] on div "Pricing 5" at bounding box center [151, 594] width 250 height 40
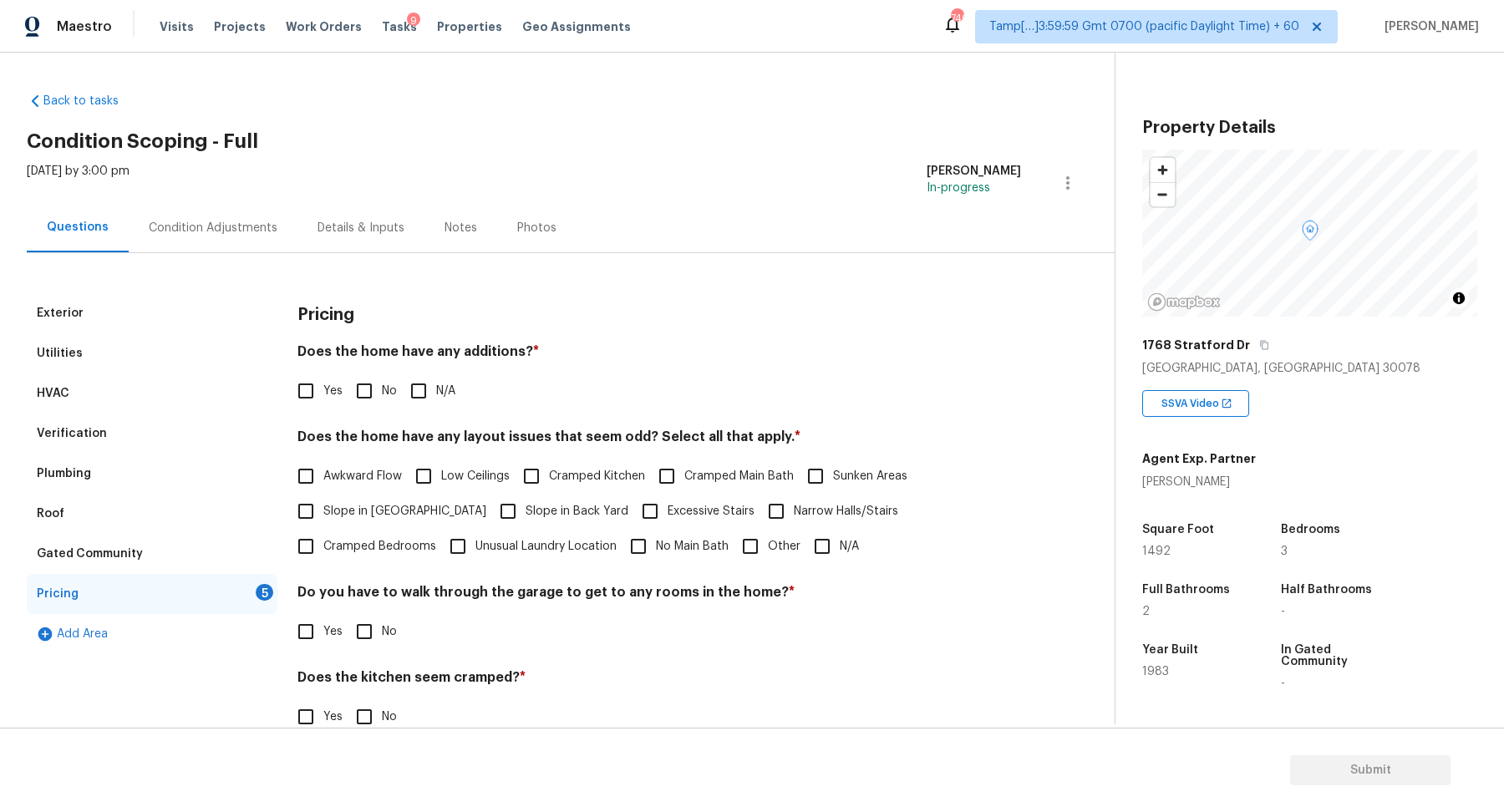
click at [358, 390] on input "No" at bounding box center [364, 391] width 35 height 35
checkbox input "true"
click at [311, 395] on input "Yes" at bounding box center [306, 393] width 35 height 35
checkbox input "true"
checkbox input "false"
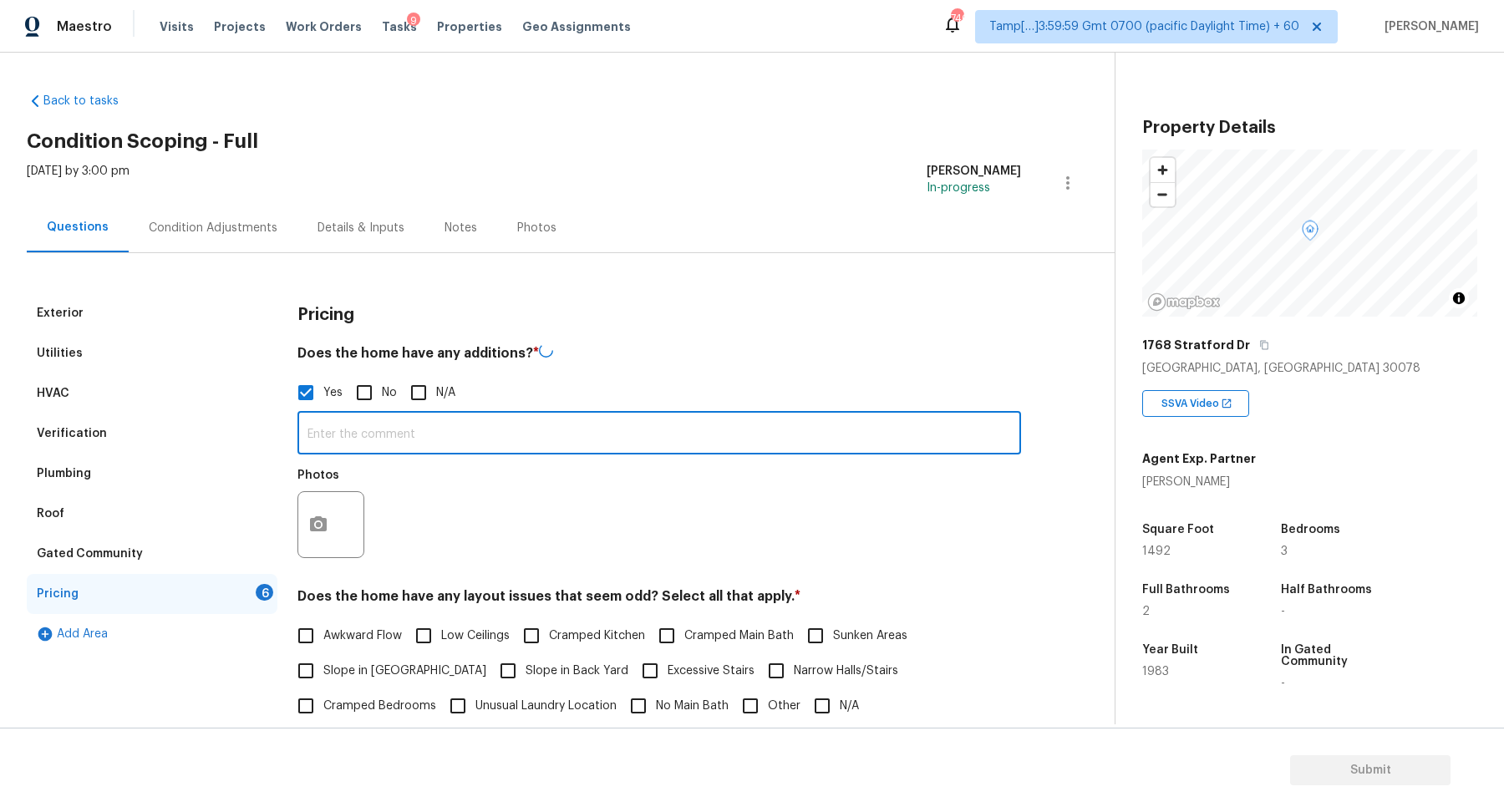
click at [387, 433] on input "text" at bounding box center [659, 435] width 724 height 39
type input "Garage conversion"
click at [315, 521] on icon "button" at bounding box center [318, 523] width 20 height 20
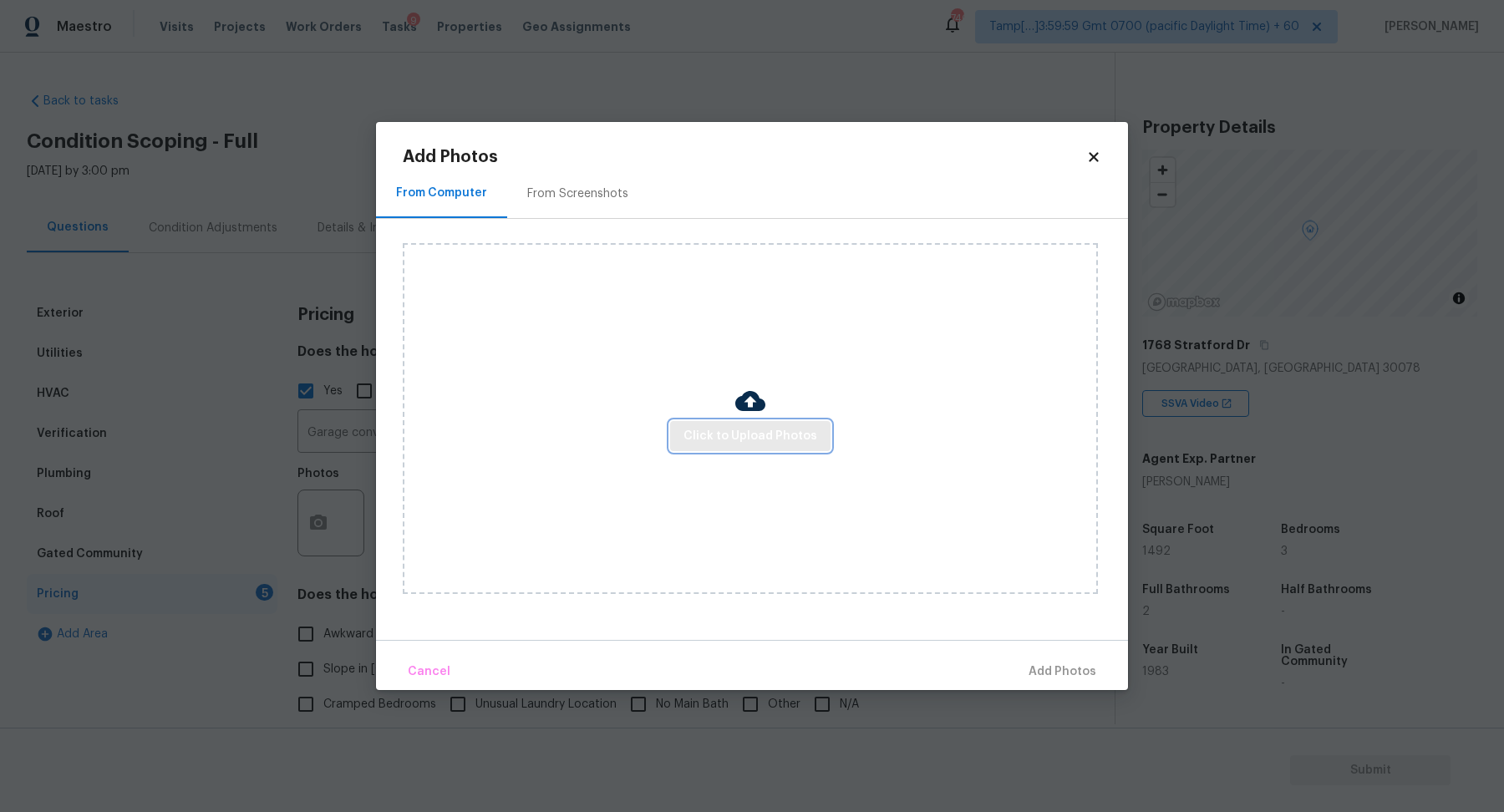
click at [707, 438] on span "Click to Upload Photos" at bounding box center [750, 437] width 134 height 21
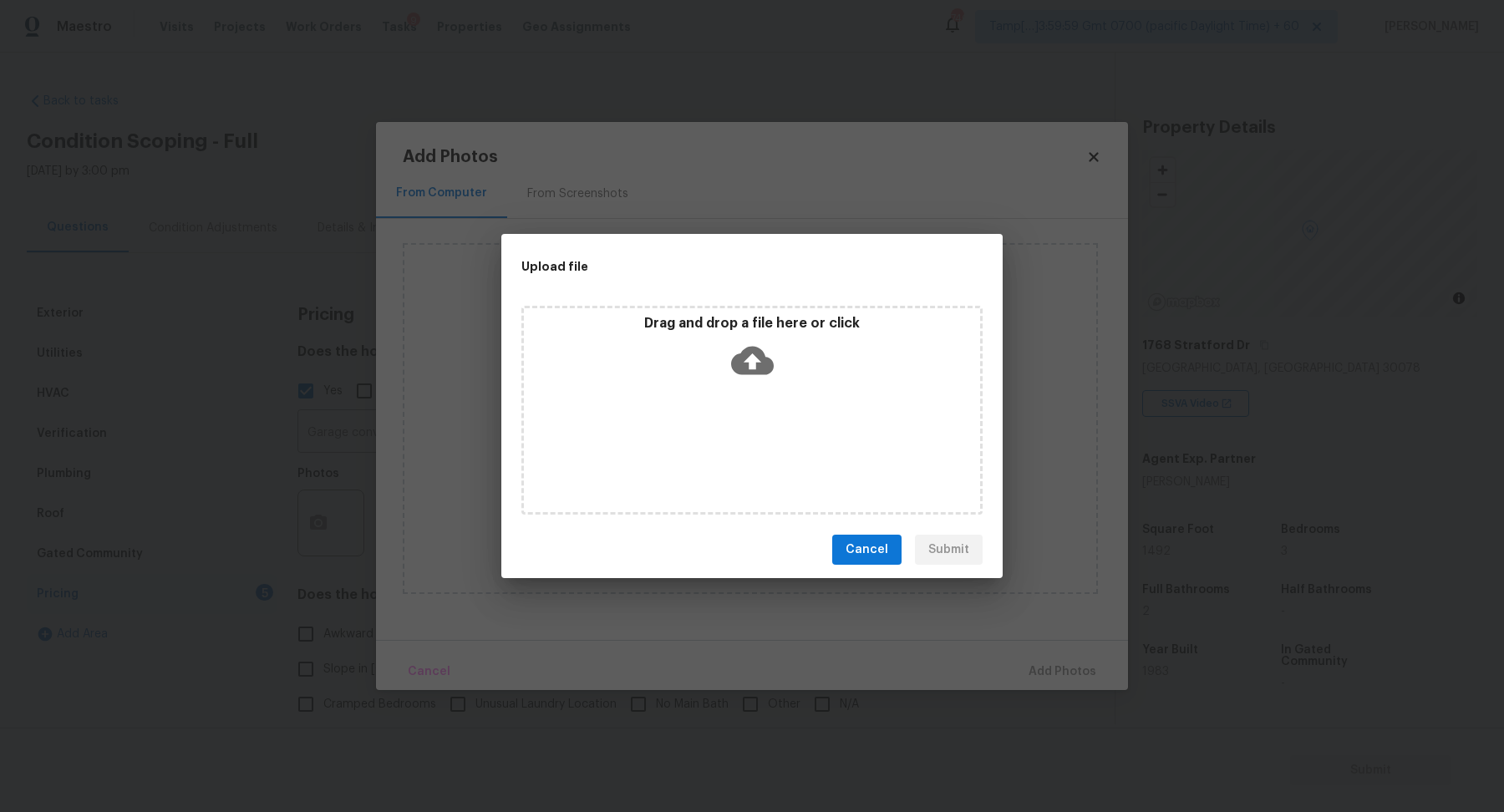
click at [787, 397] on div "Drag and drop a file here or click" at bounding box center [751, 410] width 461 height 209
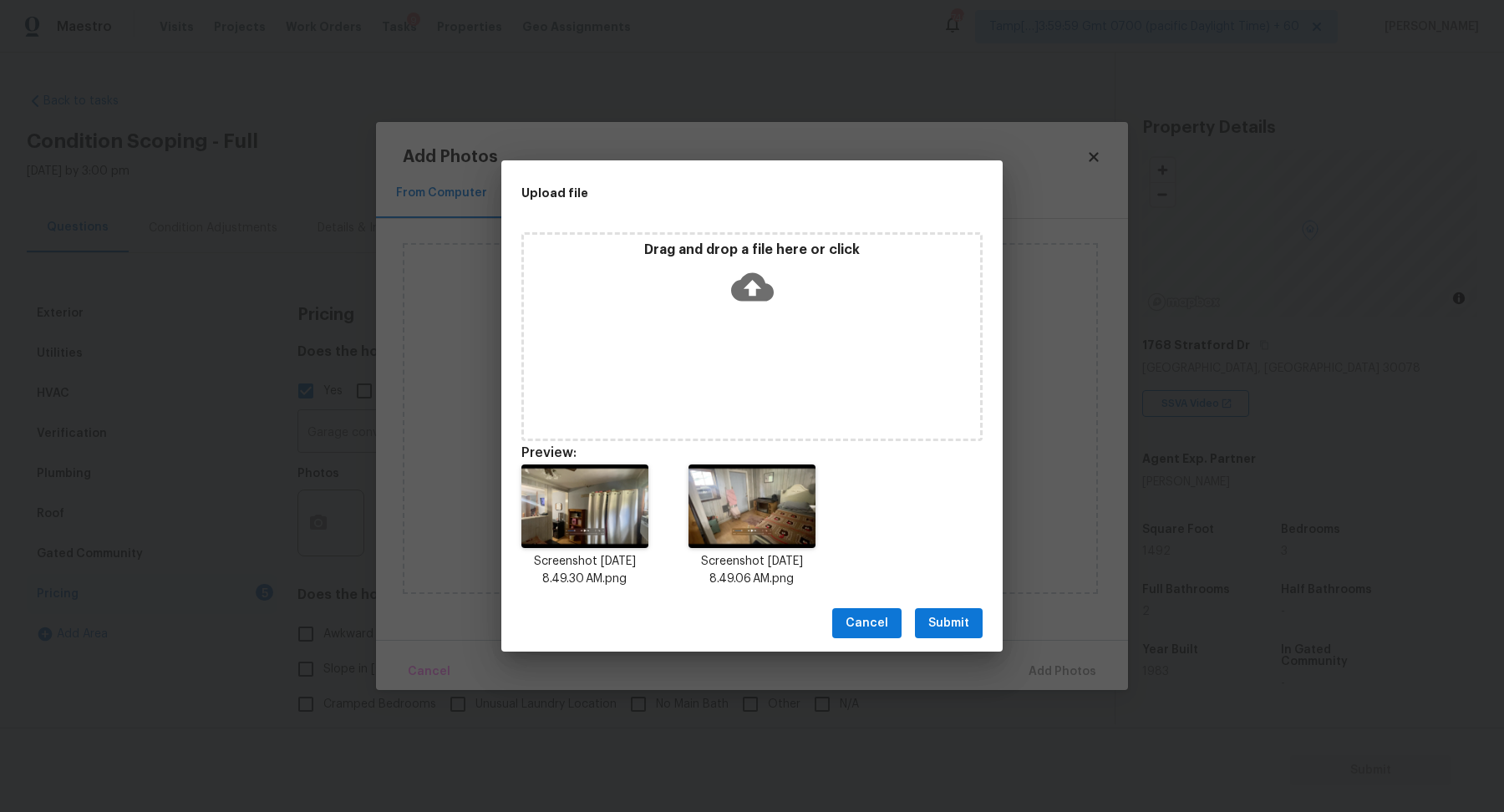
click at [963, 626] on span "Submit" at bounding box center [949, 624] width 41 height 21
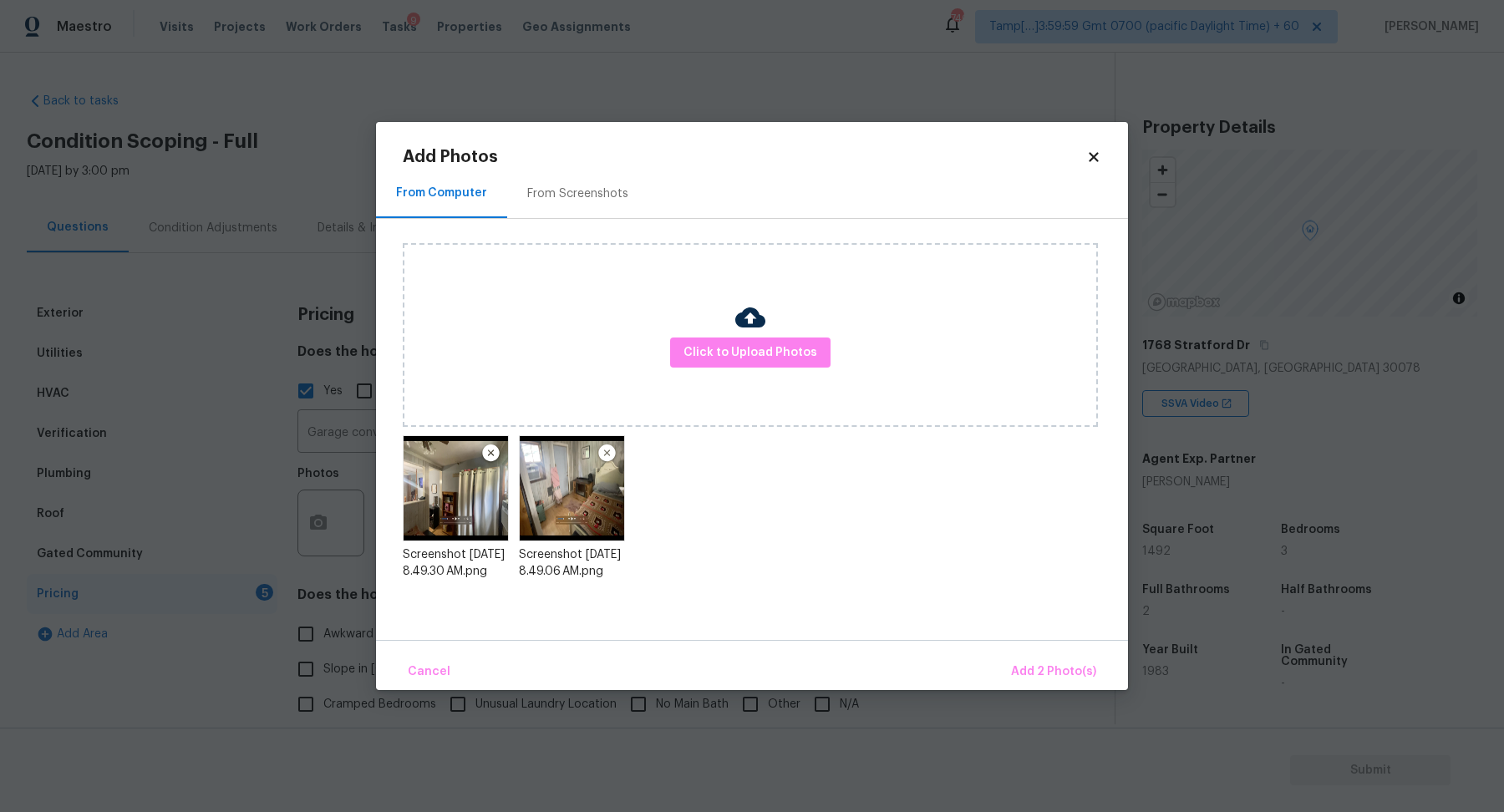
click at [1042, 645] on div "Cancel Add 2 Photo(s)" at bounding box center [752, 665] width 752 height 50
click at [1042, 664] on span "Add 2 Photo(s)" at bounding box center [1054, 672] width 85 height 21
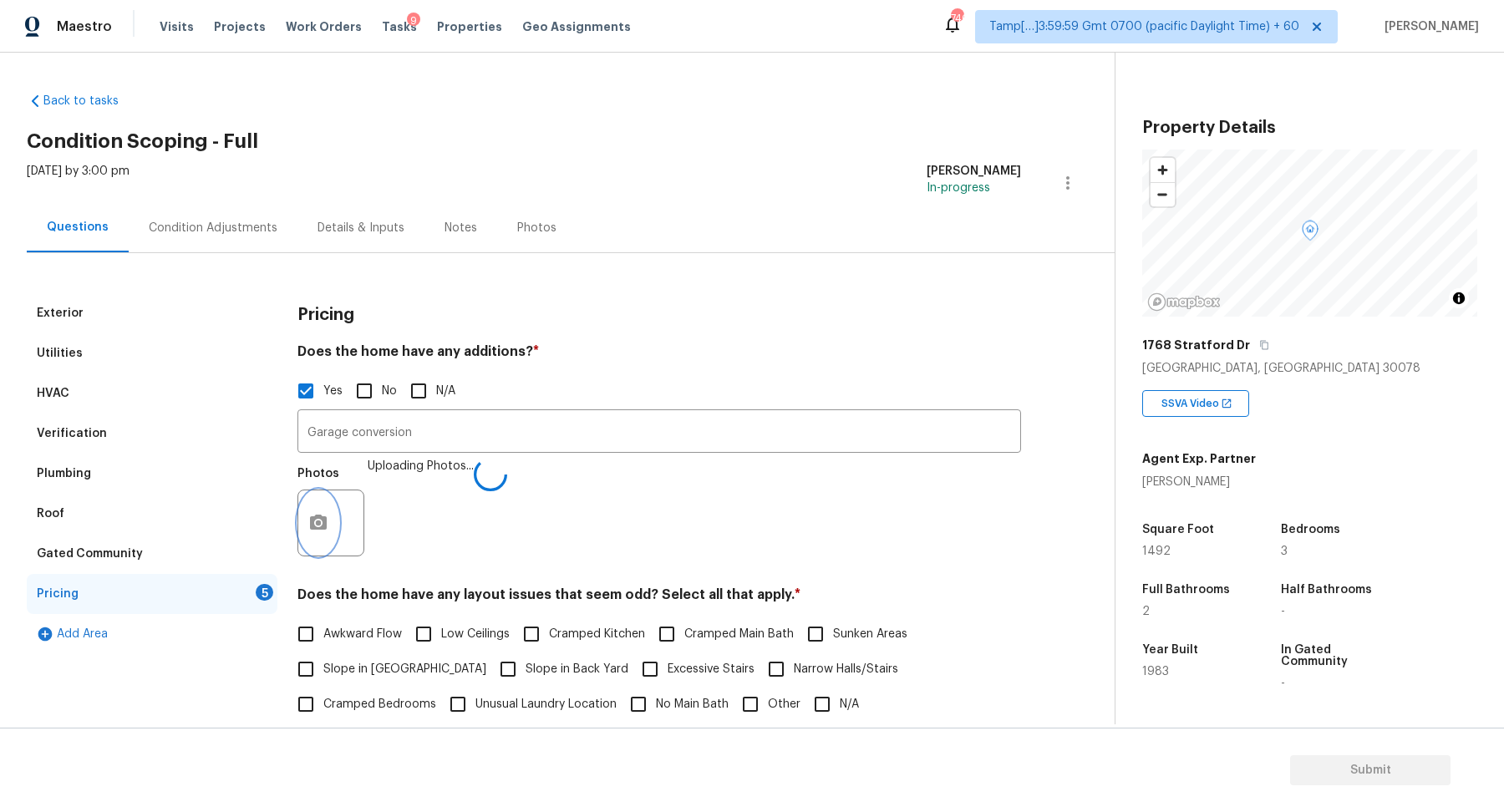
scroll to position [209, 0]
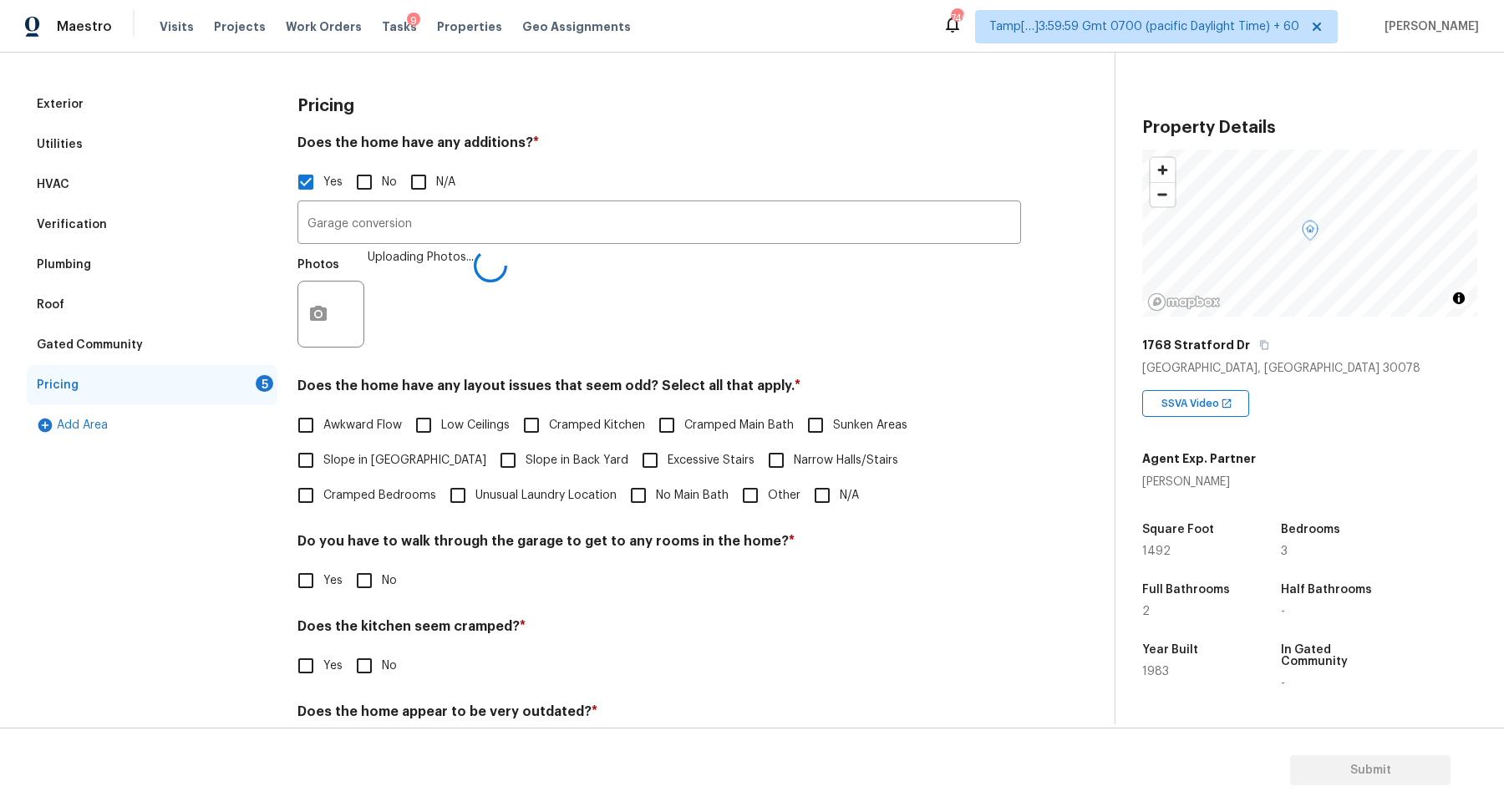
click at [385, 464] on span "Slope in [GEOGRAPHIC_DATA]" at bounding box center [405, 461] width 163 height 18
click at [324, 464] on input "Slope in [GEOGRAPHIC_DATA]" at bounding box center [306, 461] width 35 height 35
checkbox input "true"
click at [526, 469] on span "Slope in Back Yard" at bounding box center [577, 463] width 103 height 18
click at [495, 469] on input "Slope in Back Yard" at bounding box center [509, 463] width 35 height 35
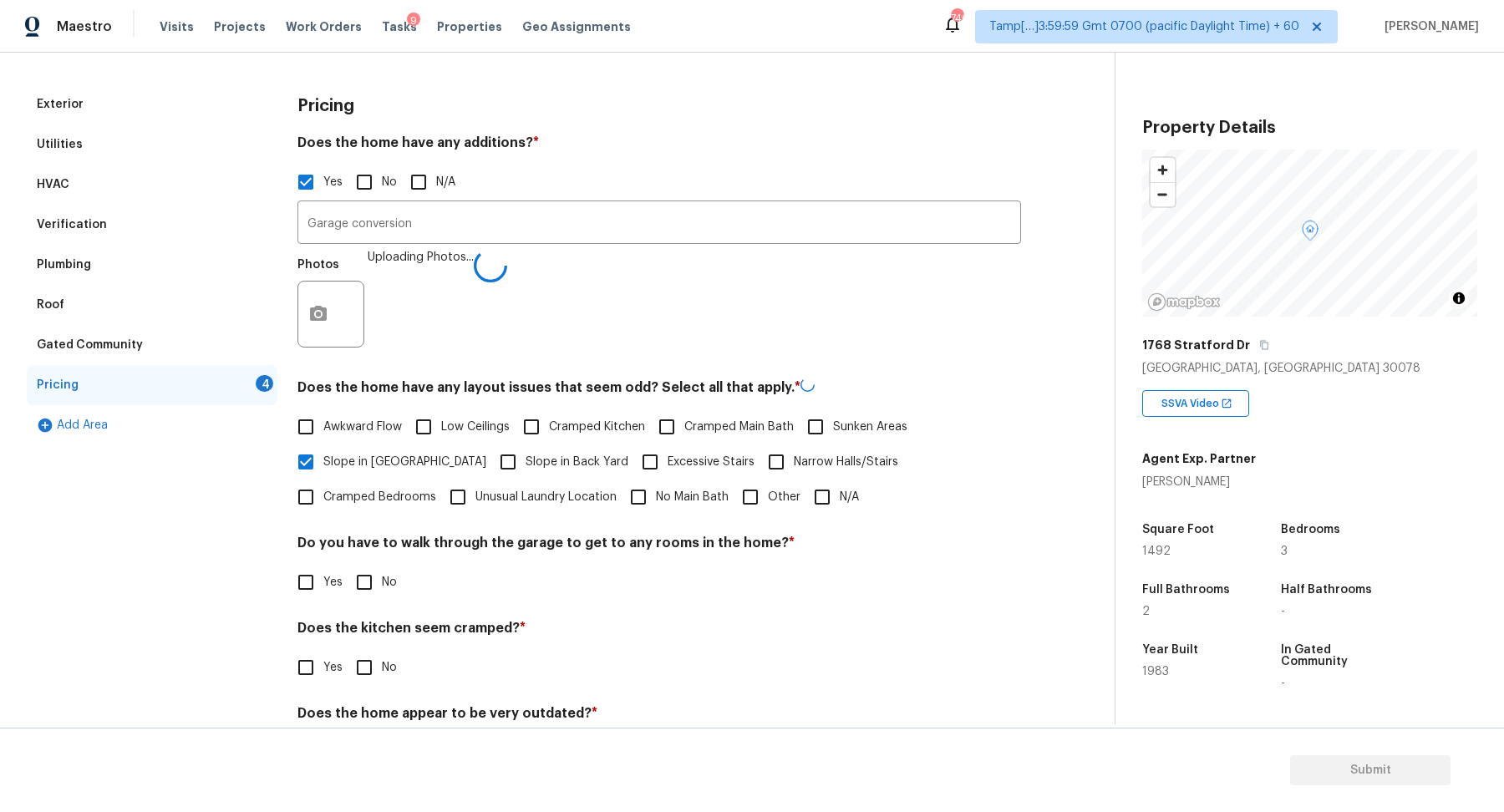
checkbox input "true"
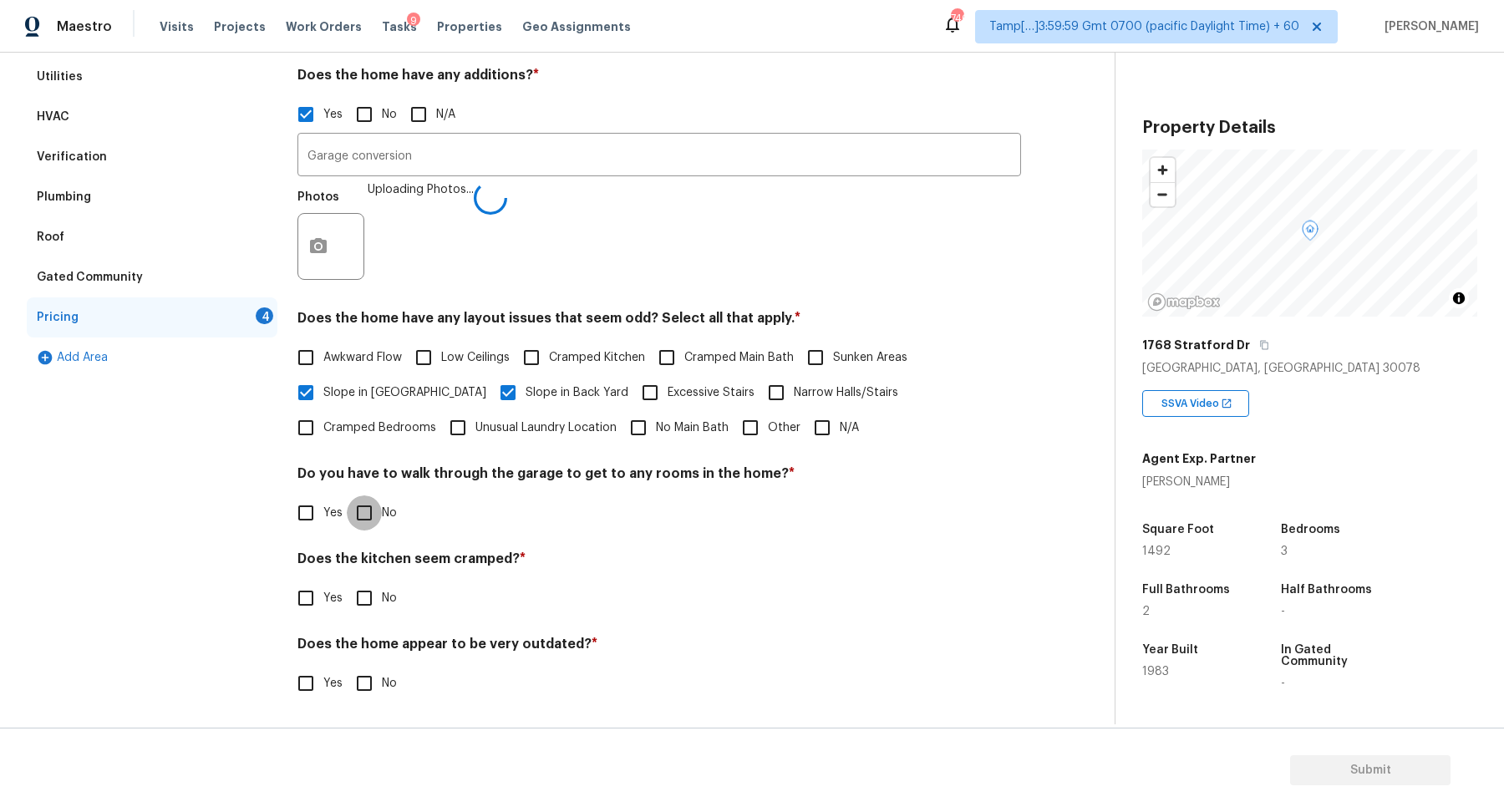
click at [366, 509] on input "No" at bounding box center [364, 513] width 35 height 35
checkbox input "true"
click at [347, 582] on input "No" at bounding box center [364, 600] width 35 height 35
checkbox input "true"
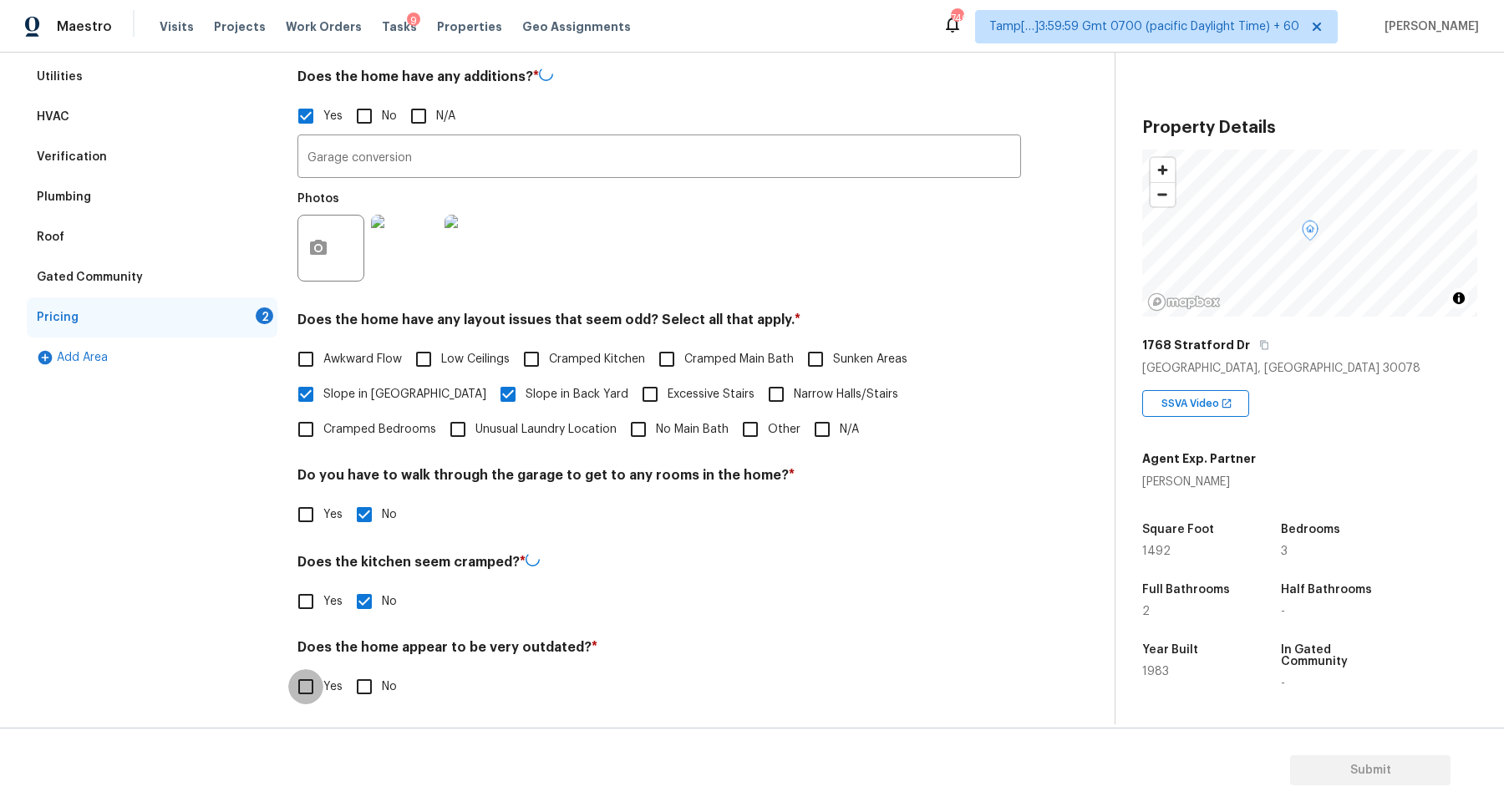
click at [347, 670] on input "No" at bounding box center [364, 687] width 35 height 35
checkbox input "true"
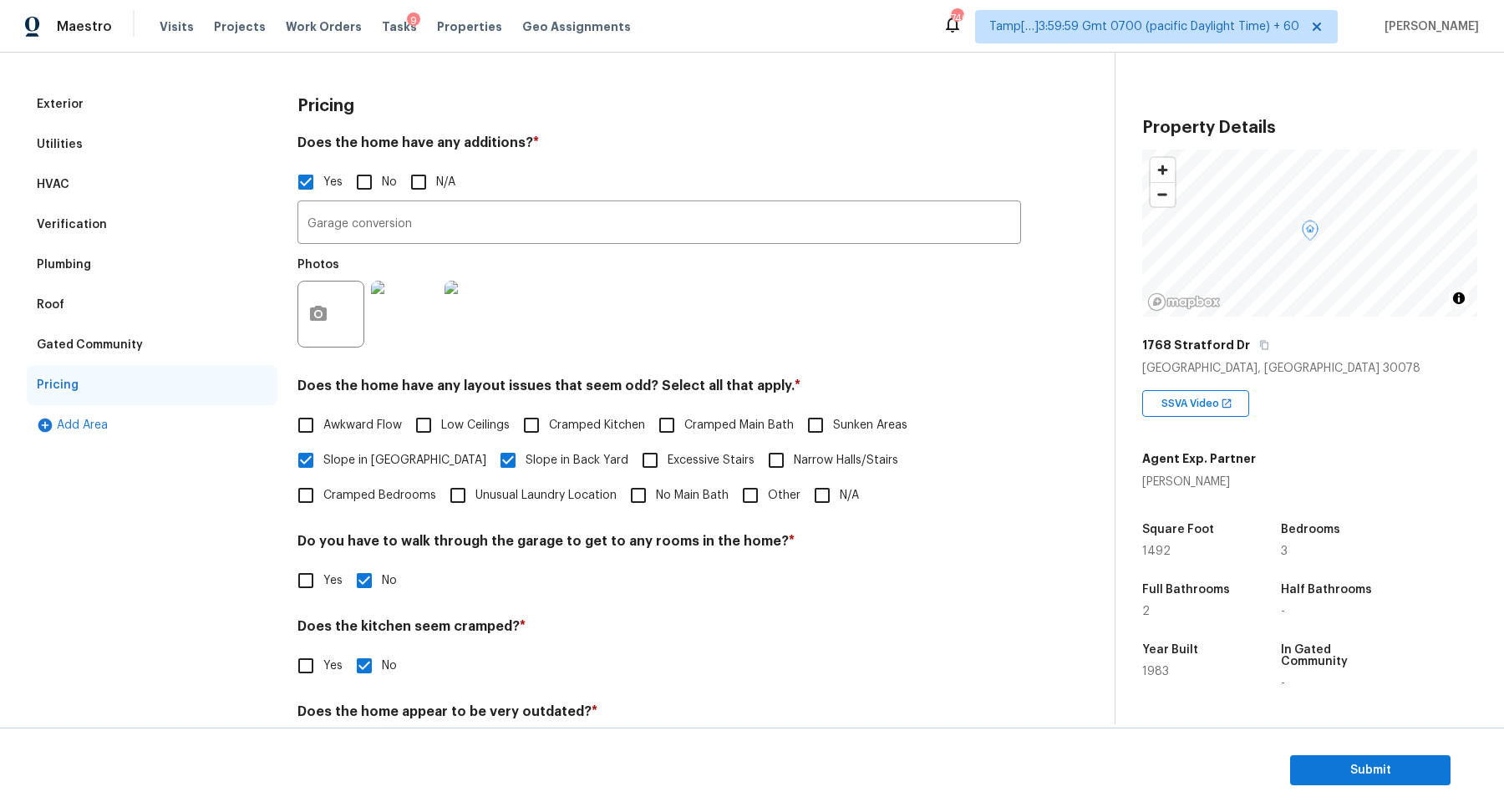
scroll to position [161, 0]
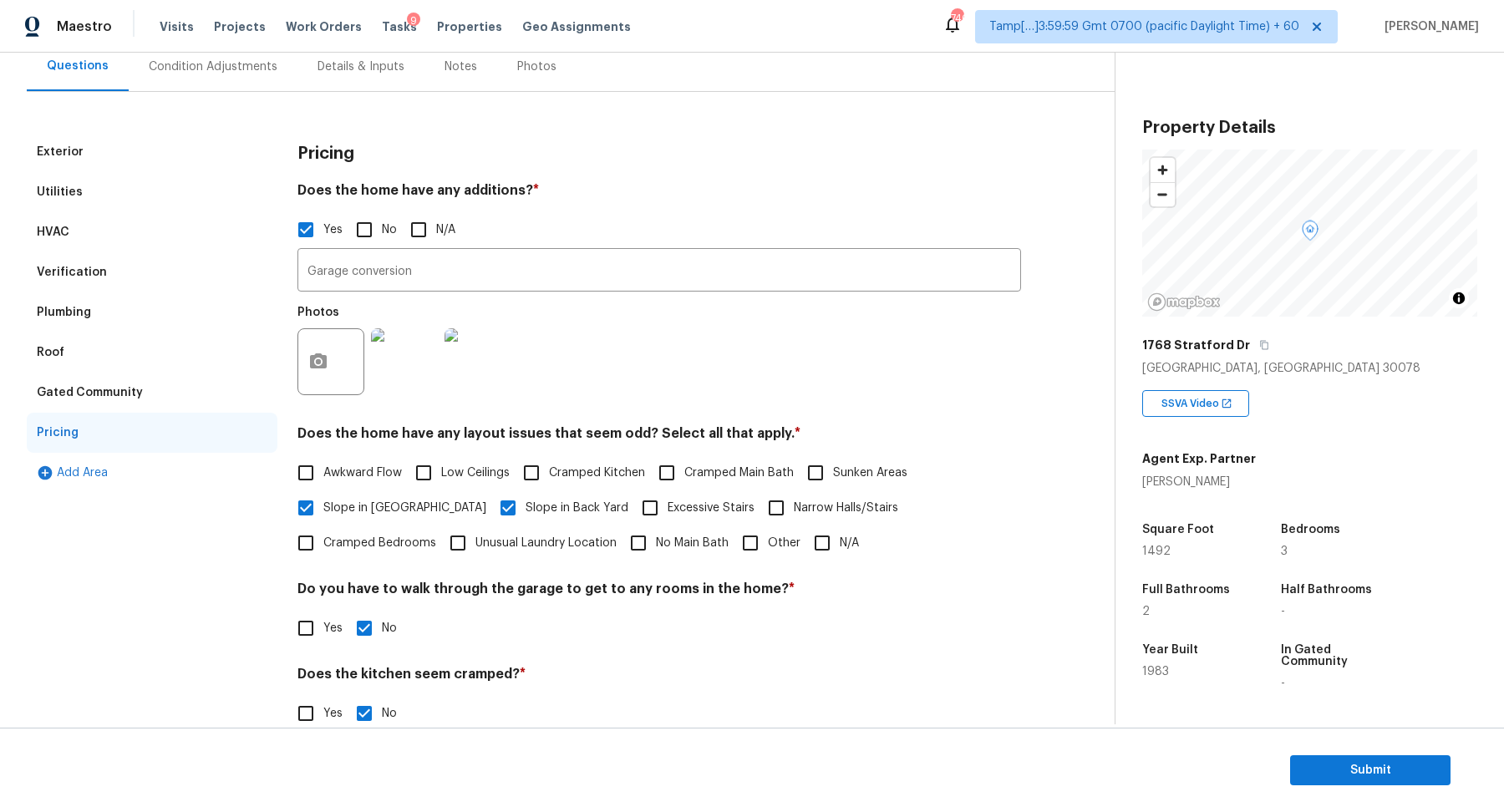
click at [106, 278] on div "Verification" at bounding box center [151, 272] width 250 height 40
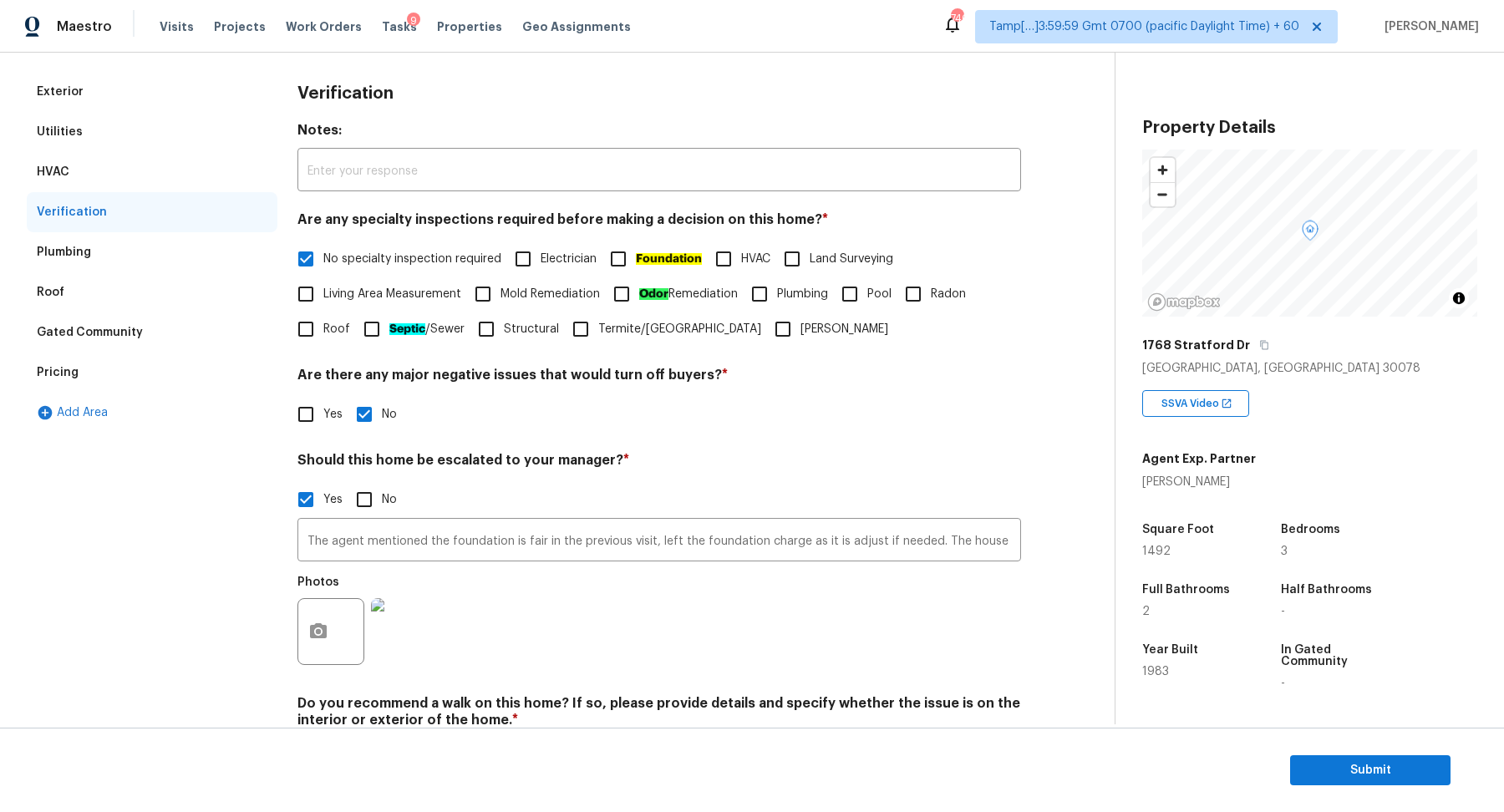
scroll to position [282, 0]
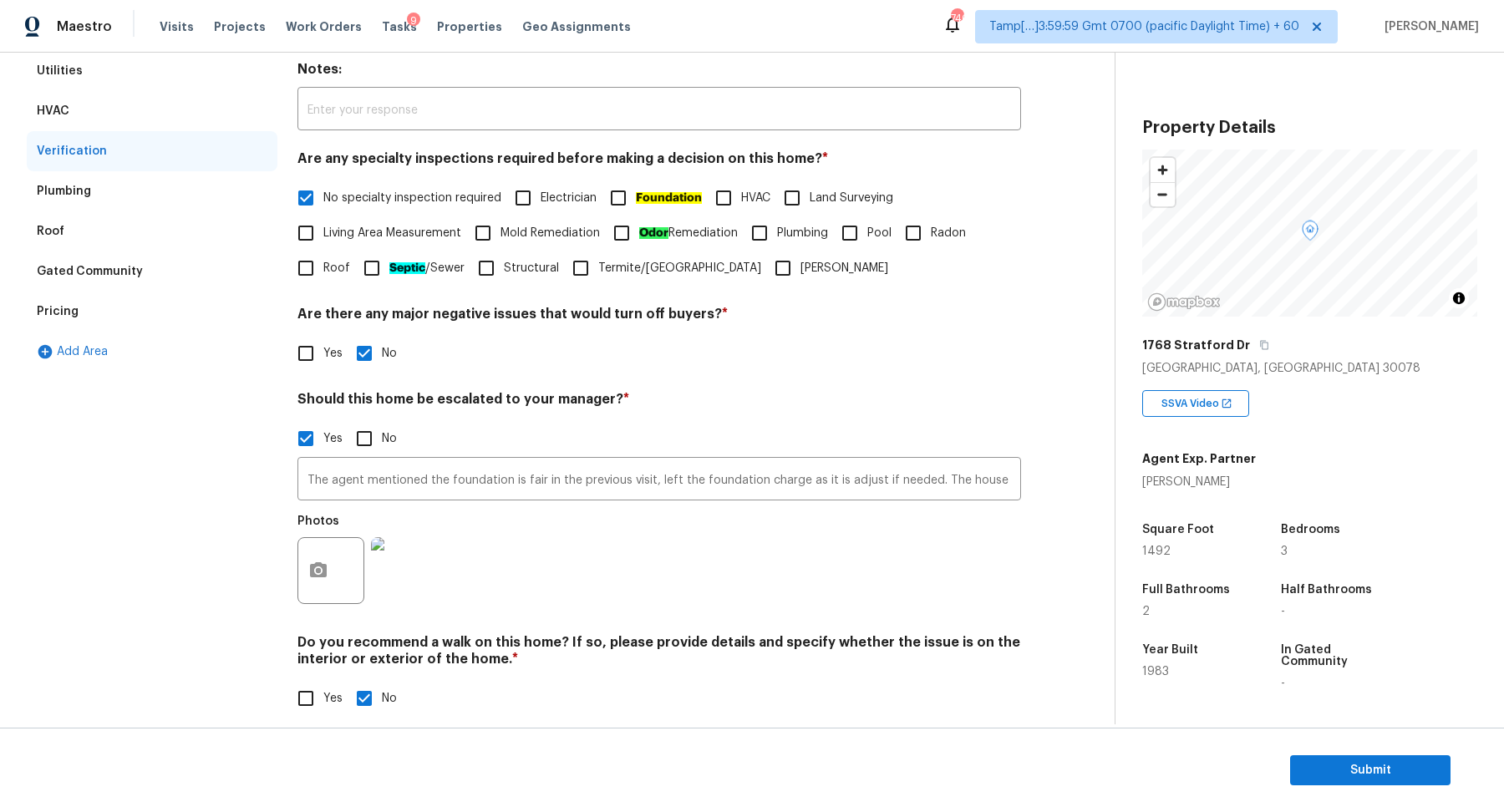
click at [398, 586] on img at bounding box center [404, 571] width 67 height 67
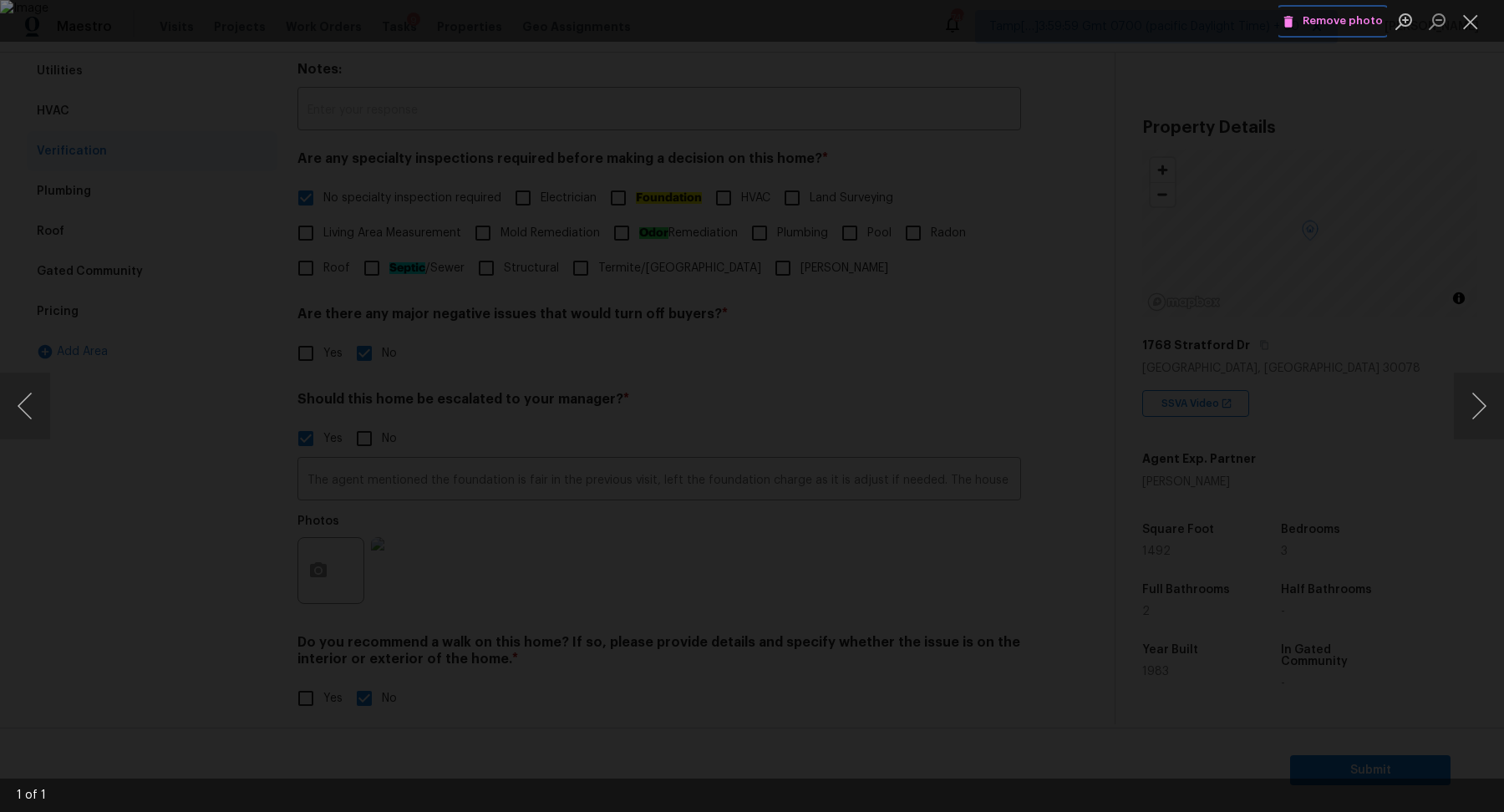
click at [1323, 19] on span "Remove photo" at bounding box center [1332, 21] width 100 height 19
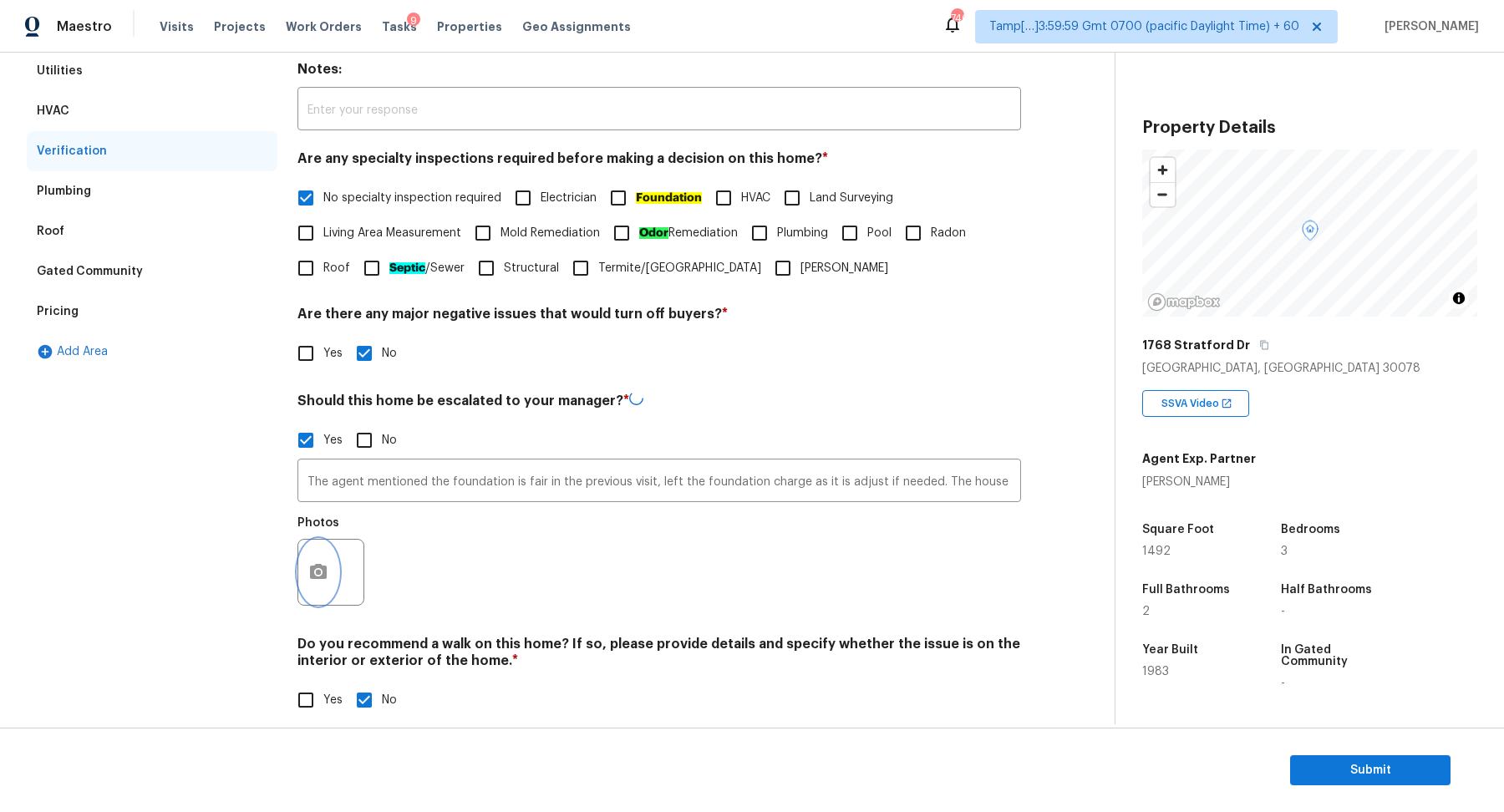
click at [328, 579] on button "button" at bounding box center [318, 572] width 40 height 65
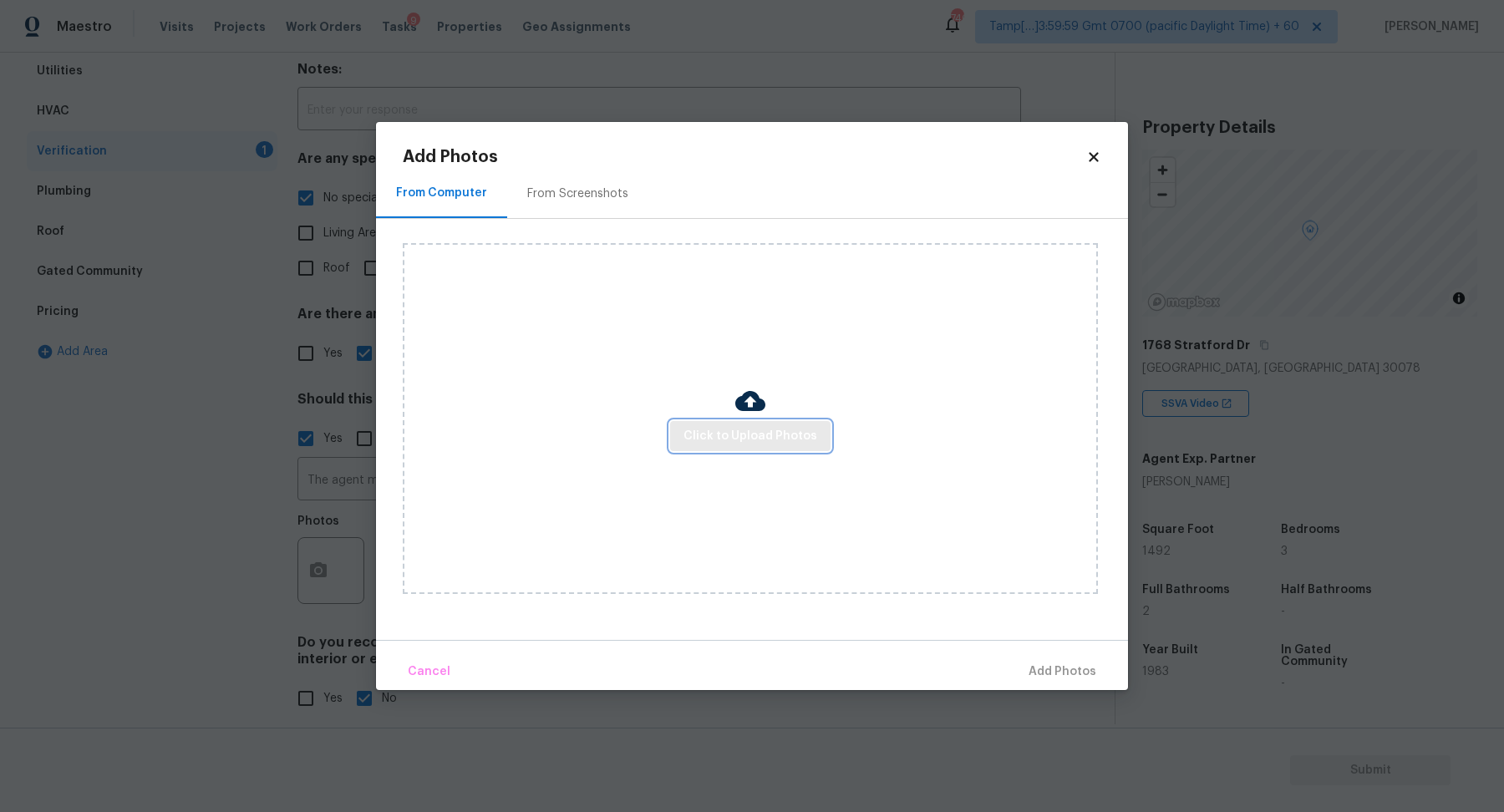
click at [777, 433] on span "Click to Upload Photos" at bounding box center [750, 437] width 134 height 21
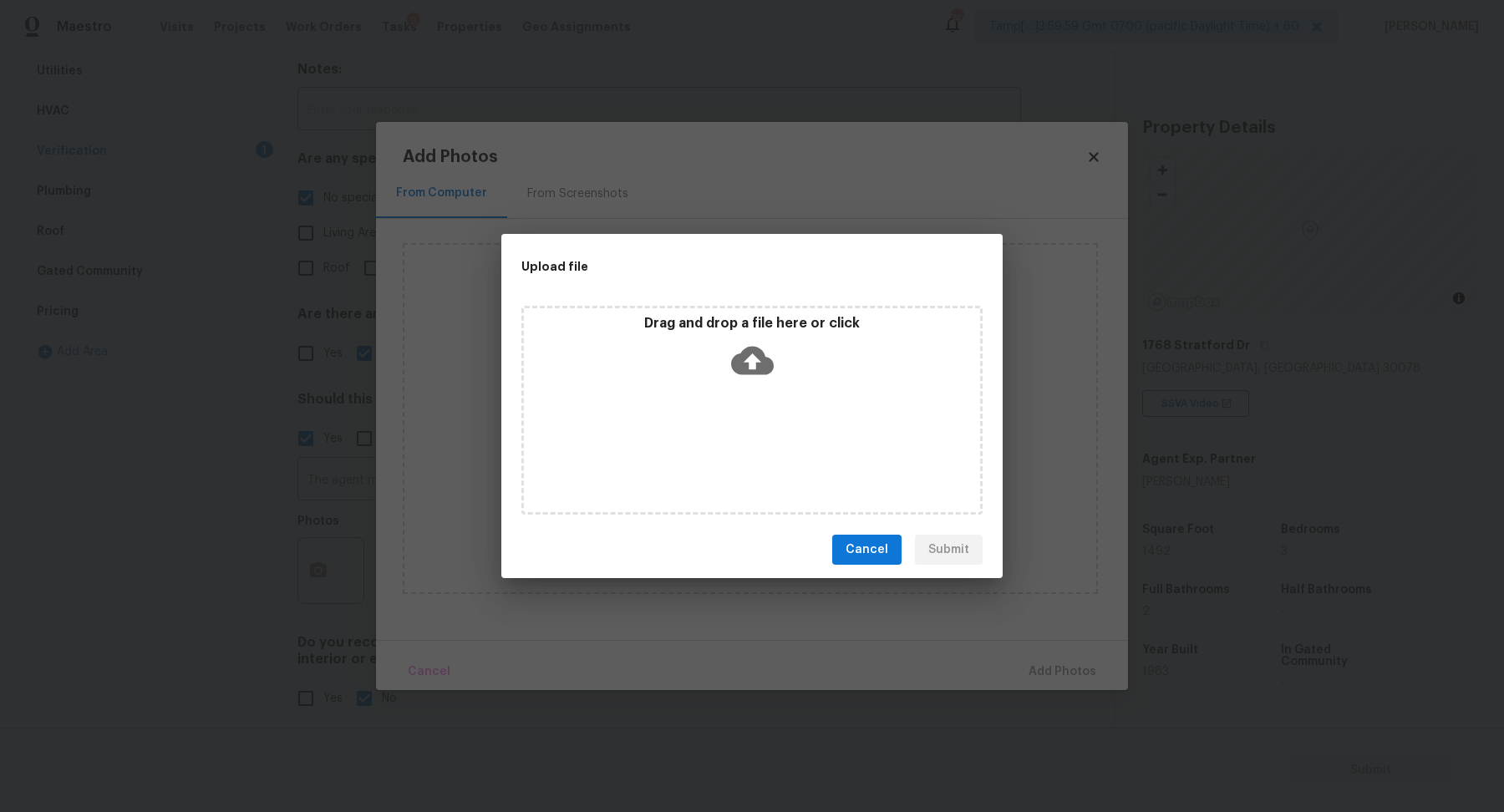
click at [791, 385] on div "Drag and drop a file here or click" at bounding box center [752, 350] width 457 height 72
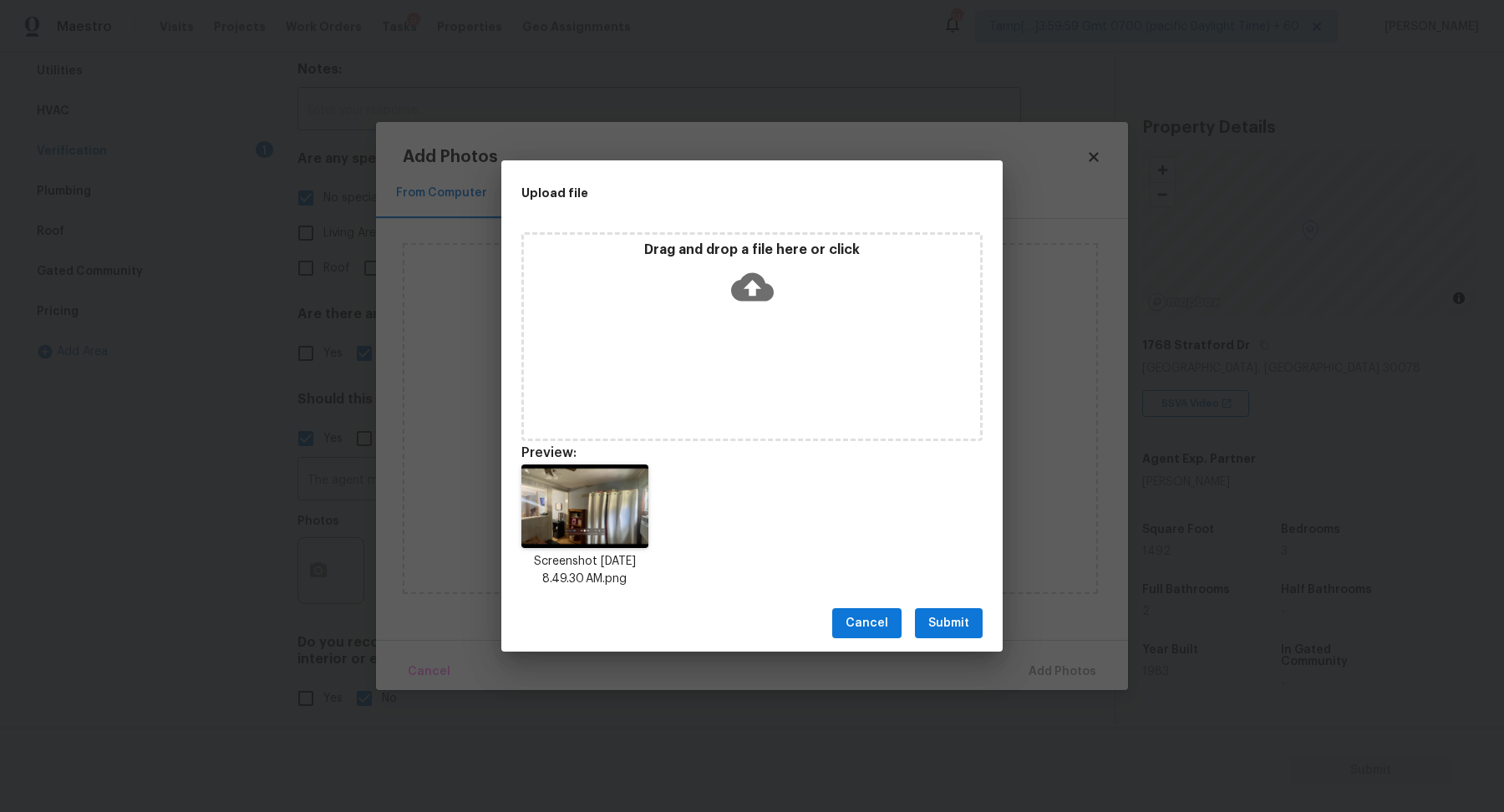
click at [958, 629] on span "Submit" at bounding box center [949, 624] width 41 height 21
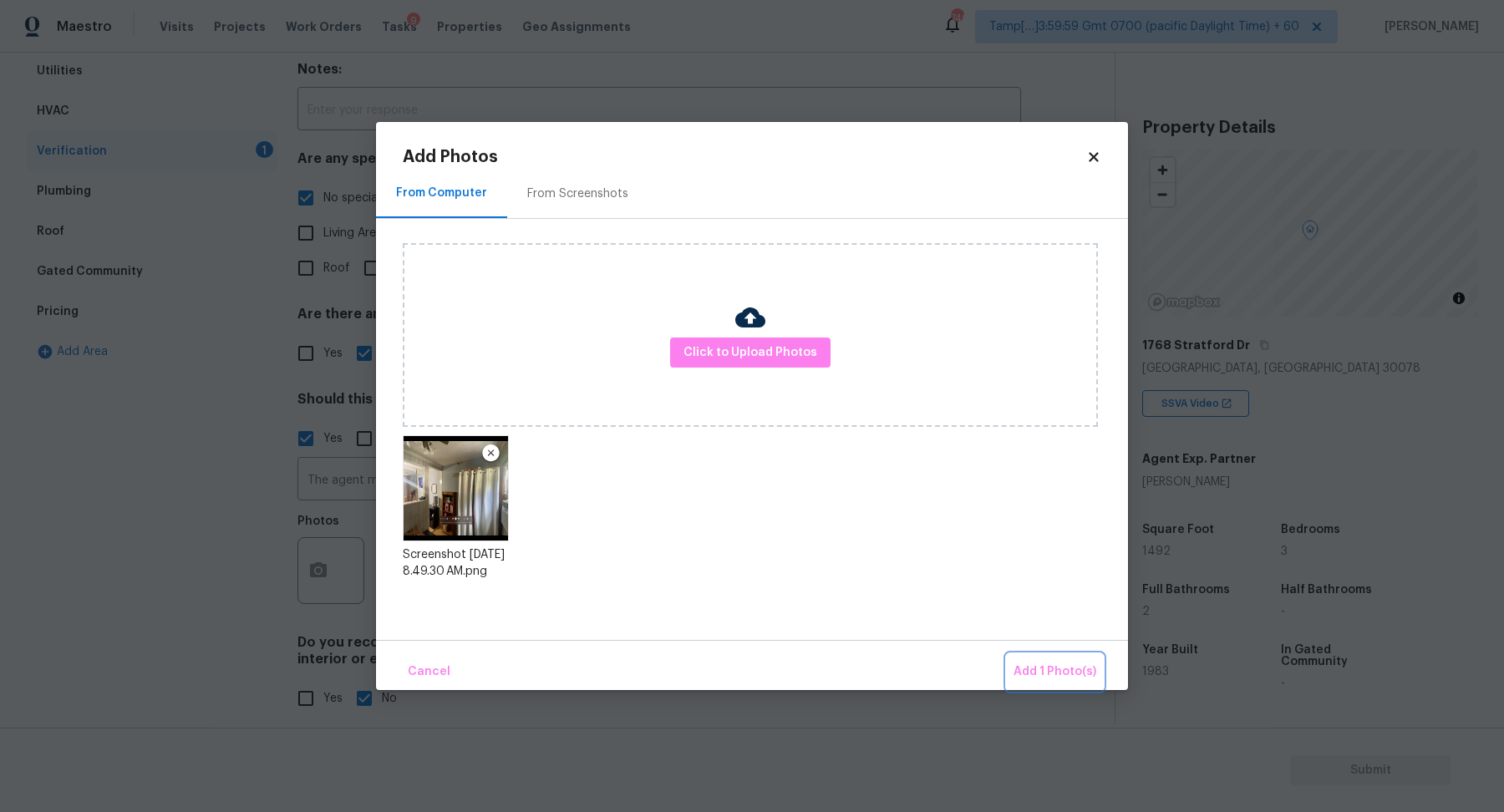
click at [1068, 678] on span "Add 1 Photo(s)" at bounding box center [1055, 672] width 83 height 21
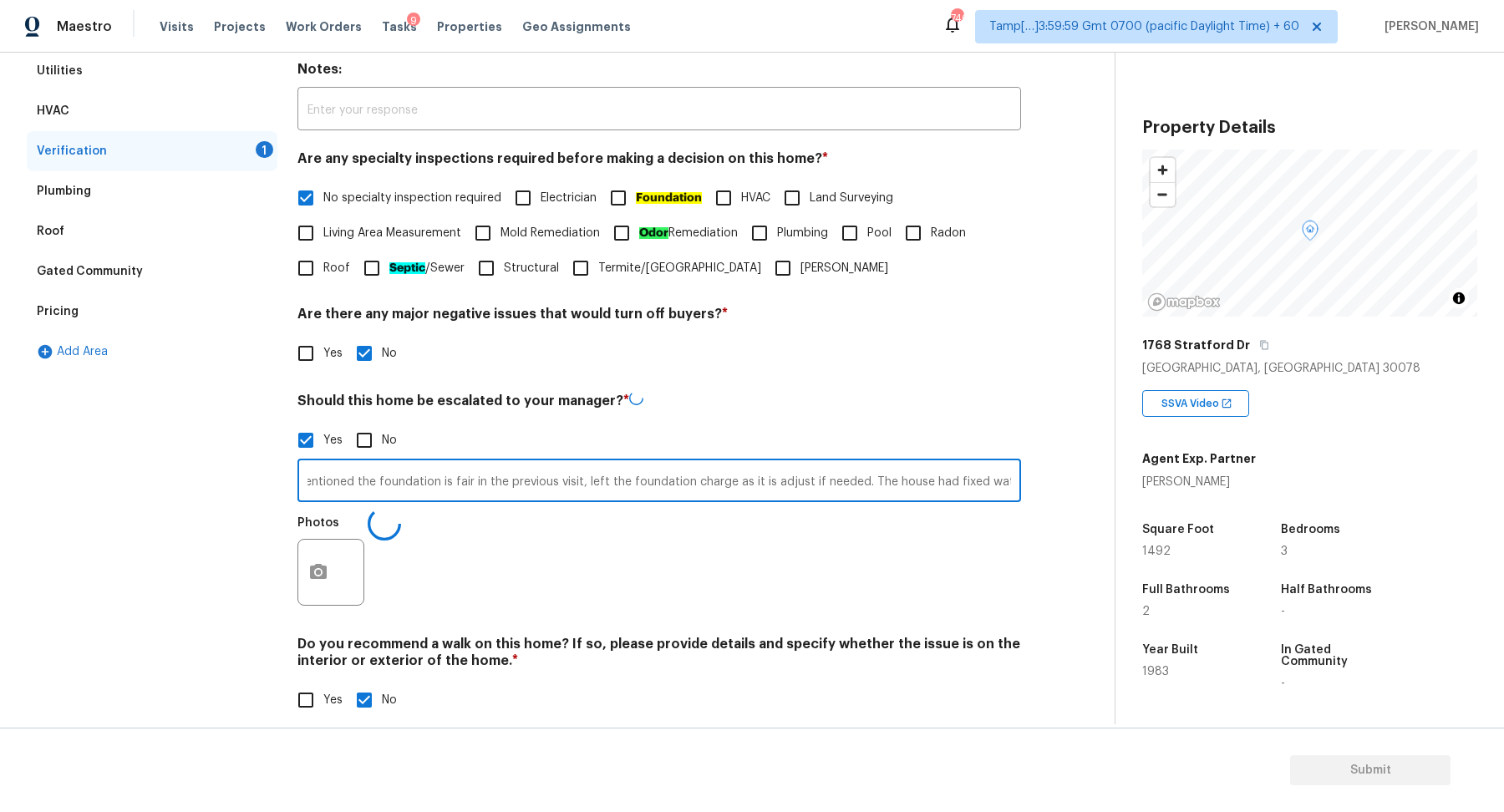
scroll to position [0, 510]
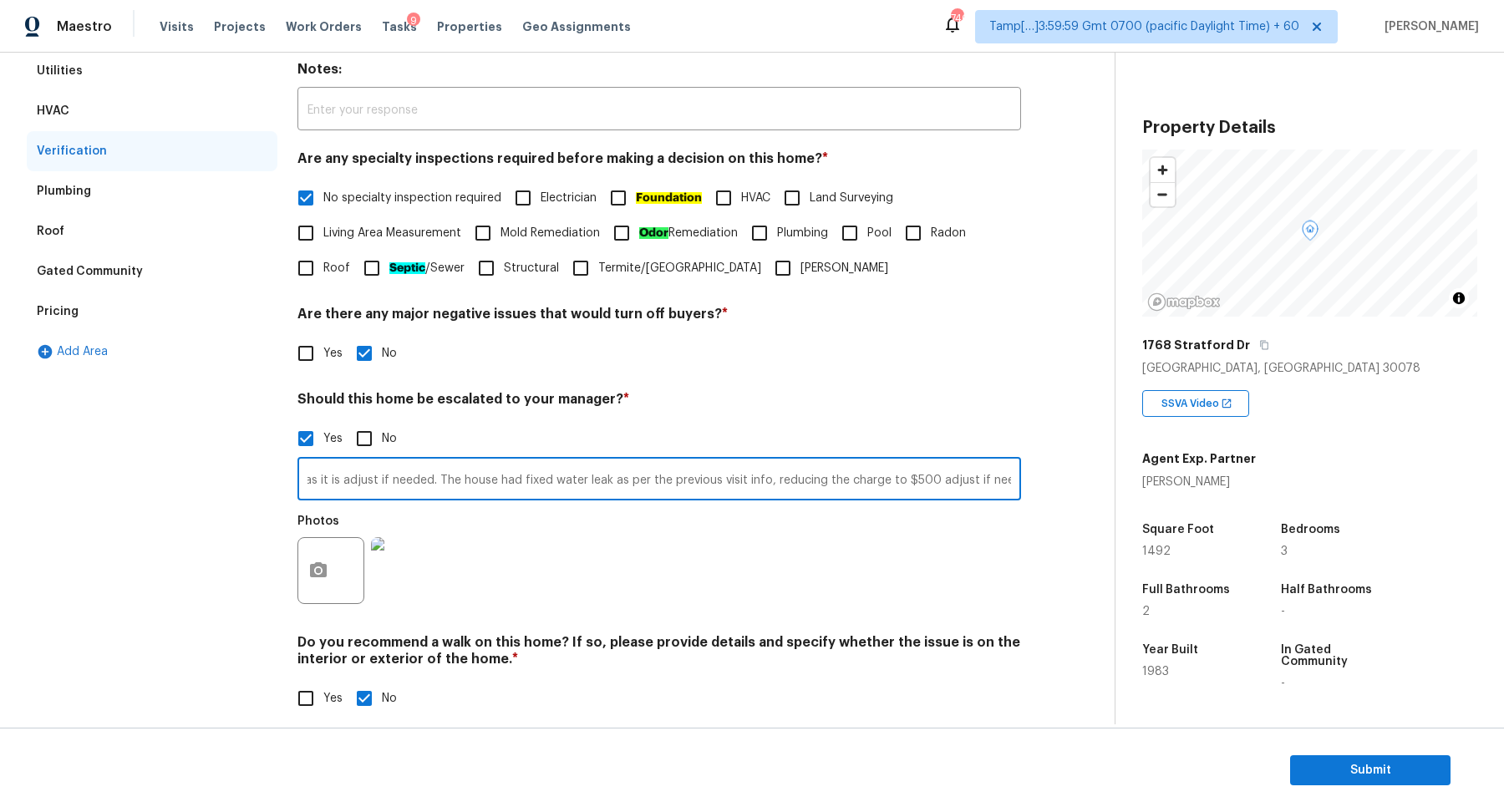
drag, startPoint x: 933, startPoint y: 480, endPoint x: 1241, endPoint y: 485, distance: 308.0
click at [1241, 485] on div "Back to tasks Condition Scoping - Full [DATE] by 3:00 pm [PERSON_NAME] In-progr…" at bounding box center [752, 389] width 1504 height 672
type input "The agent mentioned the foundation is fair in the previous visit, left the foun…"
click at [1039, 440] on div "Exterior Utilities HVAC Verification Plumbing Roof Gated Community Pricing Add …" at bounding box center [550, 373] width 1048 height 725
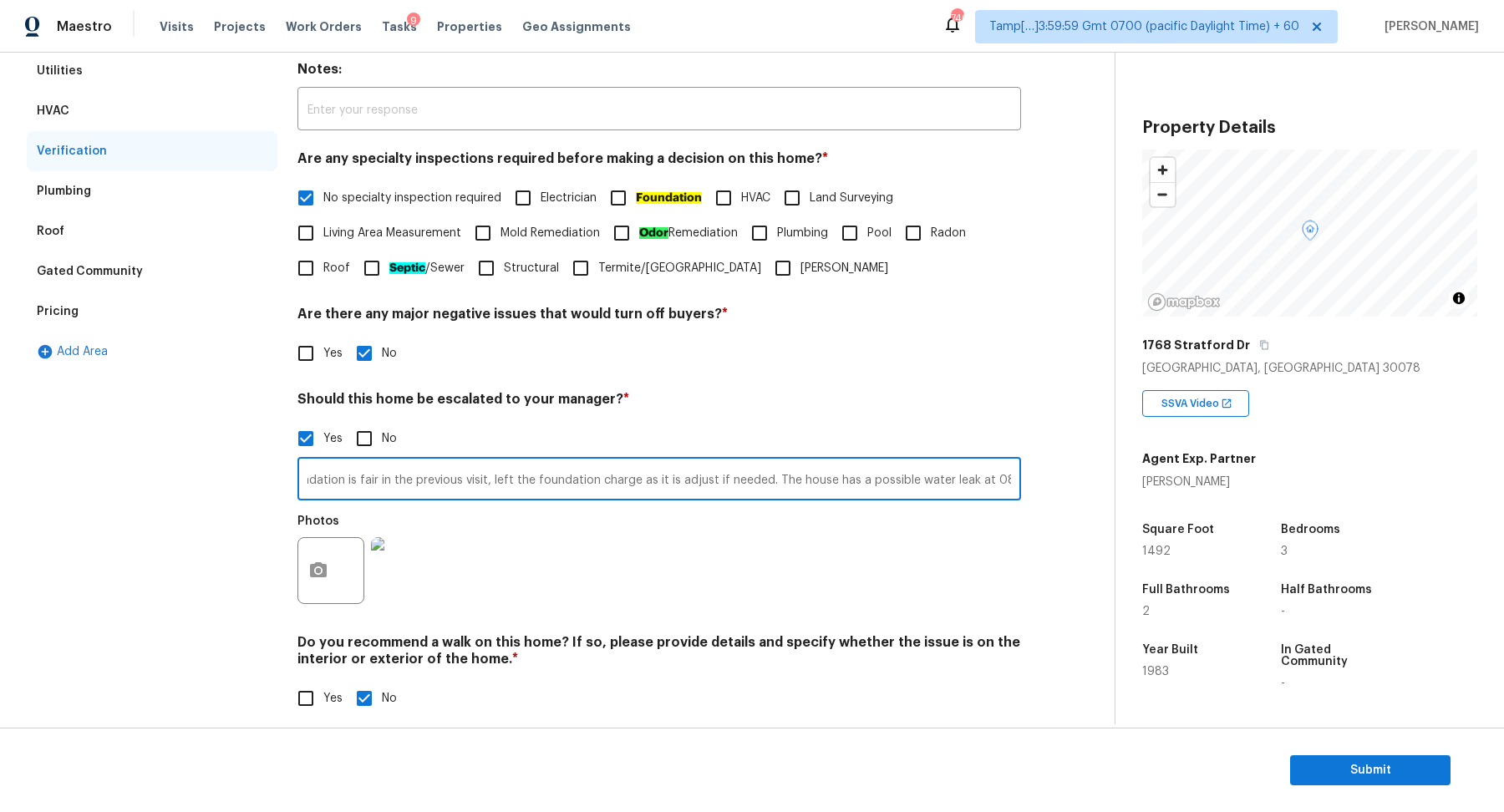
scroll to position [0, 0]
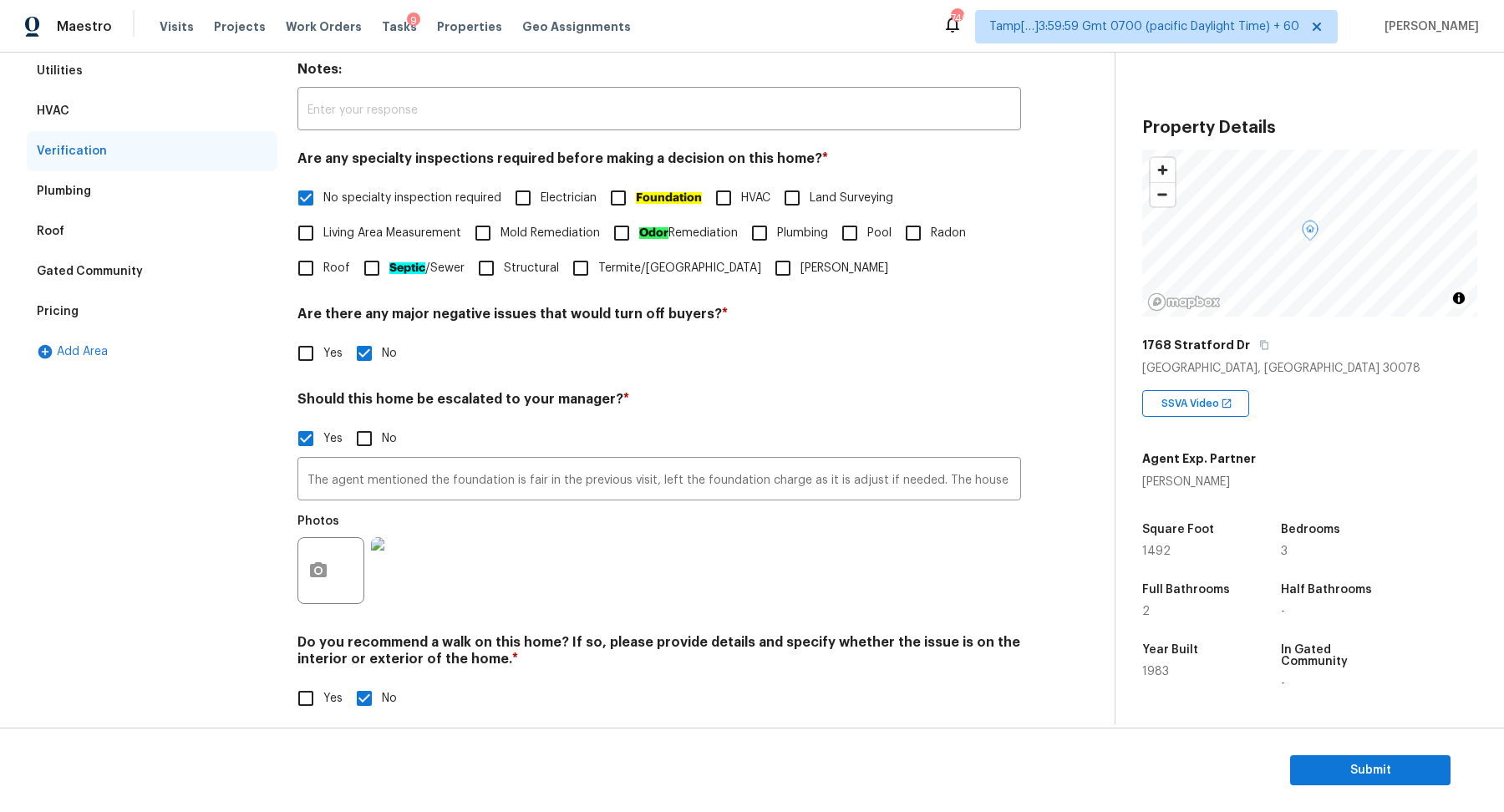
click at [904, 423] on div "Yes No" at bounding box center [659, 439] width 724 height 35
click at [882, 431] on div "Yes No" at bounding box center [659, 439] width 724 height 35
click at [848, 427] on div "Yes No" at bounding box center [659, 439] width 724 height 35
click at [864, 479] on input "The agent mentioned the foundation is fair in the previous visit, left the foun…" at bounding box center [659, 480] width 724 height 39
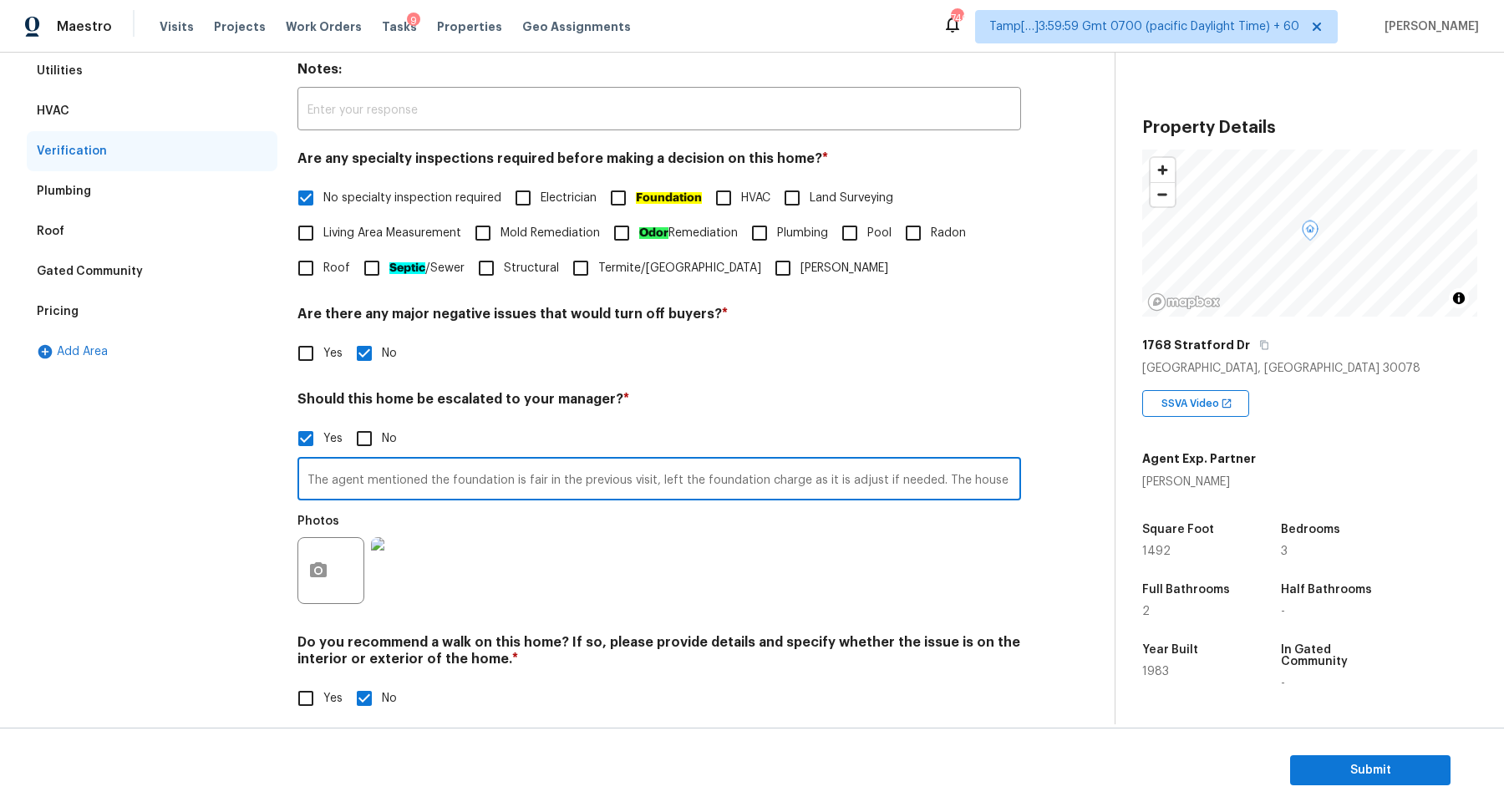
scroll to position [0, 171]
click at [1030, 428] on div "Exterior Utilities HVAC Verification Plumbing Roof Gated Community Pricing Add …" at bounding box center [550, 373] width 1048 height 725
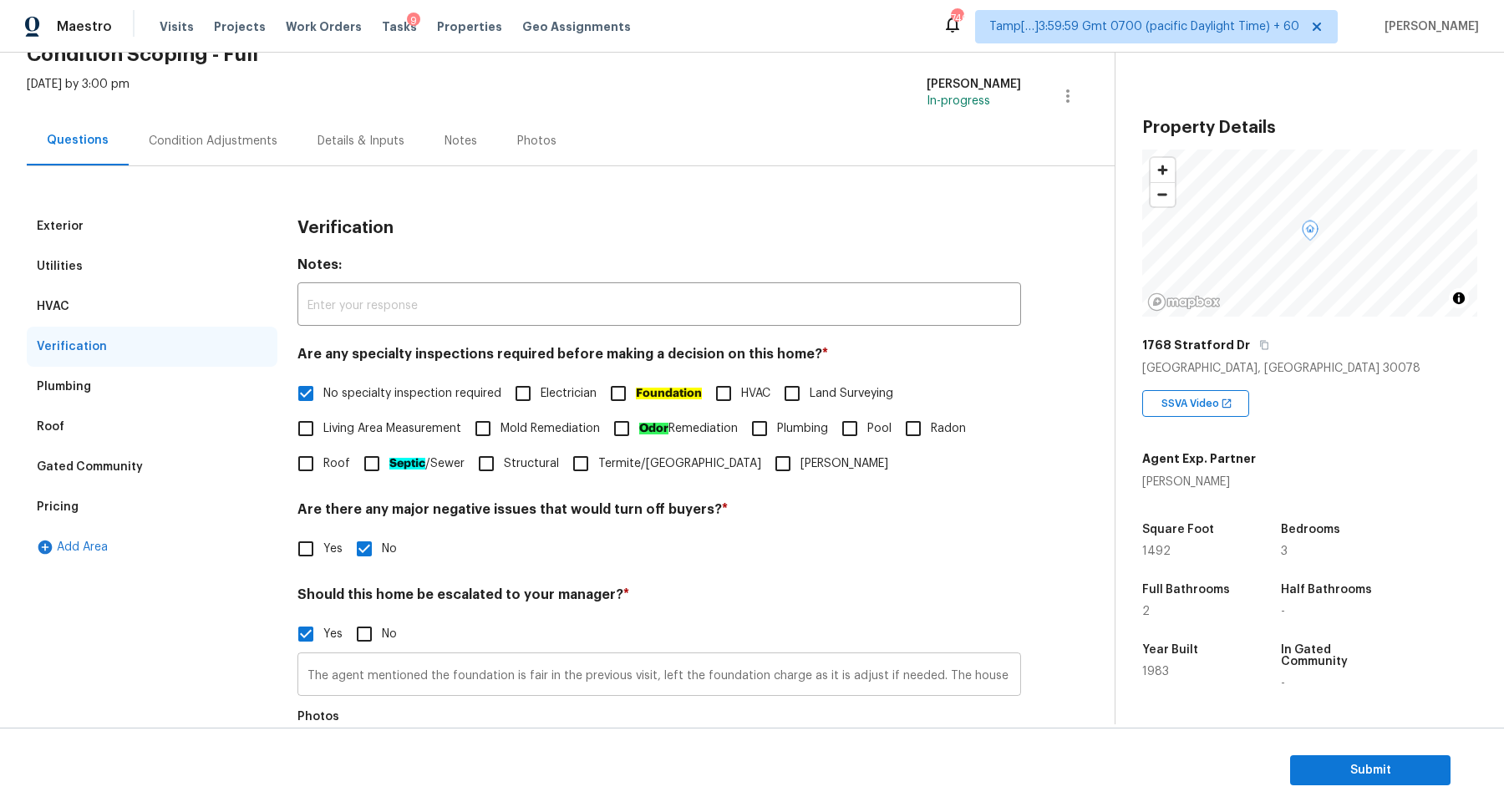
scroll to position [0, 0]
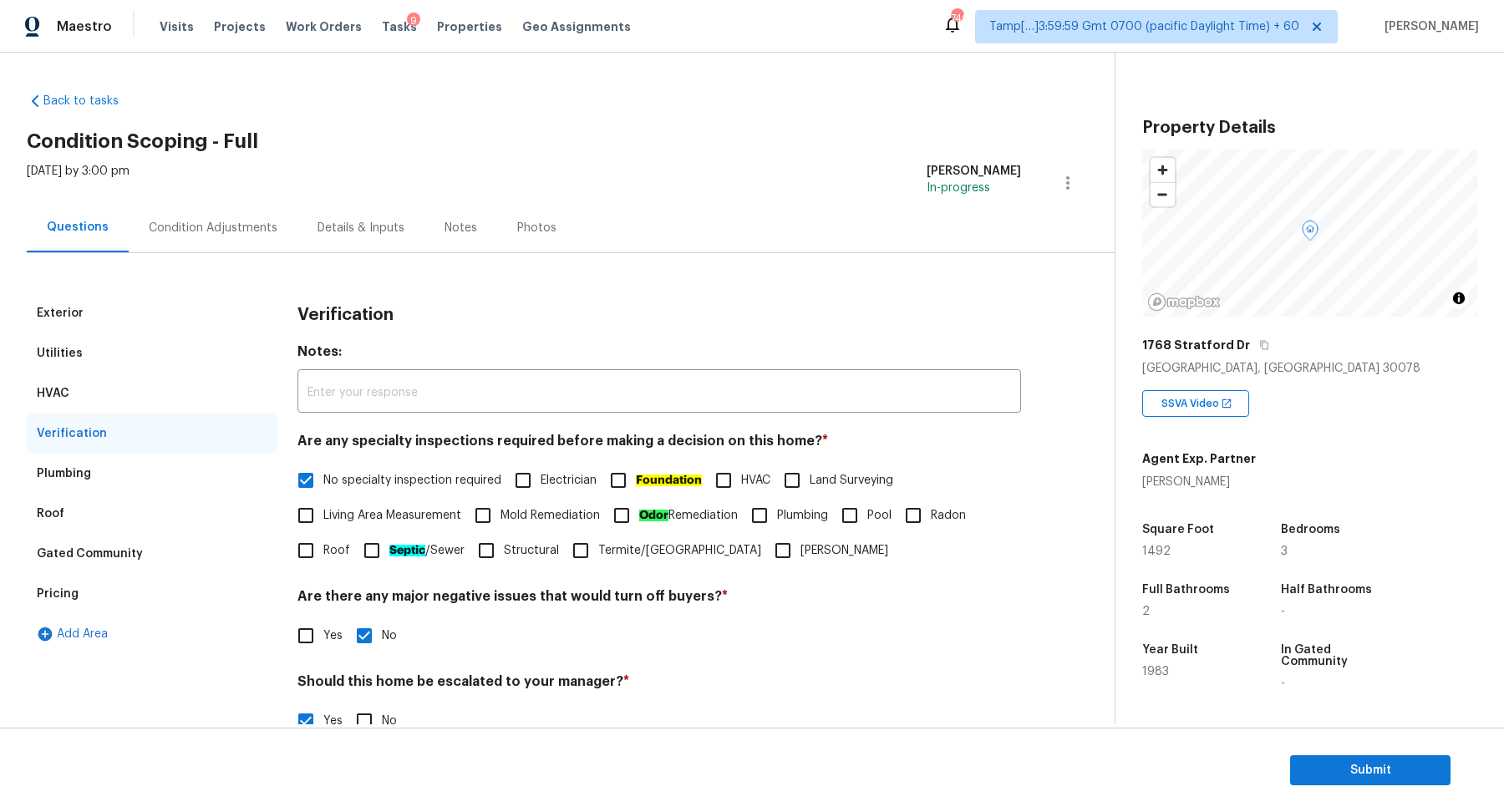
click at [219, 237] on div "Condition Adjustments" at bounding box center [212, 228] width 169 height 50
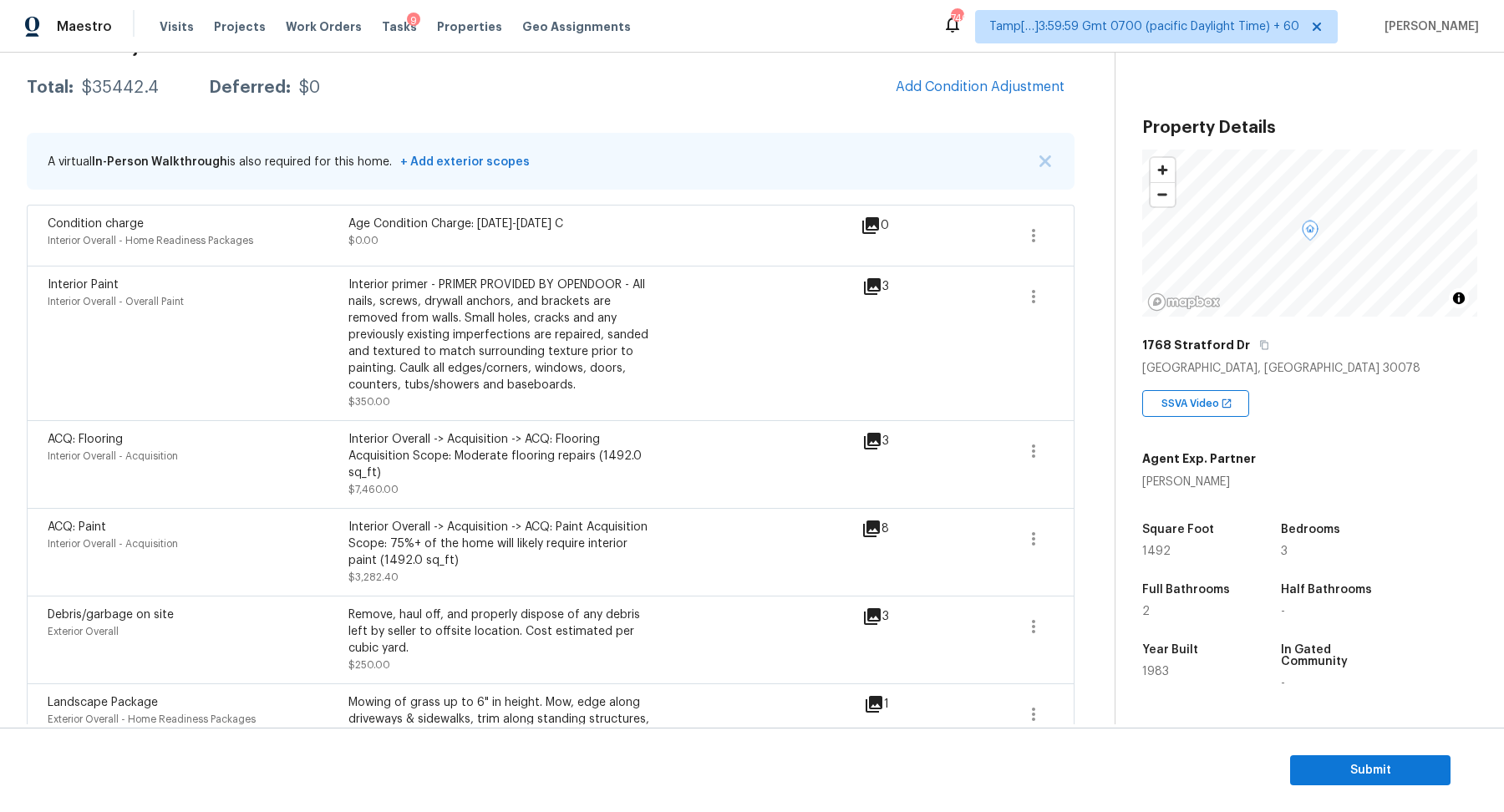
scroll to position [195, 0]
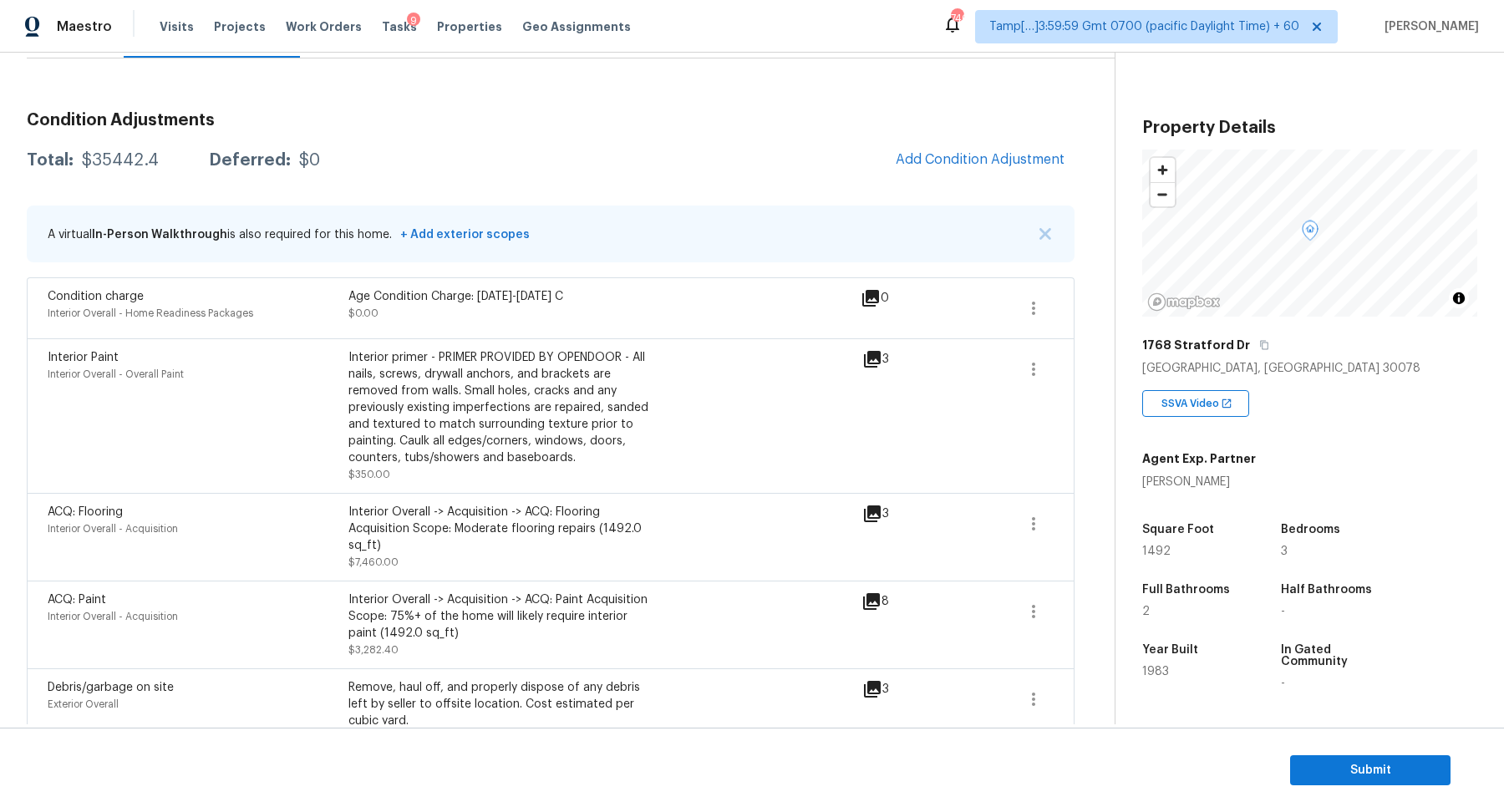
click at [134, 170] on div "Total: $35442.4 Deferred: $0 Add Condition Adjustment" at bounding box center [550, 161] width 1048 height 37
copy div "$35442.4"
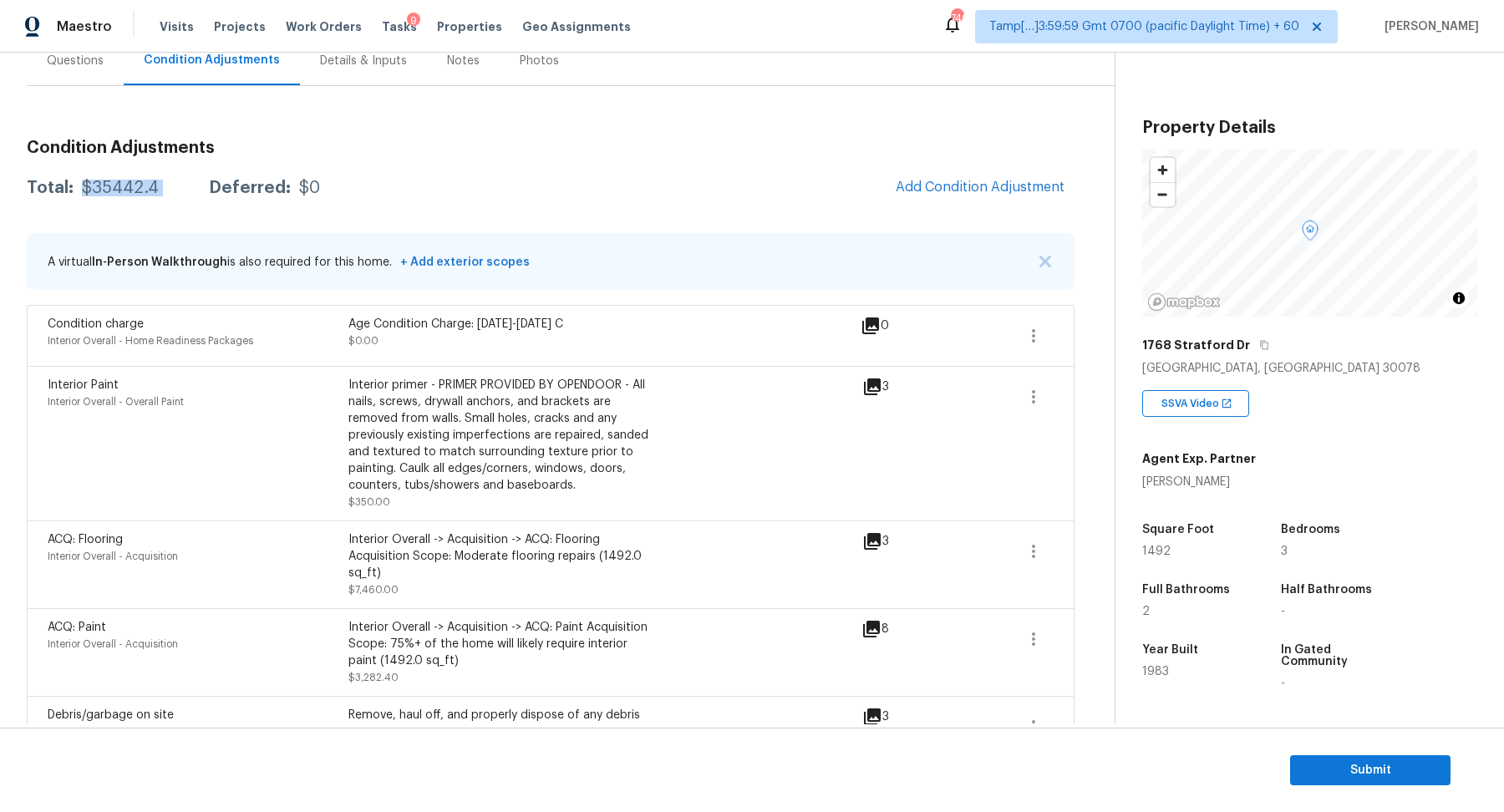
scroll to position [118, 0]
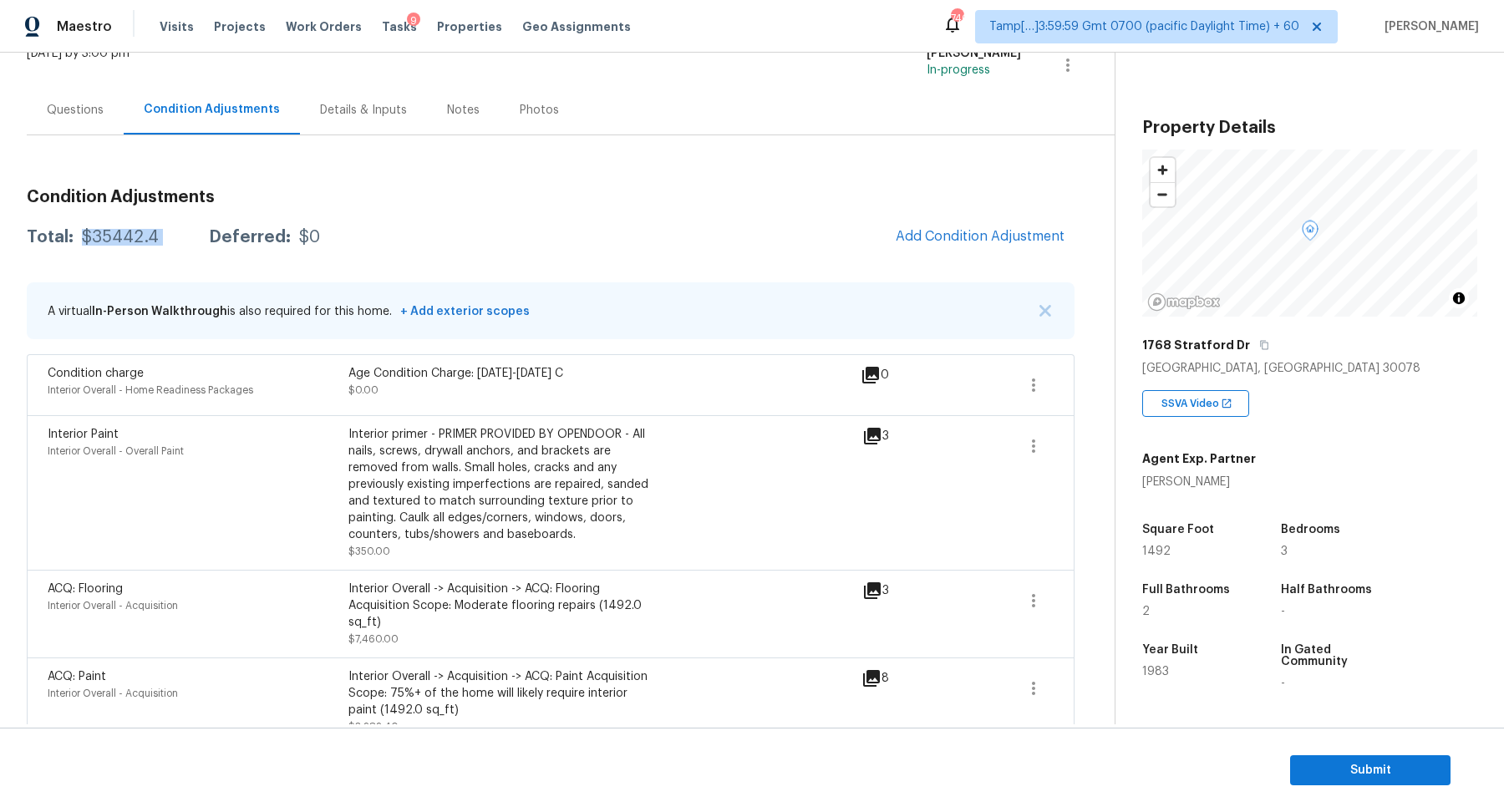
click at [119, 236] on div "$35442.4" at bounding box center [120, 237] width 77 height 17
click at [94, 121] on div "Questions" at bounding box center [75, 110] width 97 height 50
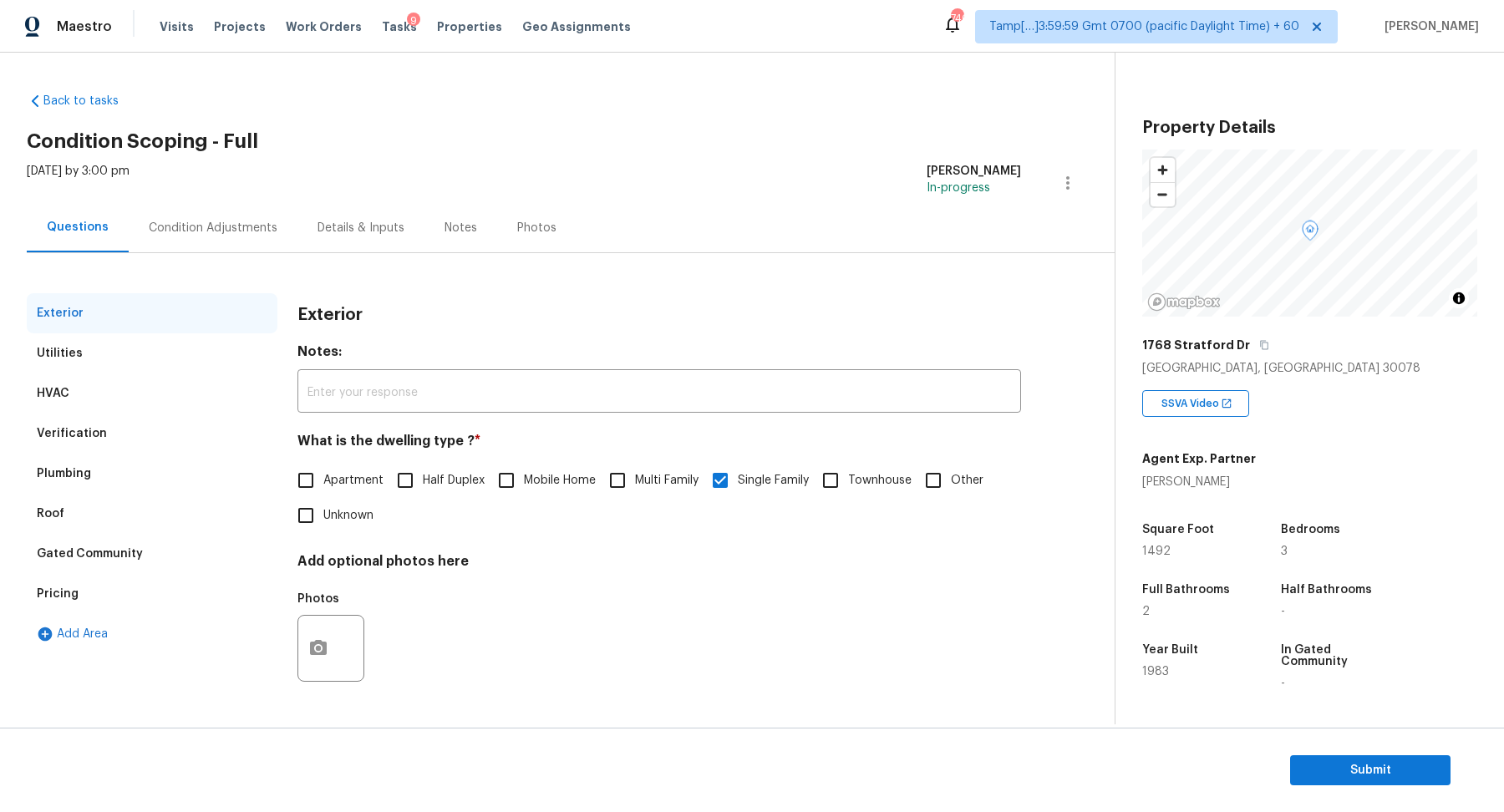
click at [112, 440] on div "Verification" at bounding box center [151, 433] width 250 height 40
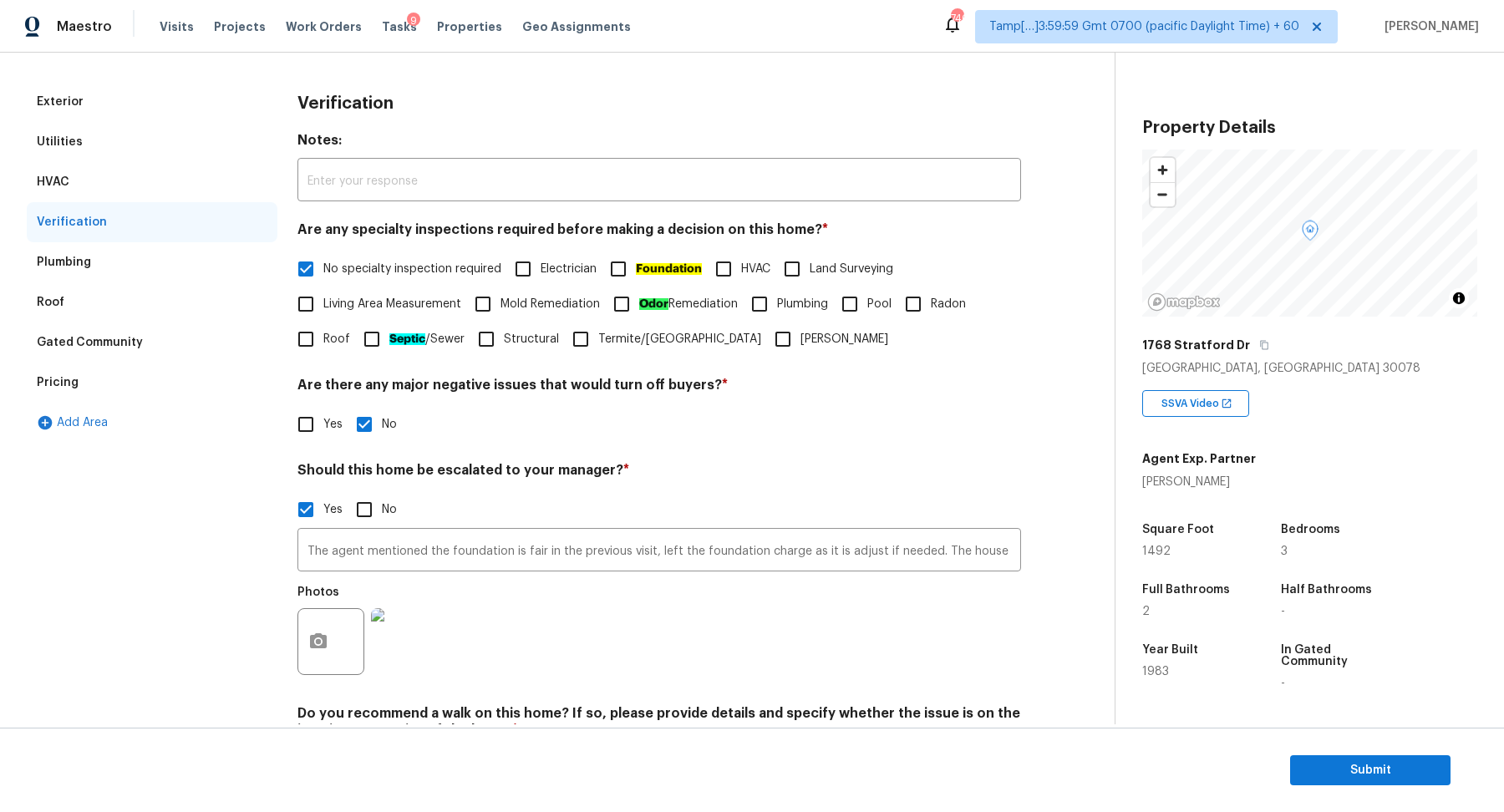
scroll to position [297, 0]
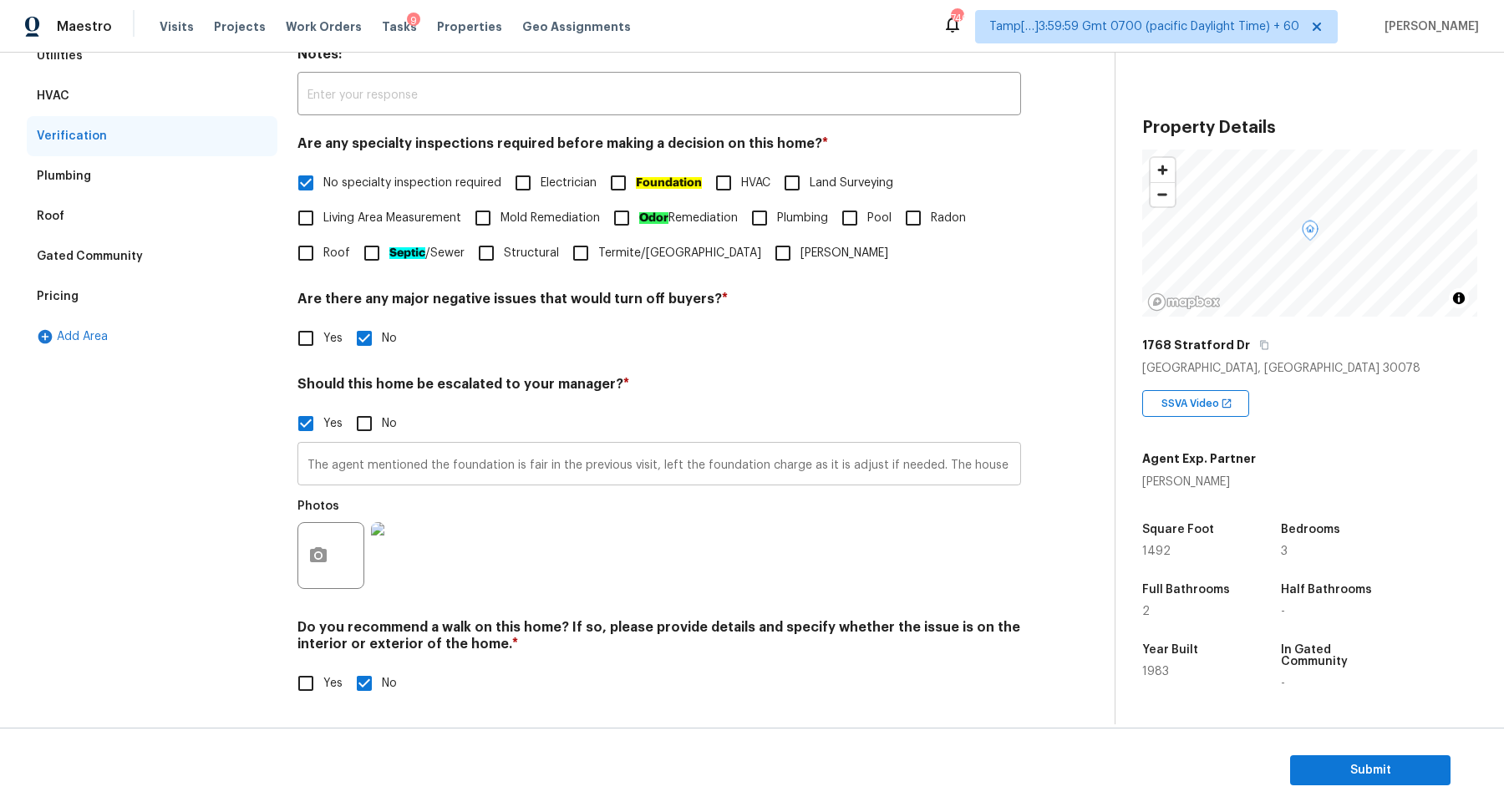
click at [341, 465] on input "The agent mentioned the foundation is fair in the previous visit, left the foun…" at bounding box center [659, 465] width 724 height 39
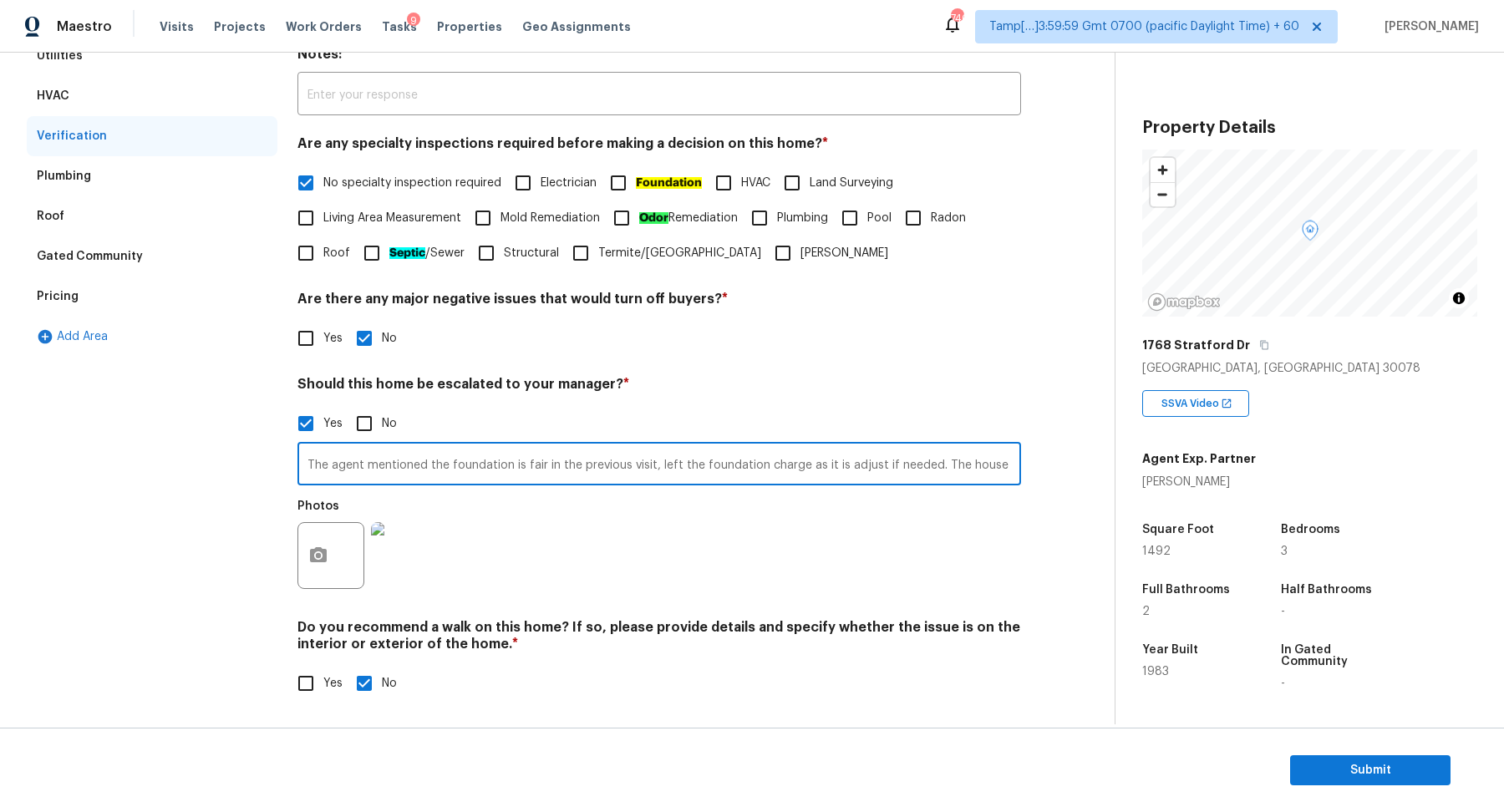
click at [341, 465] on input "The agent mentioned the foundation is fair in the previous visit, left the foun…" at bounding box center [659, 465] width 724 height 39
click at [1338, 766] on span "Submit" at bounding box center [1370, 771] width 134 height 21
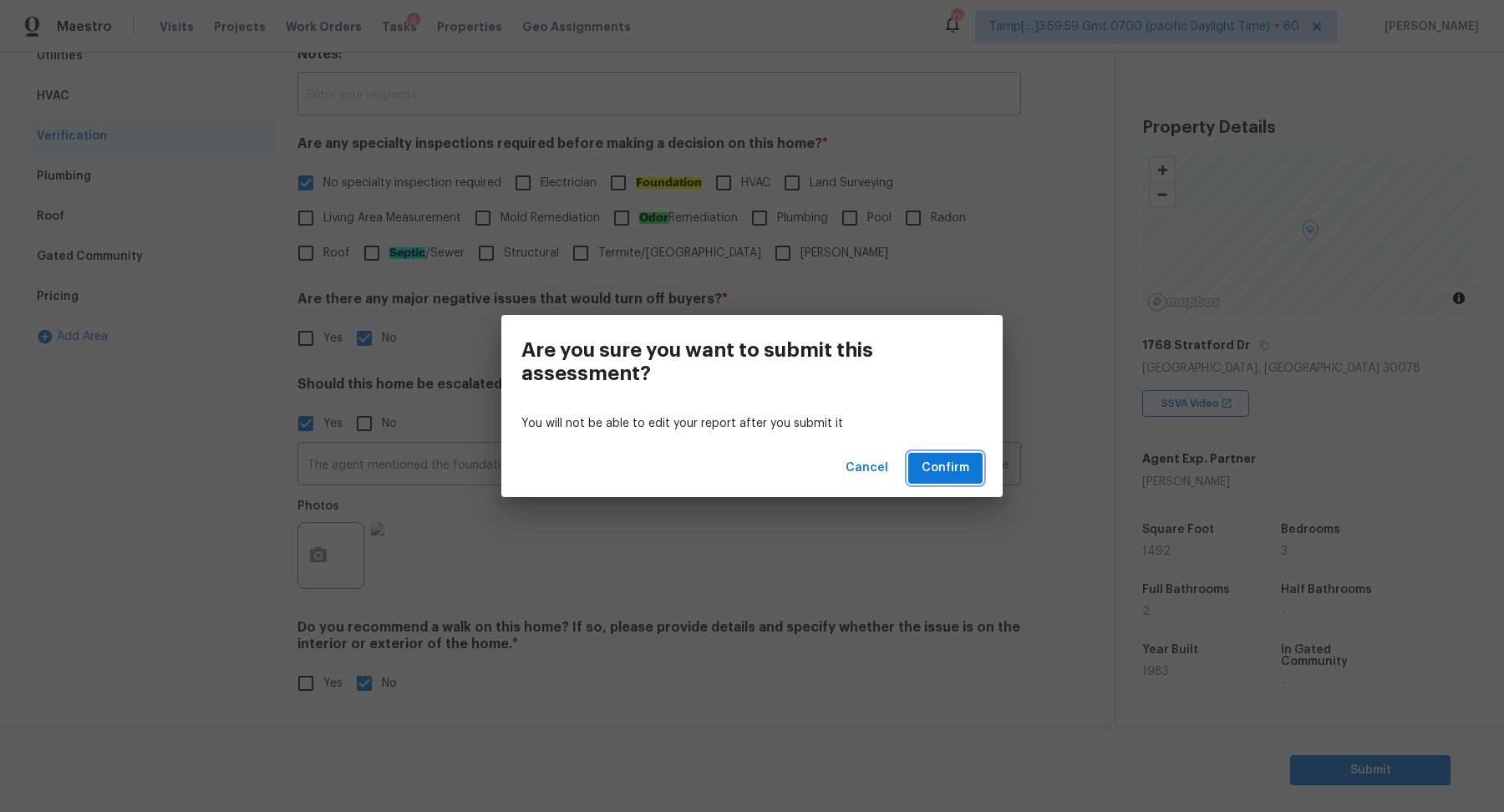
click at [940, 462] on span "Confirm" at bounding box center [946, 469] width 48 height 21
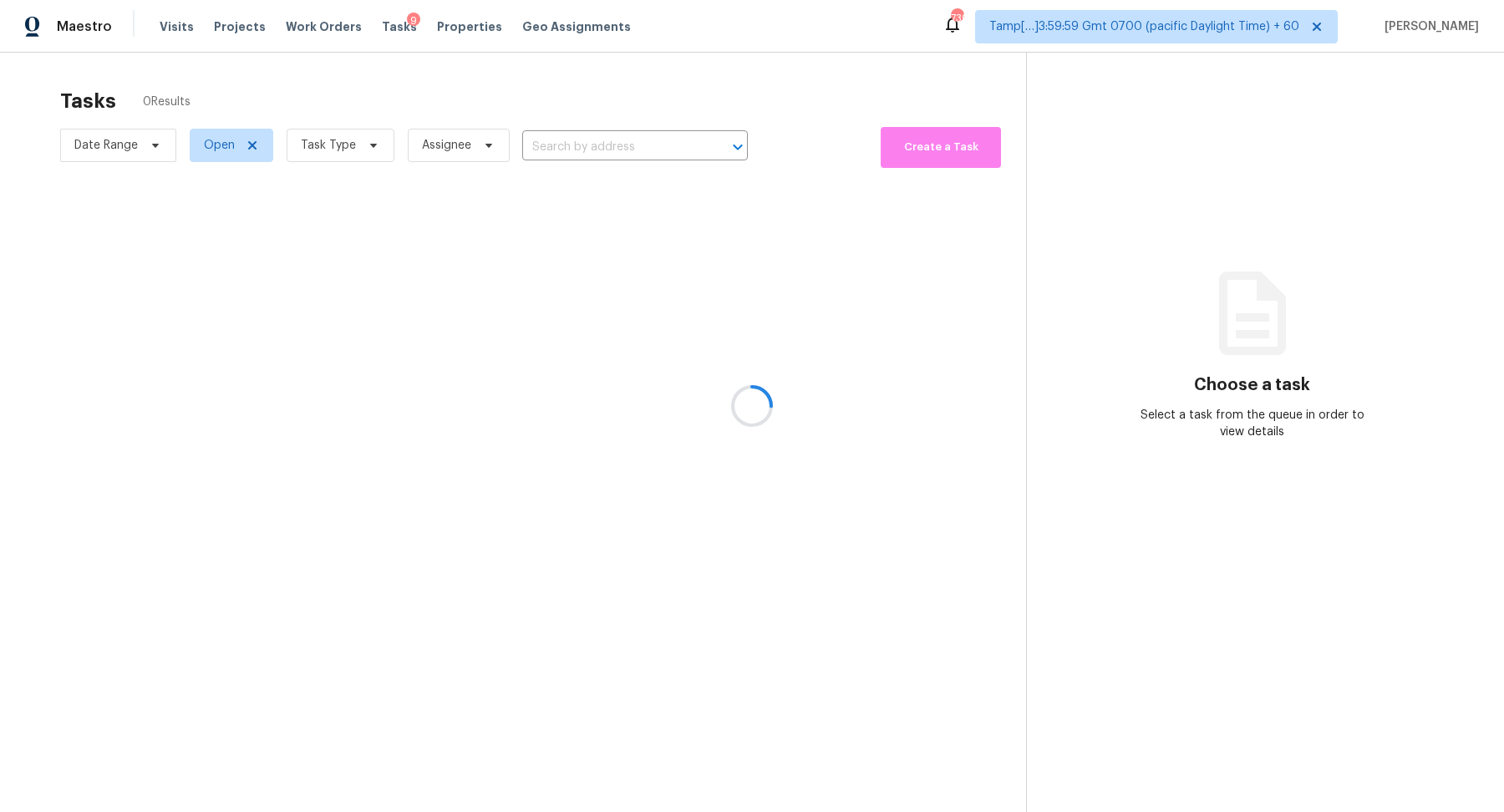
click at [629, 142] on div at bounding box center [752, 406] width 1504 height 812
click at [592, 140] on div at bounding box center [752, 406] width 1504 height 812
click at [580, 142] on div at bounding box center [752, 406] width 1504 height 812
click at [588, 142] on div at bounding box center [752, 406] width 1504 height 812
click at [638, 143] on div at bounding box center [752, 406] width 1504 height 812
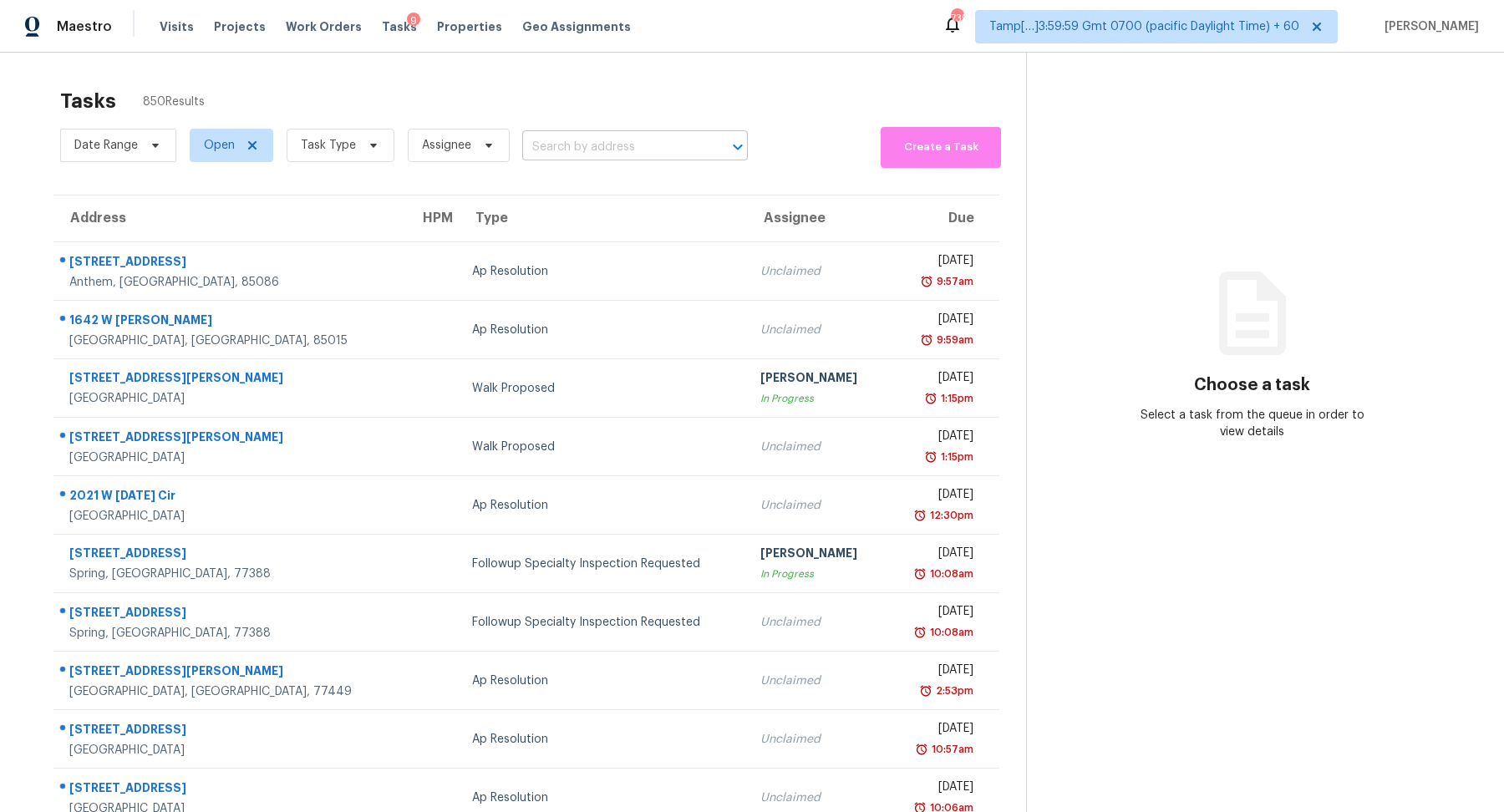
click at [579, 149] on input "text" at bounding box center [611, 147] width 179 height 26
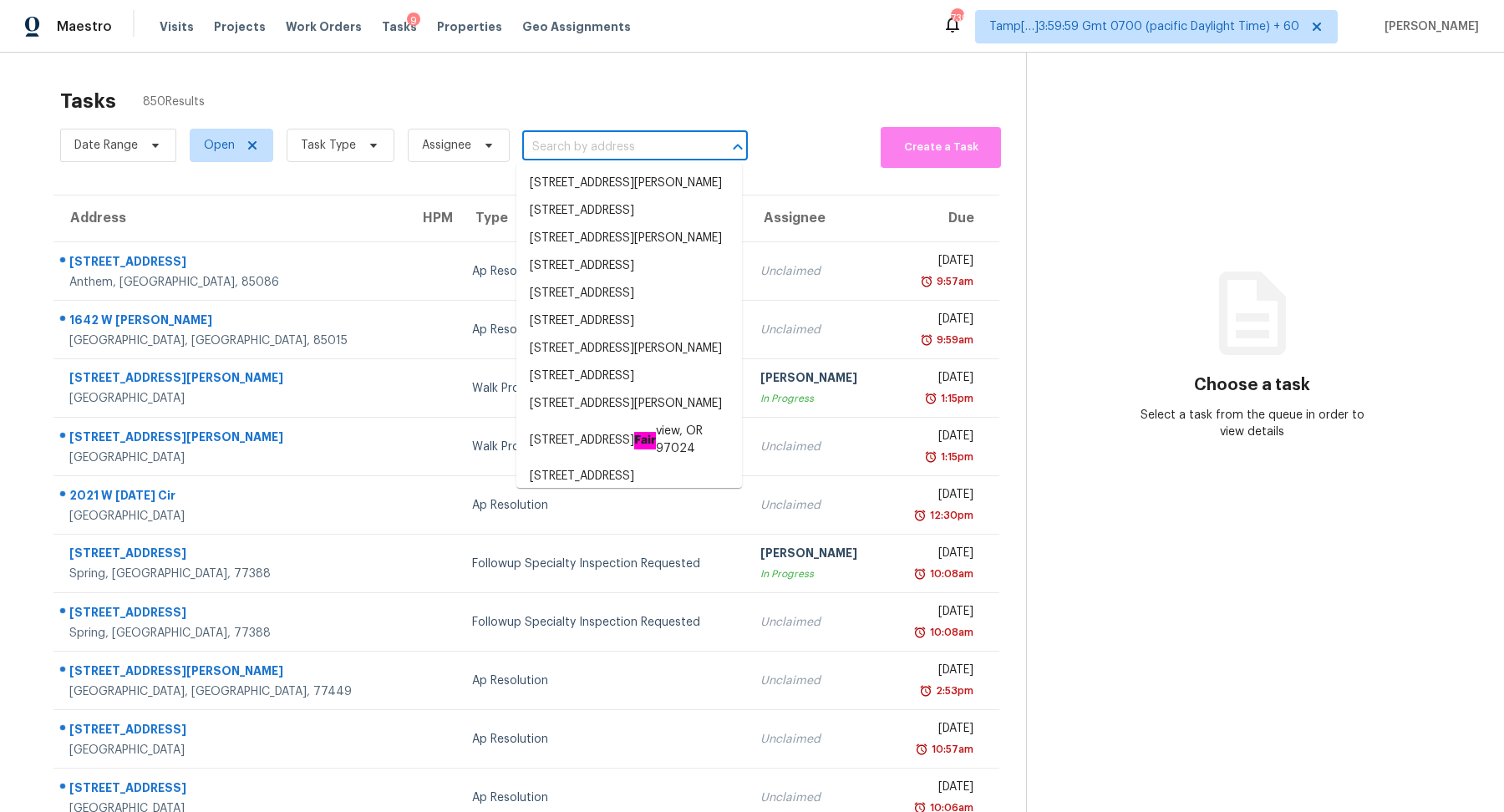
paste input "[STREET_ADDRESS][PERSON_NAME][PERSON_NAME]"
type input "[STREET_ADDRESS][PERSON_NAME][PERSON_NAME]"
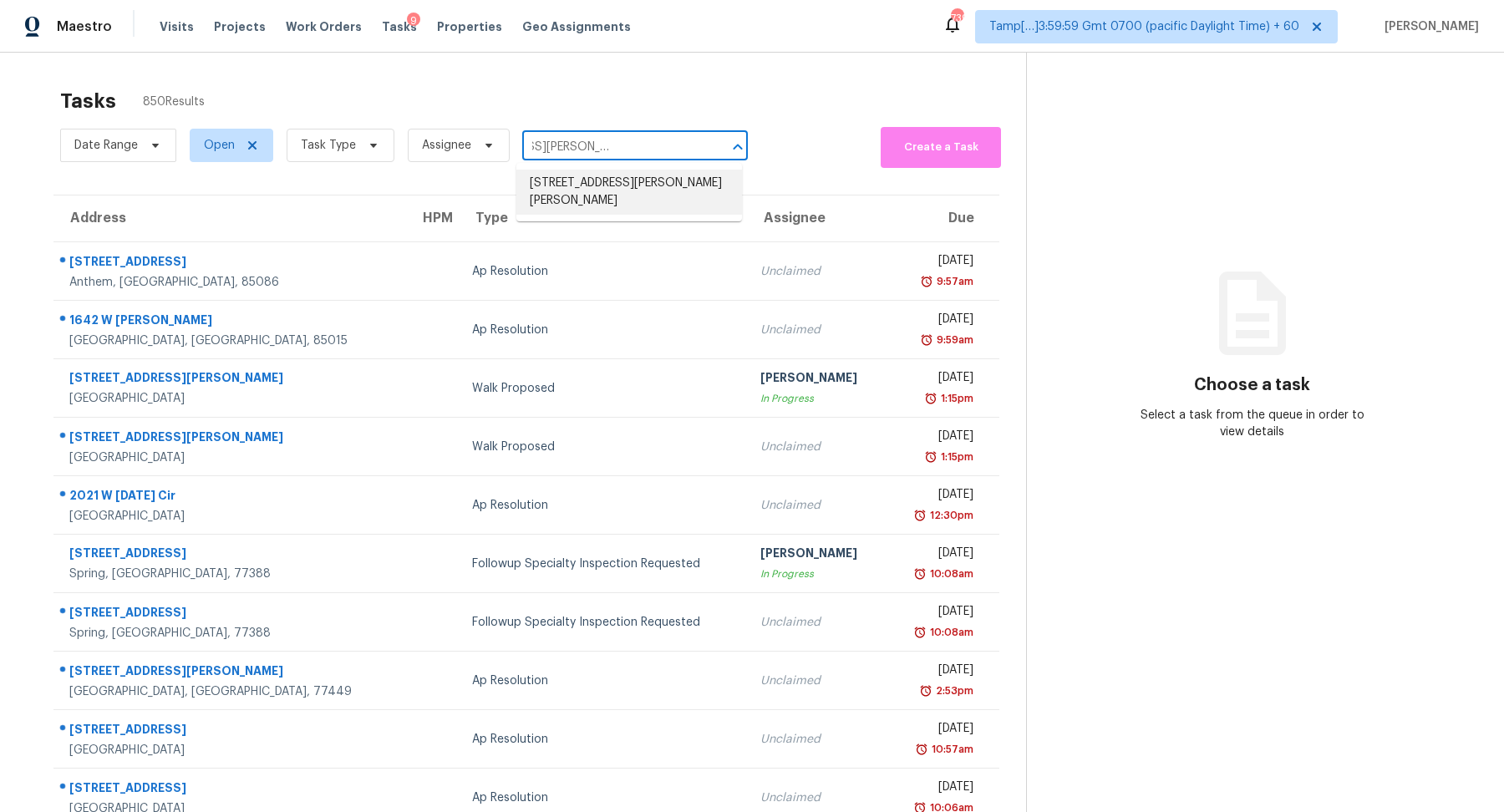
click at [541, 179] on li "[STREET_ADDRESS][PERSON_NAME][PERSON_NAME]" at bounding box center [629, 192] width 226 height 45
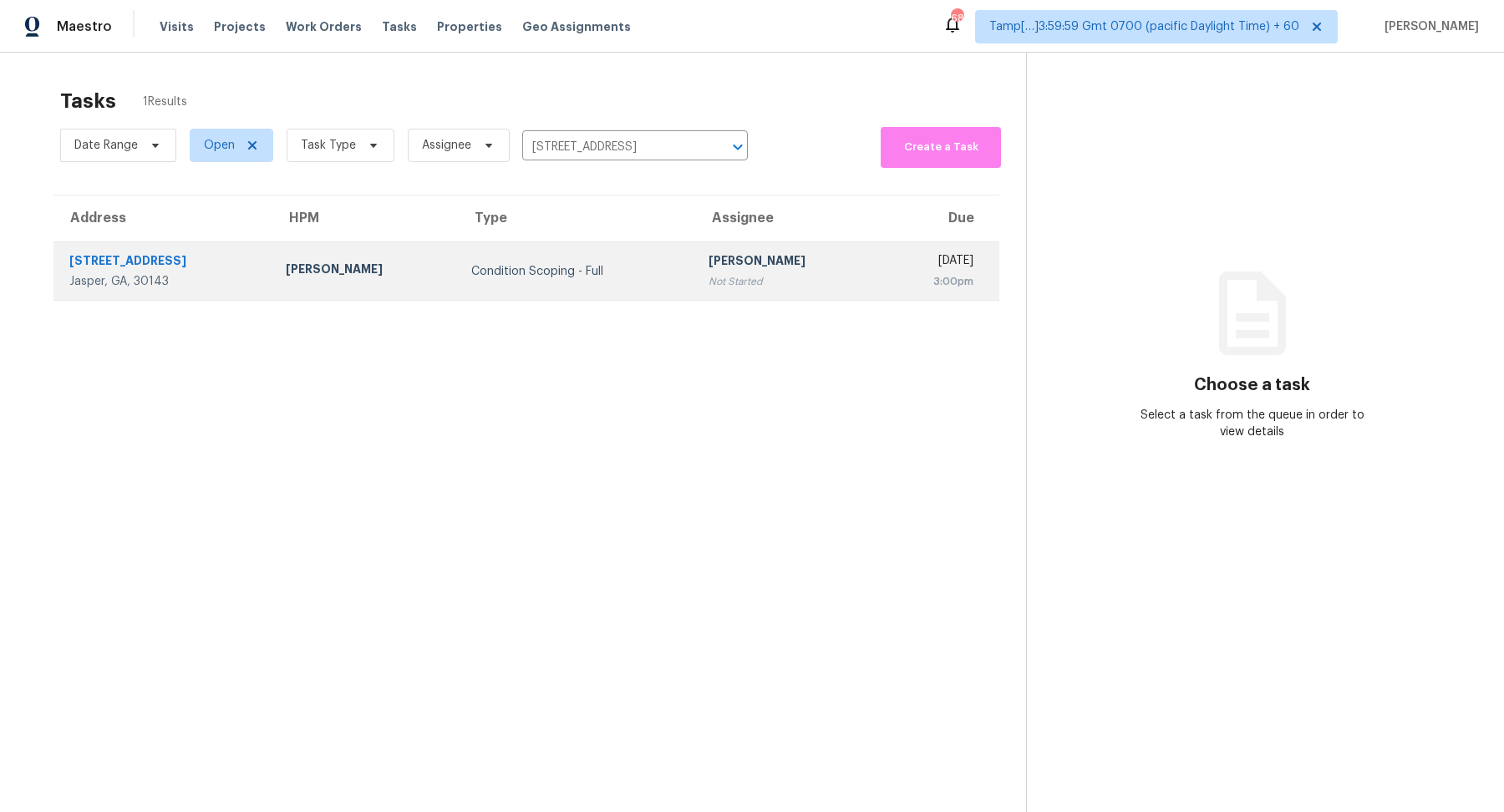
click at [894, 285] on div "3:00pm" at bounding box center [934, 281] width 80 height 17
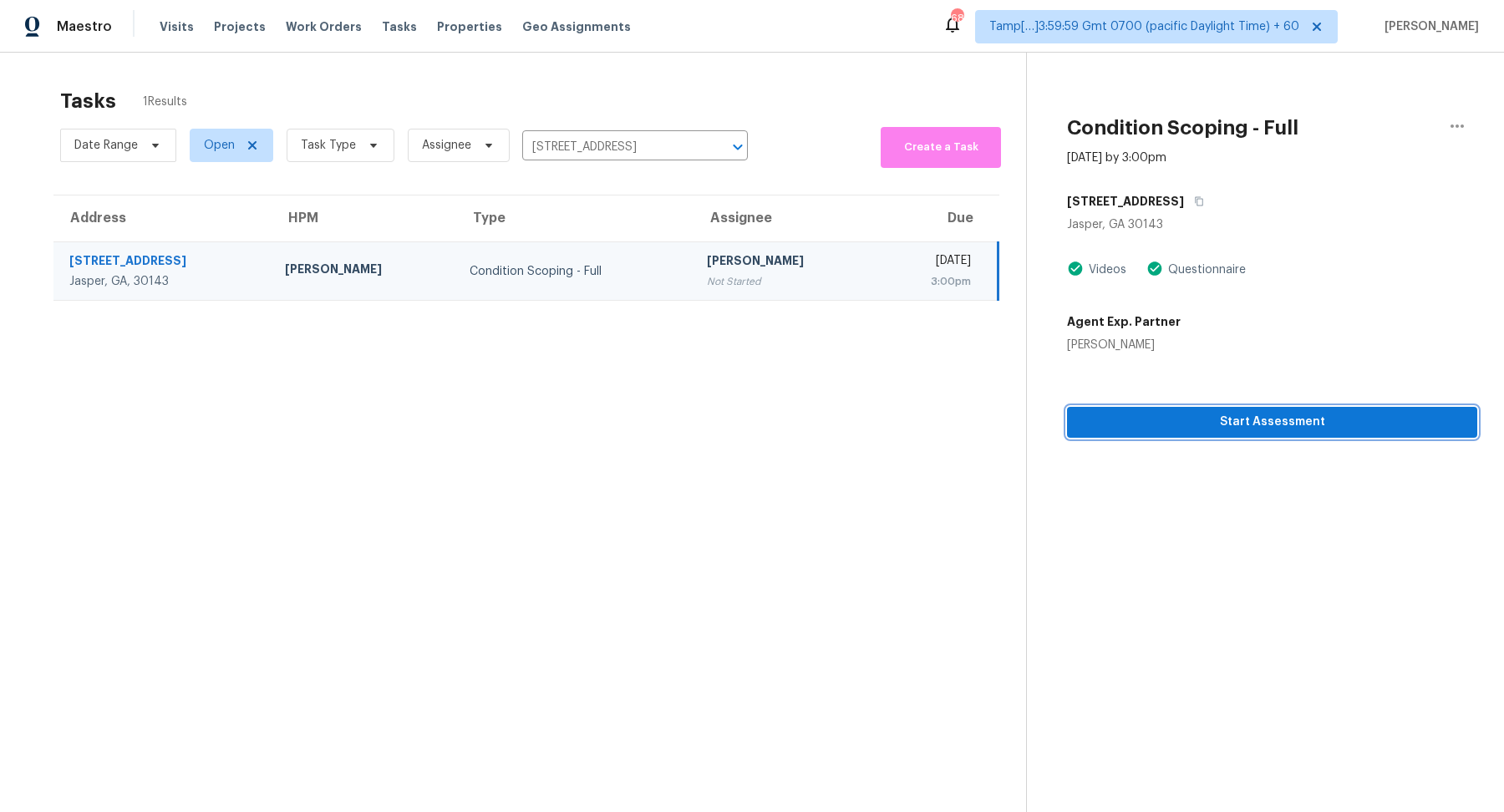
click at [1247, 422] on span "Start Assessment" at bounding box center [1272, 423] width 384 height 21
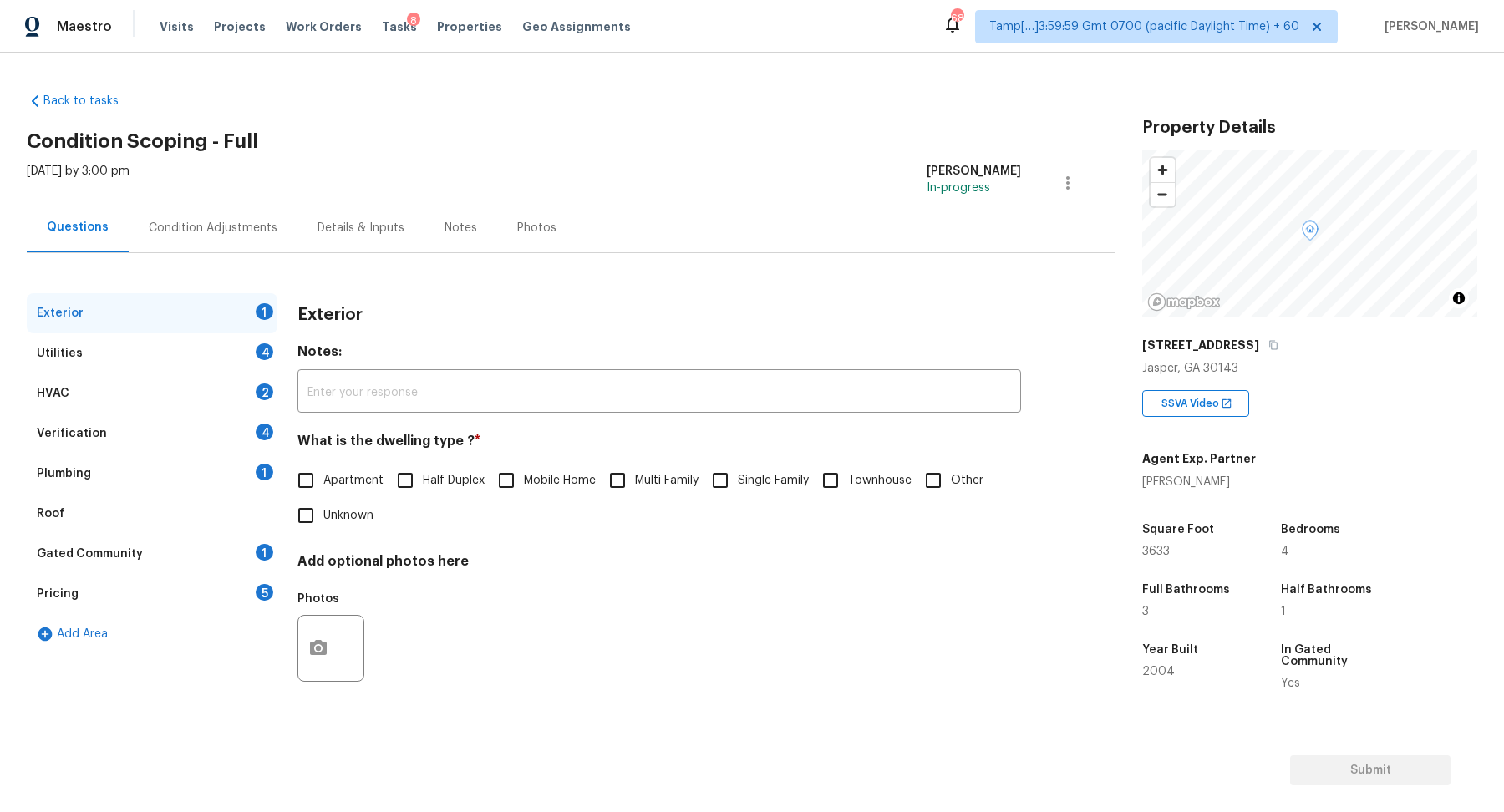
click at [721, 476] on input "Single Family" at bounding box center [720, 480] width 35 height 35
checkbox input "true"
click at [235, 362] on div "Utilities 4" at bounding box center [151, 353] width 250 height 40
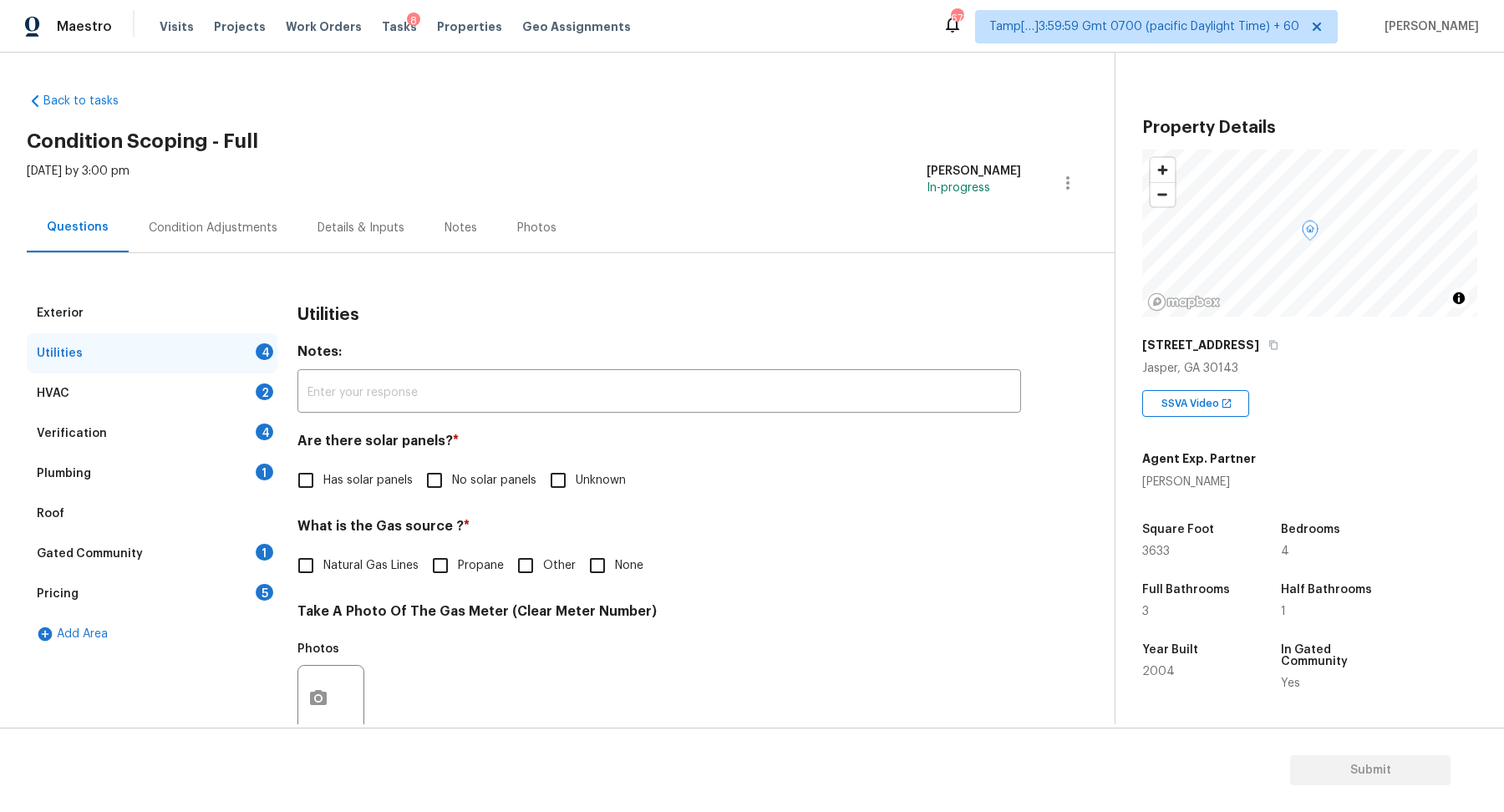
click at [452, 461] on div "Are there solar panels? * Has solar panels No solar panels Unknown" at bounding box center [659, 465] width 724 height 65
click at [437, 484] on input "No solar panels" at bounding box center [434, 480] width 35 height 35
checkbox input "true"
click at [326, 571] on span "Natural Gas Lines" at bounding box center [372, 566] width 96 height 18
click at [324, 571] on input "Natural Gas Lines" at bounding box center [306, 566] width 35 height 35
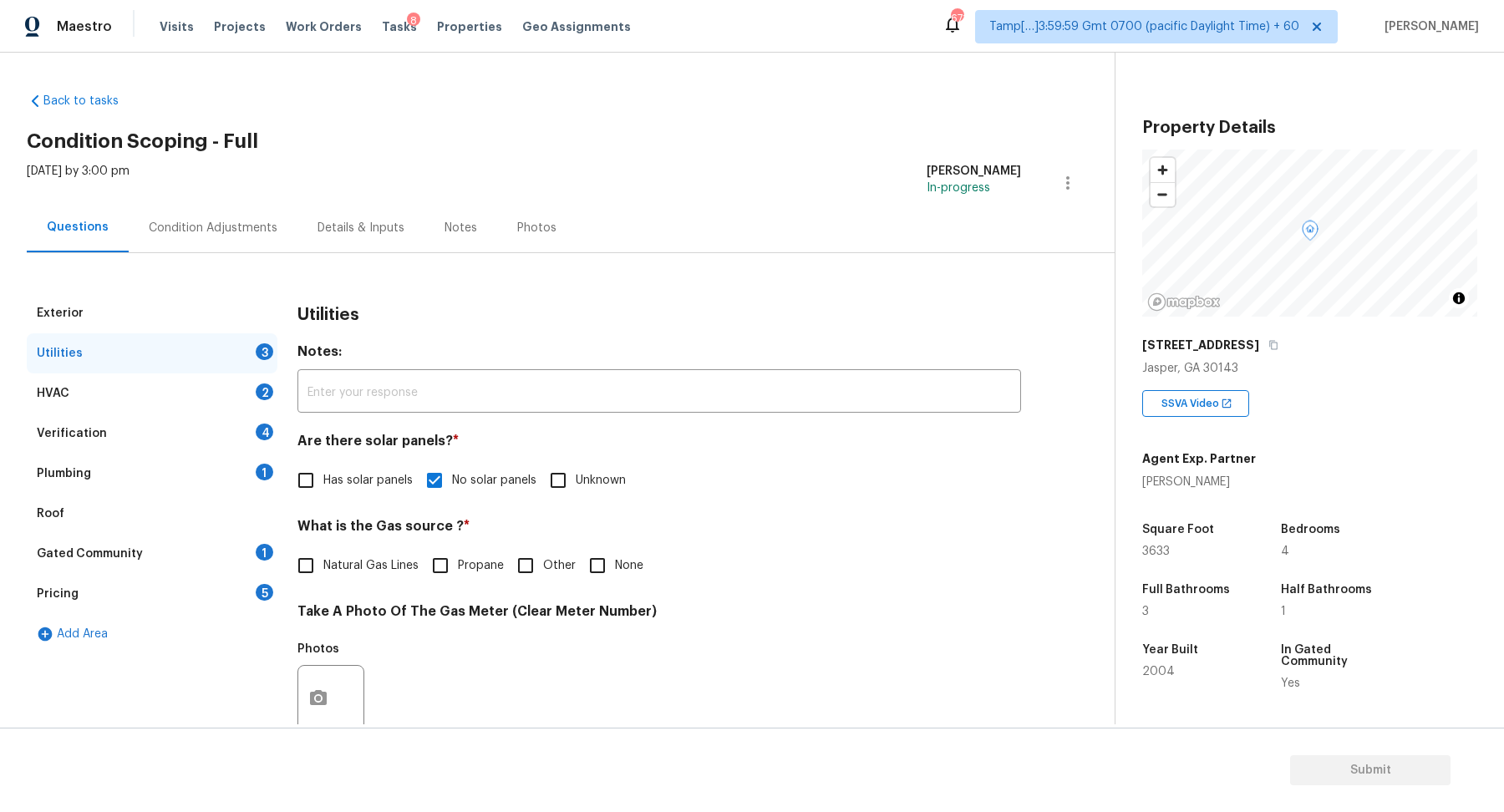
checkbox input "true"
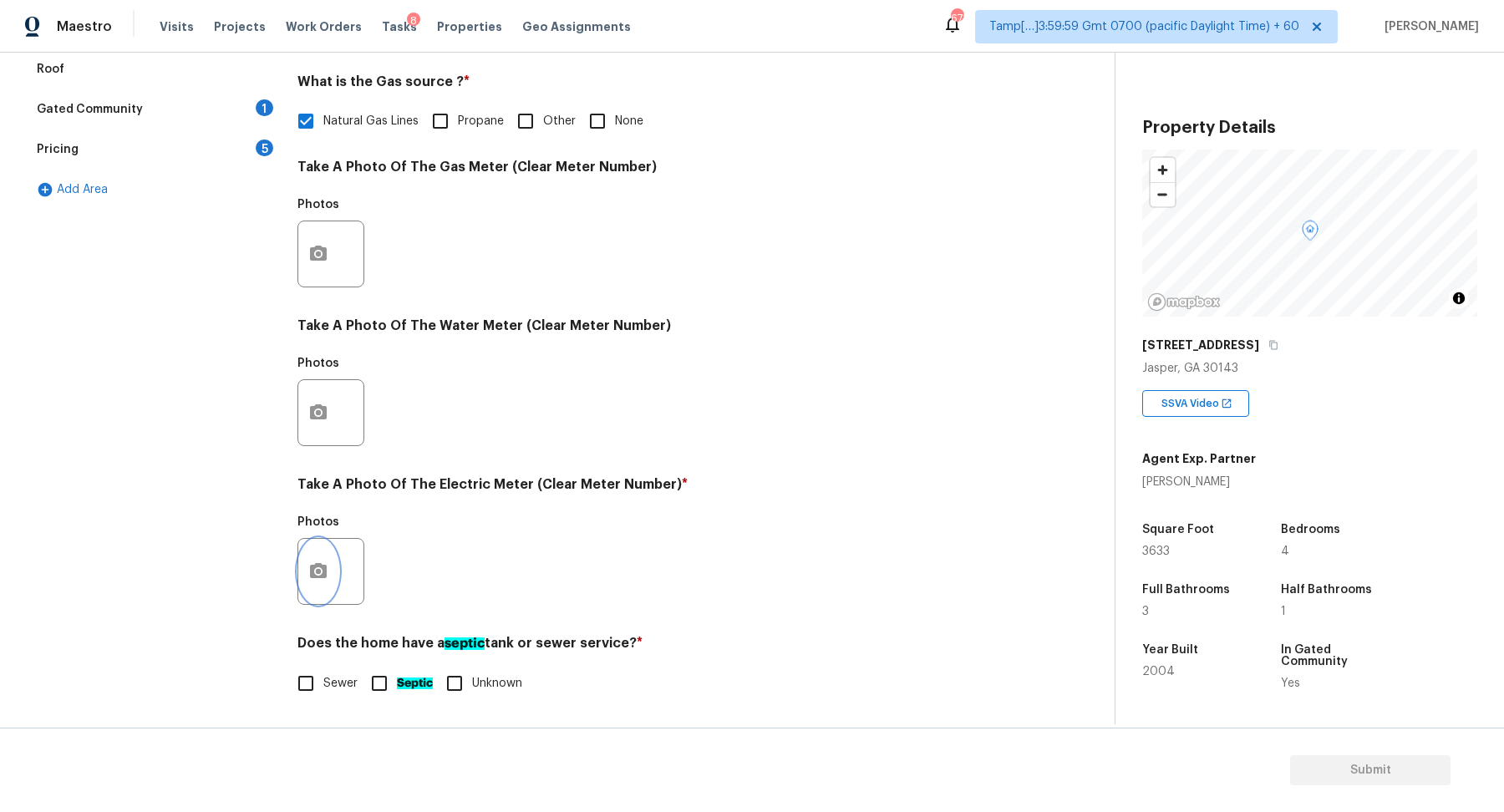
click at [314, 586] on button "button" at bounding box center [318, 571] width 40 height 65
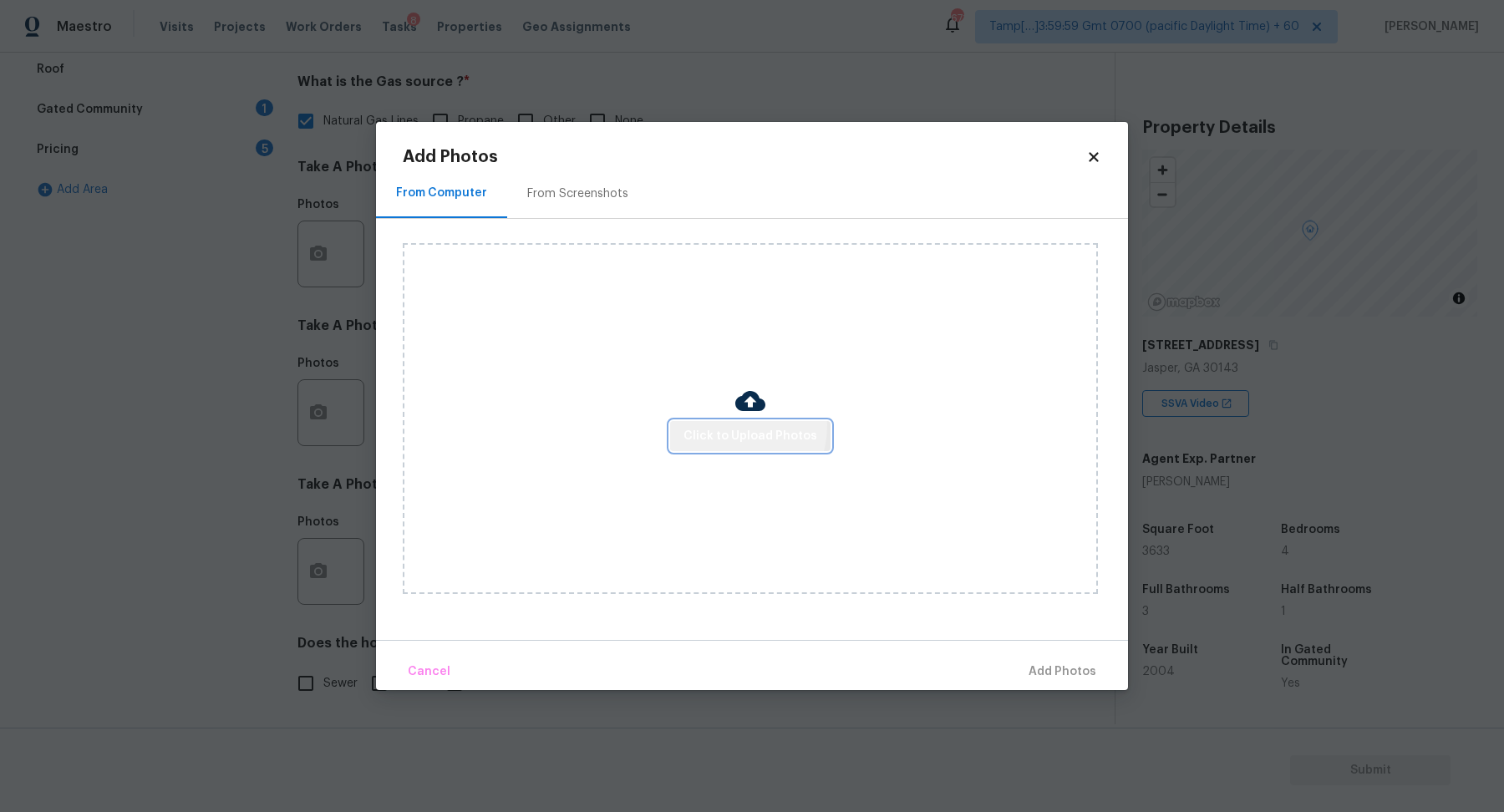
click at [733, 426] on span "Click to Upload Photos" at bounding box center [750, 437] width 134 height 21
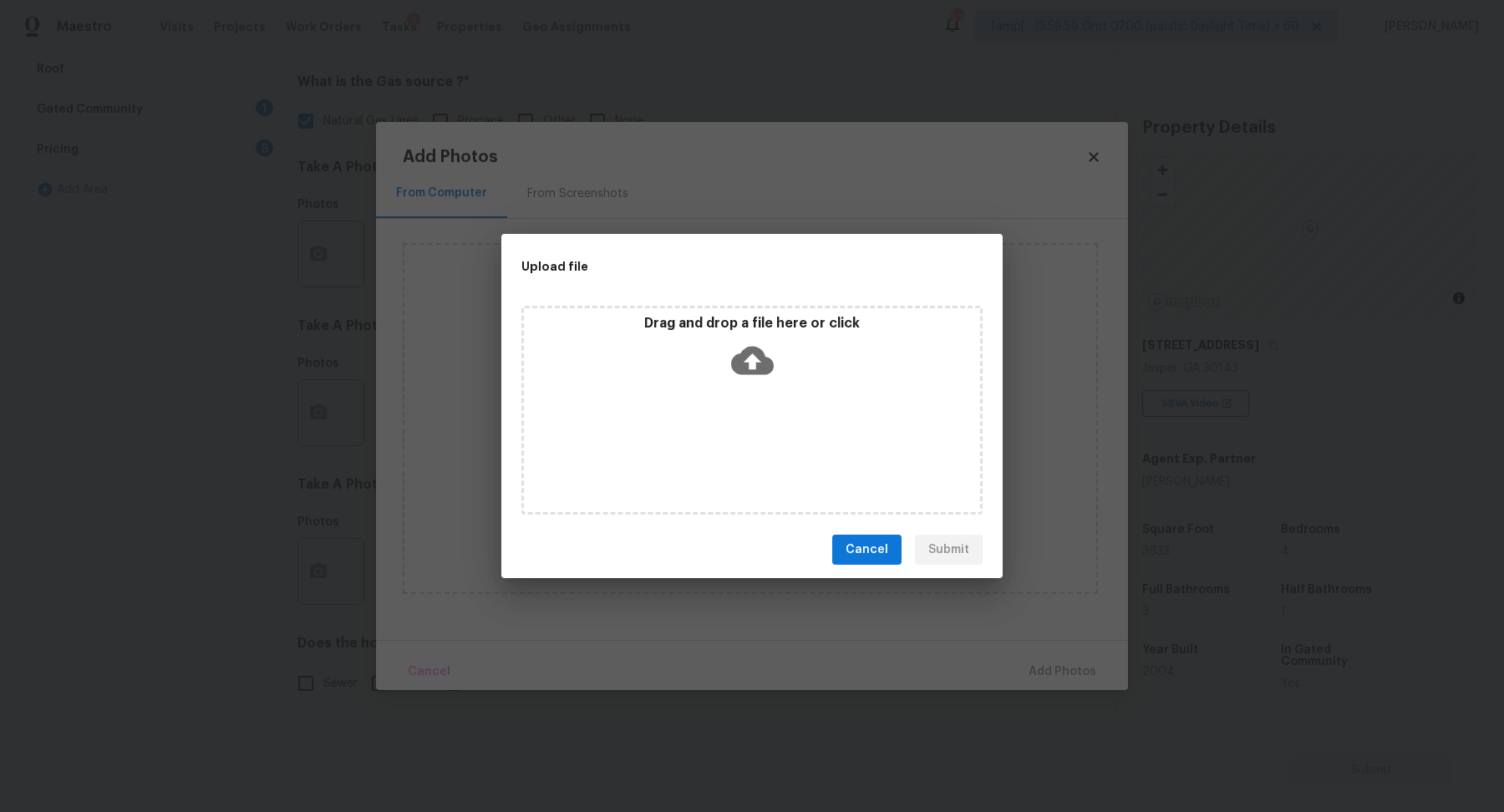
click at [772, 370] on icon at bounding box center [753, 361] width 42 height 42
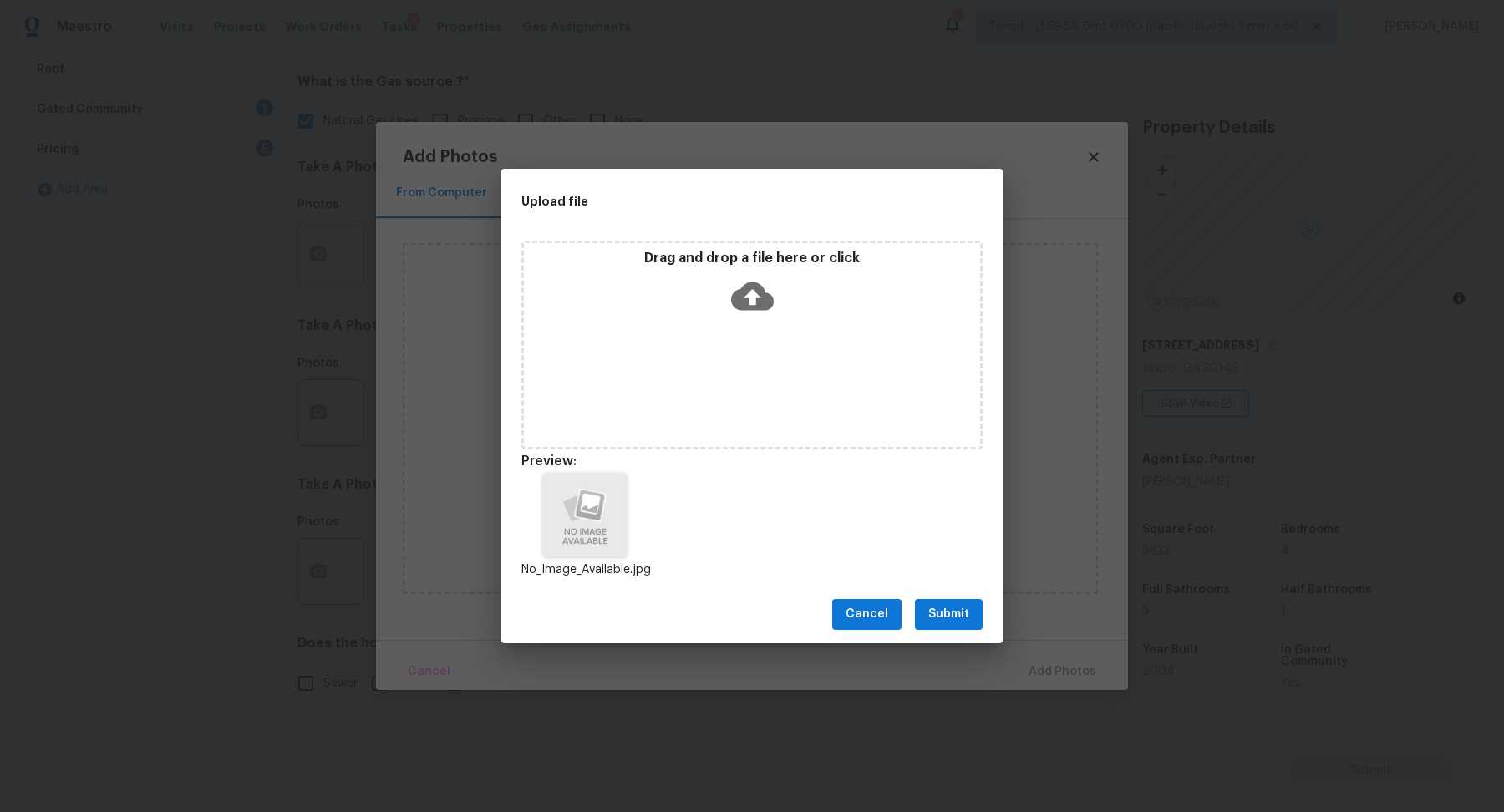
click at [940, 606] on span "Submit" at bounding box center [949, 615] width 41 height 21
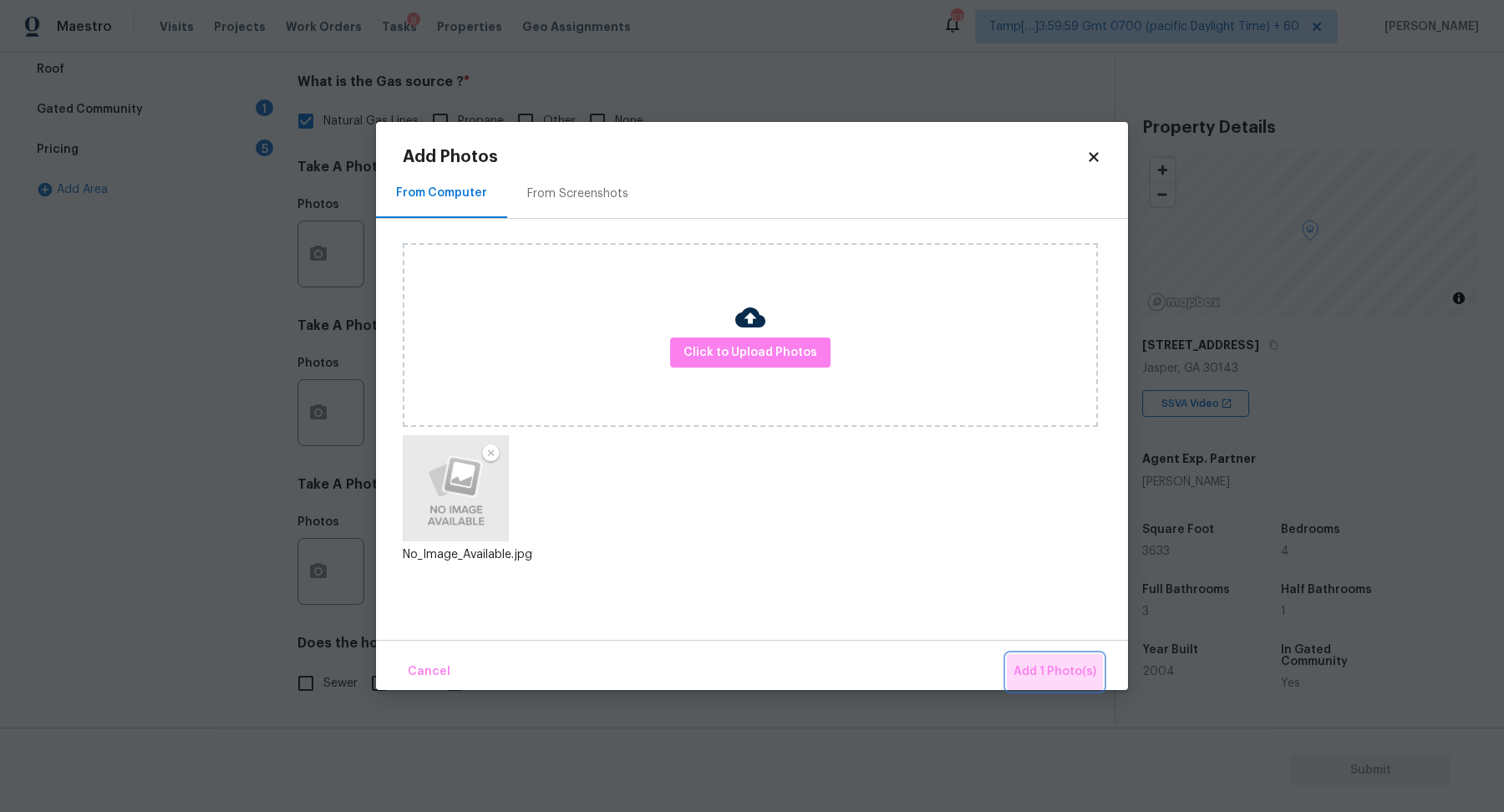
click at [1070, 663] on span "Add 1 Photo(s)" at bounding box center [1055, 672] width 83 height 21
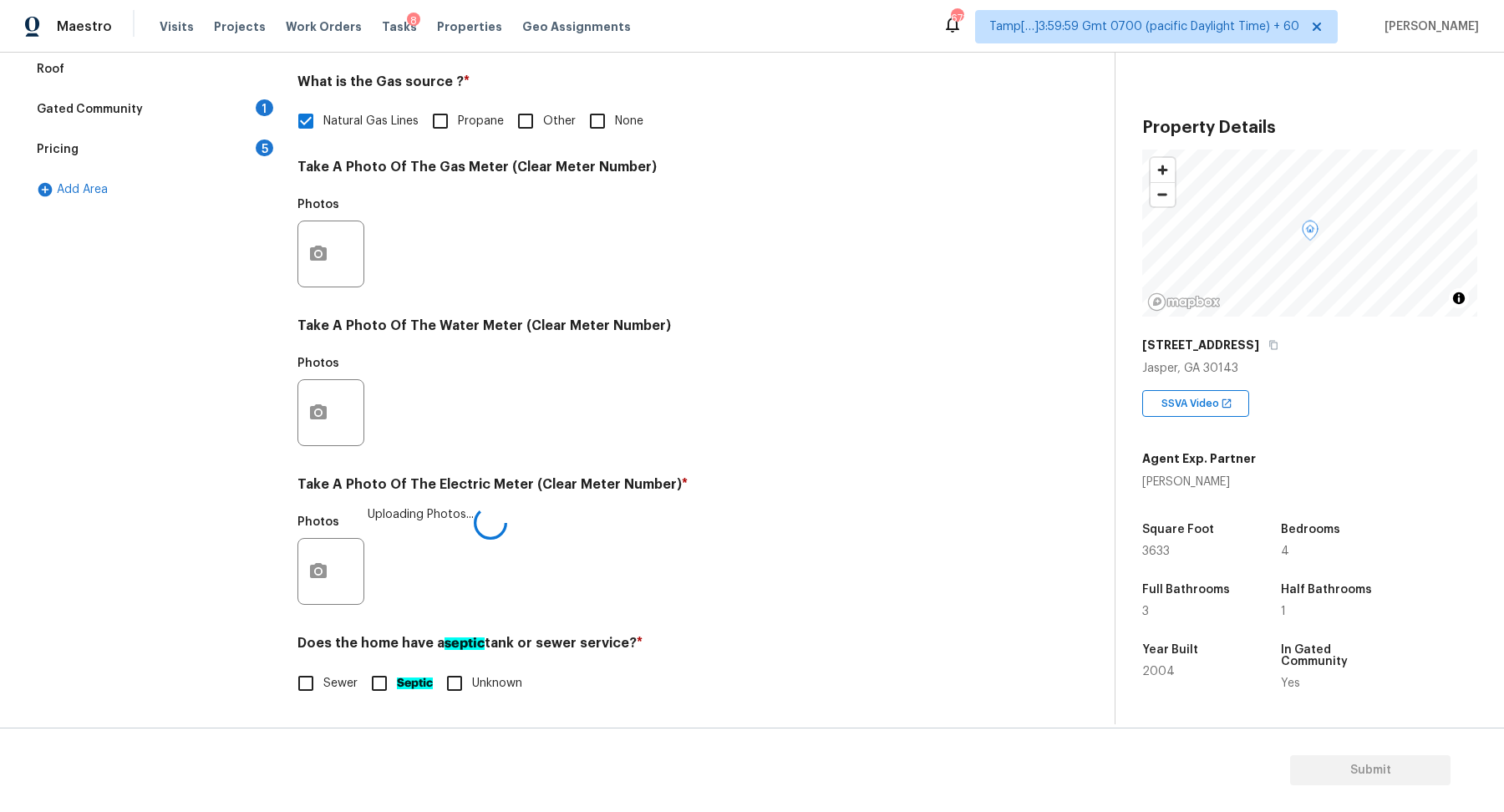
click at [372, 672] on input "Septic" at bounding box center [380, 684] width 35 height 35
checkbox input "true"
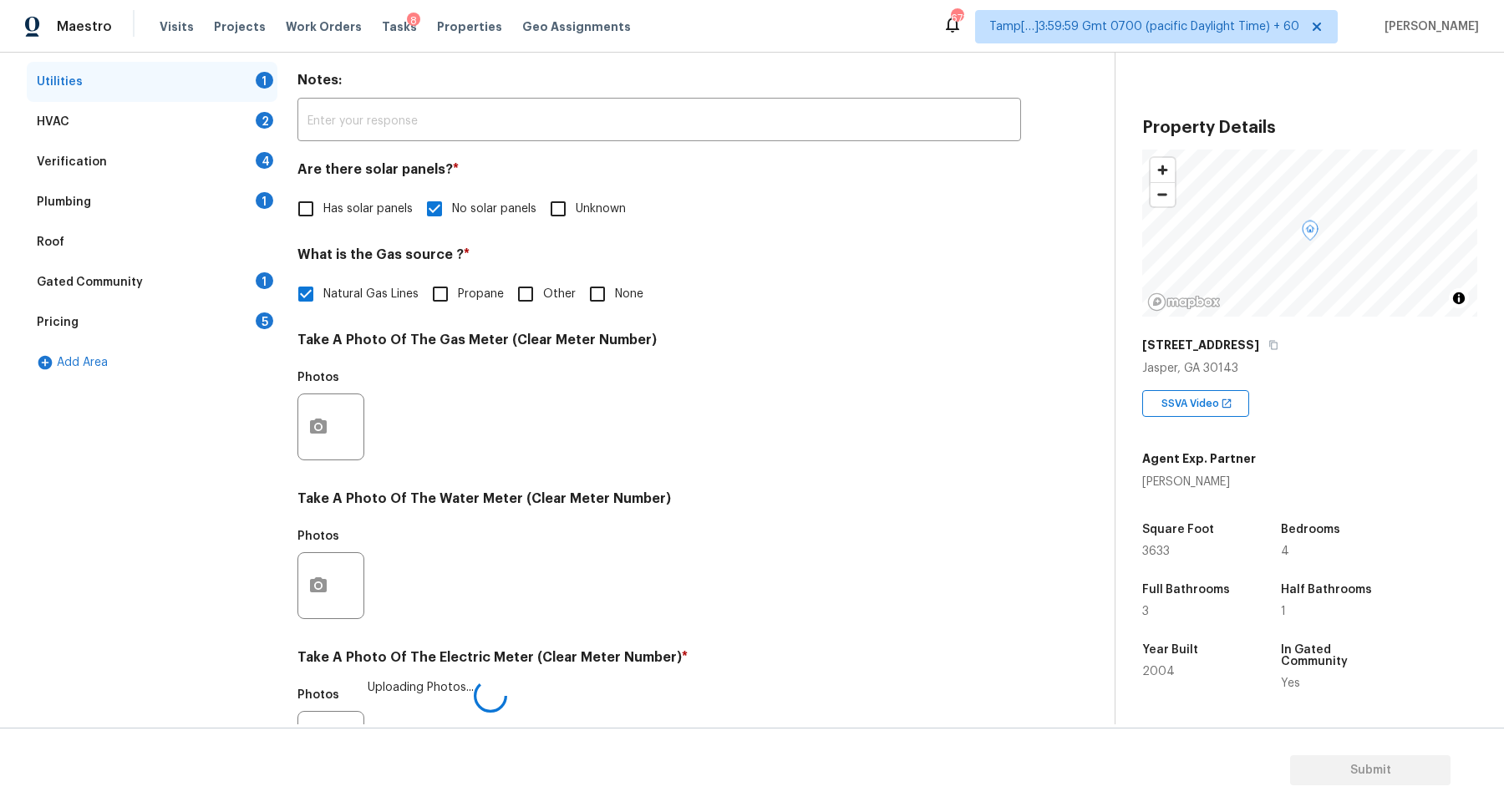
scroll to position [51, 0]
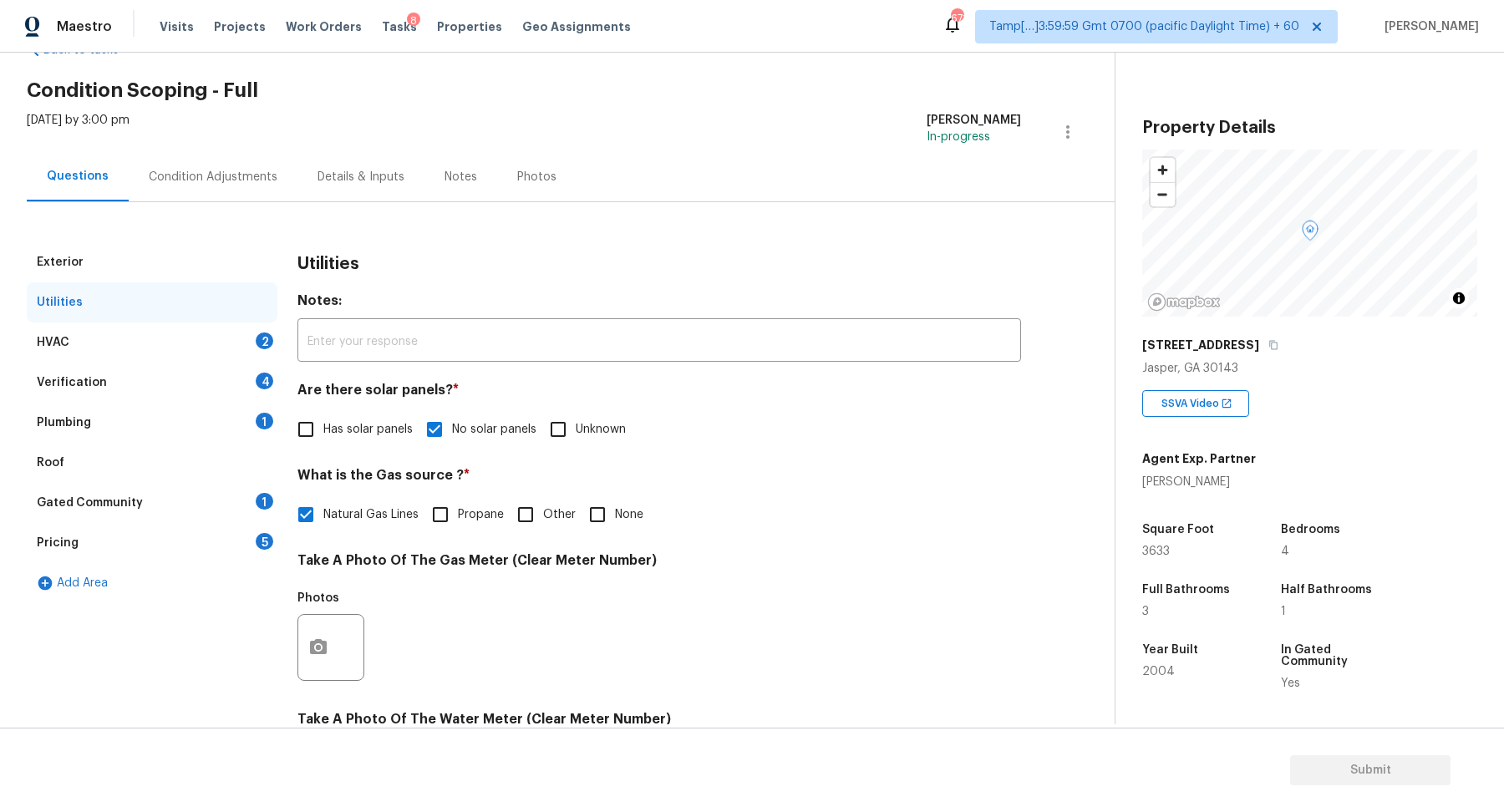
click at [257, 342] on div "2" at bounding box center [265, 341] width 18 height 17
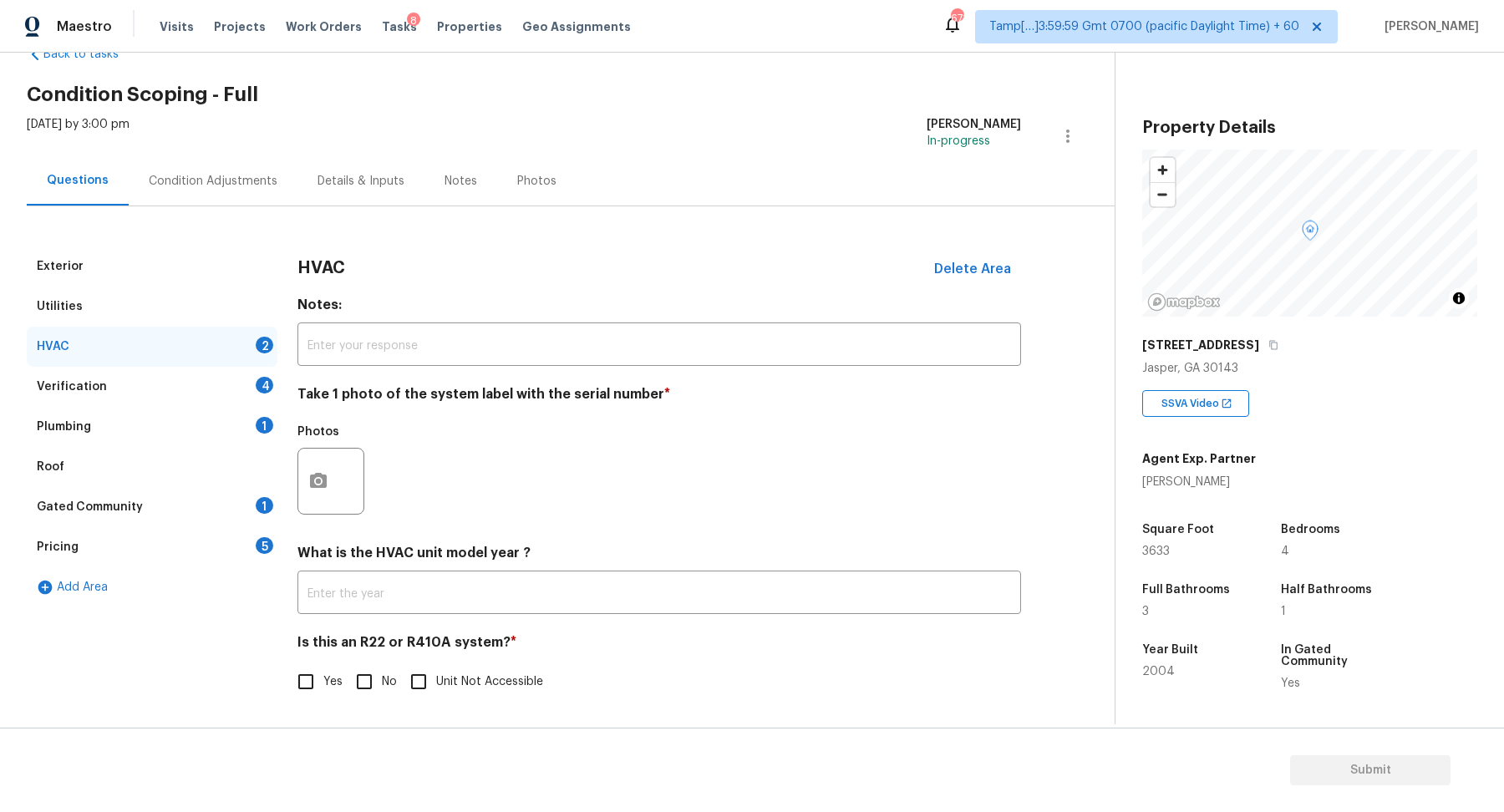
scroll to position [46, 0]
click at [325, 492] on button "button" at bounding box center [318, 482] width 40 height 65
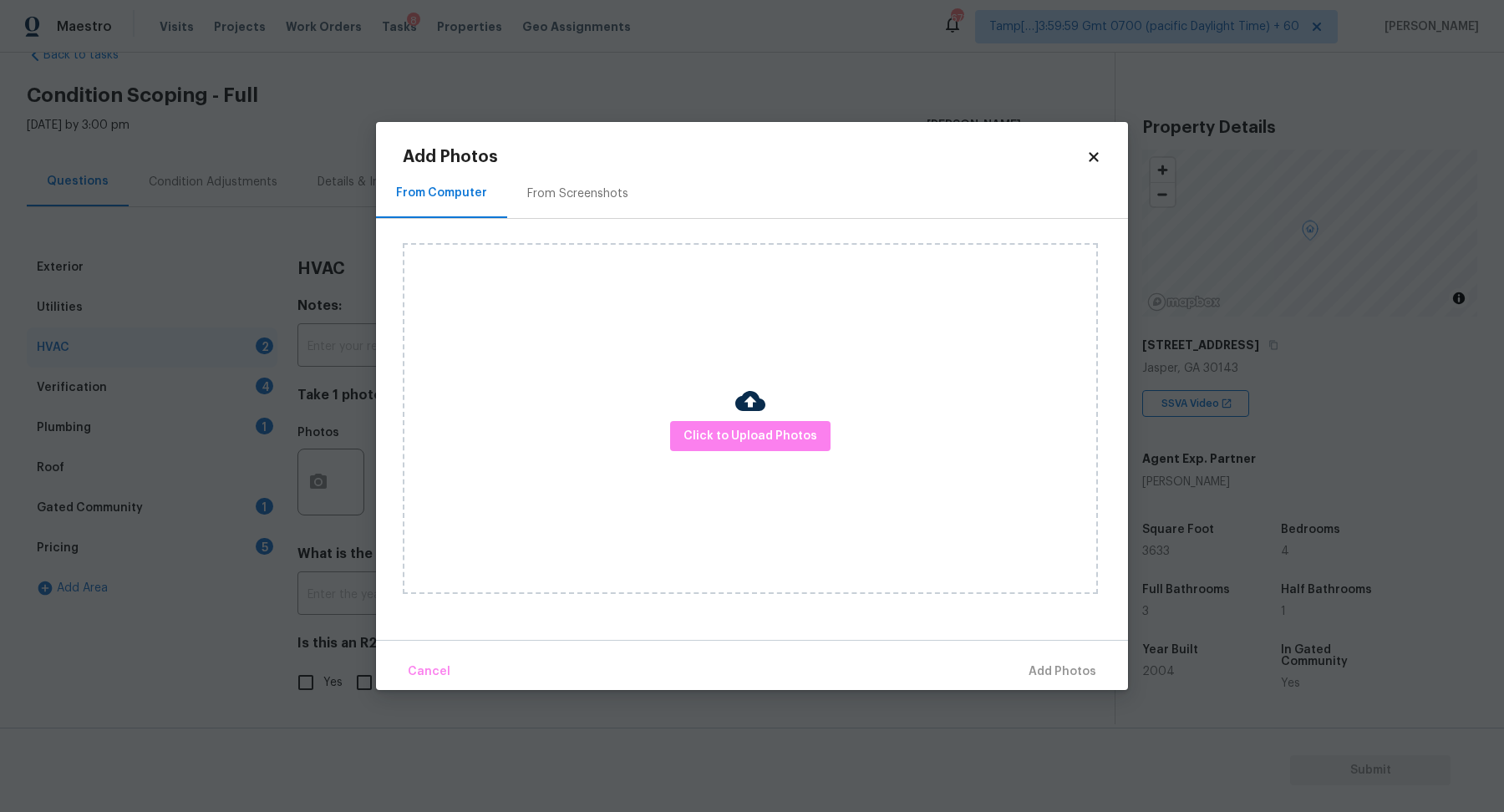
click at [789, 408] on div "Click to Upload Photos" at bounding box center [750, 418] width 695 height 351
click at [786, 434] on span "Click to Upload Photos" at bounding box center [750, 437] width 134 height 21
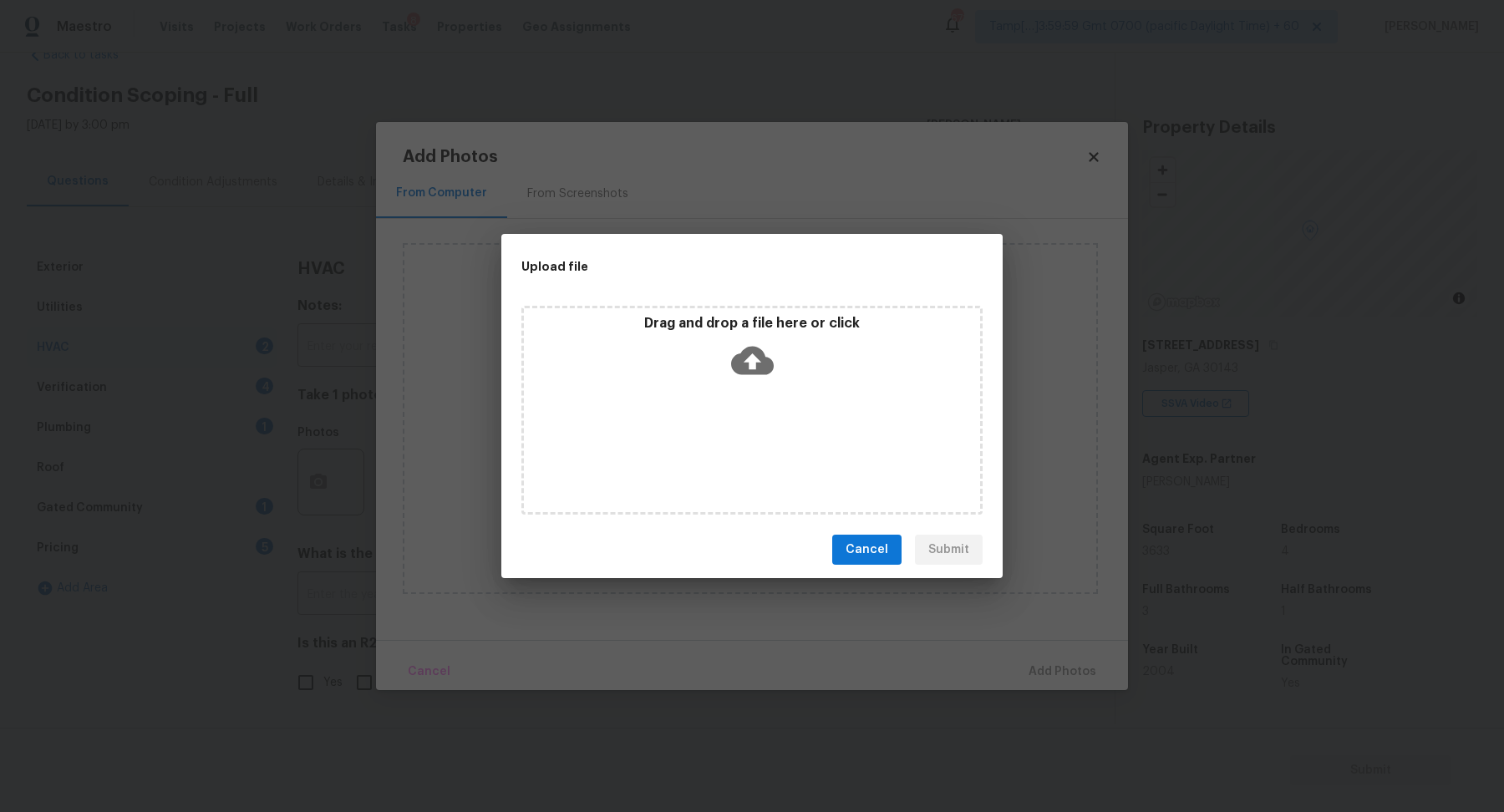
click at [809, 355] on div "Drag and drop a file here or click" at bounding box center [752, 350] width 457 height 72
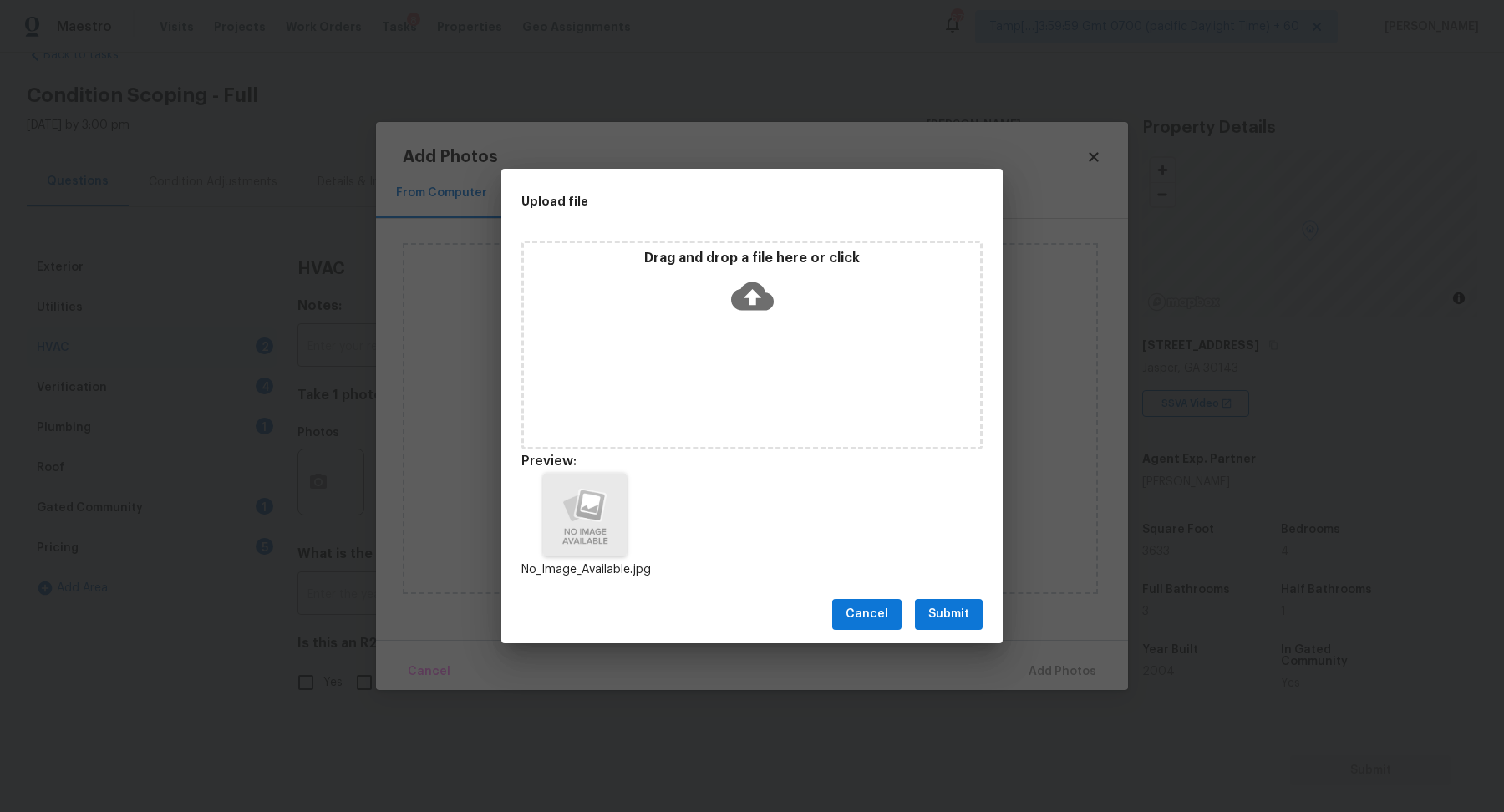
click at [925, 615] on button "Submit" at bounding box center [948, 614] width 68 height 31
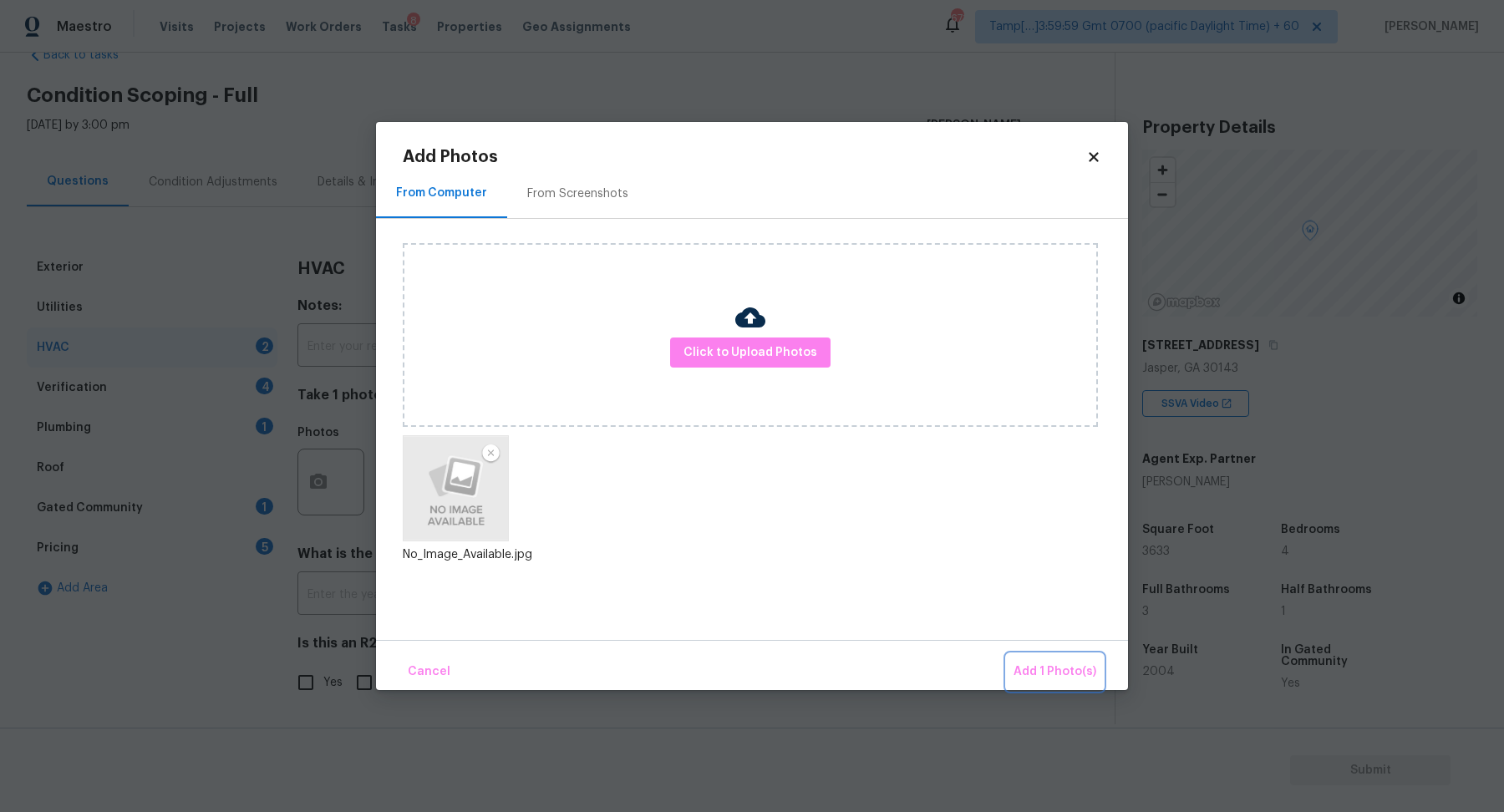
click at [1057, 668] on span "Add 1 Photo(s)" at bounding box center [1055, 672] width 83 height 21
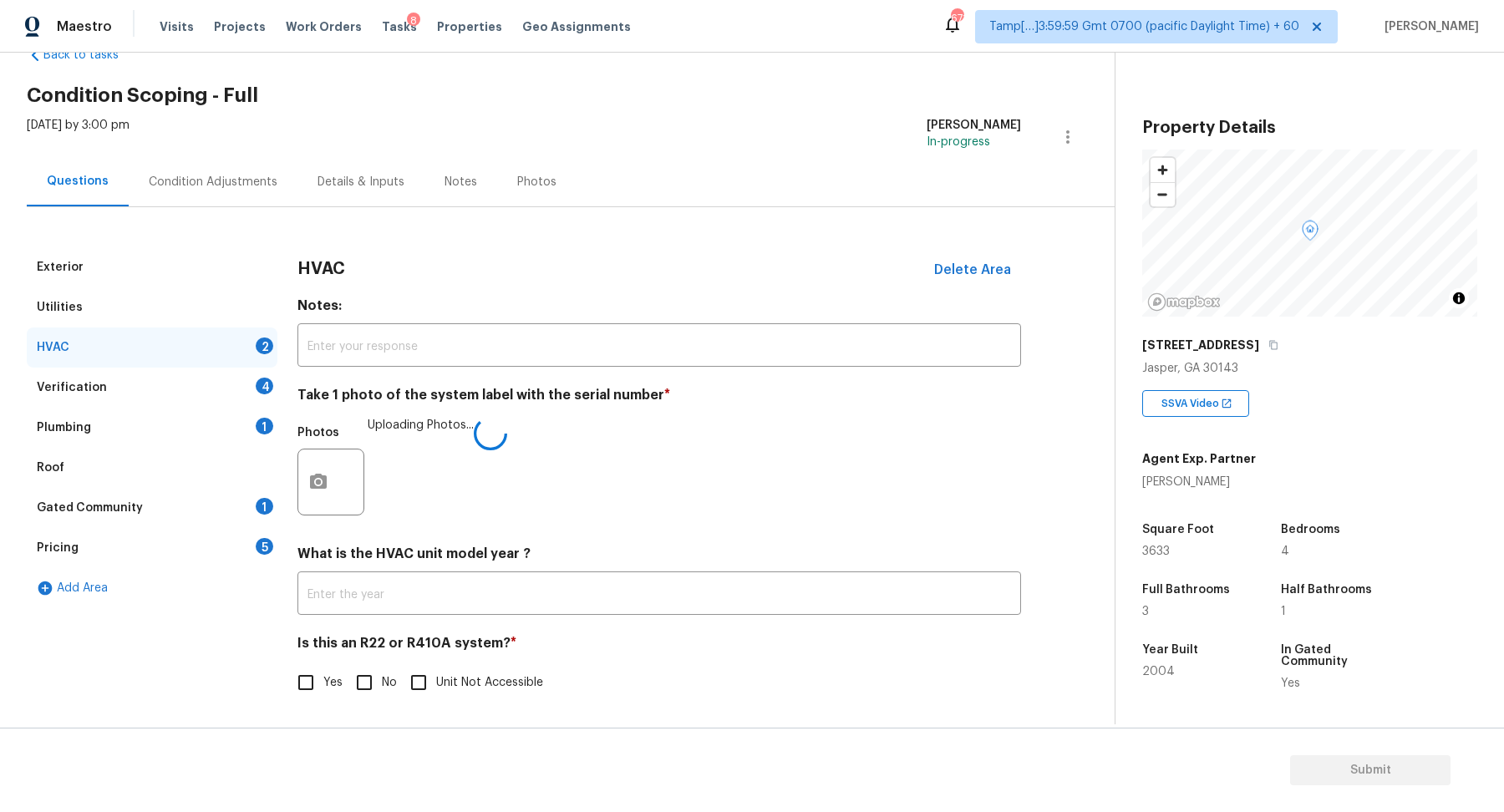
click at [367, 681] on input "No" at bounding box center [364, 683] width 35 height 35
checkbox input "true"
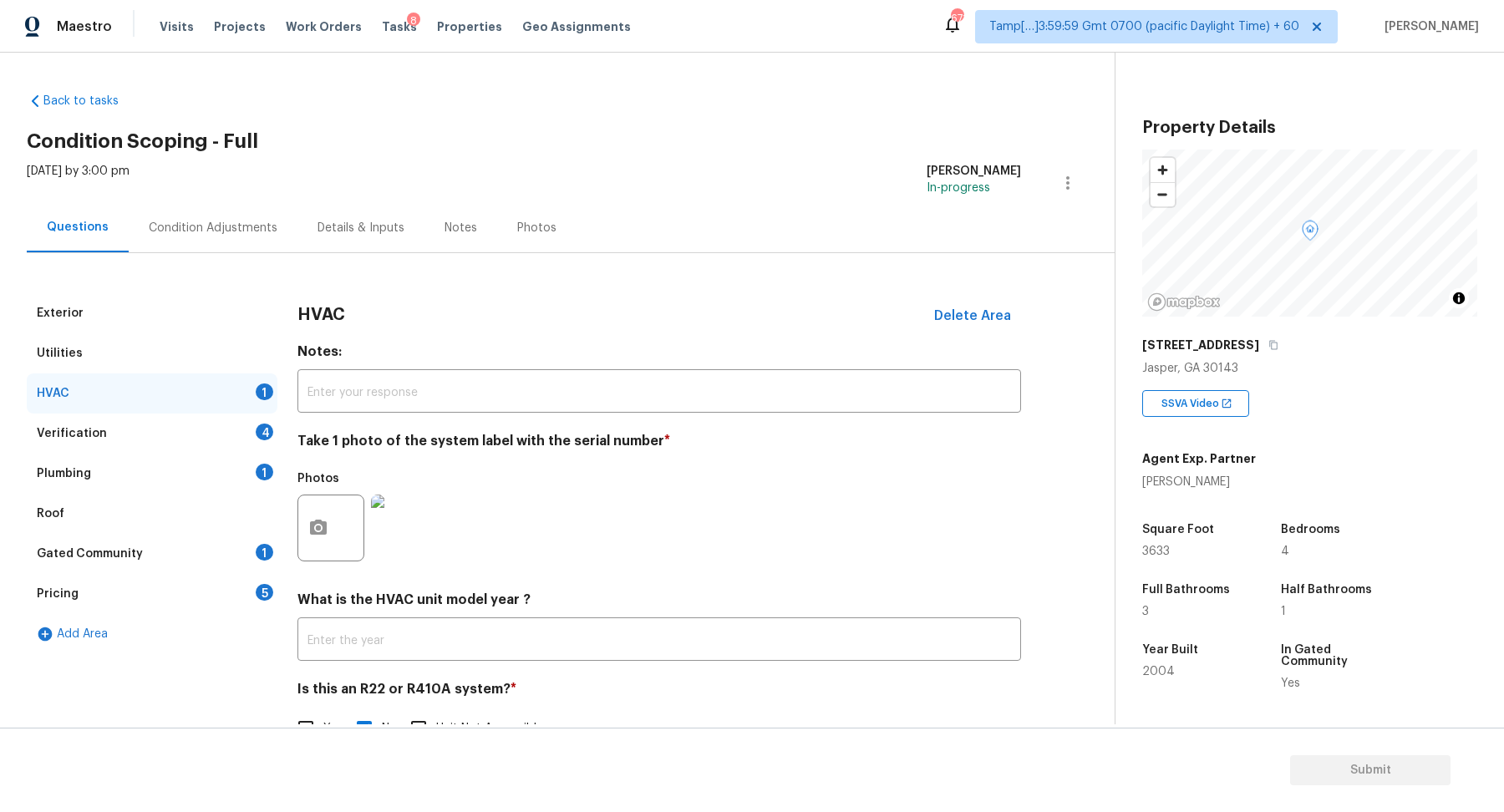
click at [262, 427] on div "4" at bounding box center [265, 432] width 18 height 17
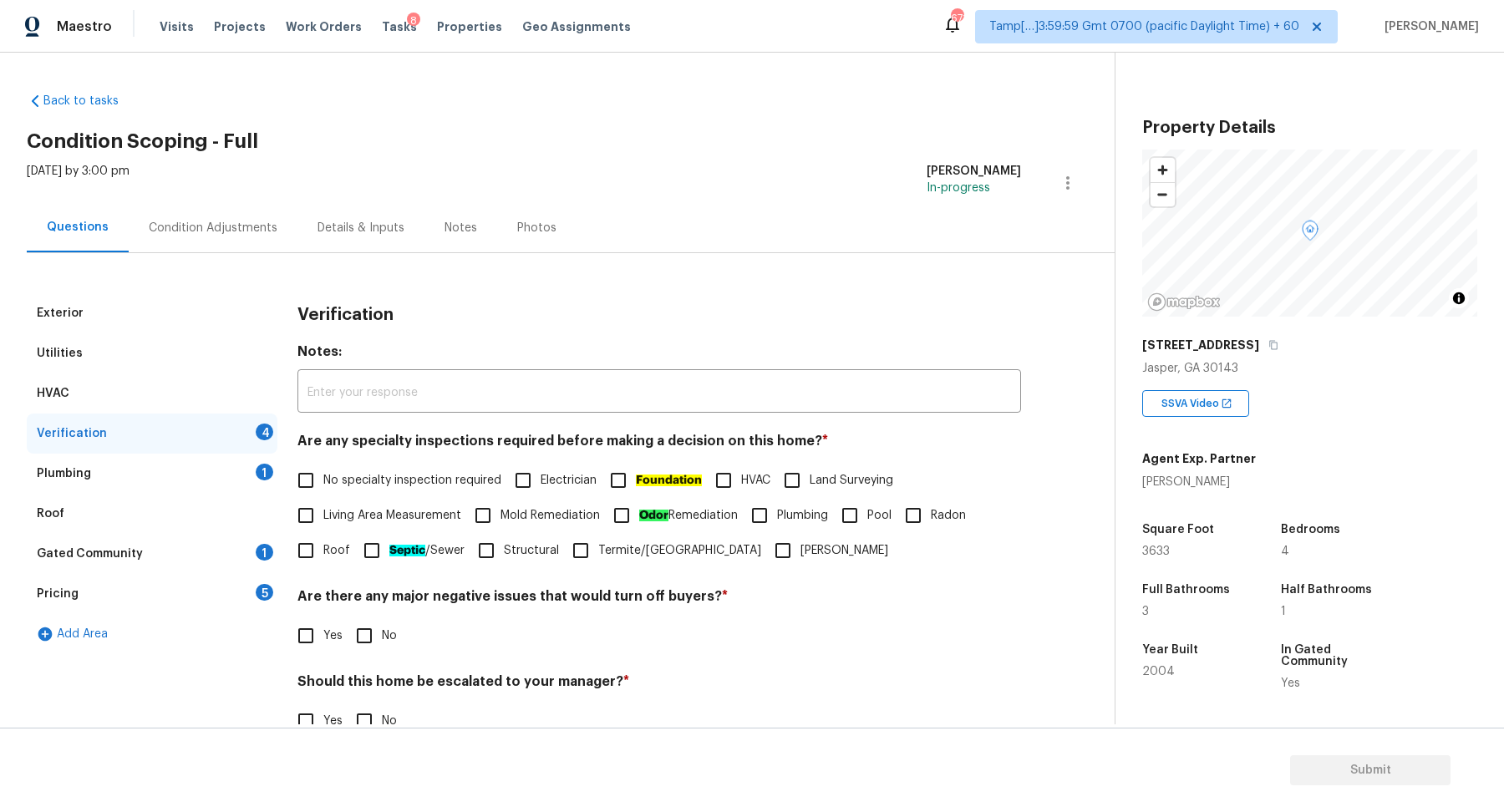
click at [356, 479] on span "No specialty inspection required" at bounding box center [412, 481] width 178 height 18
click at [324, 479] on input "No specialty inspection required" at bounding box center [306, 480] width 35 height 35
checkbox input "true"
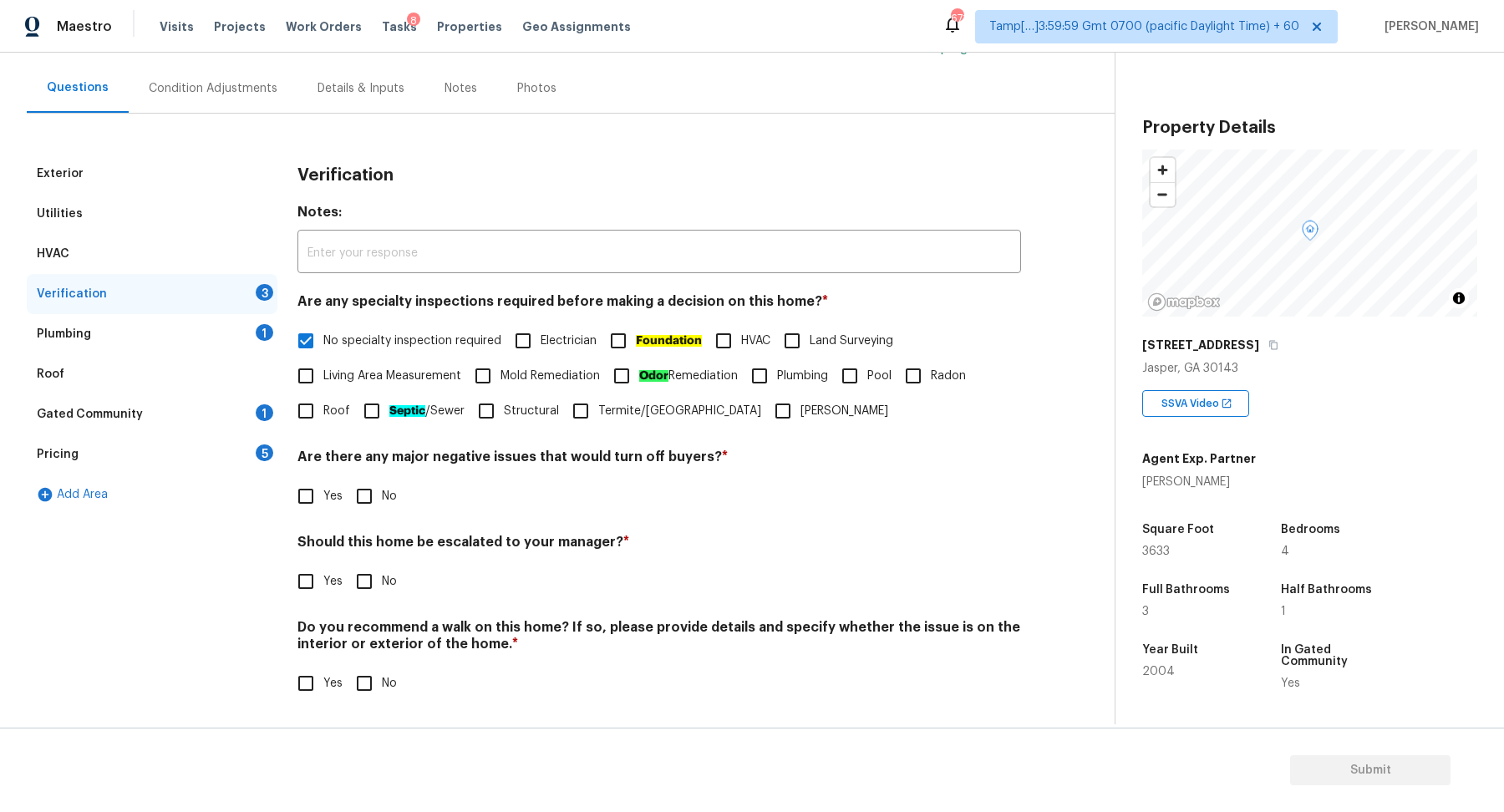
click at [353, 493] on input "No" at bounding box center [364, 496] width 35 height 35
checkbox input "true"
click at [297, 567] on input "Yes" at bounding box center [306, 584] width 35 height 35
checkbox input "true"
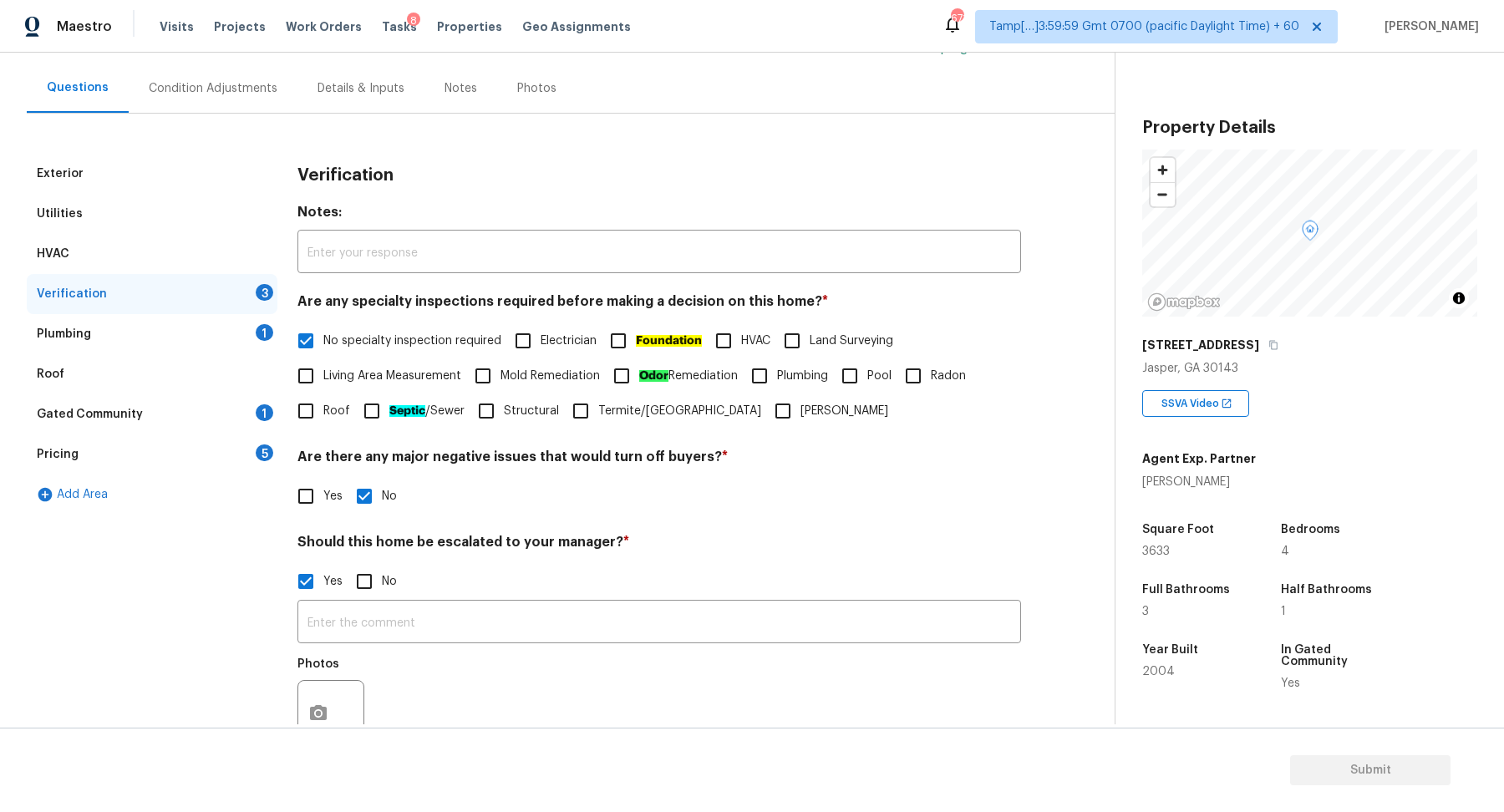
scroll to position [257, 0]
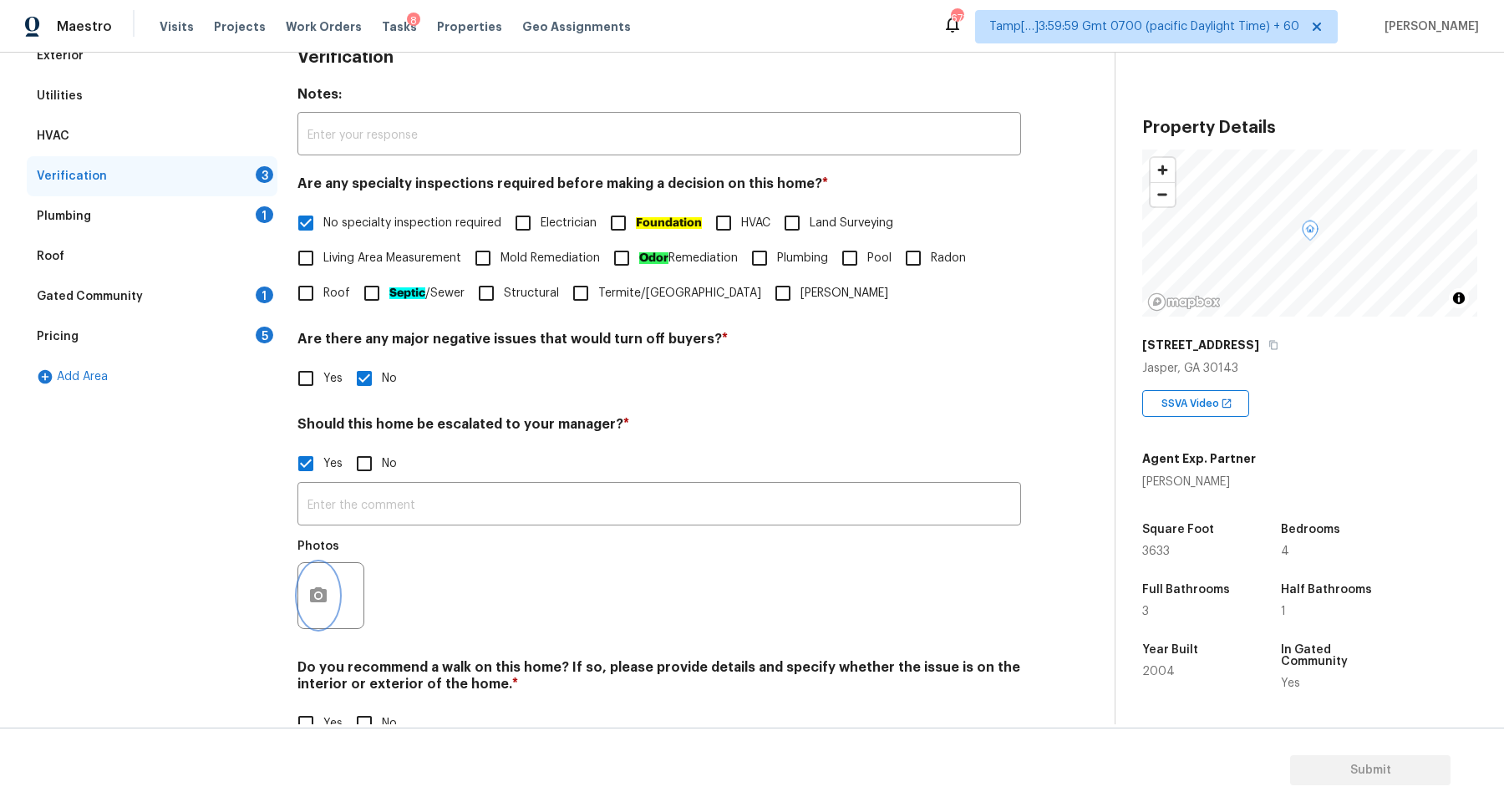
click at [325, 597] on icon "button" at bounding box center [318, 594] width 17 height 15
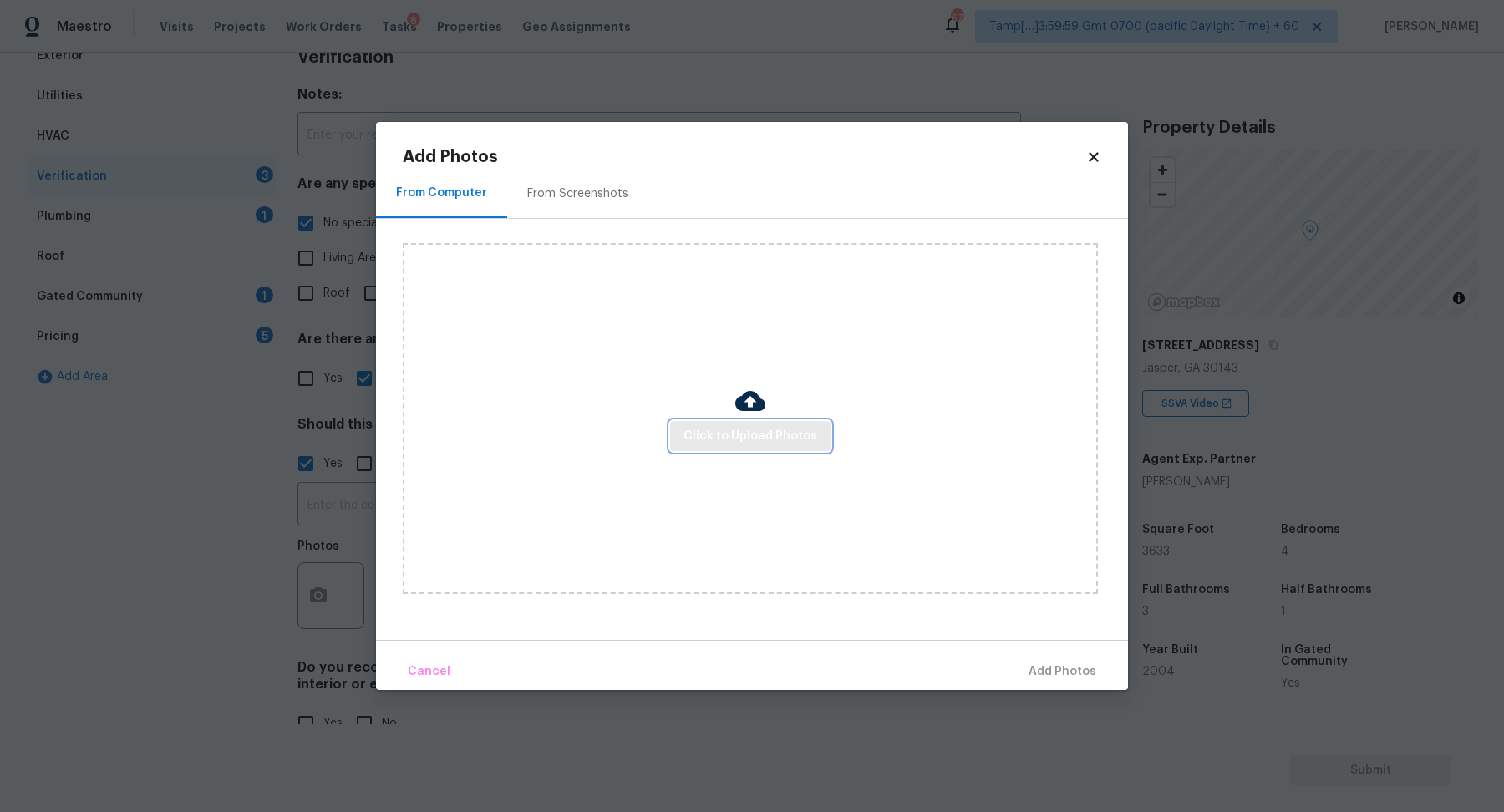
click at [735, 428] on span "Click to Upload Photos" at bounding box center [750, 437] width 134 height 21
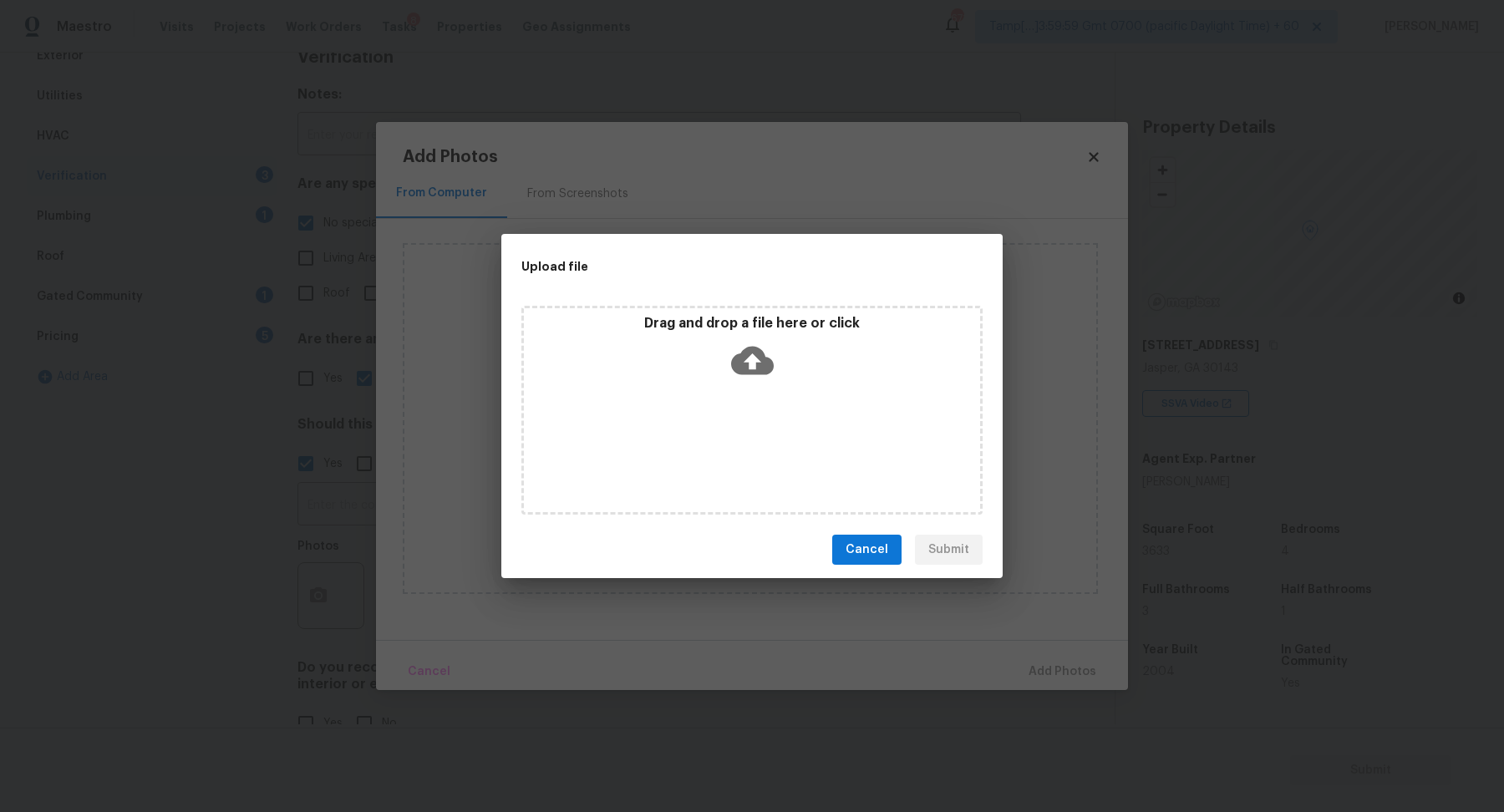
click at [783, 370] on div "Drag and drop a file here or click" at bounding box center [752, 350] width 457 height 72
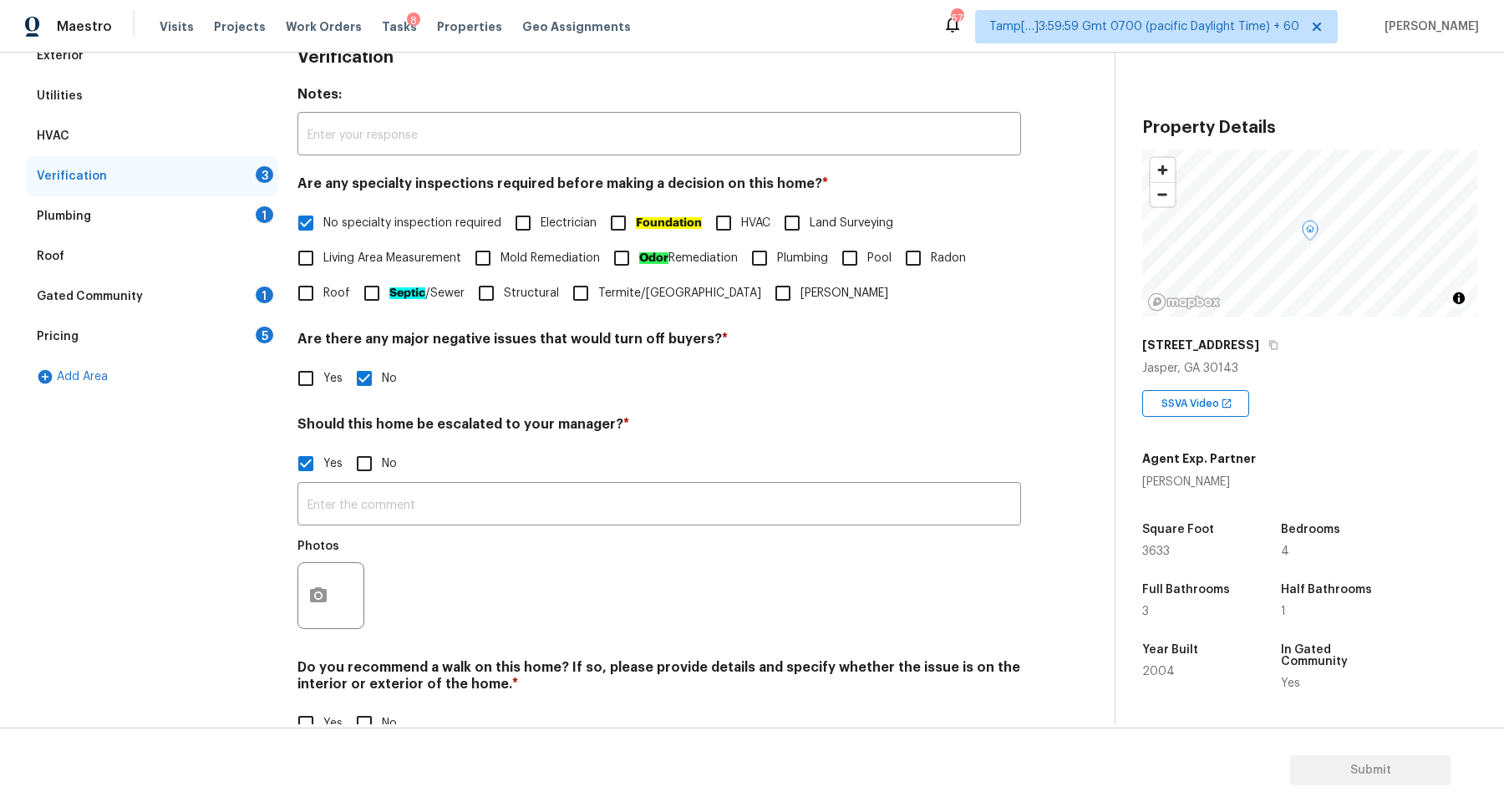
click at [387, 458] on span "No" at bounding box center [389, 464] width 15 height 18
click at [382, 458] on input "No" at bounding box center [364, 463] width 35 height 35
checkbox input "true"
checkbox input "false"
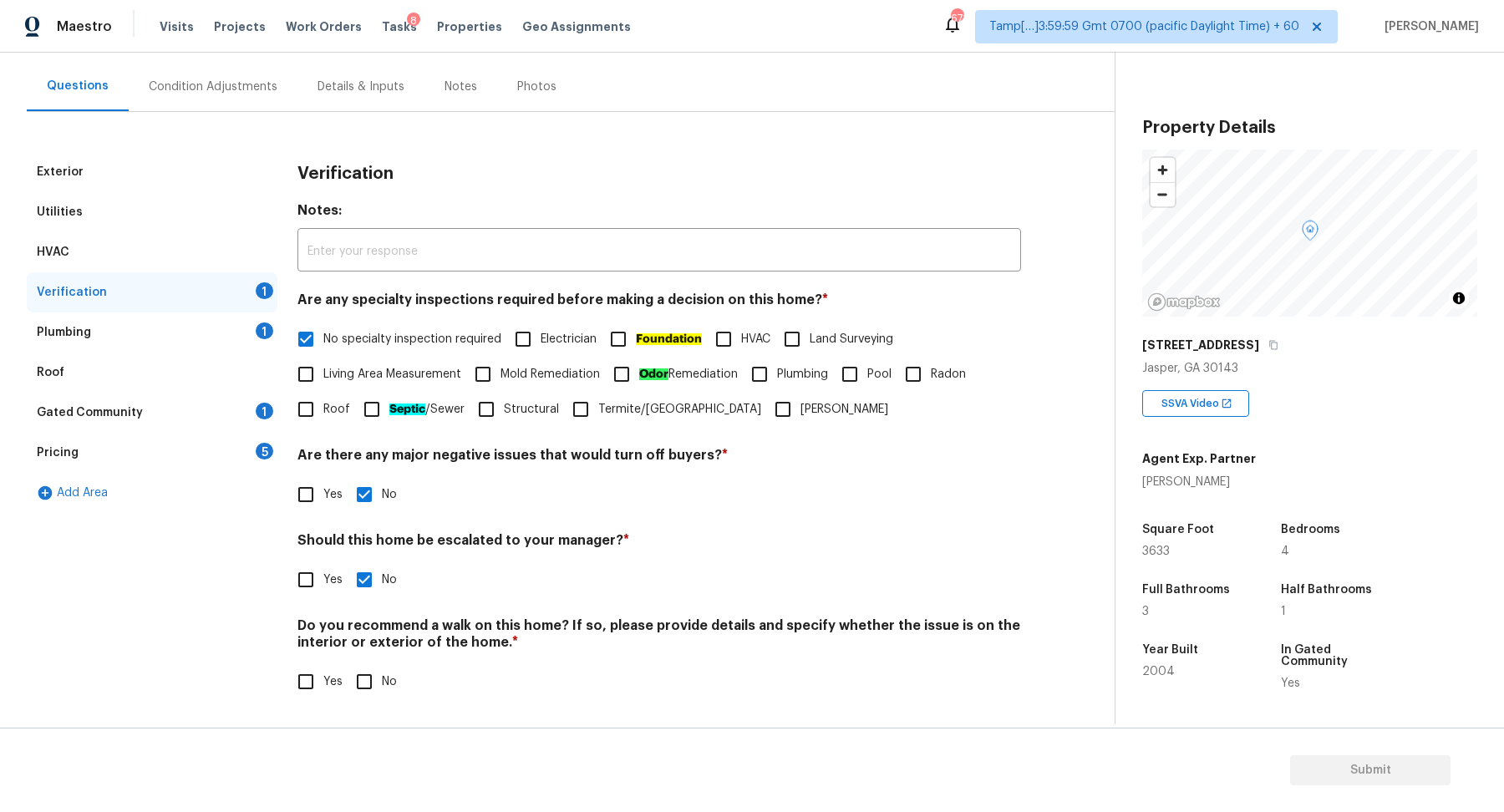
scroll to position [140, 0]
click at [363, 697] on input "No" at bounding box center [364, 684] width 35 height 35
checkbox input "true"
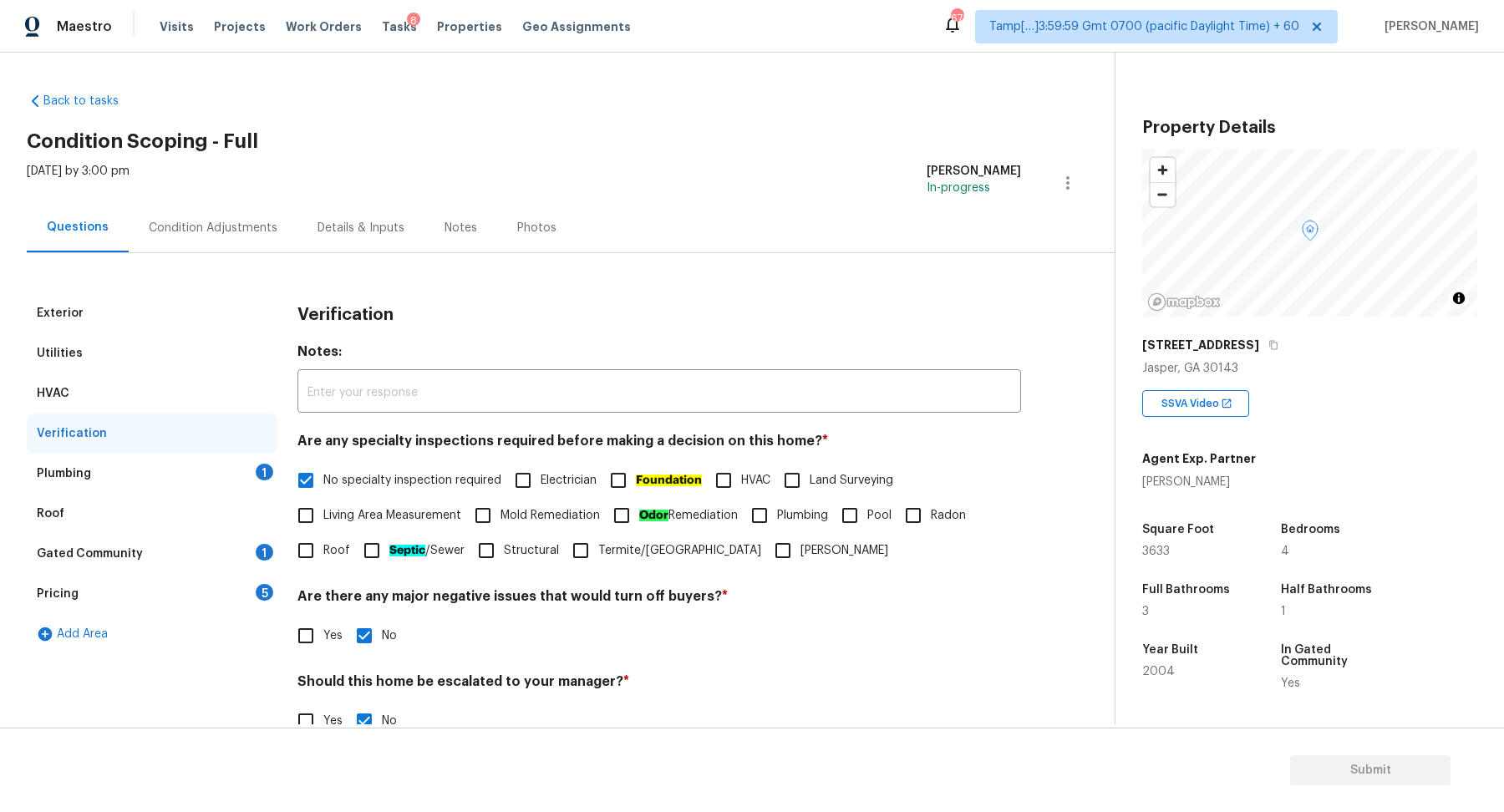
click at [258, 460] on div "Plumbing 1" at bounding box center [151, 473] width 250 height 40
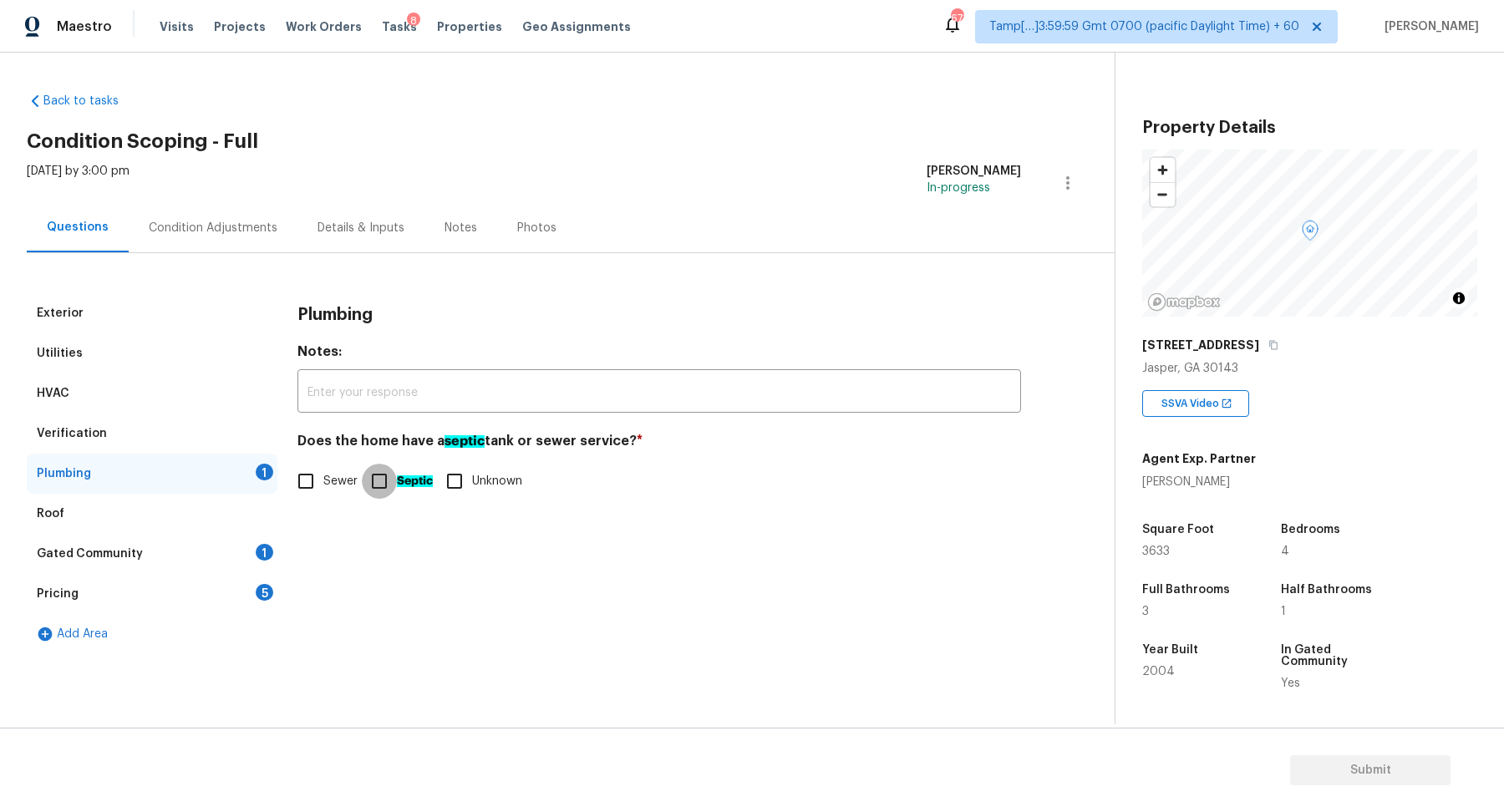
click at [388, 475] on input "Septic" at bounding box center [380, 481] width 35 height 35
checkbox input "true"
click at [273, 547] on div "Gated Community 1" at bounding box center [151, 554] width 250 height 40
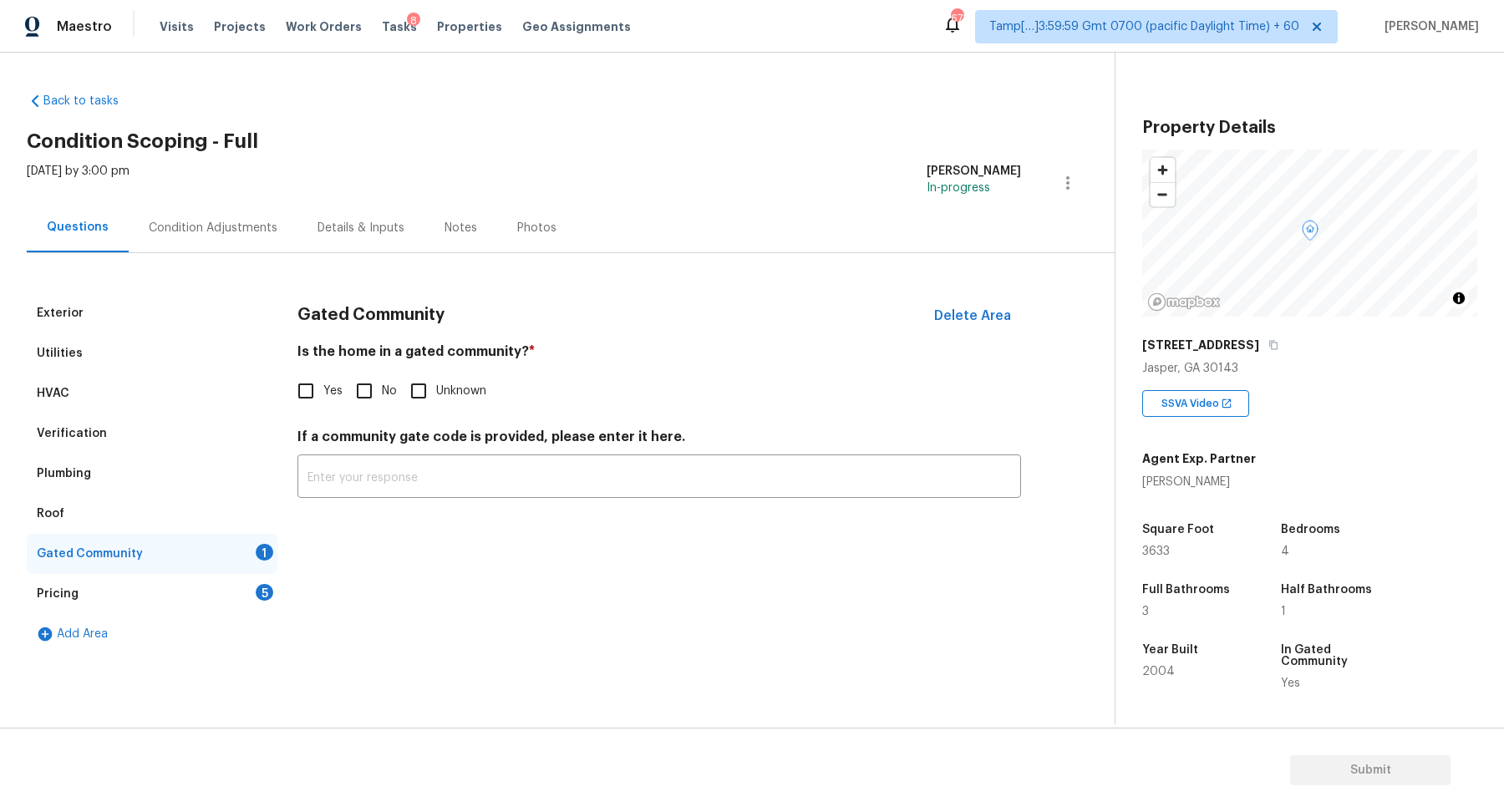
click at [386, 386] on span "No" at bounding box center [389, 392] width 15 height 18
click at [382, 386] on input "No" at bounding box center [364, 391] width 35 height 35
checkbox input "true"
click at [314, 406] on input "Yes" at bounding box center [306, 391] width 35 height 35
checkbox input "true"
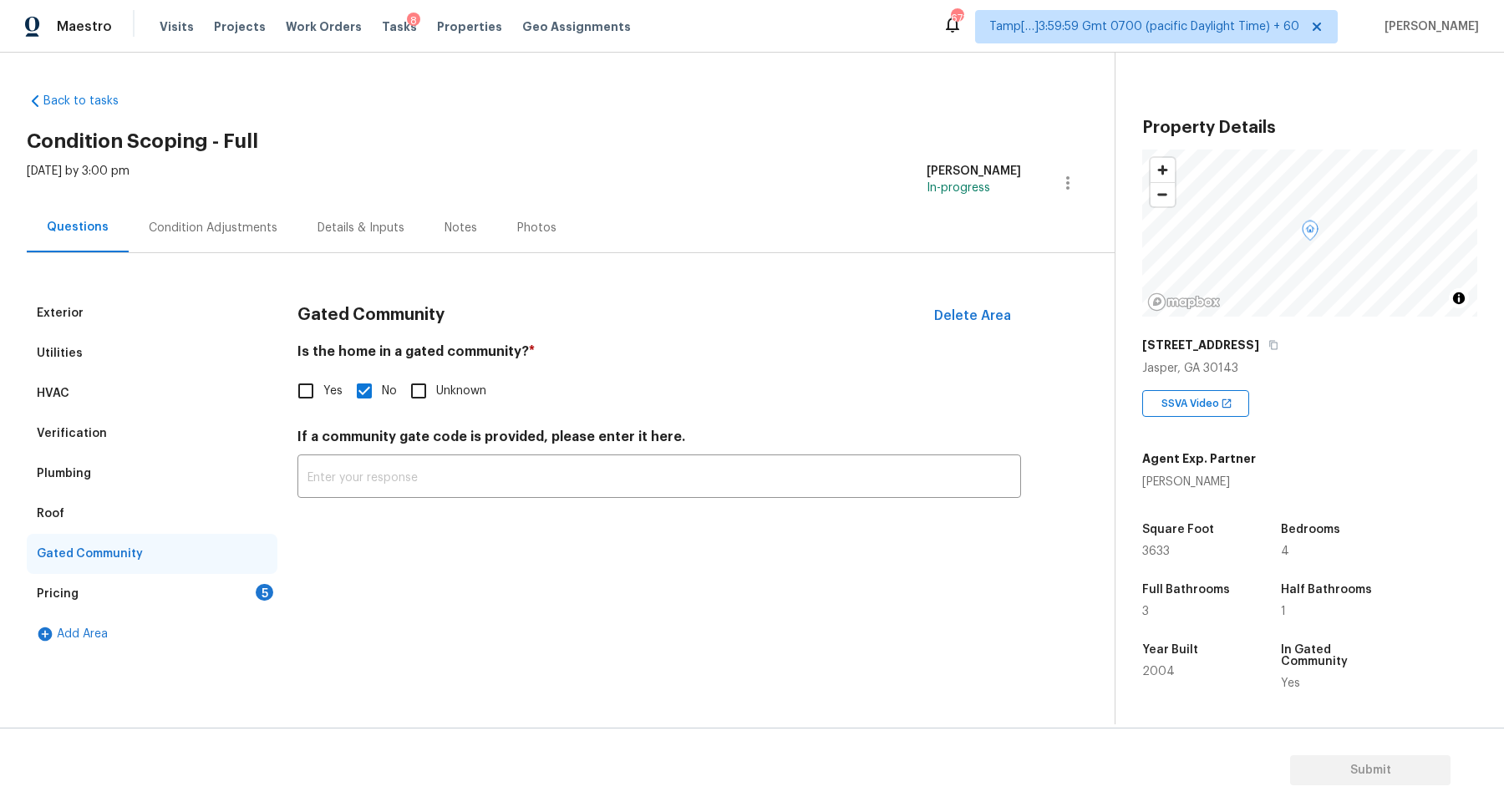
checkbox input "false"
click at [260, 586] on div "5" at bounding box center [265, 592] width 18 height 17
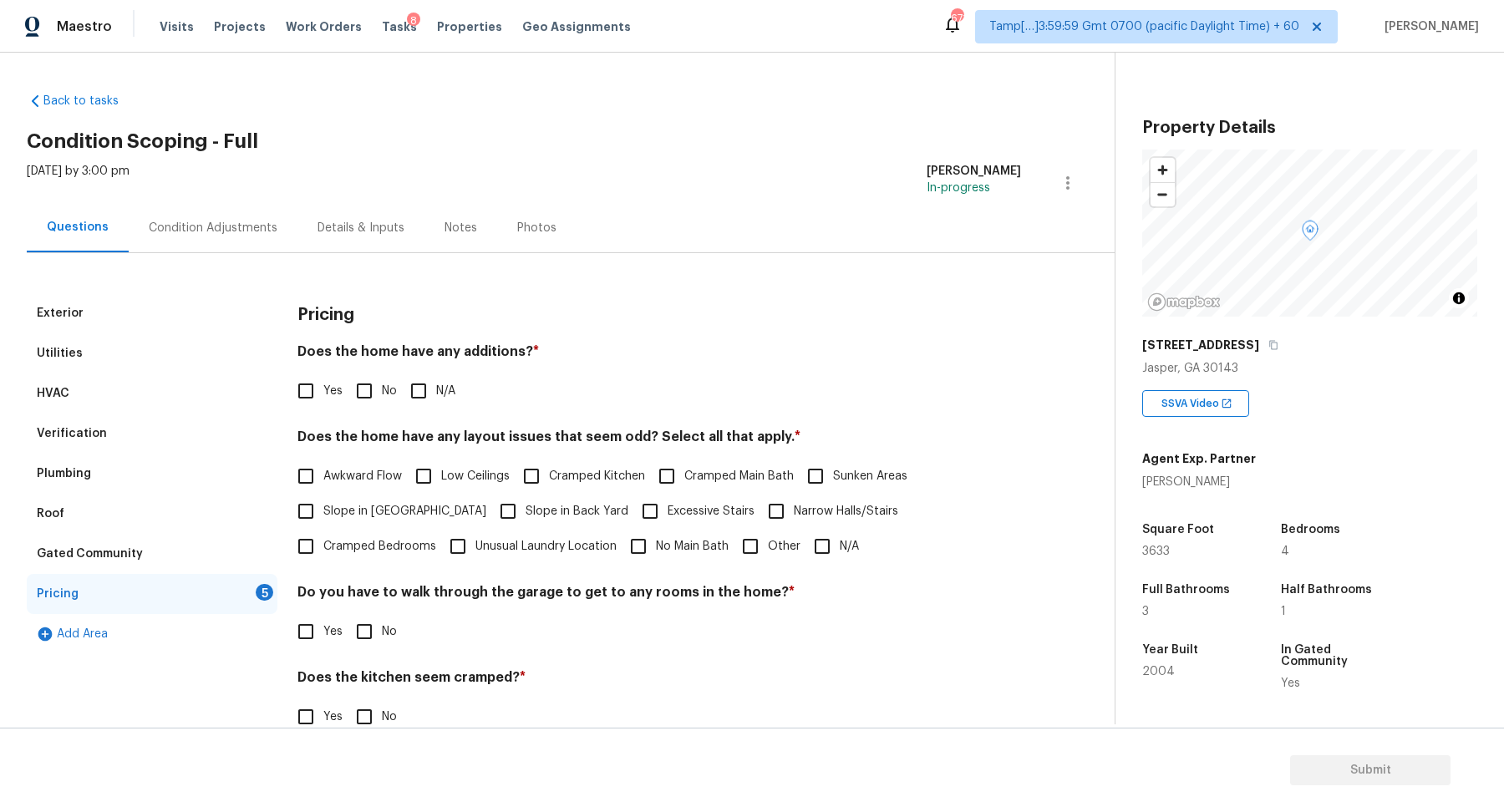
click at [371, 396] on input "No" at bounding box center [364, 391] width 35 height 35
checkbox input "true"
click at [318, 401] on input "Yes" at bounding box center [306, 393] width 35 height 35
checkbox input "true"
checkbox input "false"
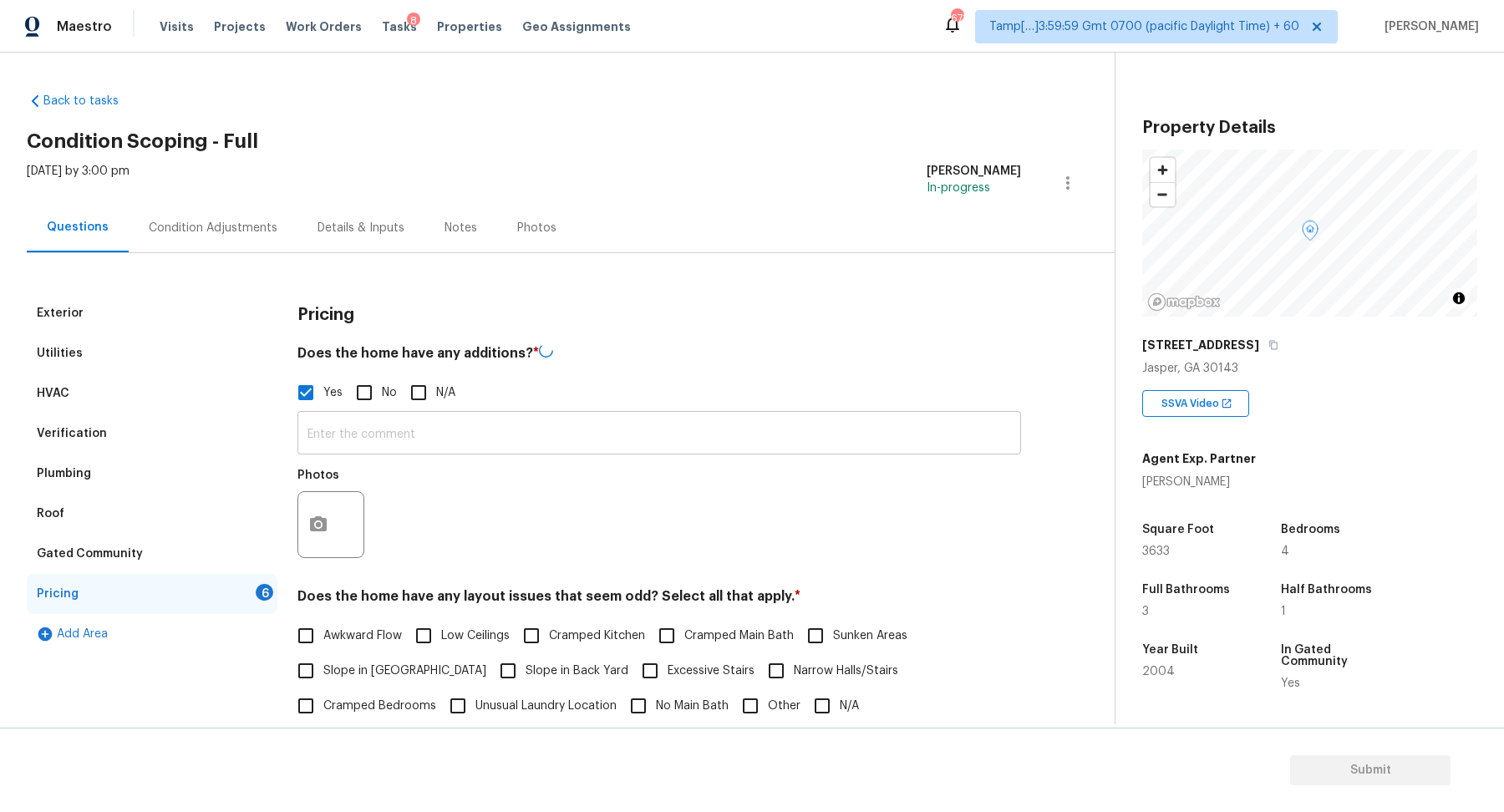
click at [350, 425] on input "text" at bounding box center [659, 435] width 724 height 39
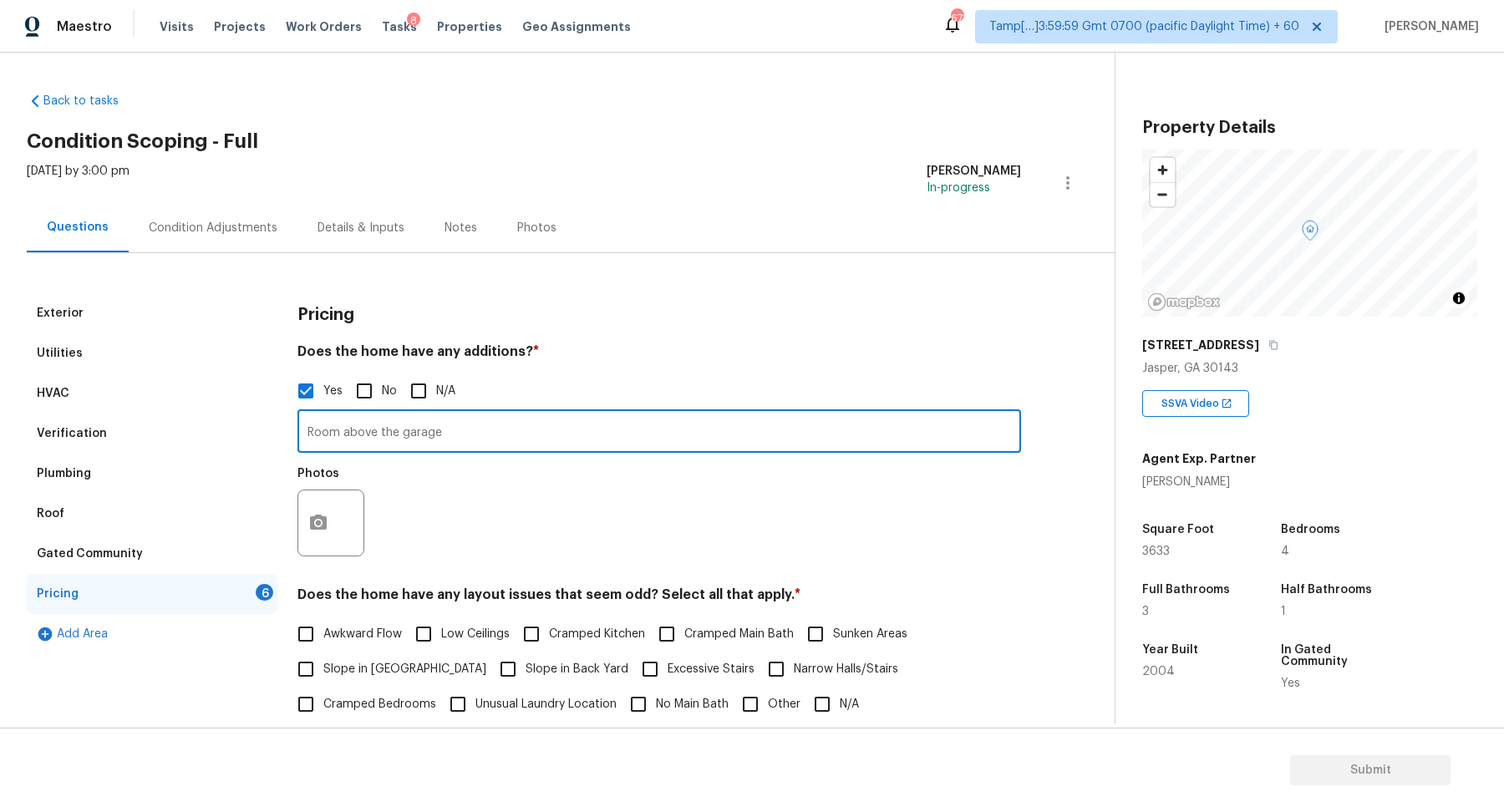
type input "Room above the garage"
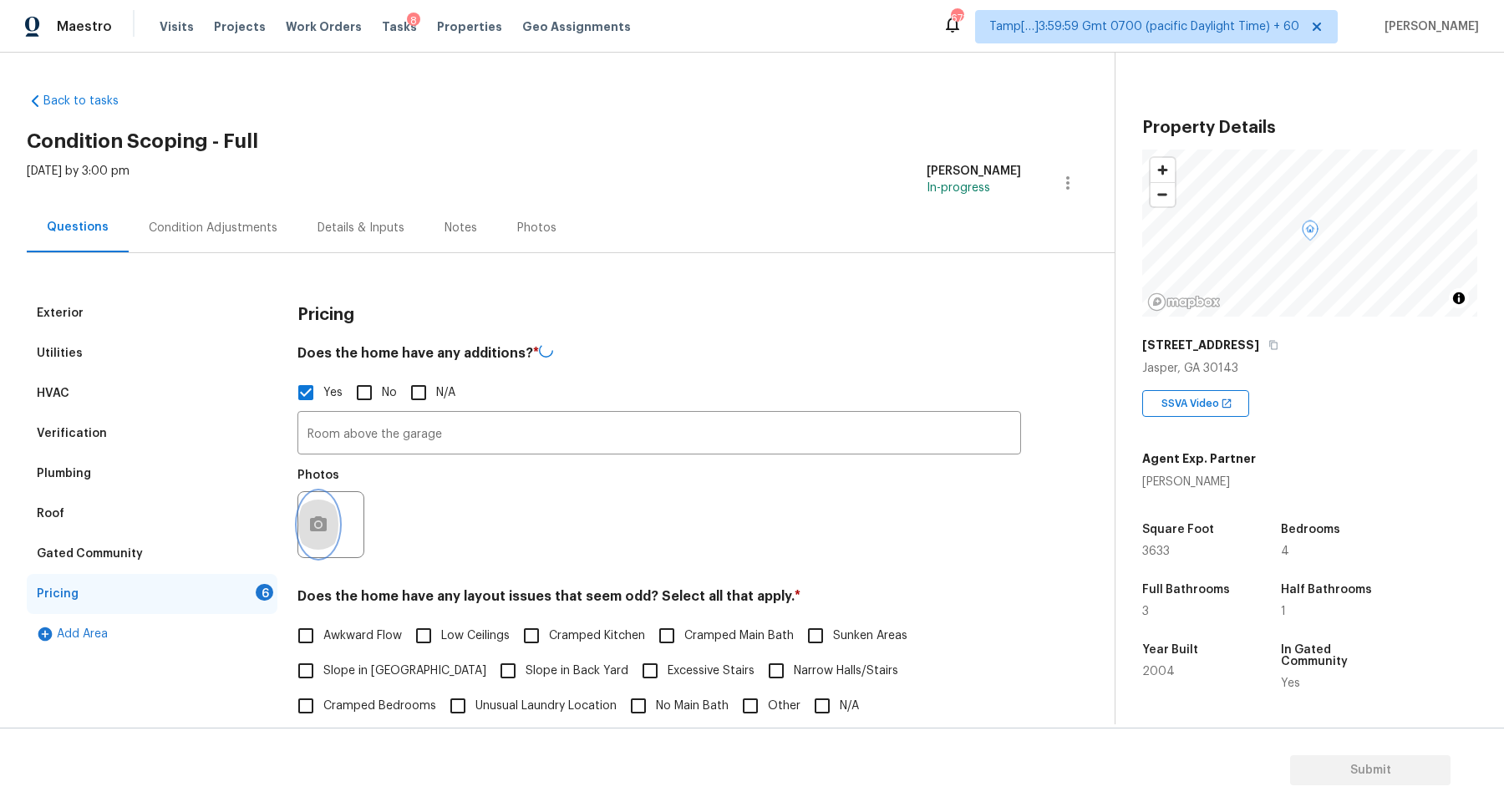
click at [326, 532] on button "button" at bounding box center [318, 525] width 40 height 65
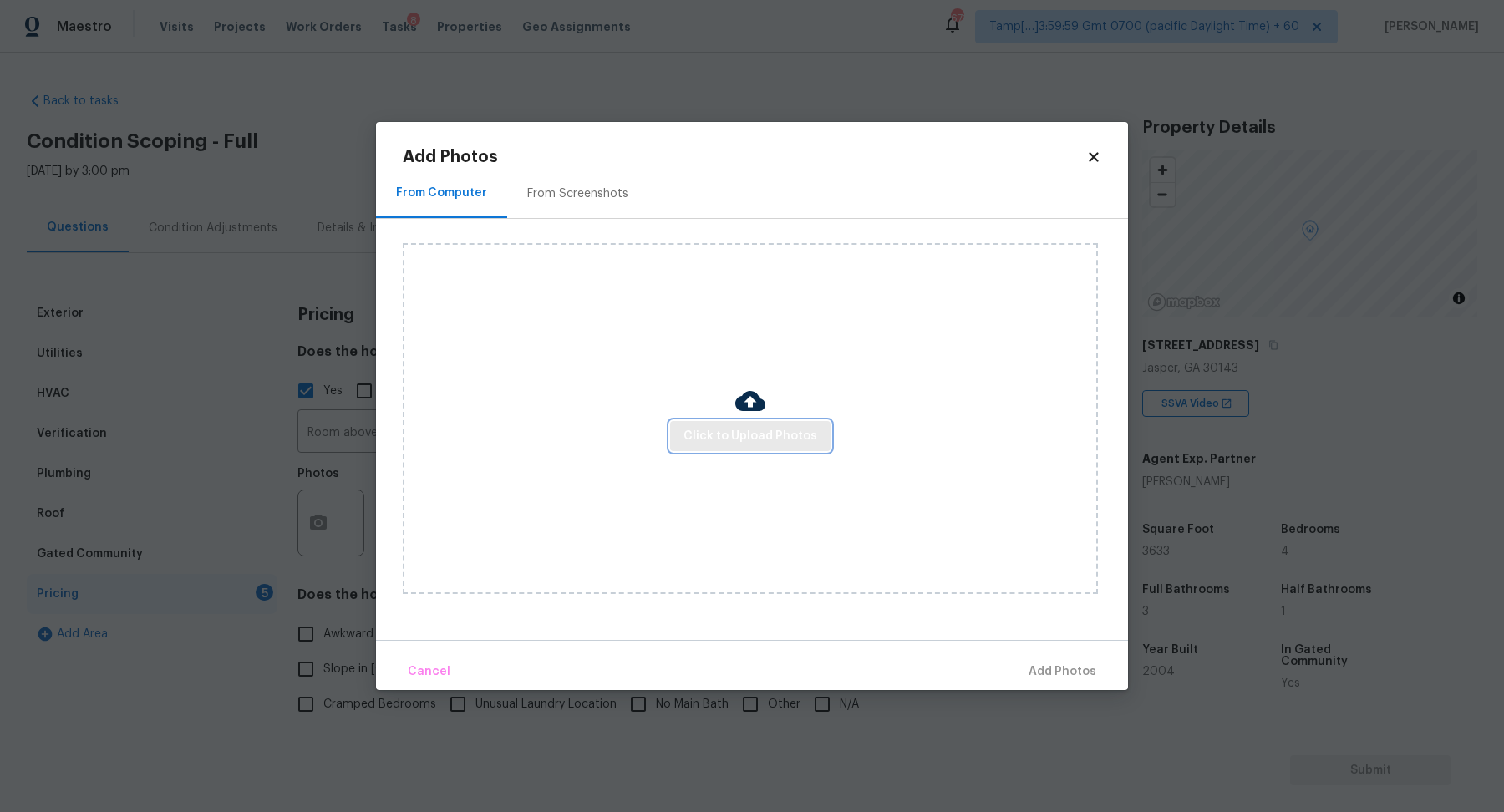
click at [708, 438] on span "Click to Upload Photos" at bounding box center [750, 437] width 134 height 21
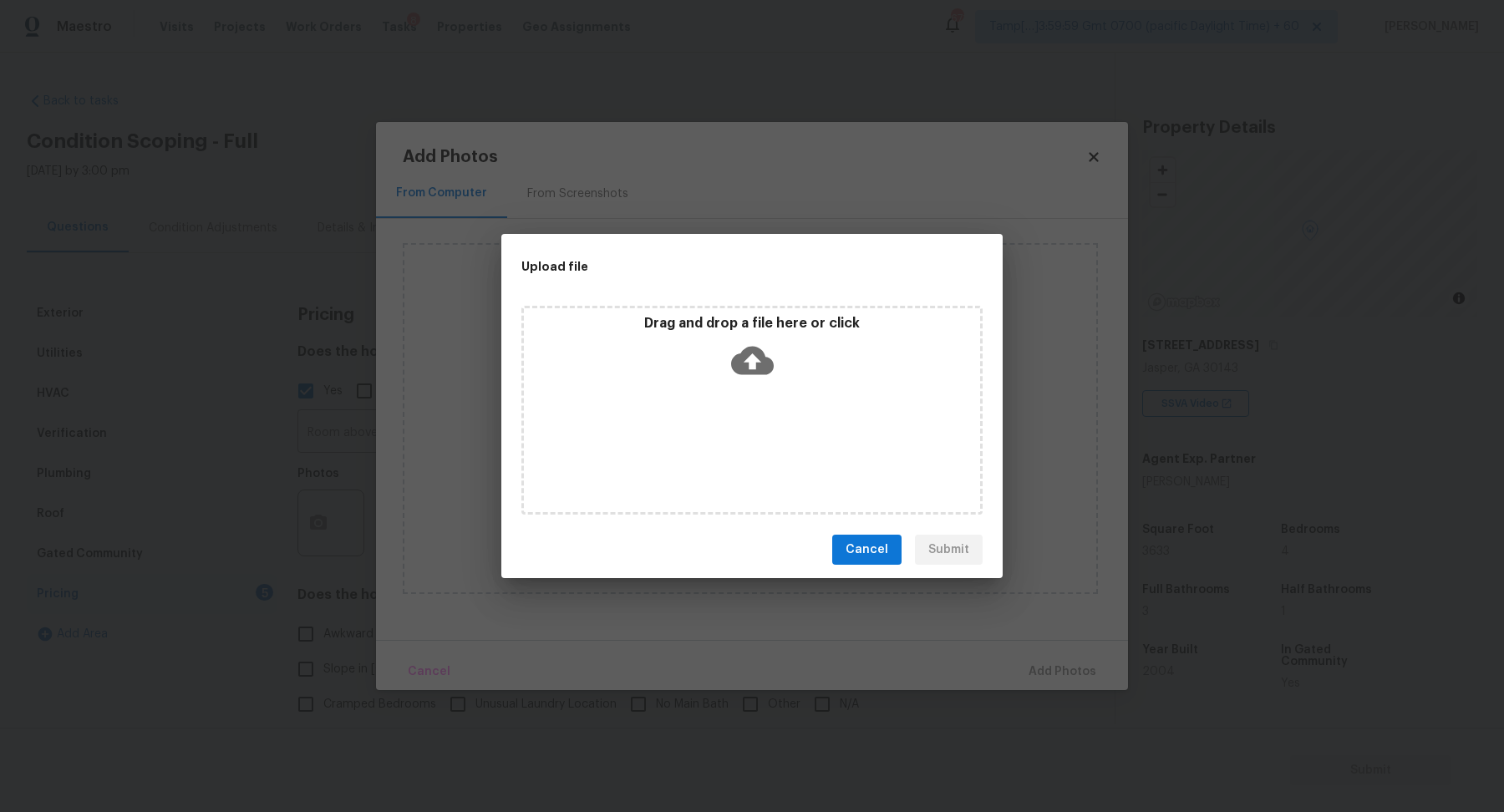
click at [776, 352] on div "Drag and drop a file here or click" at bounding box center [752, 350] width 457 height 72
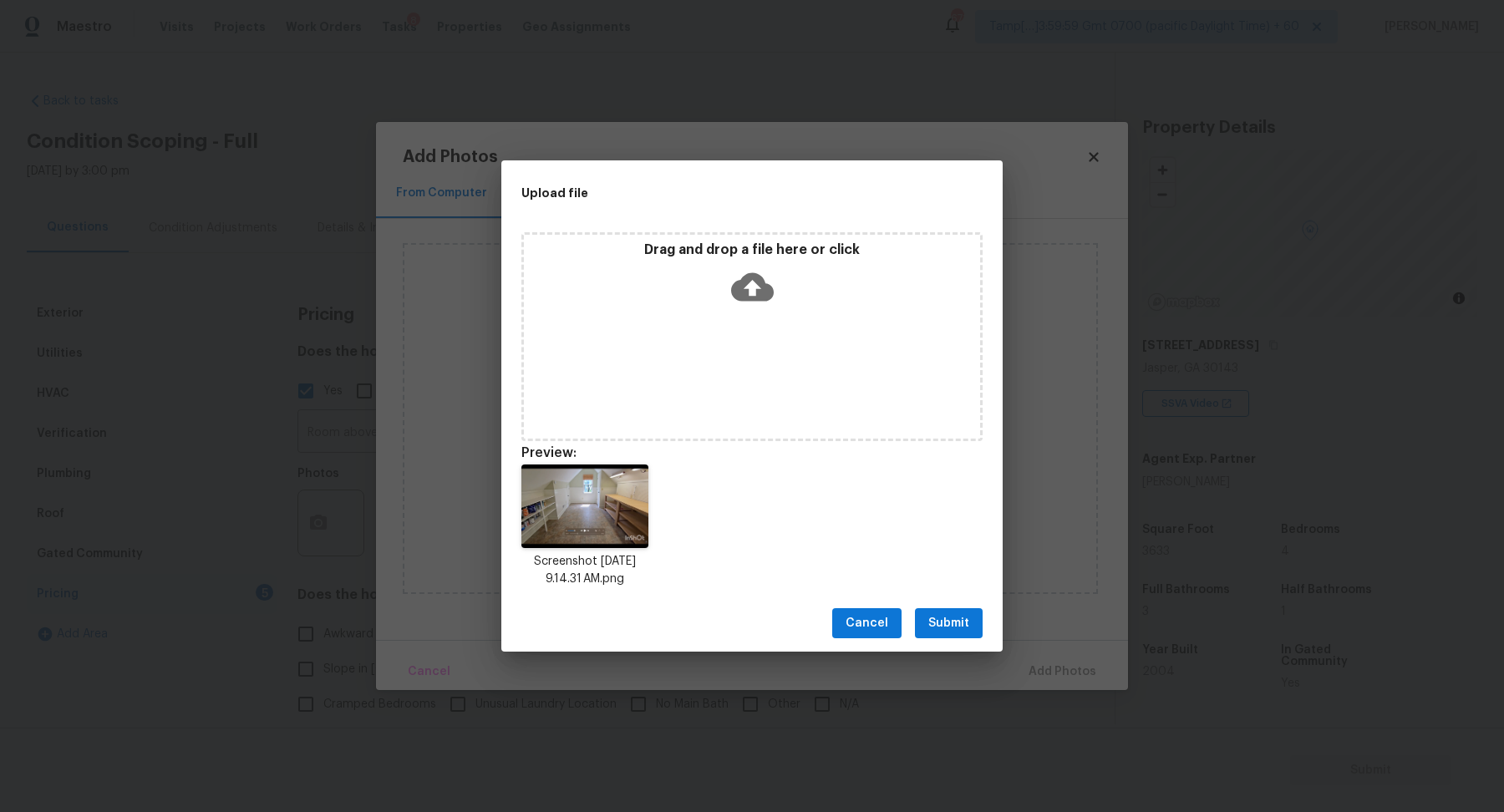
click at [946, 632] on span "Submit" at bounding box center [949, 624] width 41 height 21
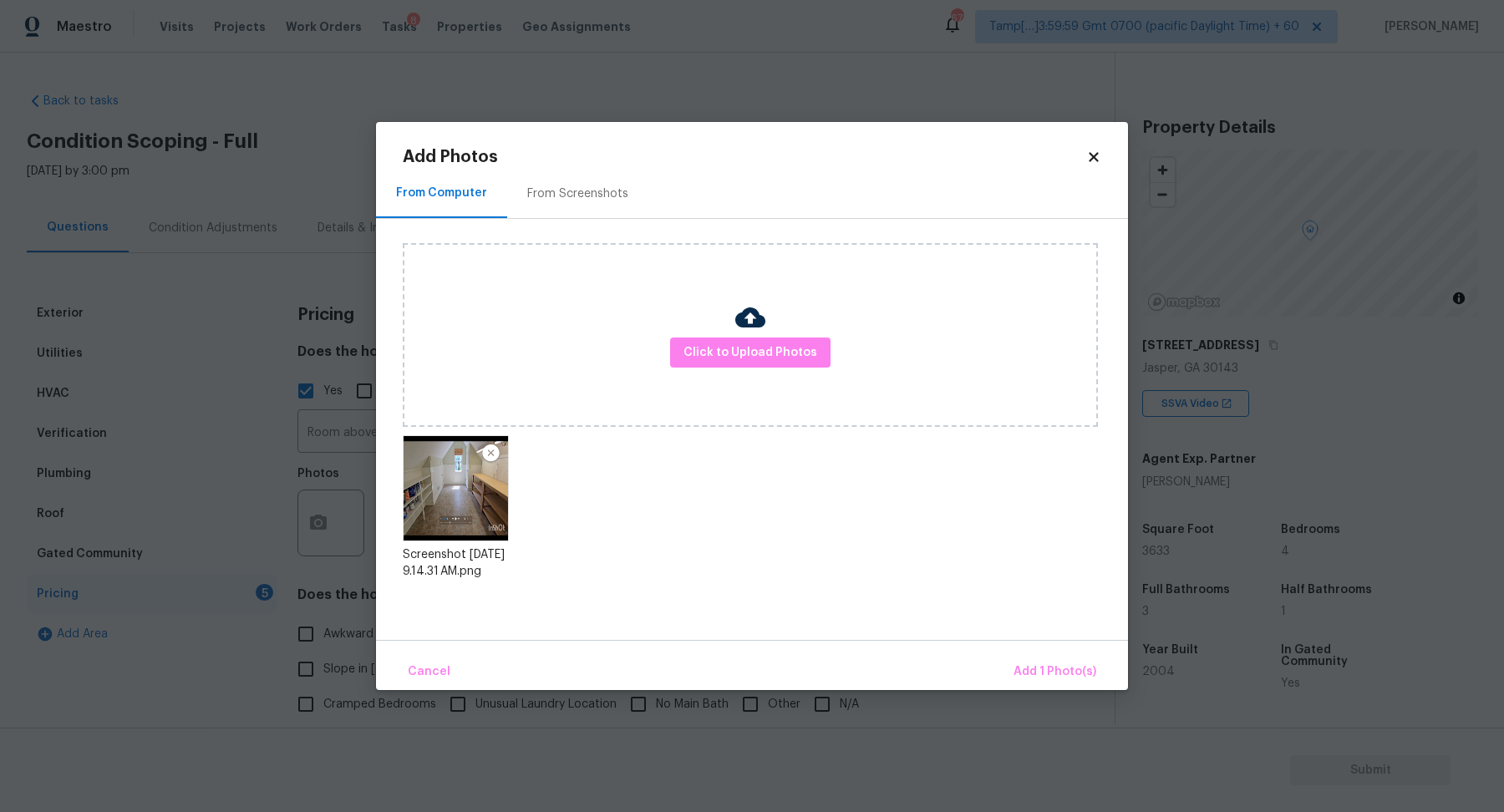
click at [1035, 651] on div "Cancel Add 1 Photo(s)" at bounding box center [752, 665] width 752 height 50
click at [1035, 669] on span "Add 1 Photo(s)" at bounding box center [1055, 672] width 83 height 21
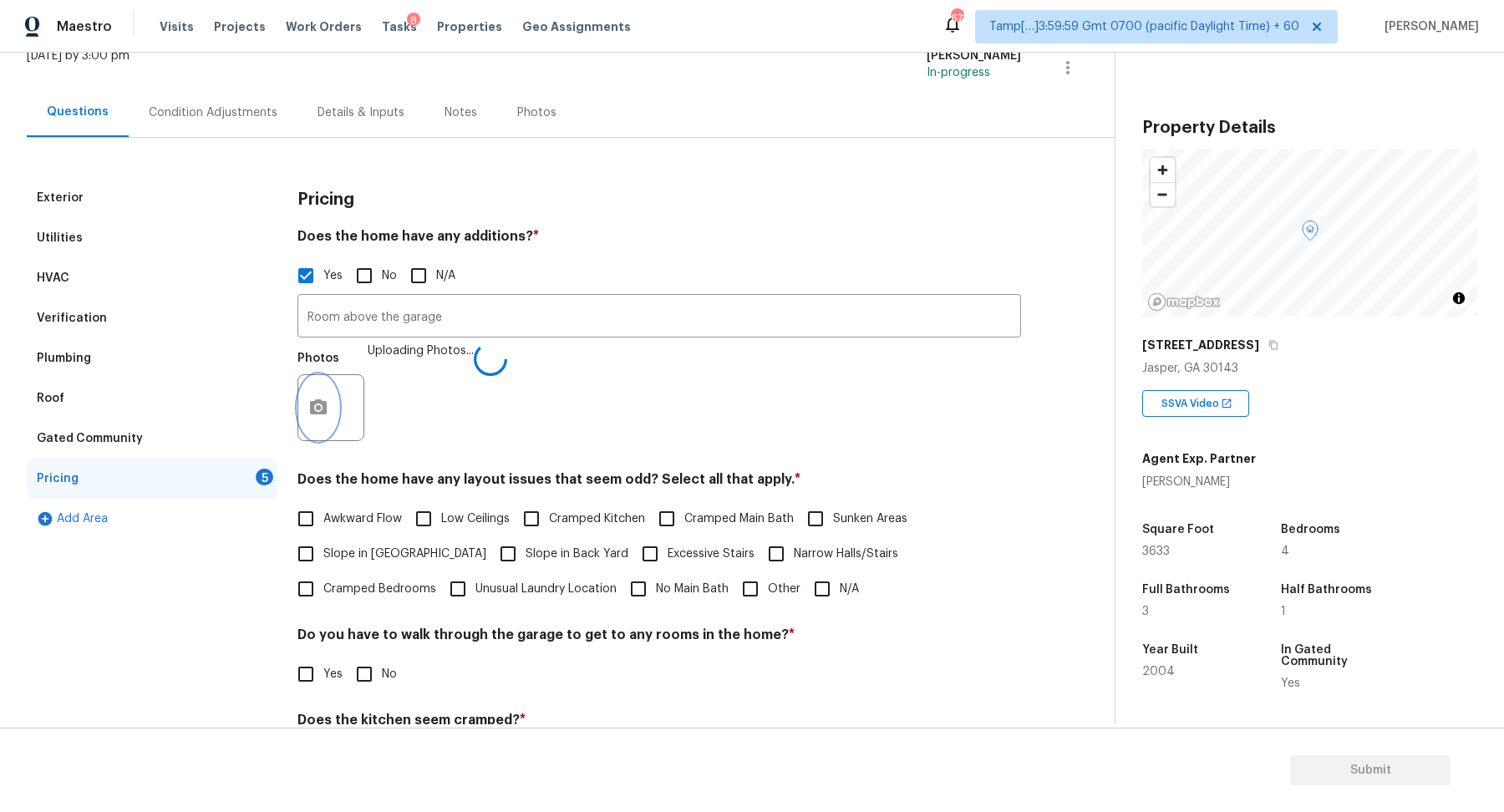
scroll to position [221, 0]
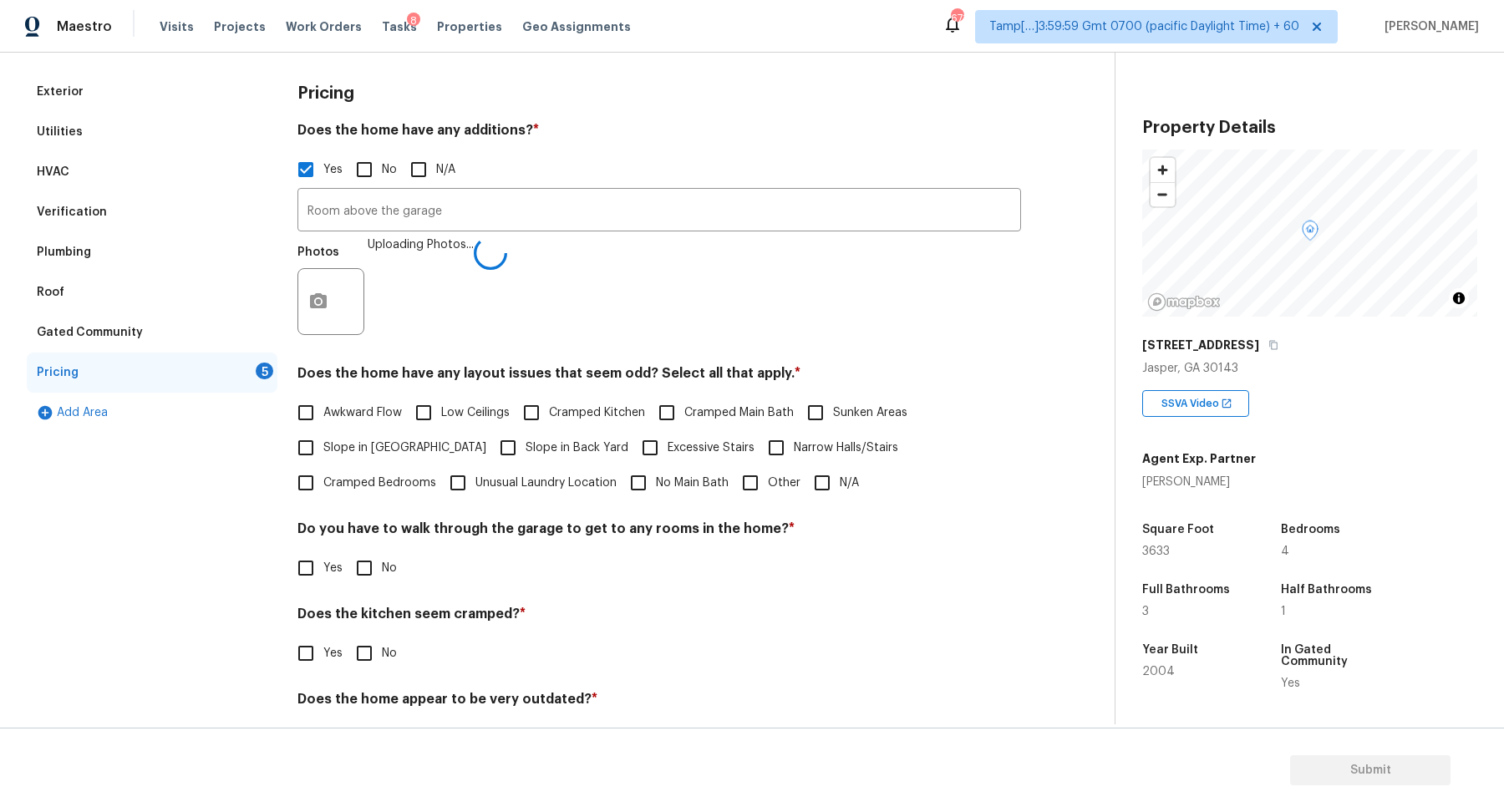
click at [364, 441] on span "Slope in [GEOGRAPHIC_DATA]" at bounding box center [405, 448] width 163 height 18
click at [324, 441] on input "Slope in [GEOGRAPHIC_DATA]" at bounding box center [306, 448] width 35 height 35
checkbox input "true"
click at [526, 457] on span "Slope in Back Yard" at bounding box center [577, 450] width 103 height 18
click at [491, 457] on input "Slope in Back Yard" at bounding box center [509, 449] width 35 height 35
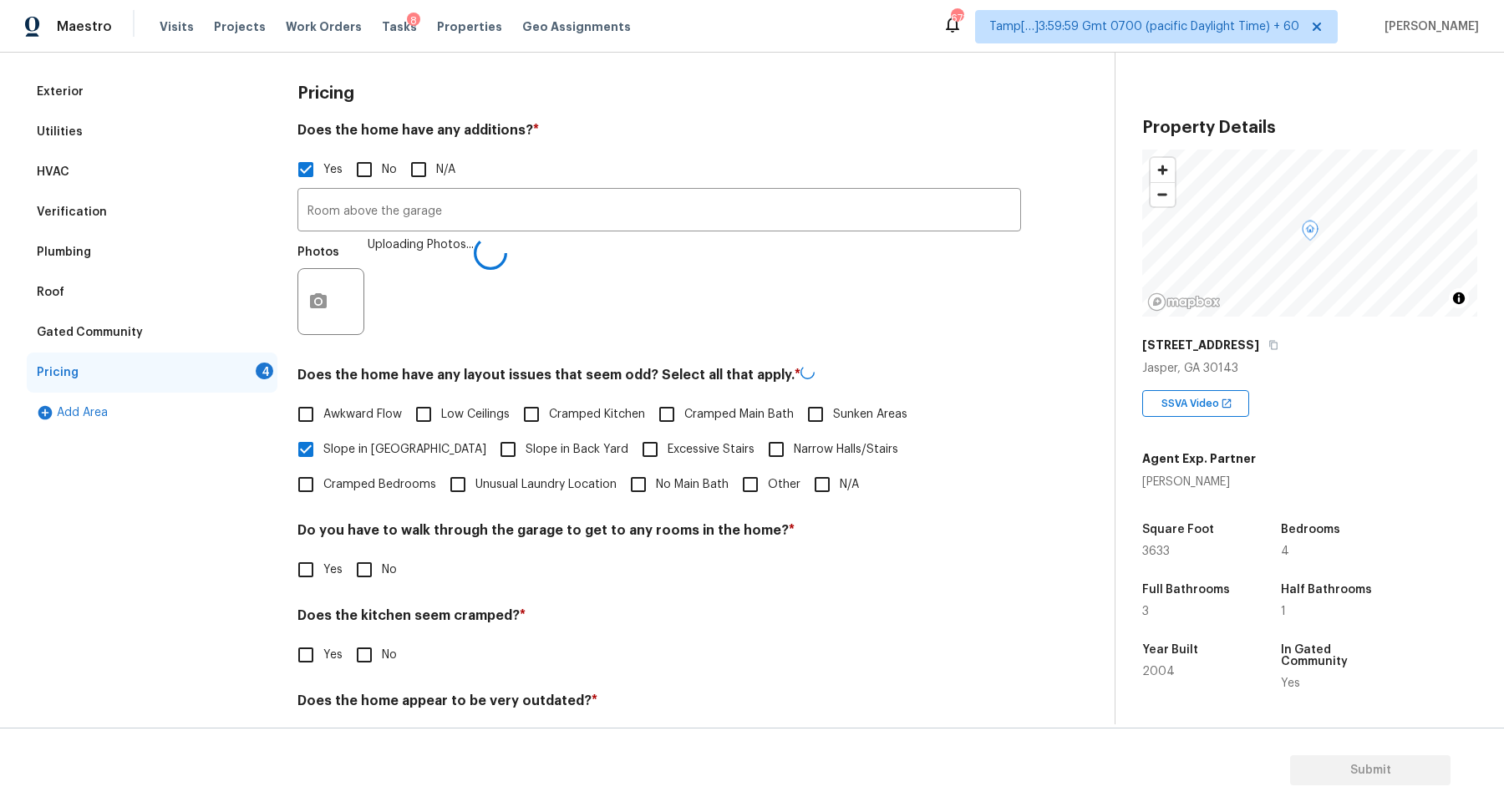
checkbox input "true"
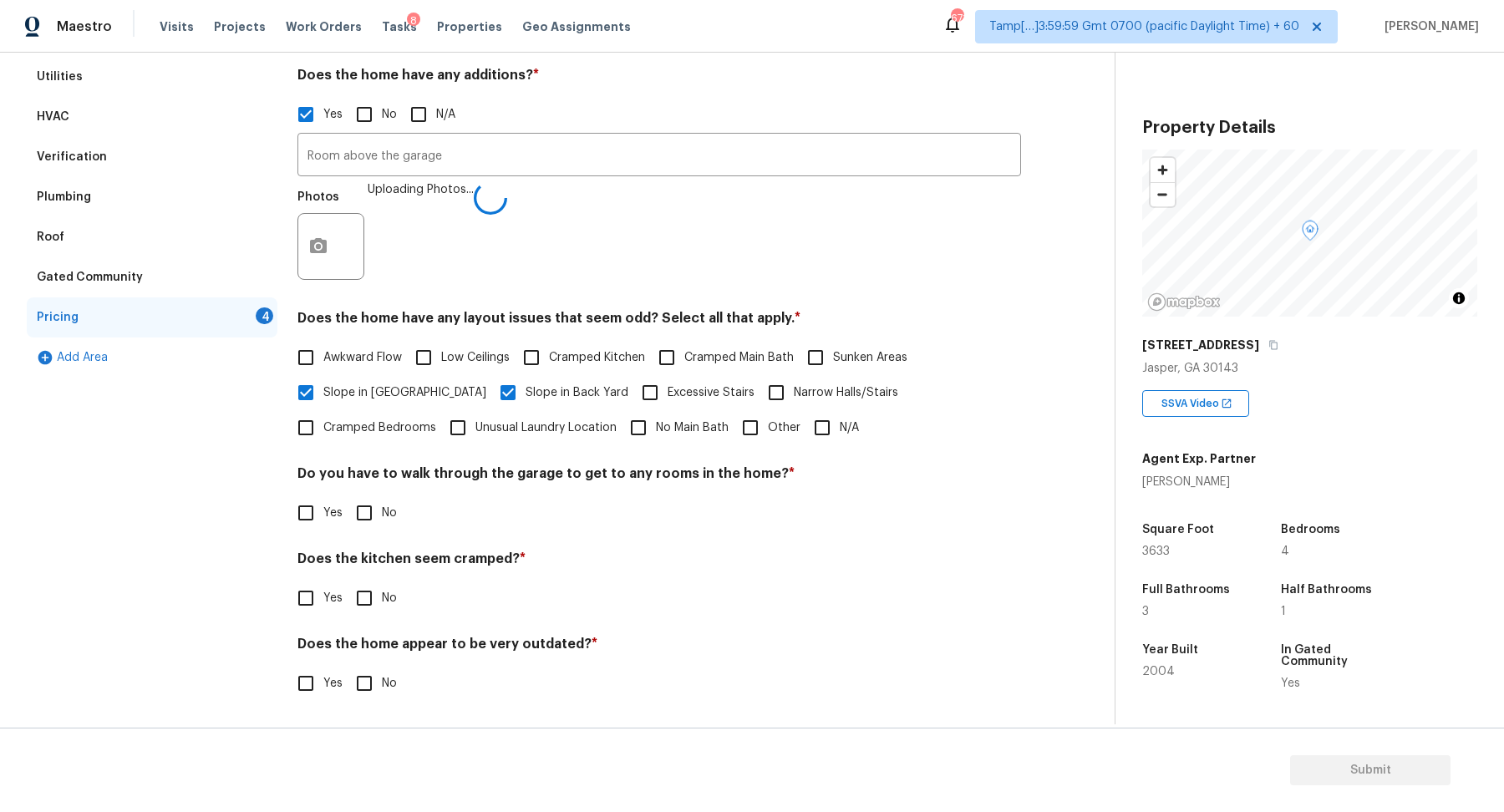
click at [339, 500] on label "Yes" at bounding box center [315, 513] width 54 height 35
click at [324, 500] on input "Yes" at bounding box center [306, 513] width 35 height 35
checkbox input "true"
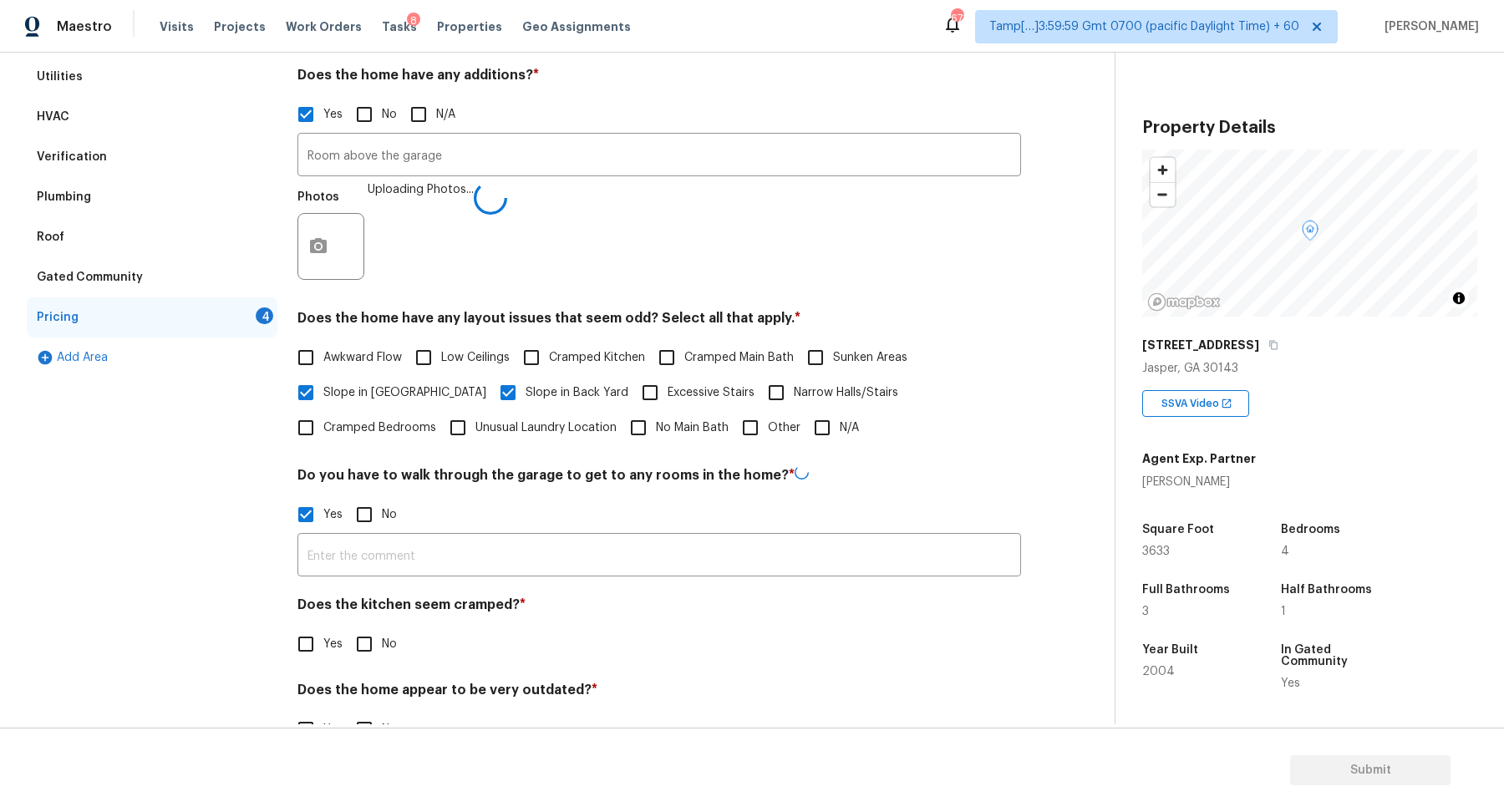
click at [368, 504] on input "No" at bounding box center [364, 515] width 35 height 35
checkbox input "true"
checkbox input "false"
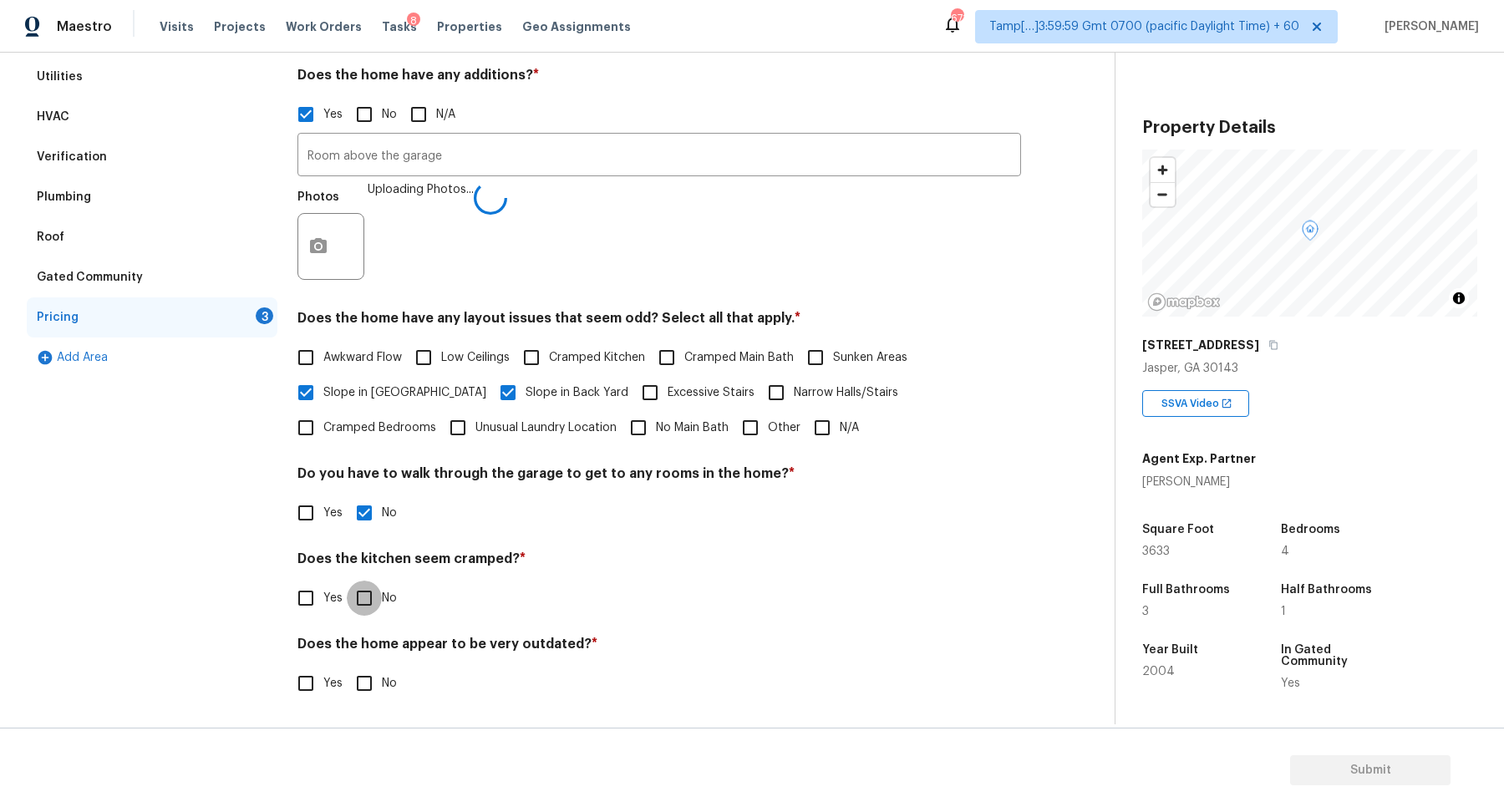
click at [347, 581] on input "No" at bounding box center [364, 599] width 35 height 35
checkbox input "true"
click at [347, 668] on input "No" at bounding box center [364, 686] width 35 height 35
checkbox input "true"
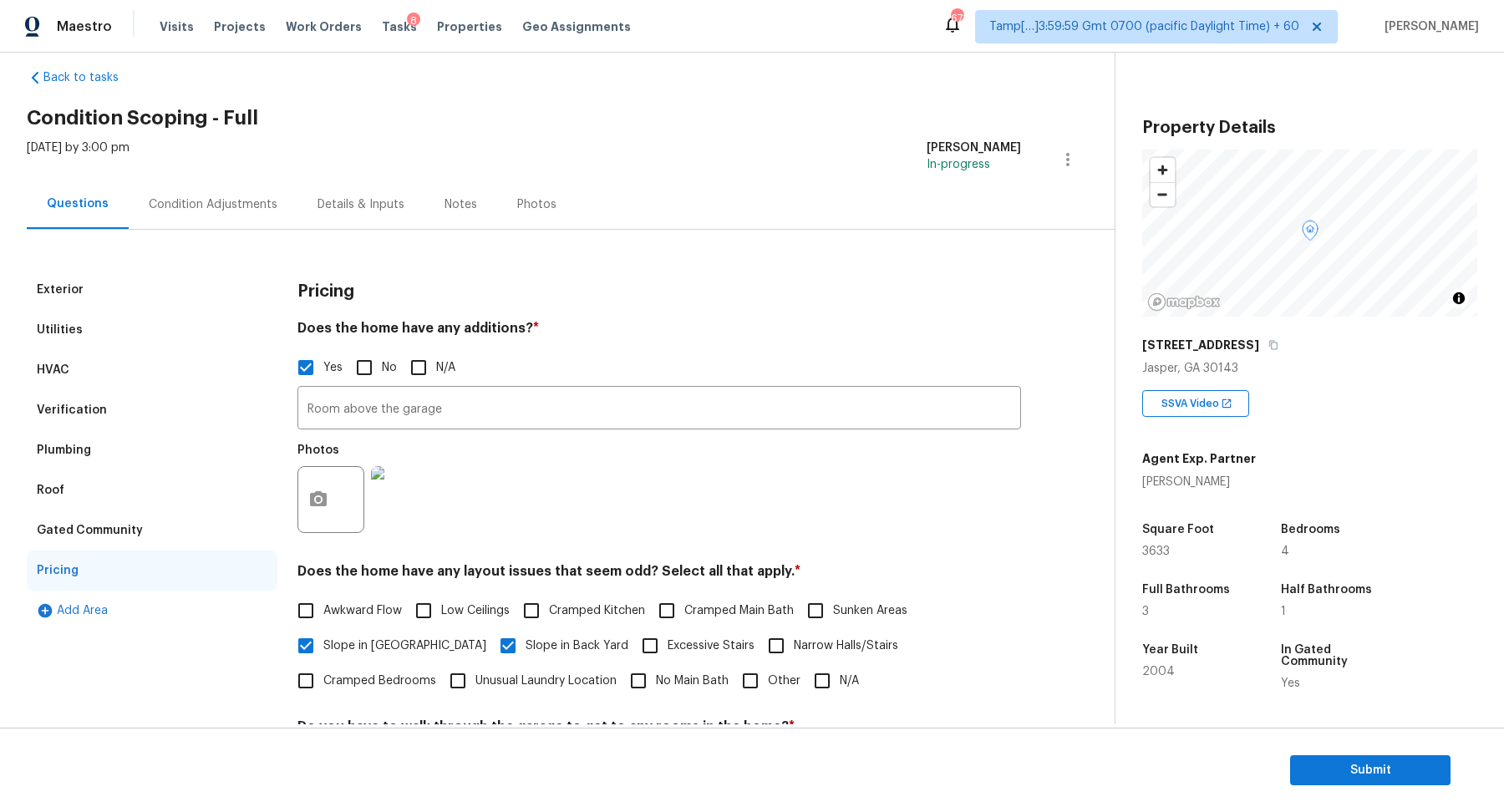
click at [207, 185] on div "Condition Adjustments" at bounding box center [212, 204] width 169 height 50
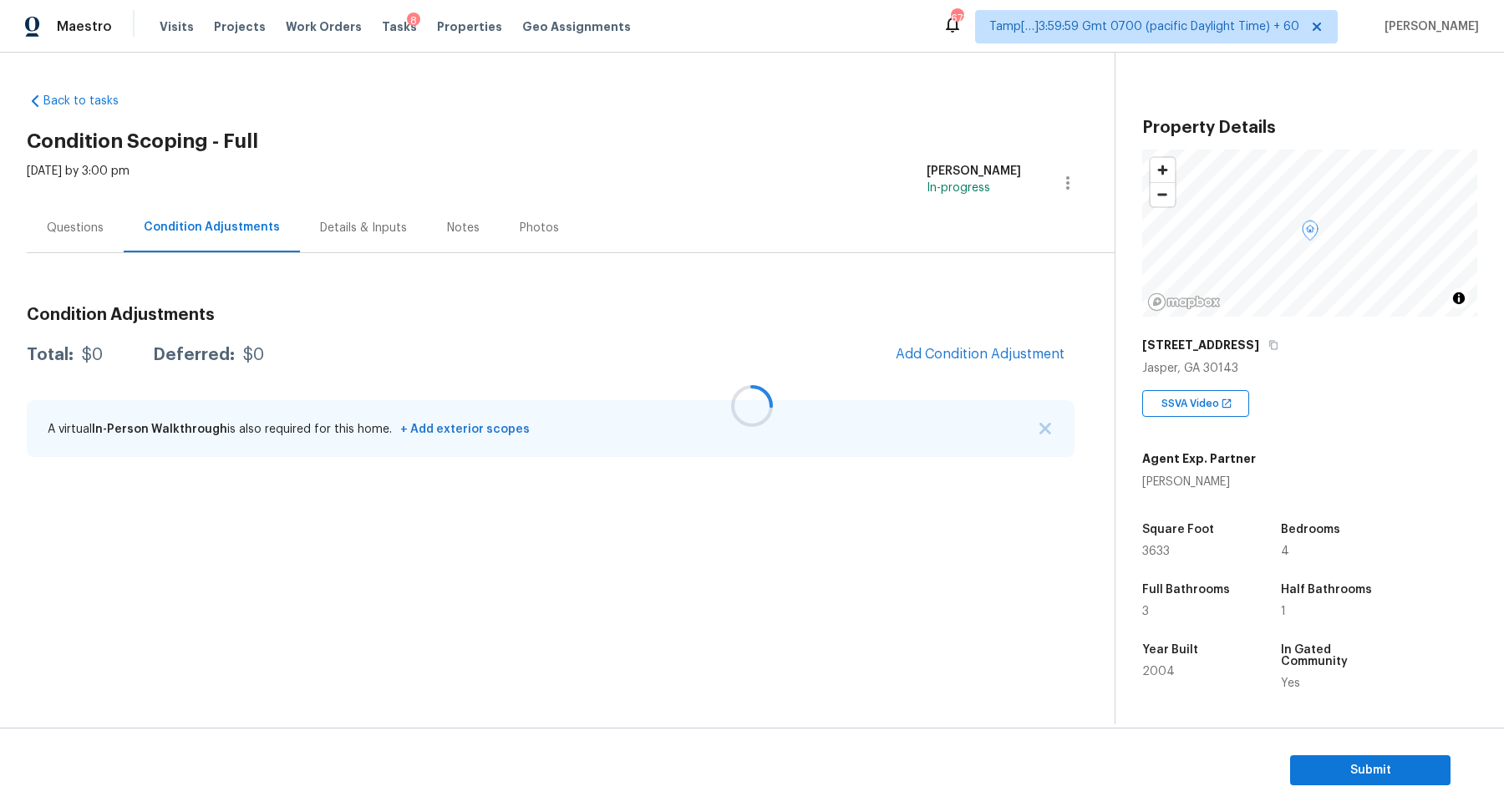
click at [944, 334] on div at bounding box center [752, 406] width 1504 height 812
click at [944, 342] on div at bounding box center [752, 406] width 1504 height 812
click at [944, 348] on span "Add Condition Adjustment" at bounding box center [980, 354] width 169 height 15
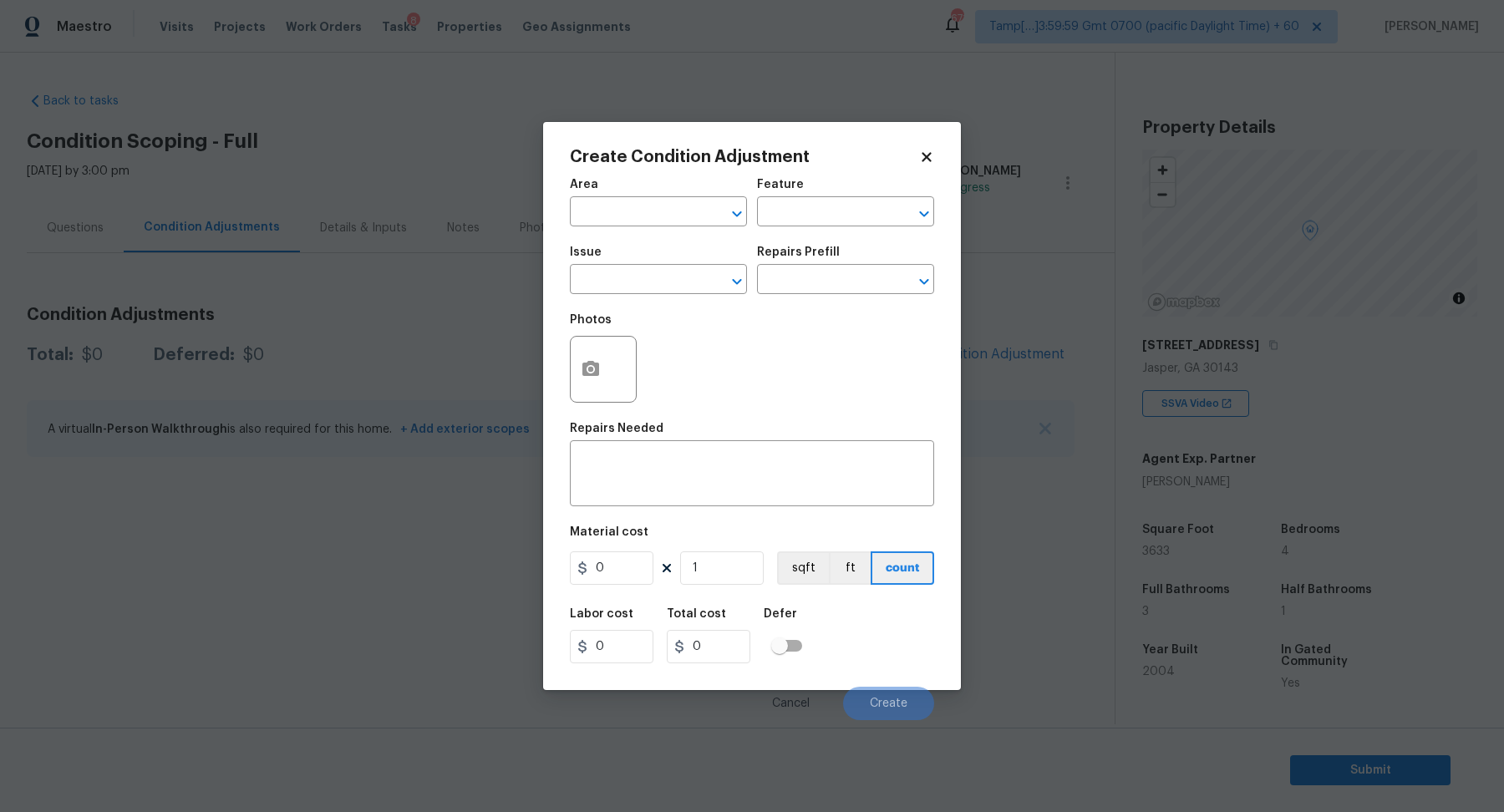
click at [603, 241] on span "Issue ​" at bounding box center [658, 270] width 177 height 68
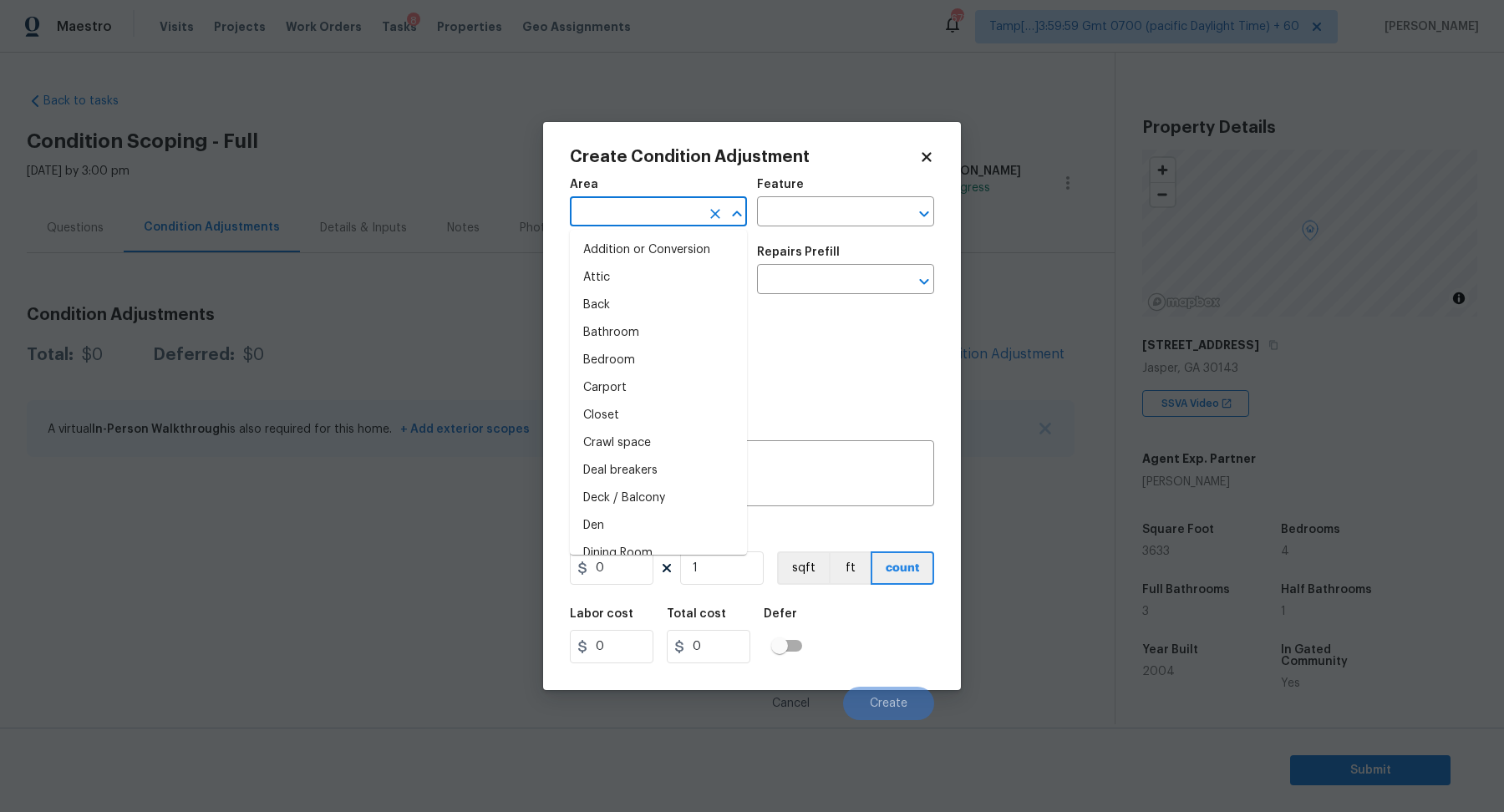
click at [611, 216] on input "text" at bounding box center [634, 213] width 130 height 26
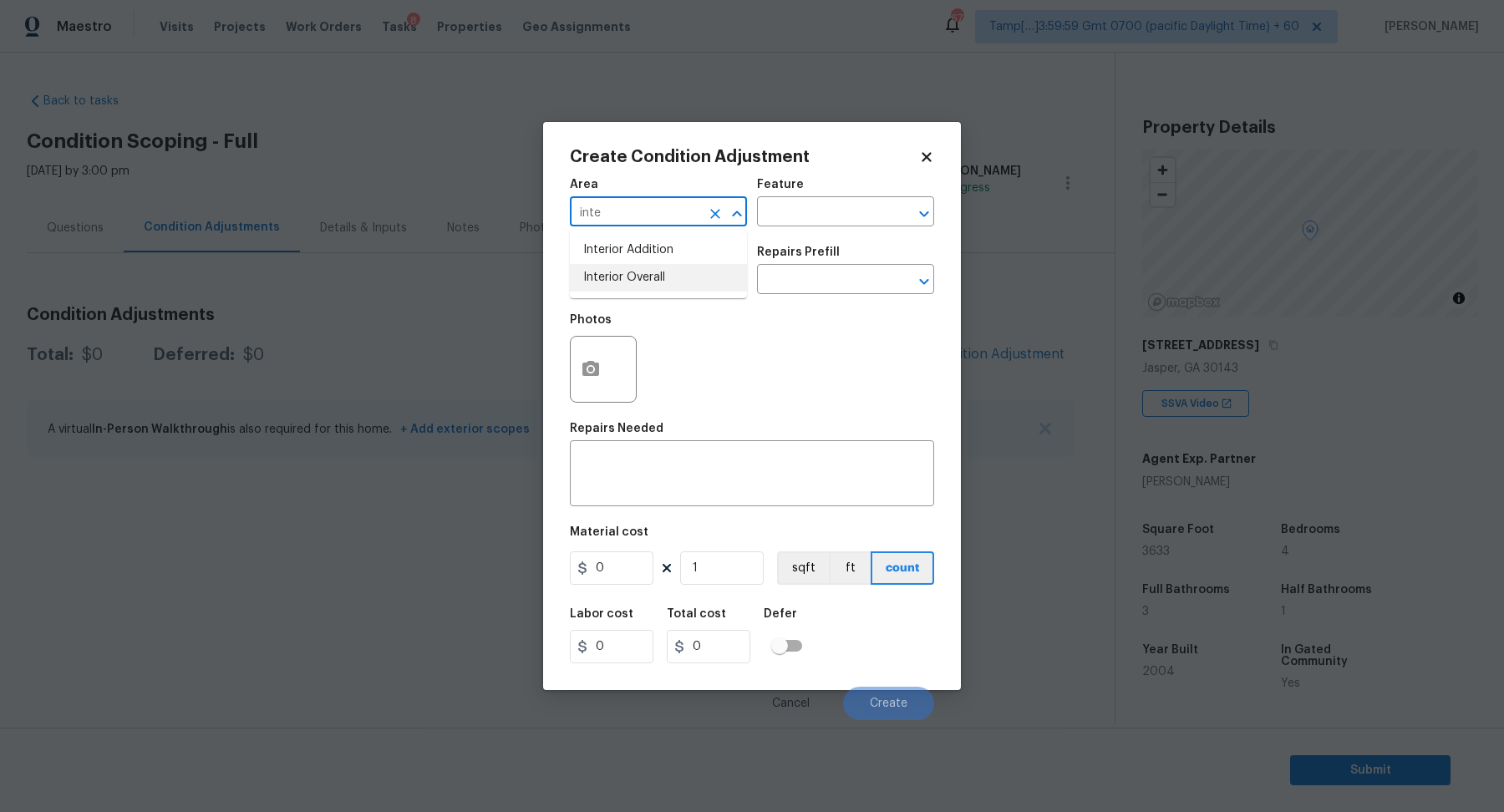
click at [649, 287] on li "Interior Overall" at bounding box center [658, 278] width 177 height 27
type input "Interior Overall"
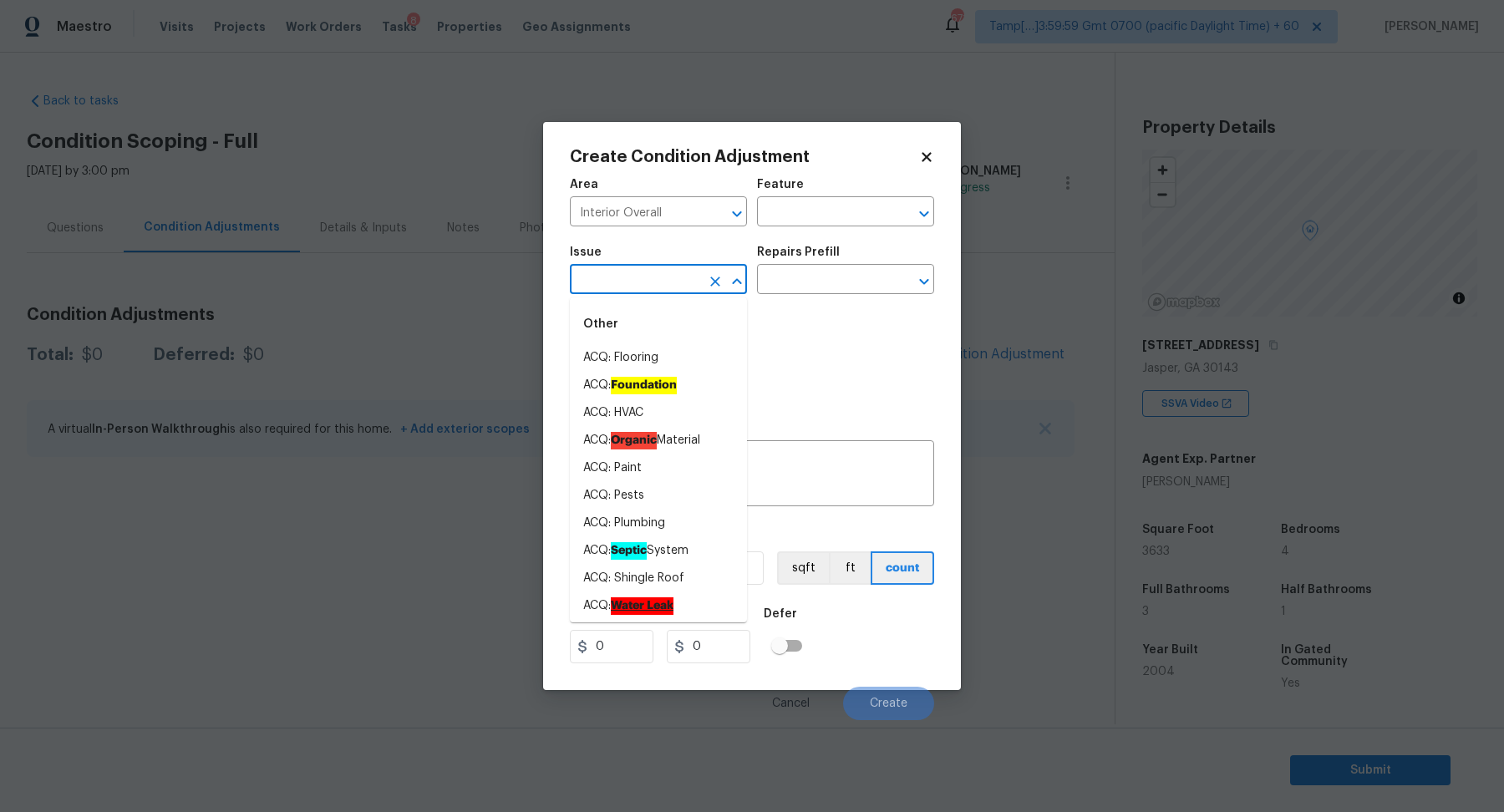
click at [649, 287] on input "text" at bounding box center [634, 280] width 130 height 26
drag, startPoint x: 649, startPoint y: 287, endPoint x: 748, endPoint y: 287, distance: 99.0
click at [702, 287] on div "​" at bounding box center [658, 280] width 177 height 26
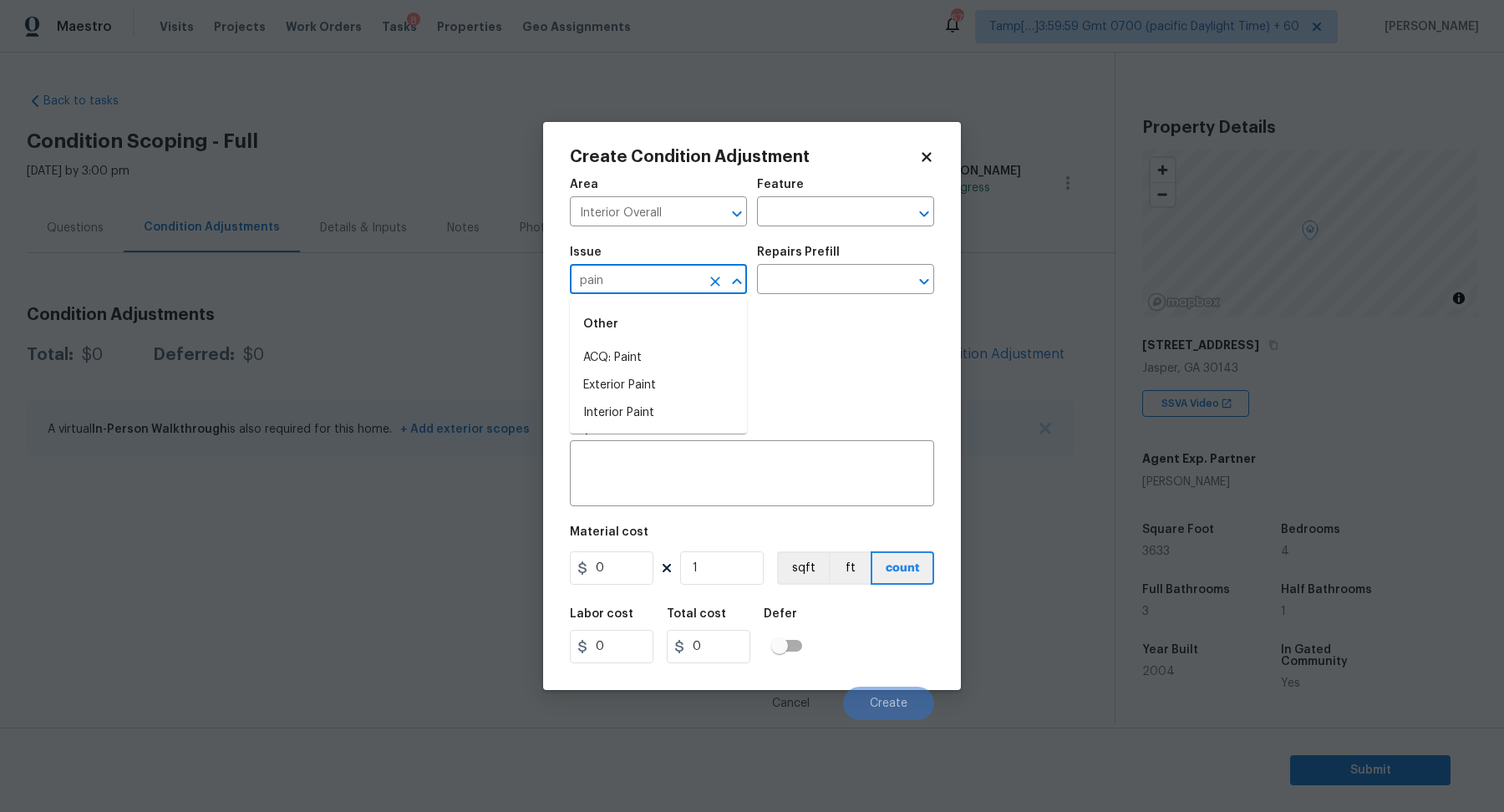
click at [640, 356] on li "ACQ: Paint" at bounding box center [658, 357] width 177 height 27
type input "ACQ: Paint"
click at [828, 276] on input "text" at bounding box center [822, 280] width 130 height 26
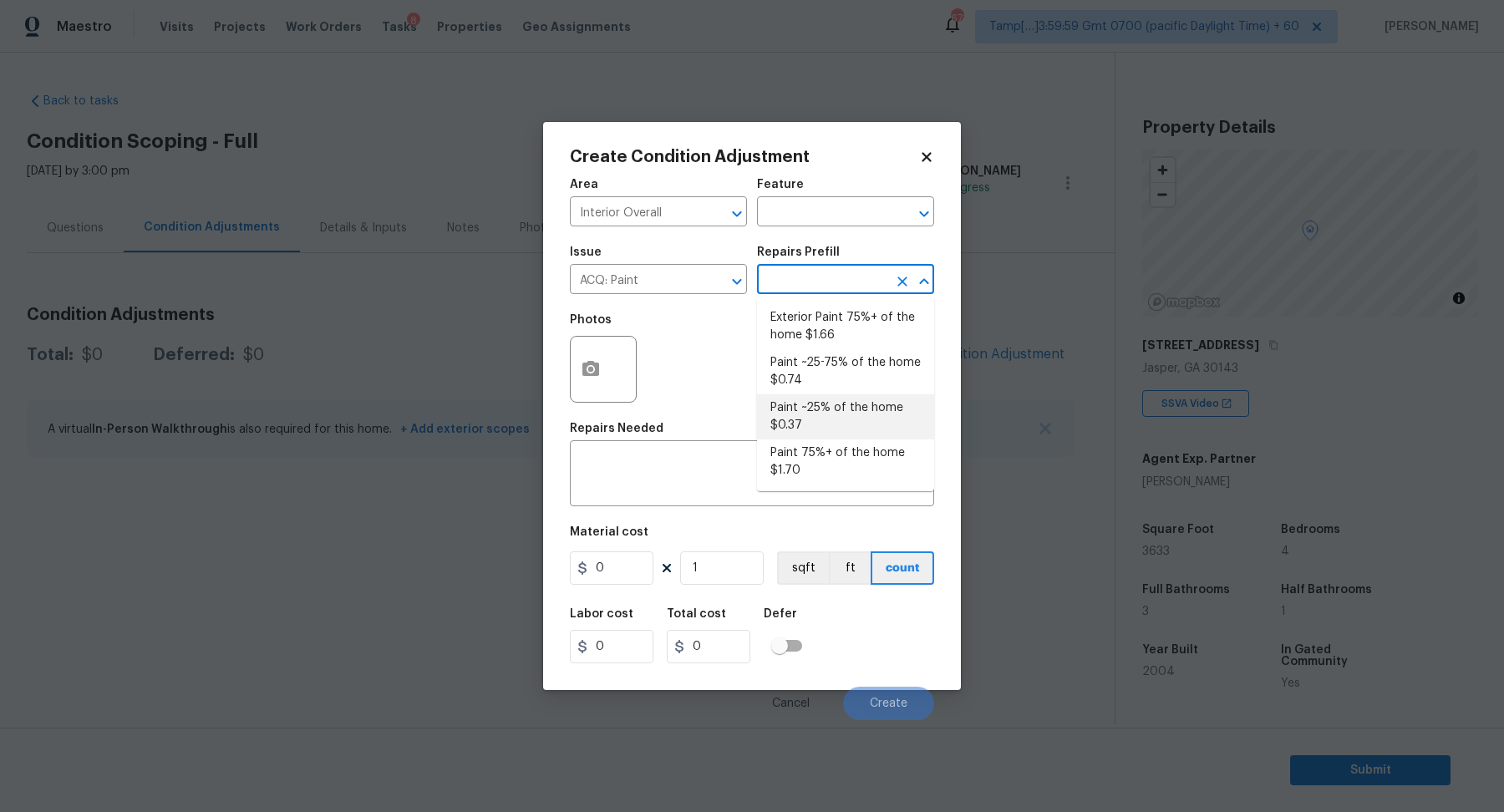
click at [821, 431] on li "Paint ~25% of the home $0.37" at bounding box center [846, 417] width 177 height 45
type input "Acquisition"
type textarea "Acquisition Scope: ~25% of the home needs interior paint"
type input "0.37"
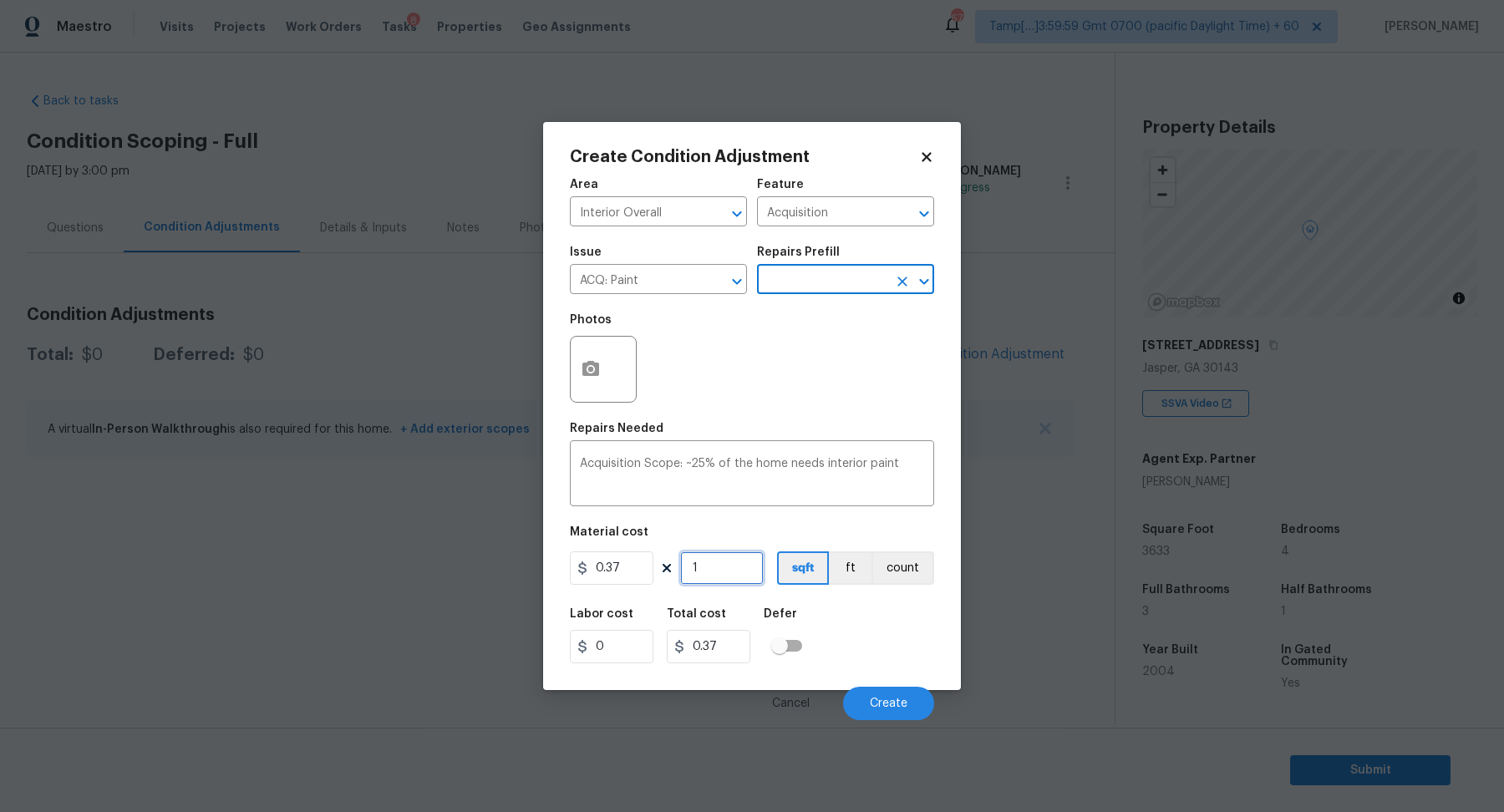
click at [757, 582] on input "1" at bounding box center [722, 569] width 83 height 34
type input "3"
type input "1.11"
type input "36"
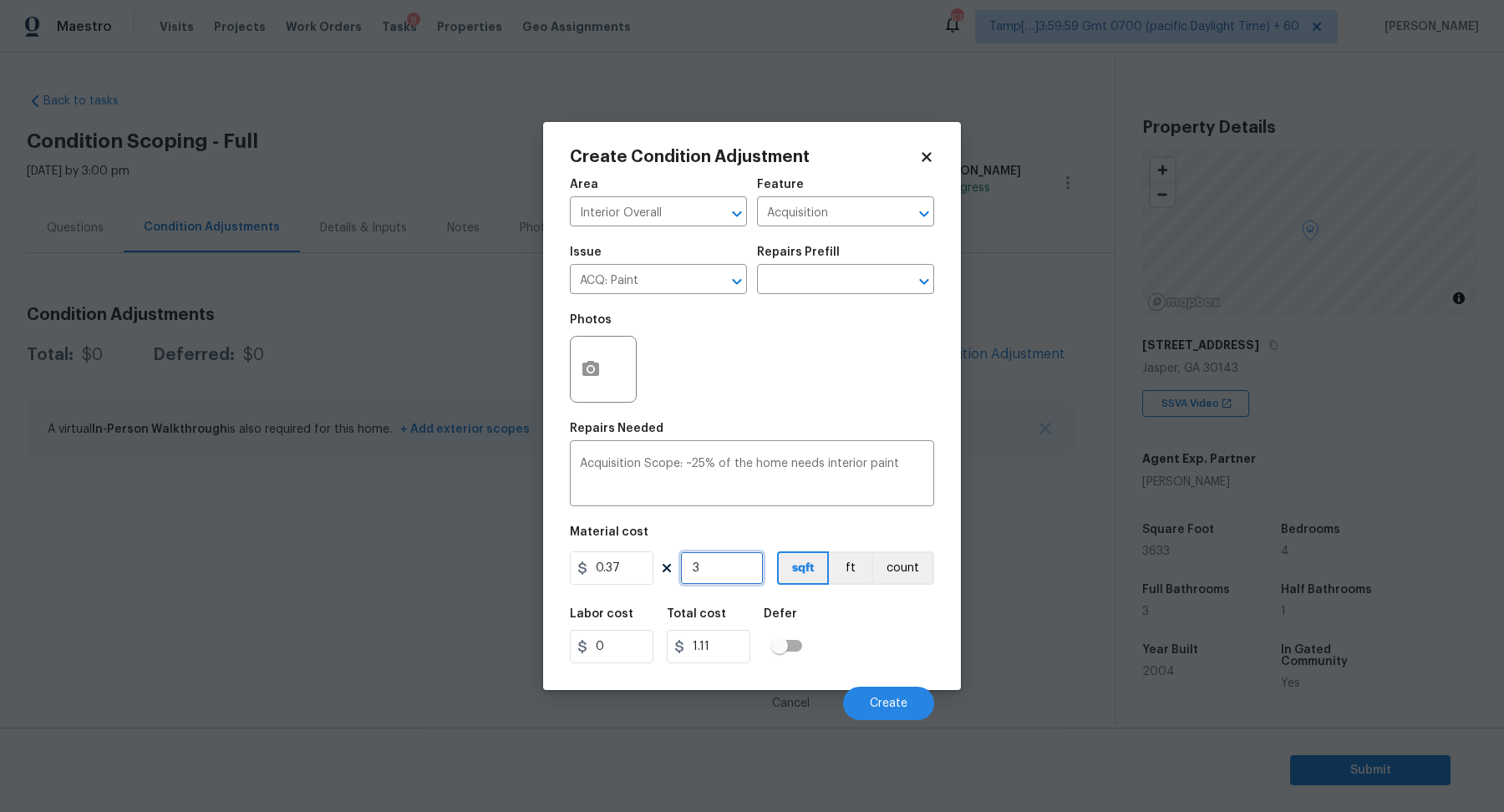
type input "13.32"
type input "363"
type input "134.31"
type input "3633"
type input "1344.21"
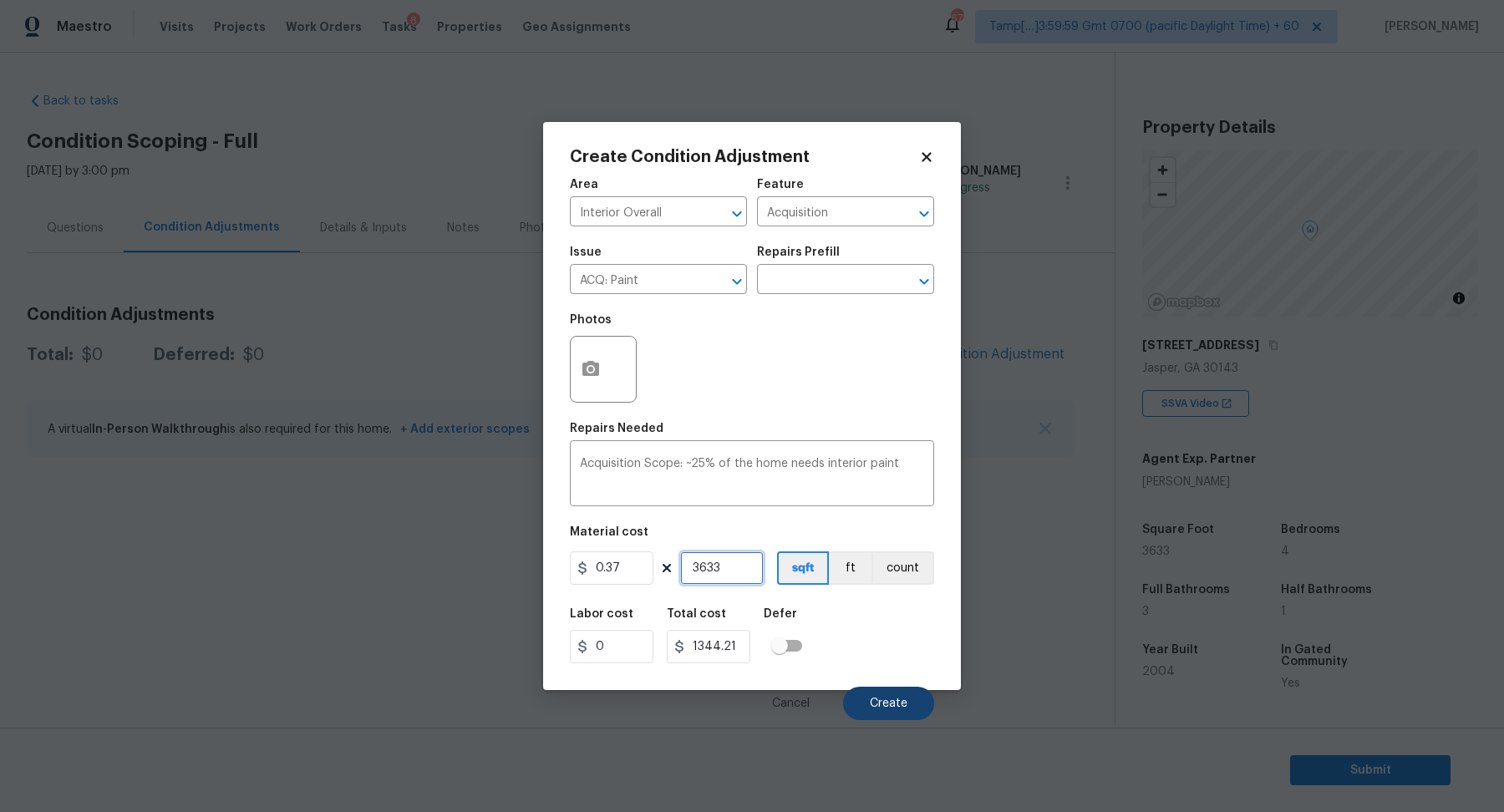
type input "3633"
click at [882, 703] on span "Create" at bounding box center [888, 704] width 38 height 12
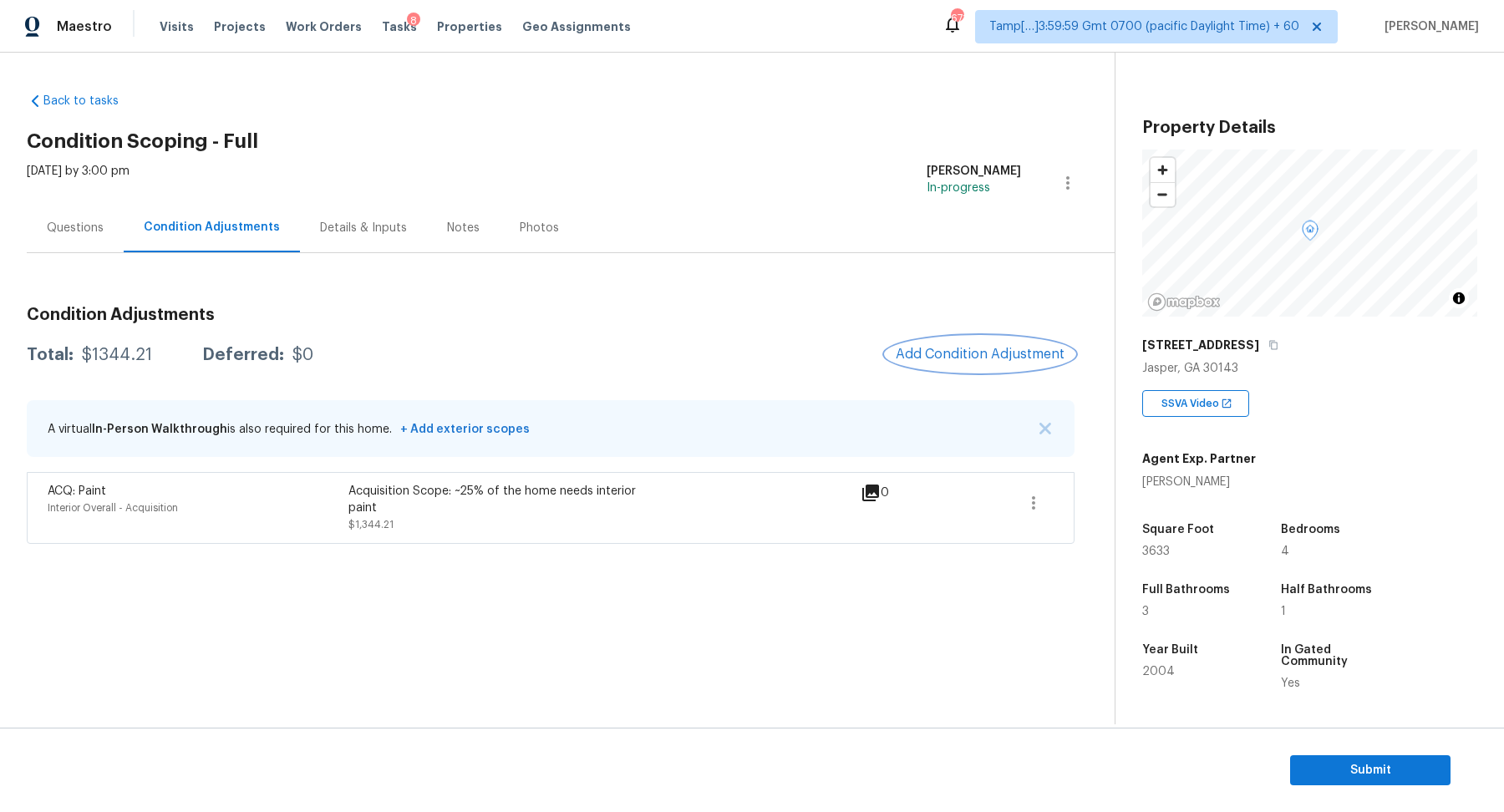
click at [950, 347] on span "Add Condition Adjustment" at bounding box center [980, 354] width 169 height 15
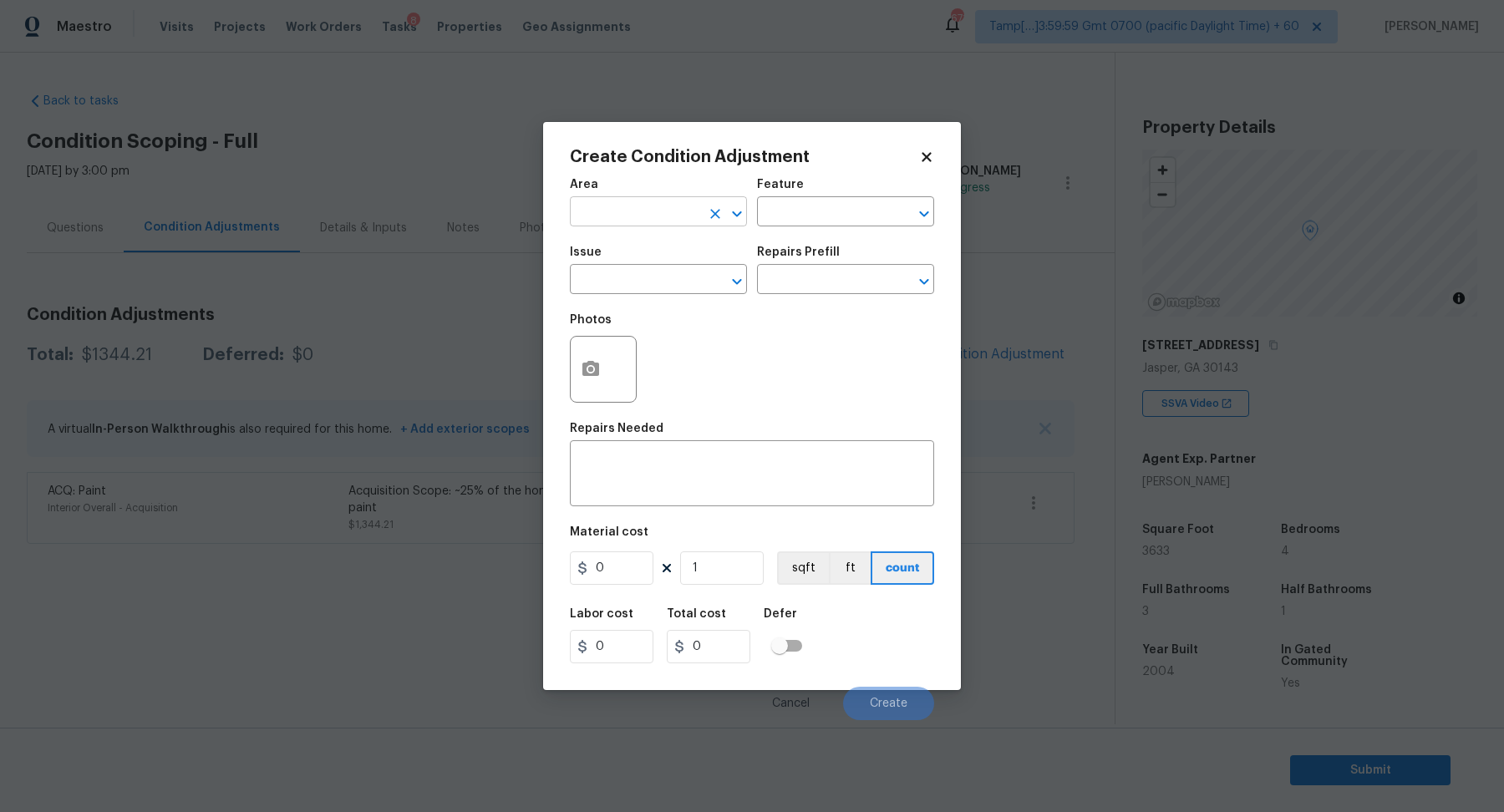
click at [592, 212] on input "text" at bounding box center [634, 213] width 130 height 26
click at [641, 279] on li "Interior Overall" at bounding box center [658, 278] width 177 height 27
type input "Interior Overall"
click at [641, 279] on input "text" at bounding box center [634, 280] width 130 height 26
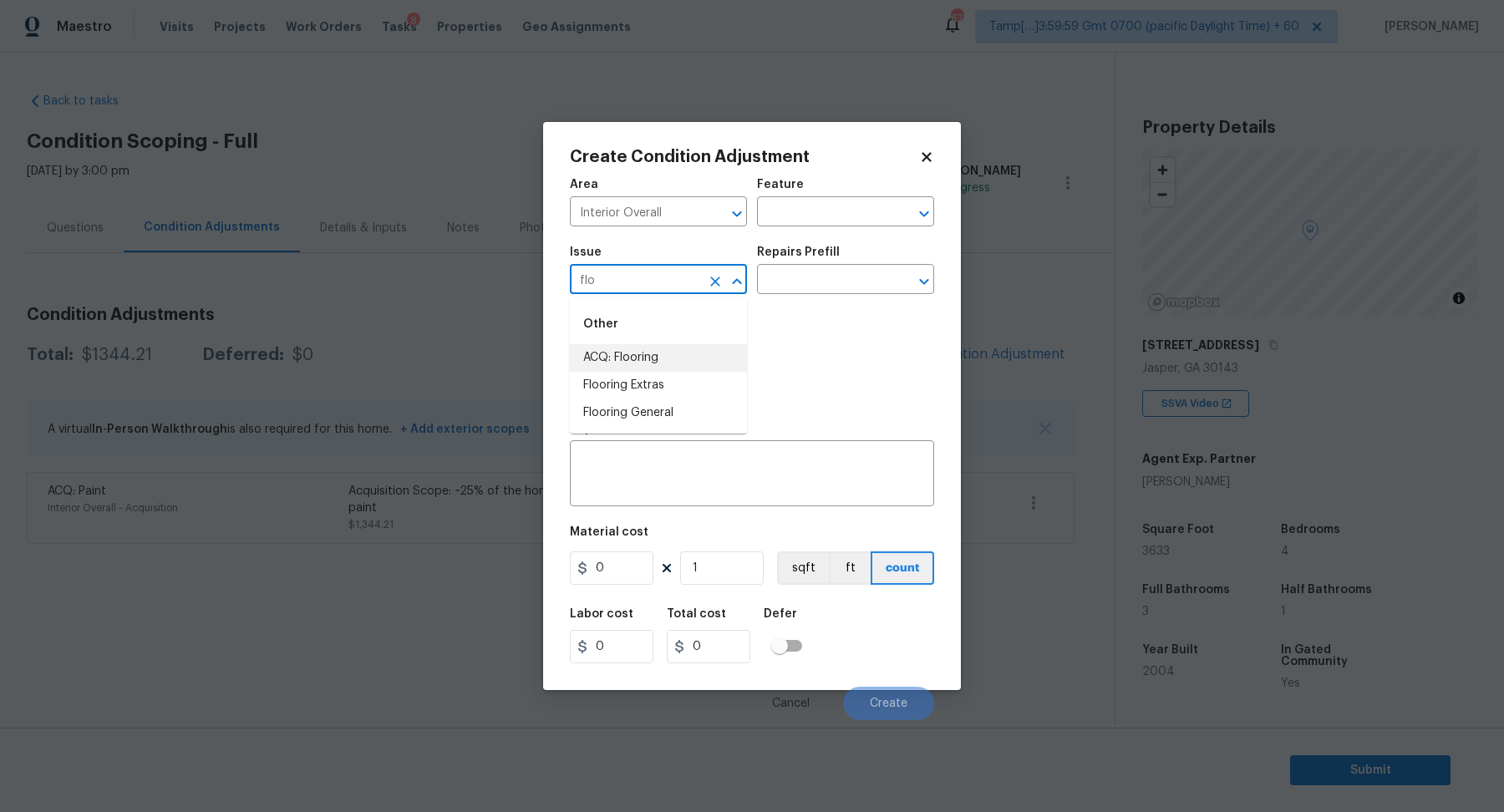
click at [679, 371] on li "ACQ: Flooring" at bounding box center [658, 357] width 177 height 27
type input "ACQ: Flooring"
click at [810, 292] on input "text" at bounding box center [822, 280] width 130 height 26
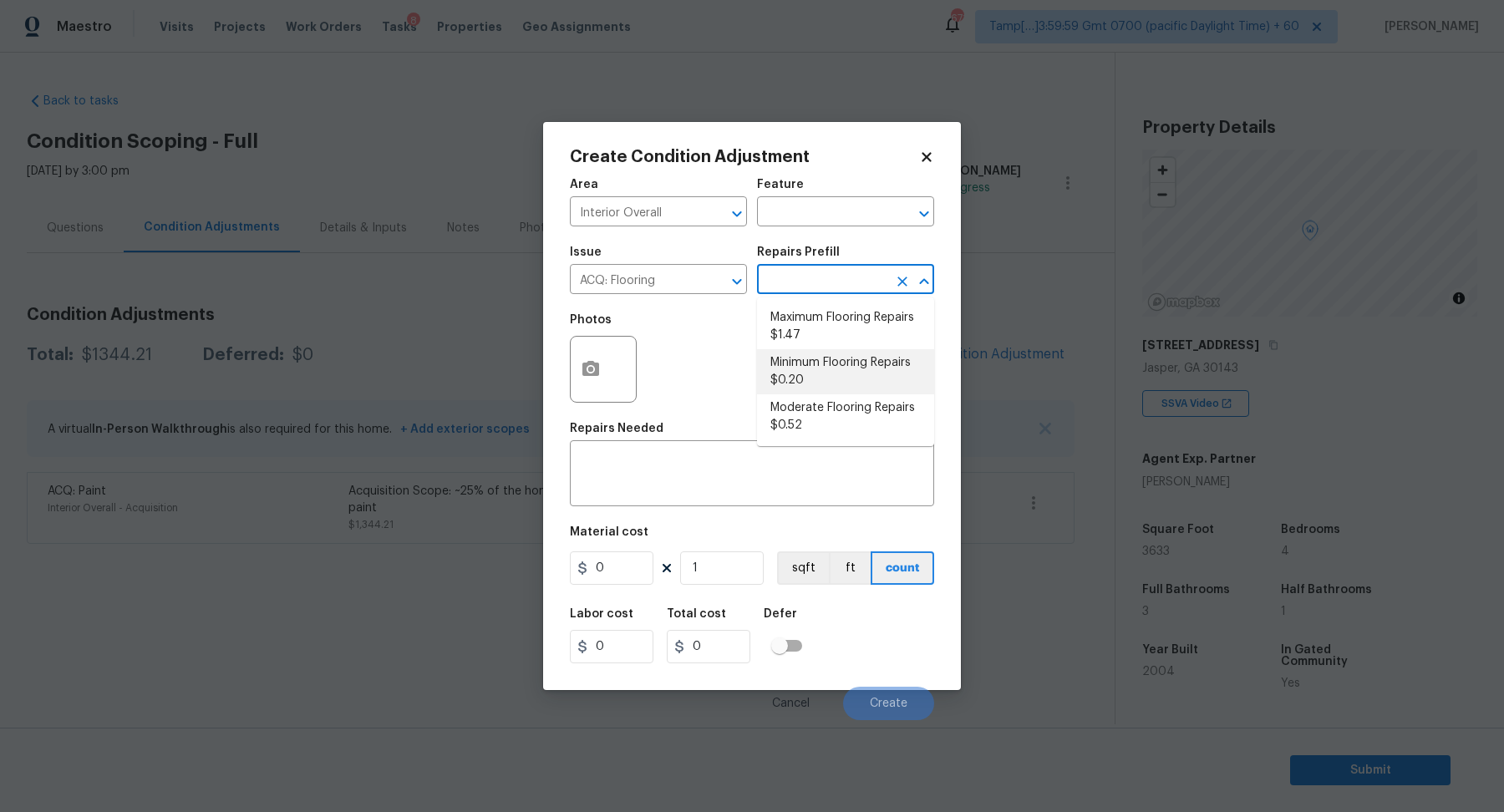
click at [825, 386] on li "Minimum Flooring Repairs $0.20" at bounding box center [846, 372] width 177 height 45
type input "Acquisition"
type textarea "Acquisition Scope: Minimum flooring repairs"
type input "0.2"
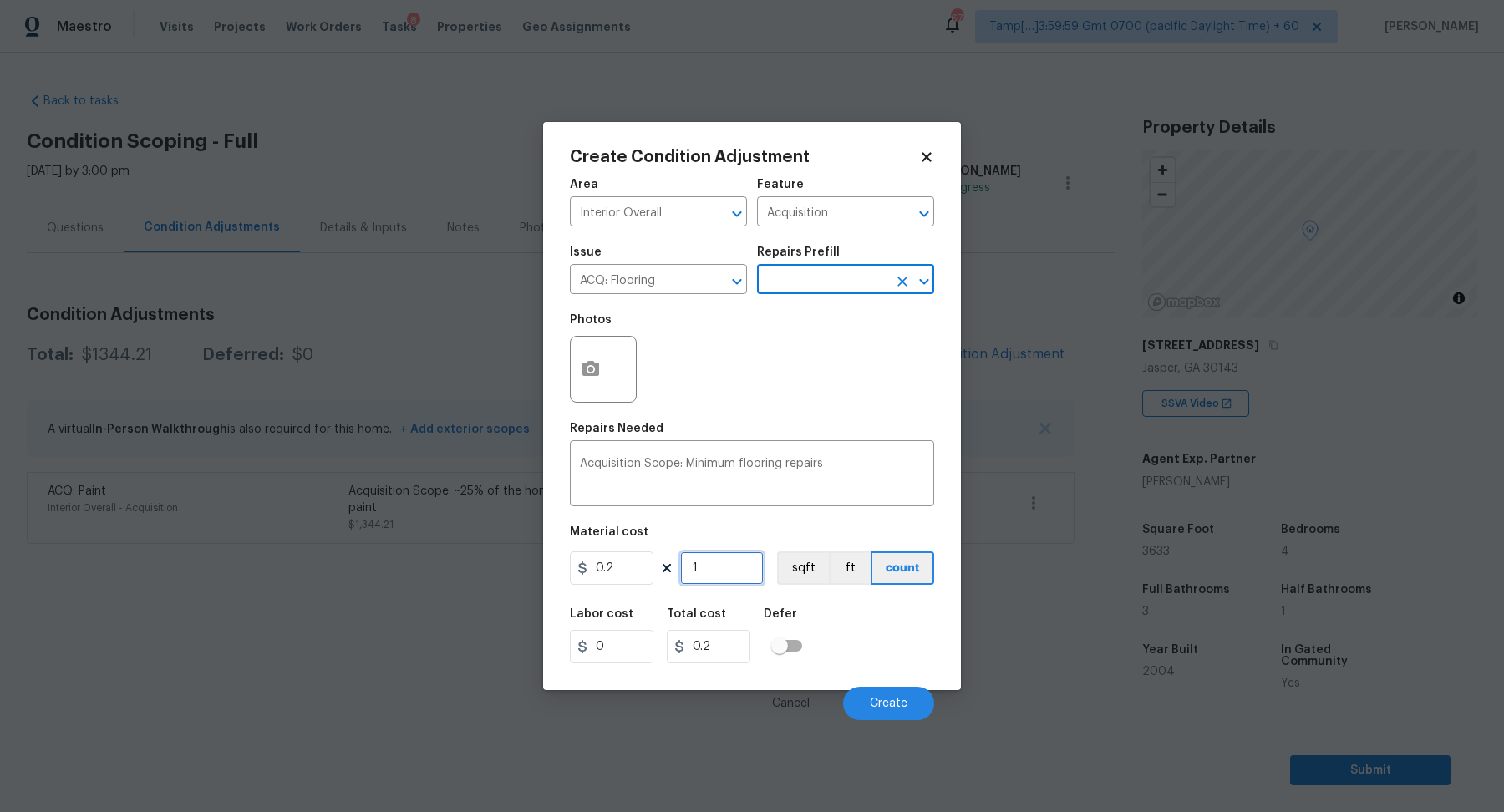
click at [717, 568] on input "1" at bounding box center [722, 569] width 83 height 34
type input "3"
type input "0.6"
type input "36"
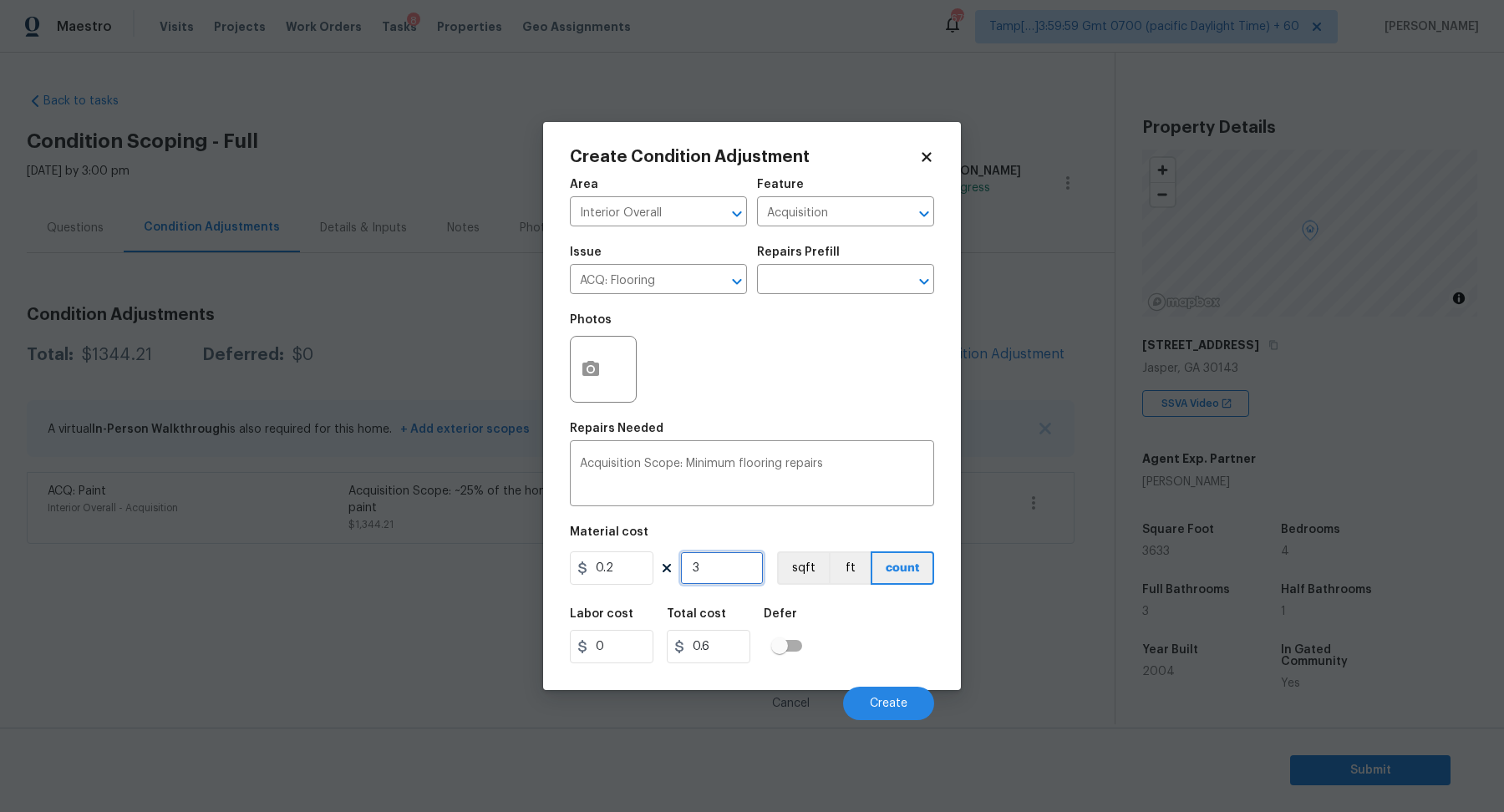
type input "7.2"
type input "363"
type input "72.6"
type input "3633"
type input "726.6"
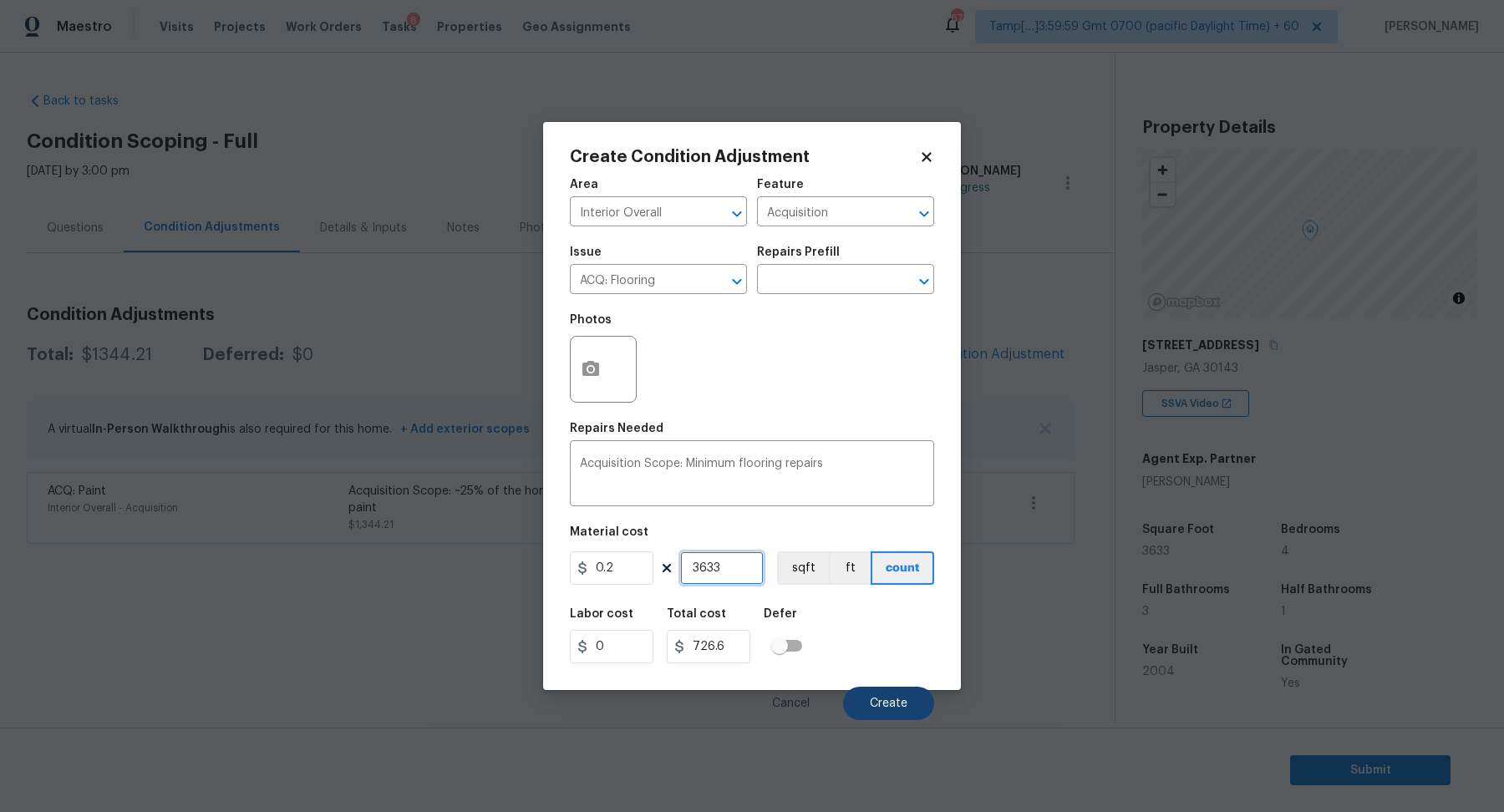
type input "3633"
click at [896, 714] on button "Create" at bounding box center [888, 704] width 91 height 34
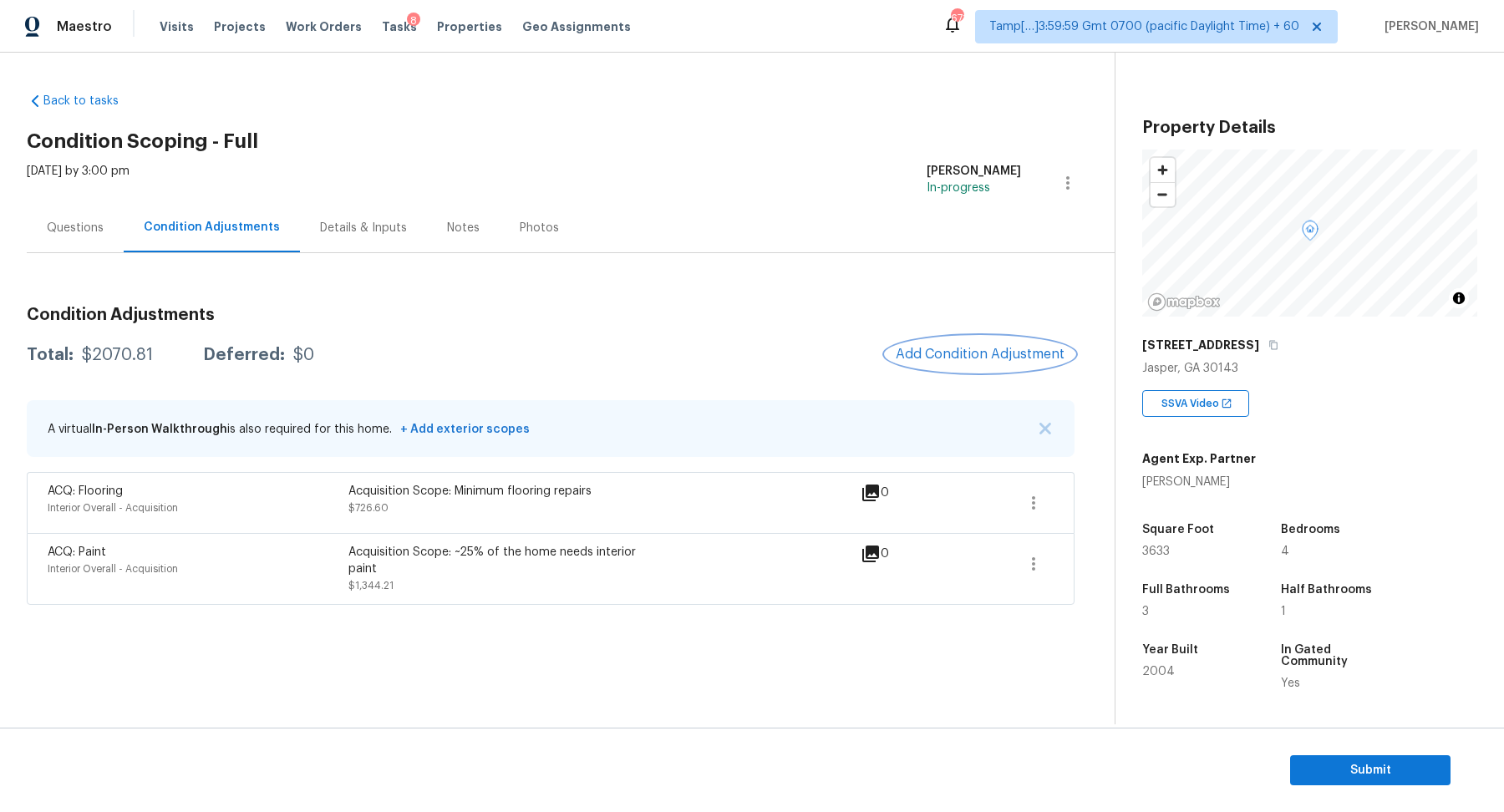
click at [977, 361] on span "Add Condition Adjustment" at bounding box center [980, 354] width 169 height 15
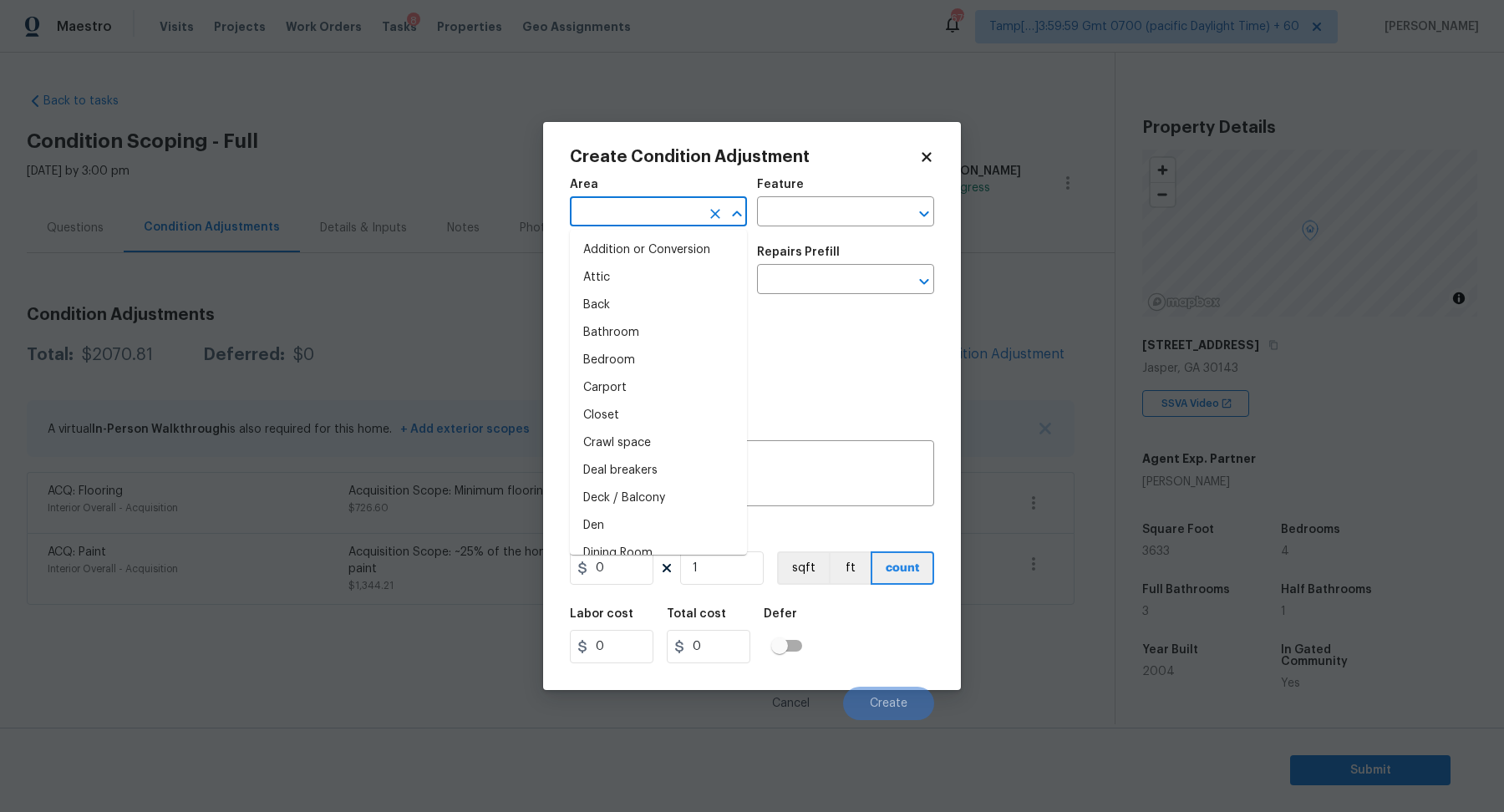
click at [626, 209] on input "text" at bounding box center [634, 213] width 130 height 26
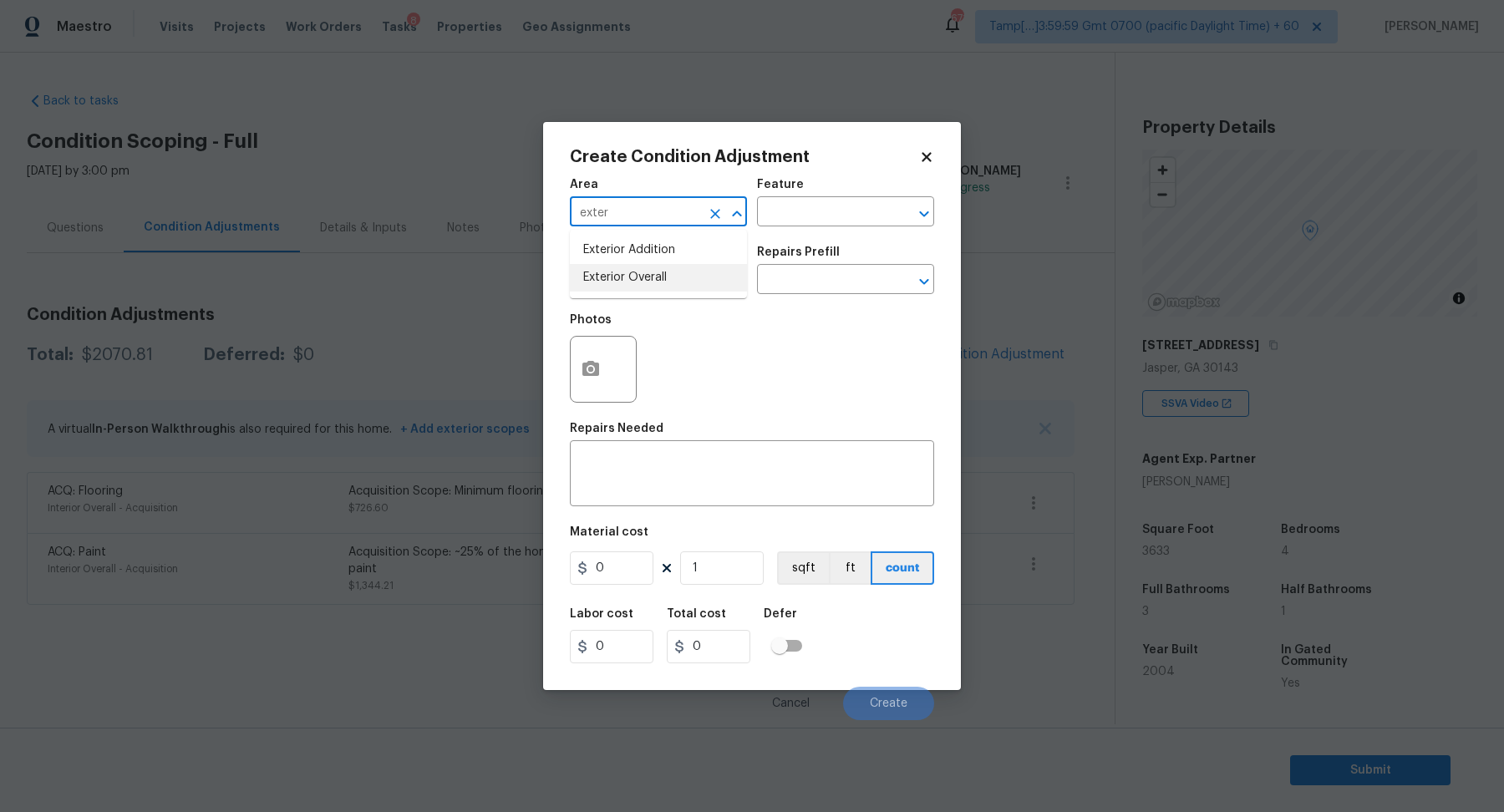
click at [641, 265] on li "Exterior Overall" at bounding box center [658, 278] width 177 height 27
type input "Exterior Overall"
click at [641, 265] on div "Issue" at bounding box center [658, 257] width 177 height 22
click at [644, 290] on input "text" at bounding box center [634, 280] width 130 height 26
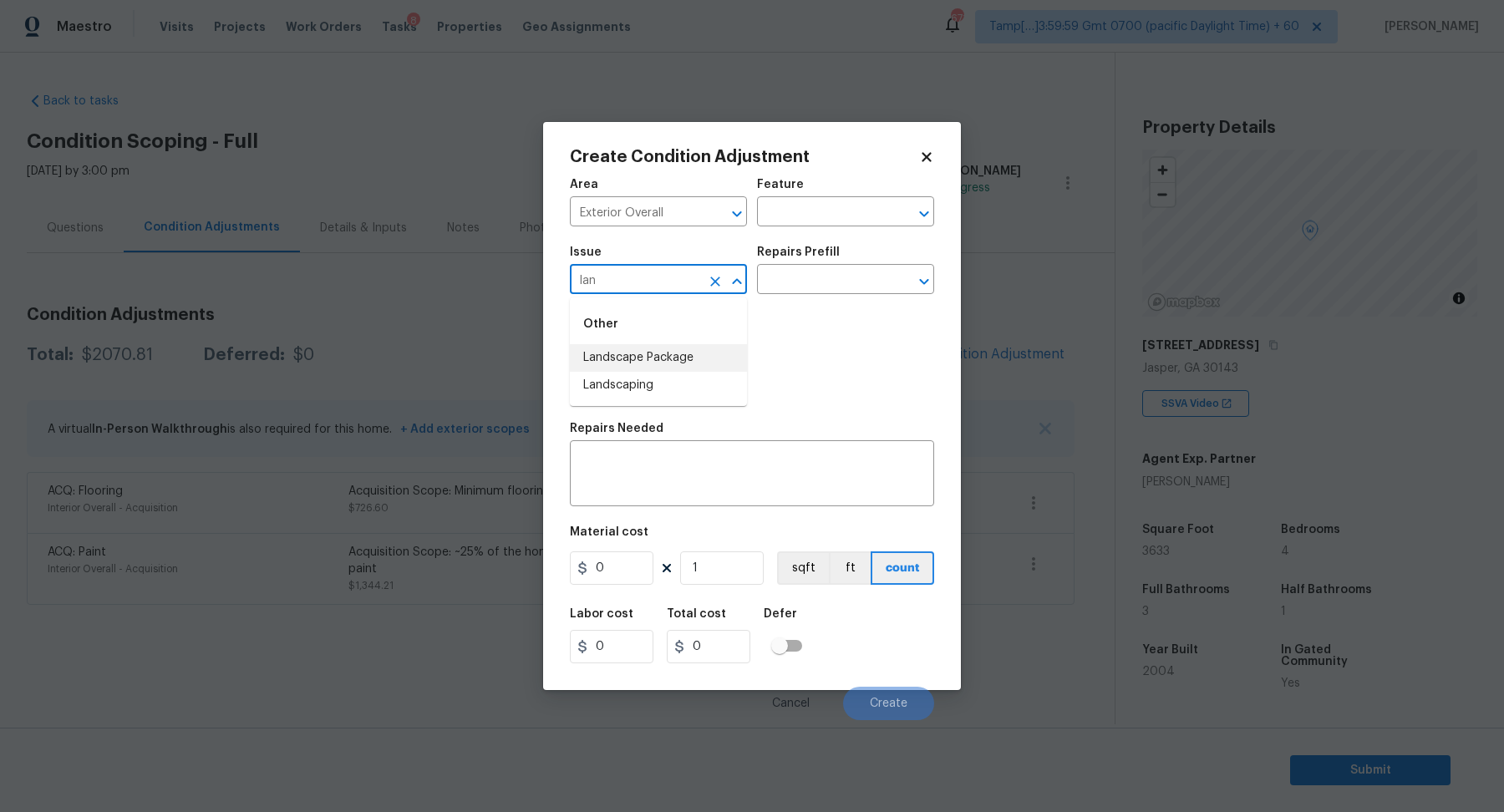
click at [695, 356] on li "Landscape Package" at bounding box center [658, 357] width 177 height 27
type input "Landscape Package"
click at [625, 376] on div at bounding box center [603, 370] width 67 height 67
click at [602, 376] on button "button" at bounding box center [590, 370] width 40 height 65
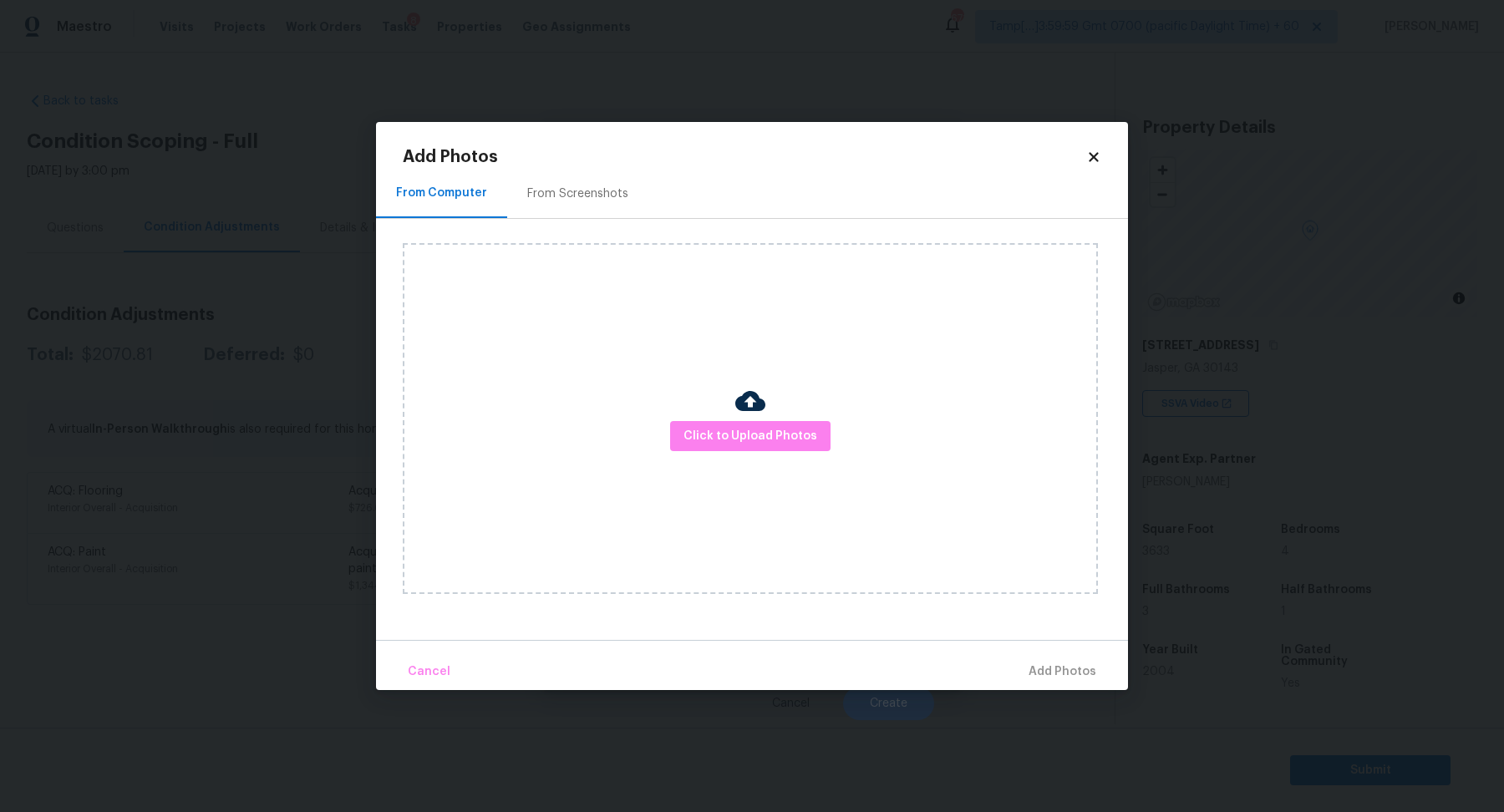
click at [537, 209] on div "From Screenshots" at bounding box center [578, 194] width 142 height 50
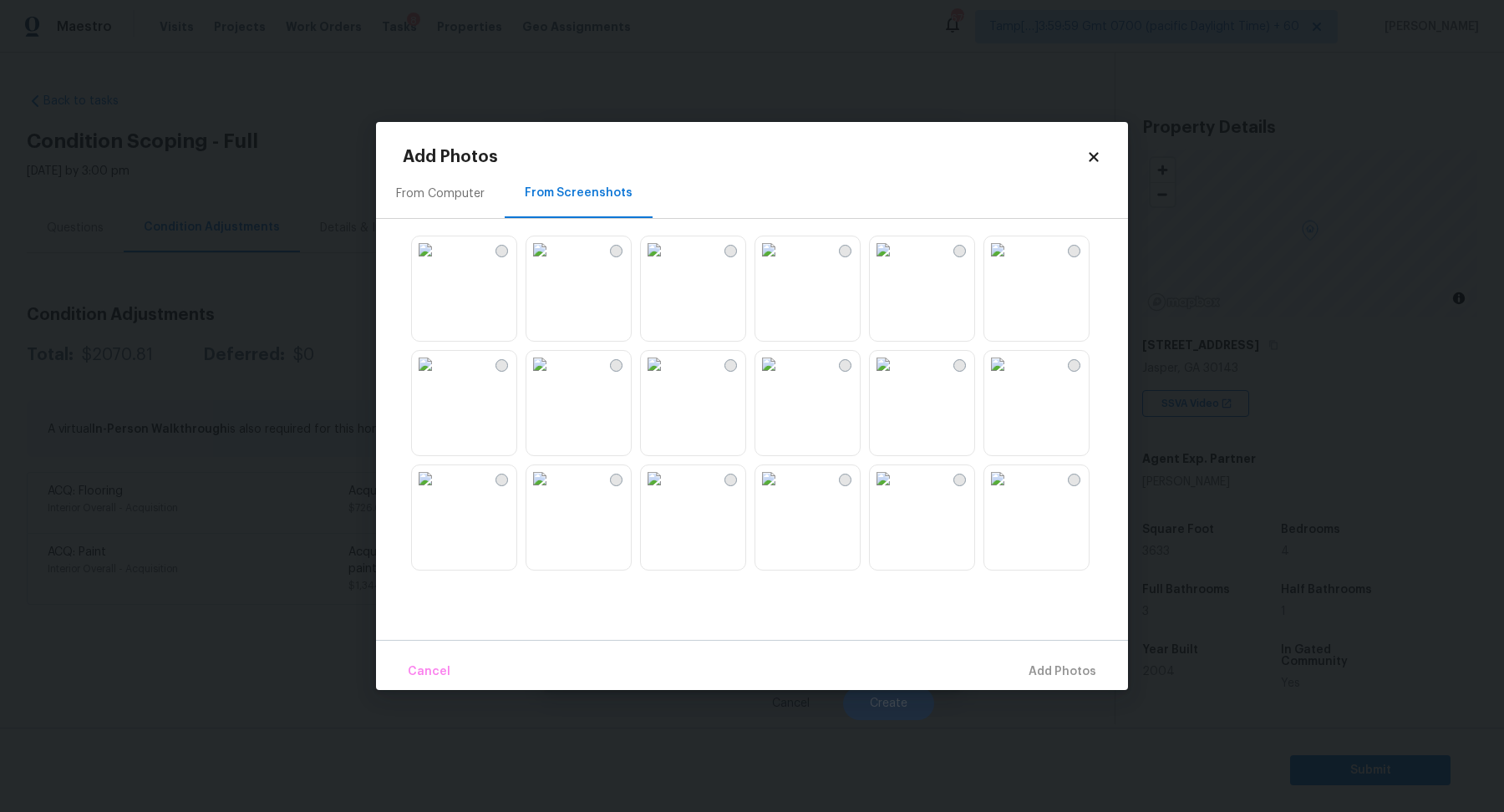
click at [515, 209] on div "From Screenshots" at bounding box center [579, 194] width 148 height 50
click at [455, 203] on div "From Computer" at bounding box center [440, 194] width 128 height 50
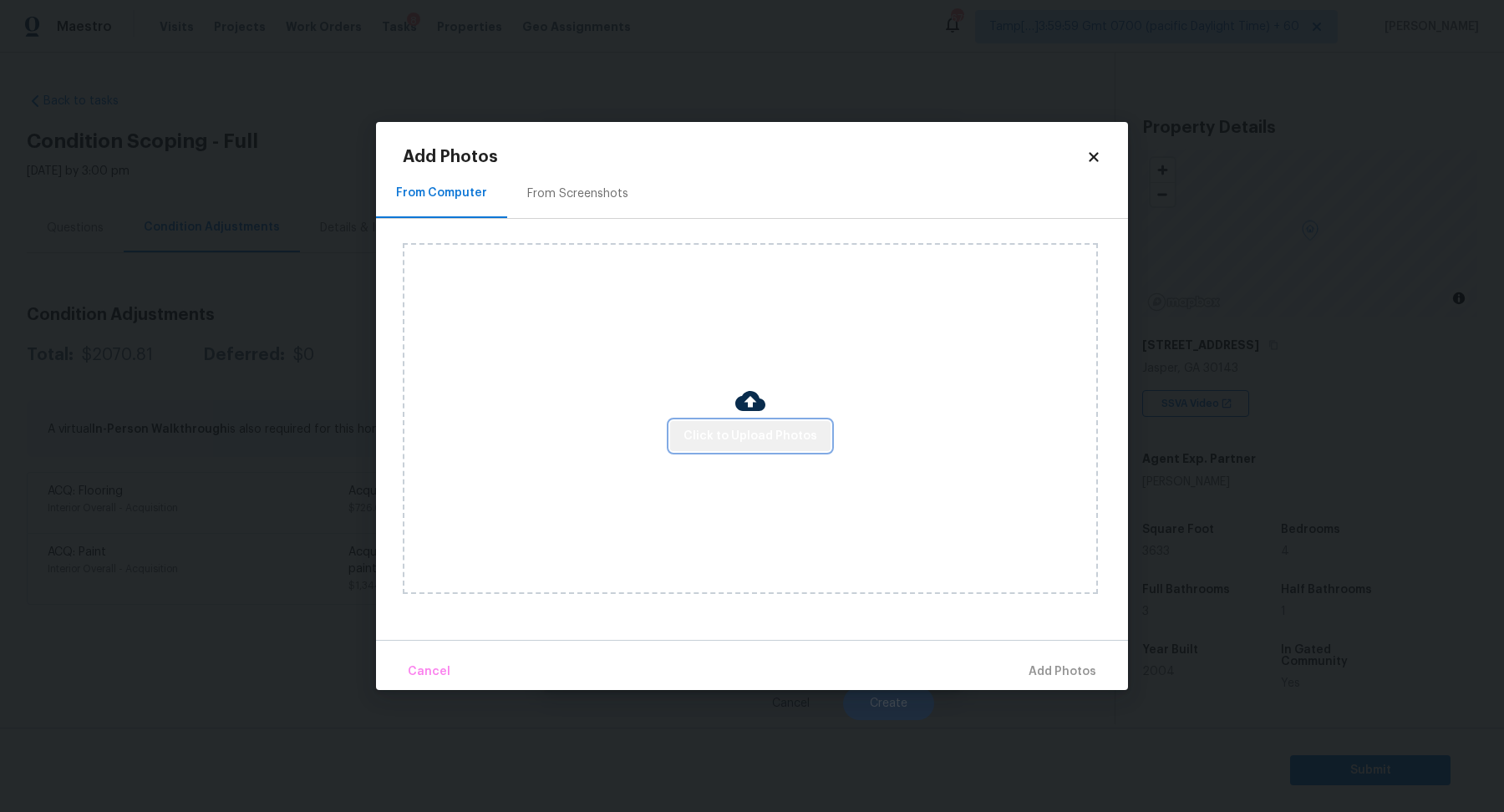
click at [779, 440] on span "Click to Upload Photos" at bounding box center [750, 437] width 134 height 21
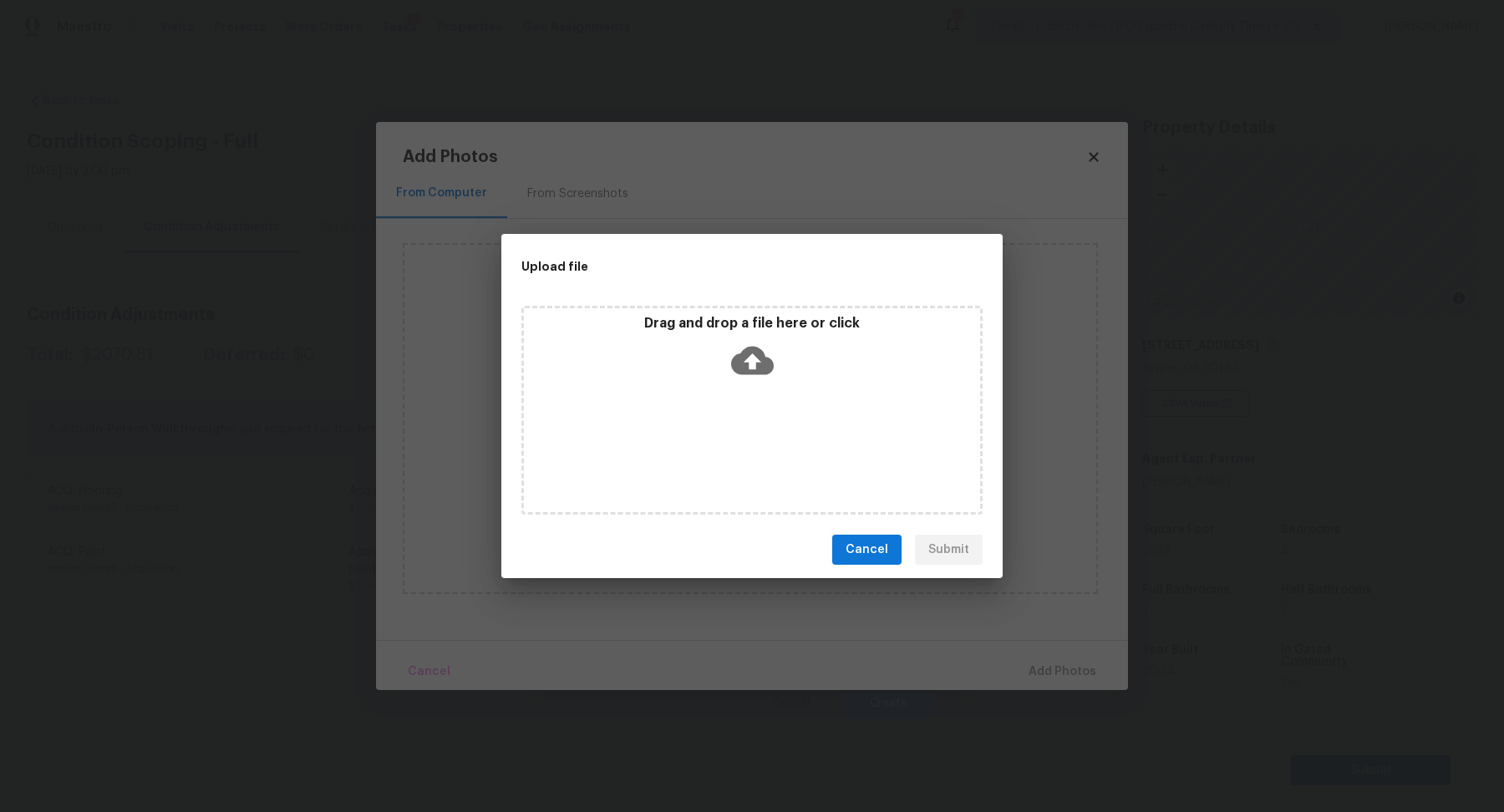
click at [779, 387] on div "Drag and drop a file here or click" at bounding box center [751, 410] width 461 height 209
